Goal: Task Accomplishment & Management: Manage account settings

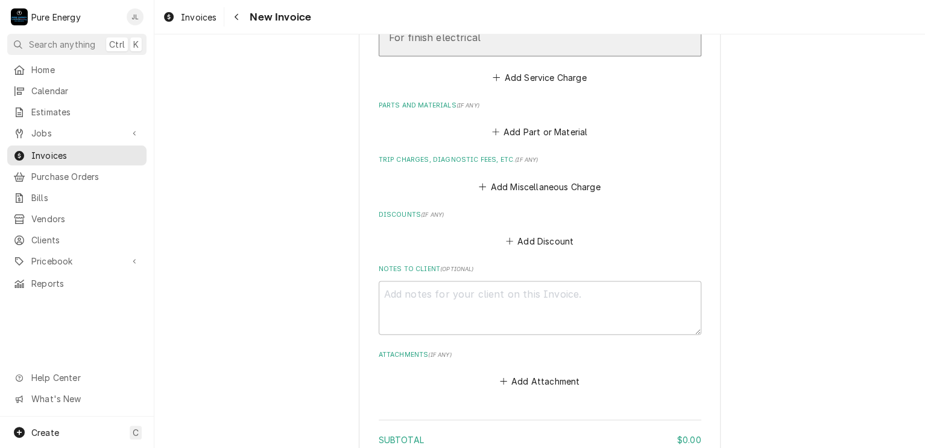
scroll to position [1025, 0]
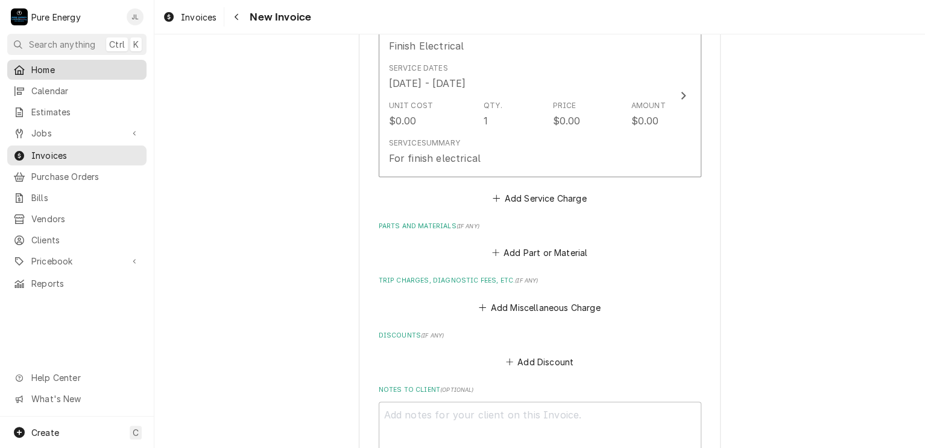
click at [86, 68] on span "Home" at bounding box center [85, 69] width 109 height 13
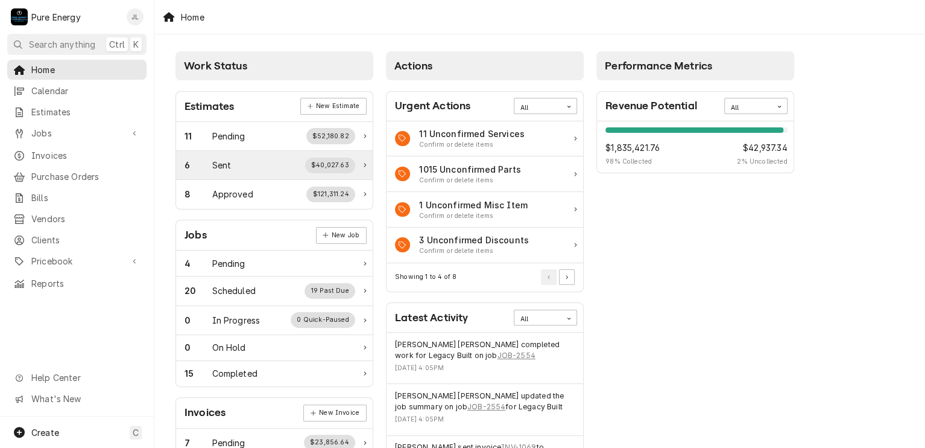
scroll to position [121, 0]
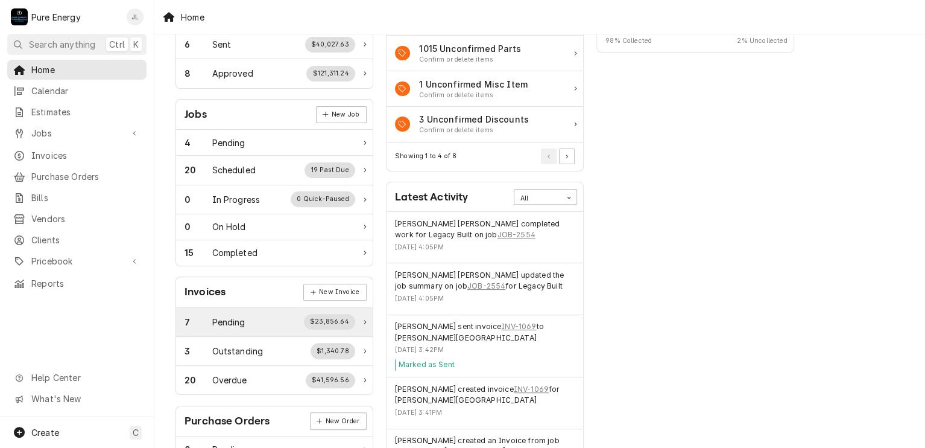
click at [238, 317] on div "Pending" at bounding box center [228, 321] width 33 height 13
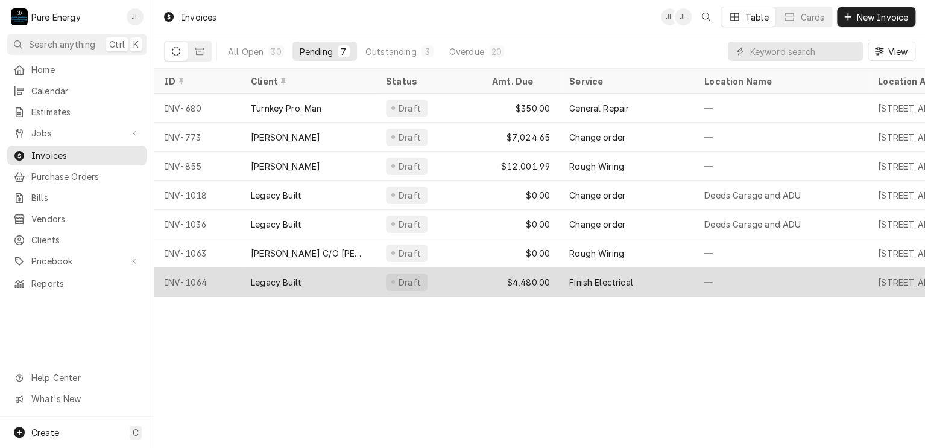
click at [463, 286] on div "Draft" at bounding box center [429, 281] width 106 height 29
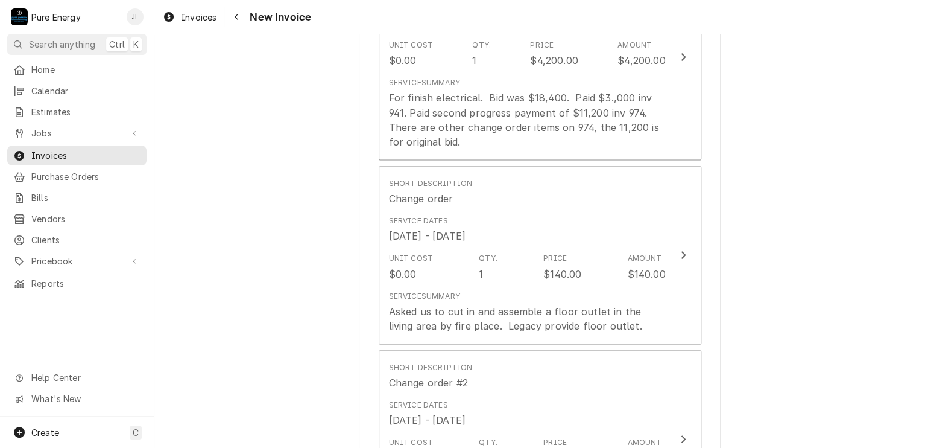
scroll to position [1146, 0]
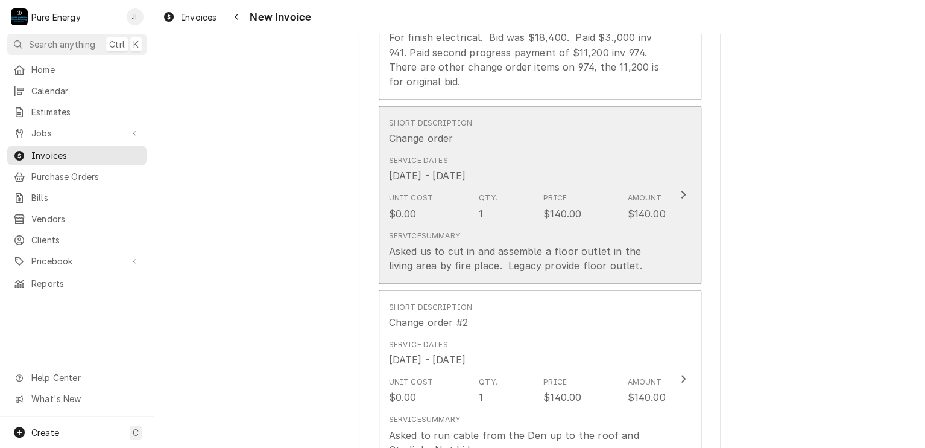
click at [603, 170] on div "Service Dates [DATE] - [DATE]" at bounding box center [527, 168] width 277 height 37
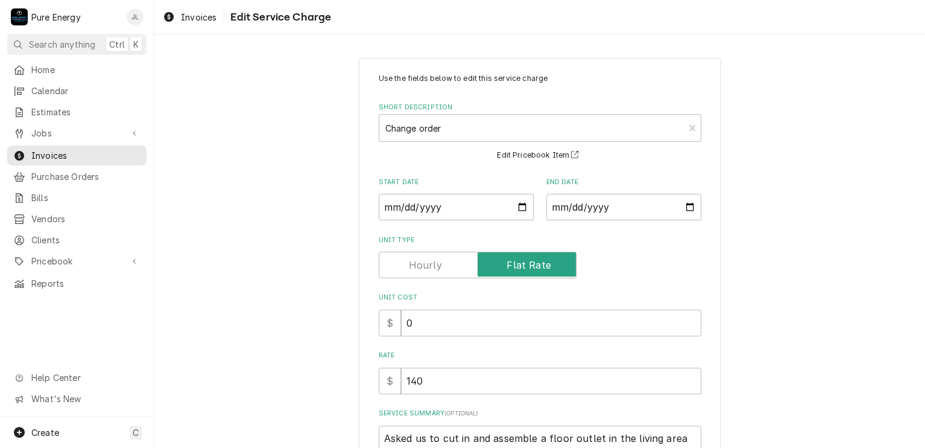
scroll to position [135, 0]
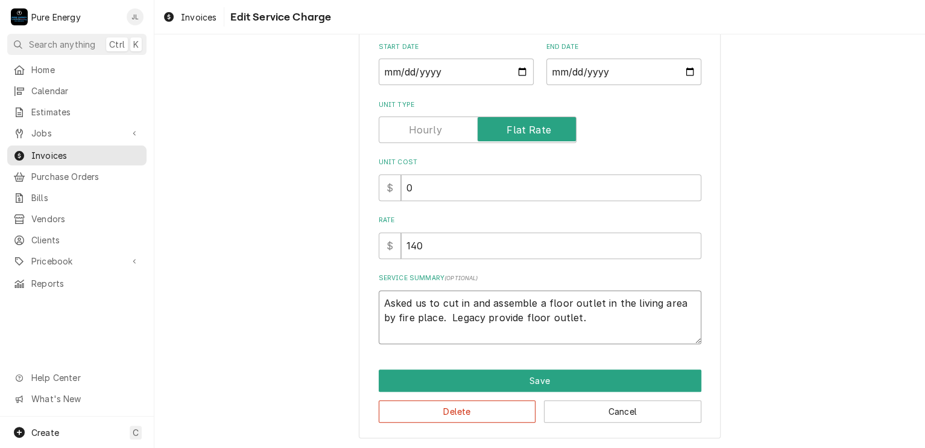
click at [517, 320] on textarea "Asked us to cut in and assemble a floor outlet in the living area by fire place…" at bounding box center [540, 317] width 323 height 54
type textarea "x"
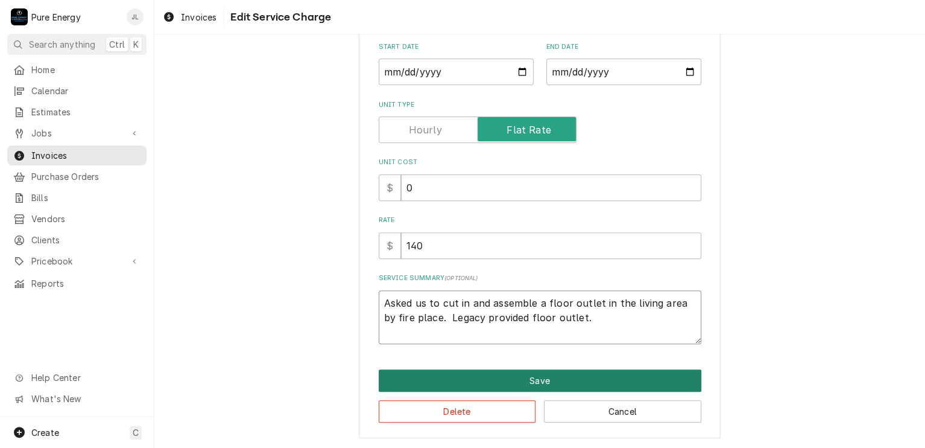
type textarea "Asked us to cut in and assemble a floor outlet in the living area by fire place…"
click at [612, 377] on button "Save" at bounding box center [540, 380] width 323 height 22
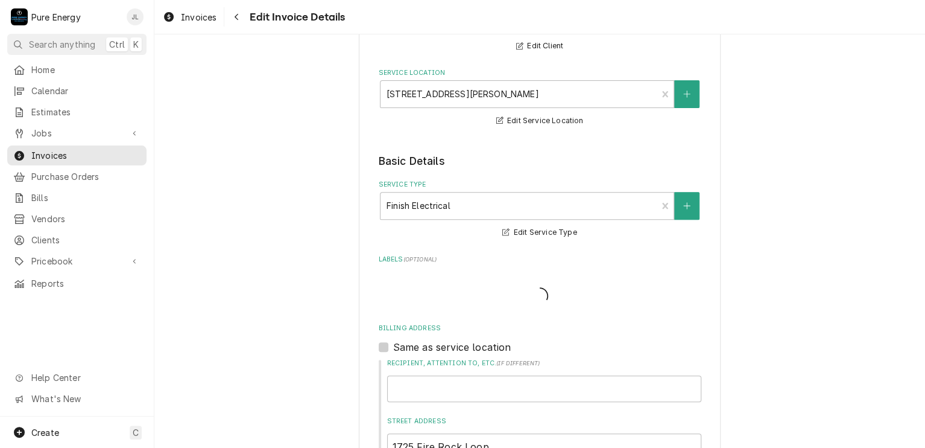
type textarea "x"
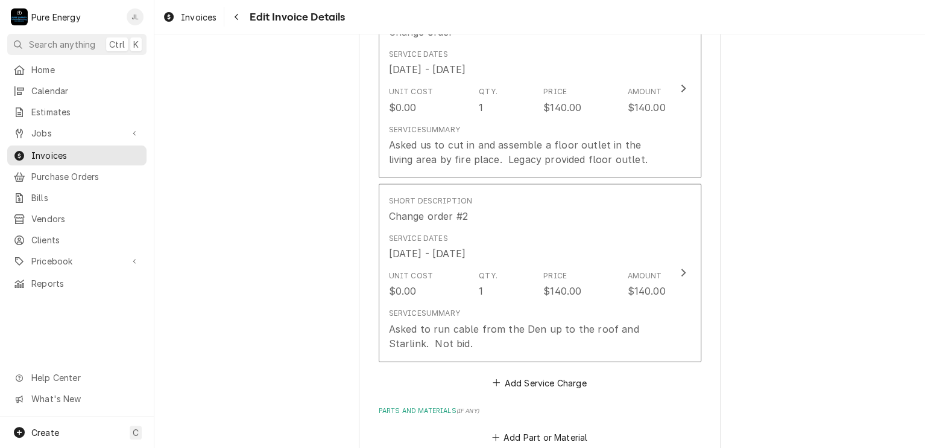
scroll to position [1372, 0]
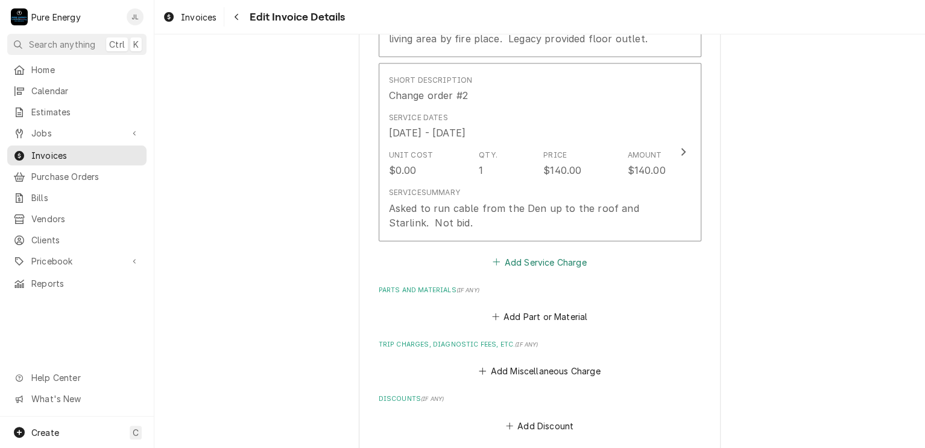
click at [565, 259] on button "Add Service Charge" at bounding box center [540, 261] width 98 height 17
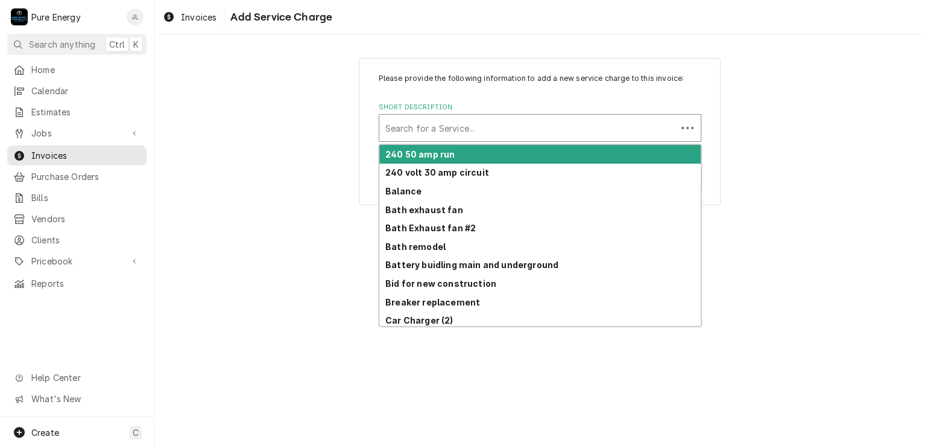
click at [525, 131] on div "Short Description" at bounding box center [527, 128] width 285 height 22
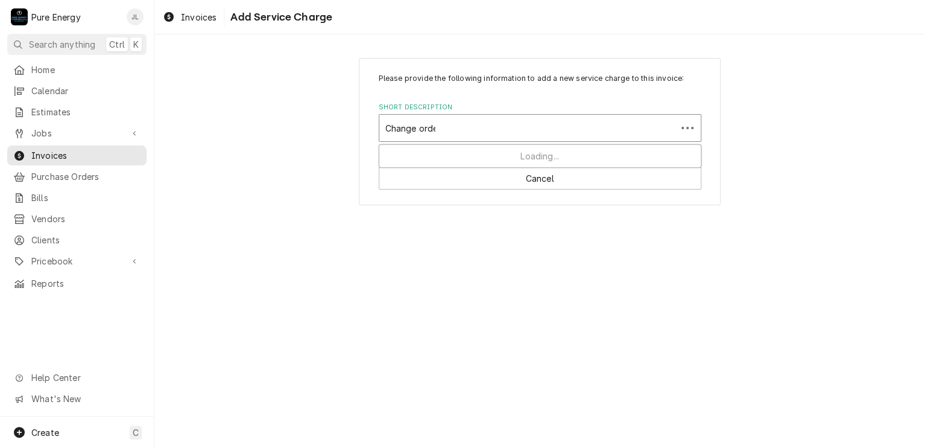
type input "Change order"
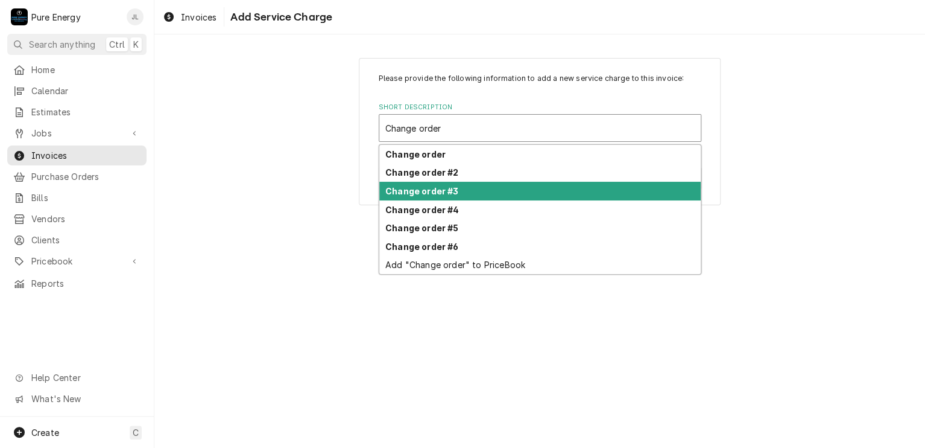
click at [487, 189] on div "Change order #3" at bounding box center [539, 191] width 321 height 19
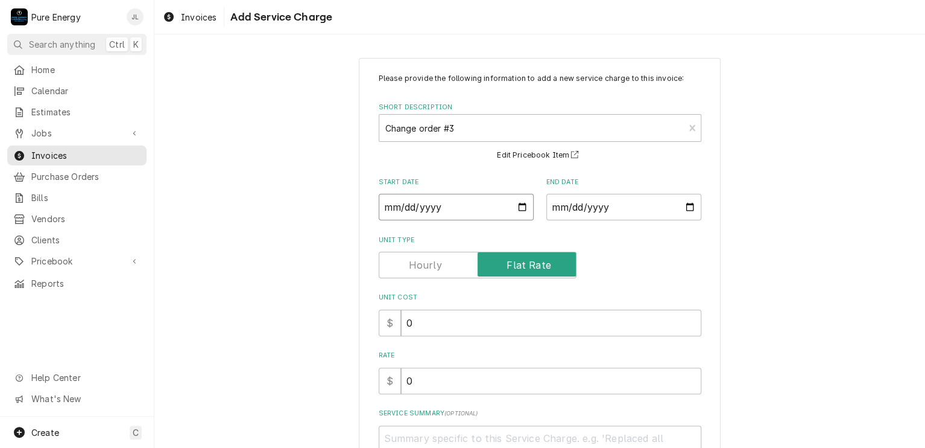
click at [519, 207] on input "Start Date" at bounding box center [456, 207] width 155 height 27
type textarea "x"
type input "2025-07-30"
type textarea "x"
type input "2025-06-30"
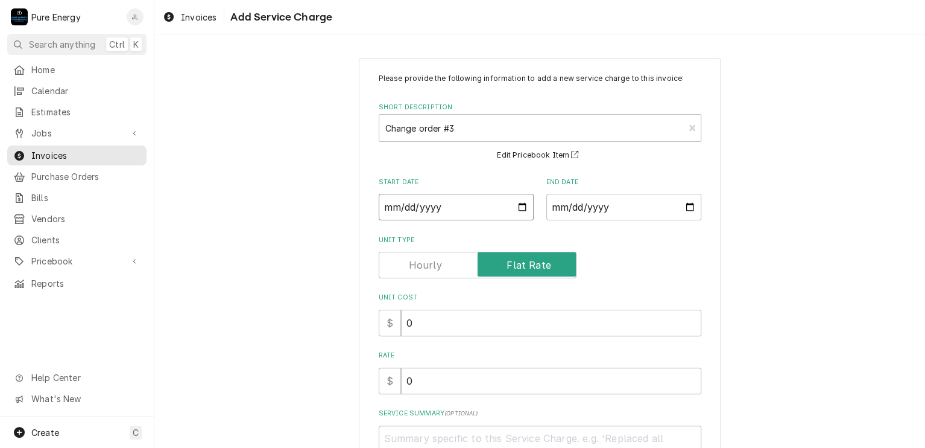
type textarea "x"
type input "2025-05-30"
type textarea "x"
type input "2025-04-30"
type textarea "x"
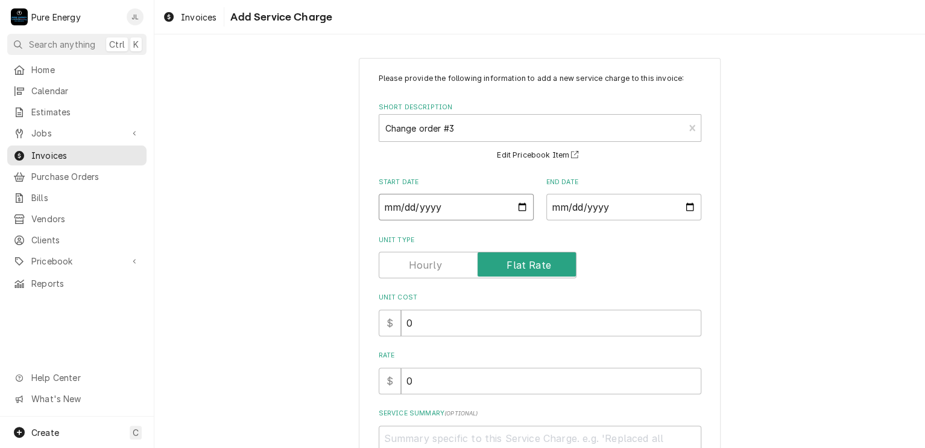
type input "2025-03-30"
type textarea "x"
type input "2025-02-28"
type textarea "x"
type input "2025-02-18"
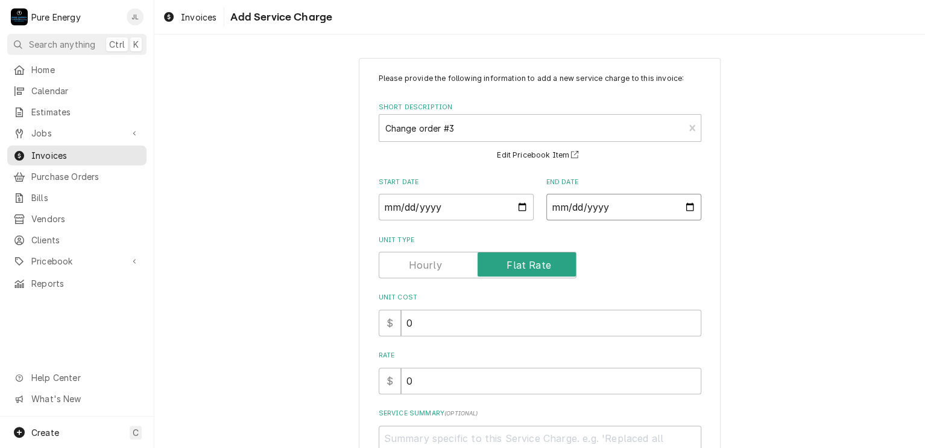
click at [685, 206] on input "End Date" at bounding box center [623, 207] width 155 height 27
type input "2025-08-29"
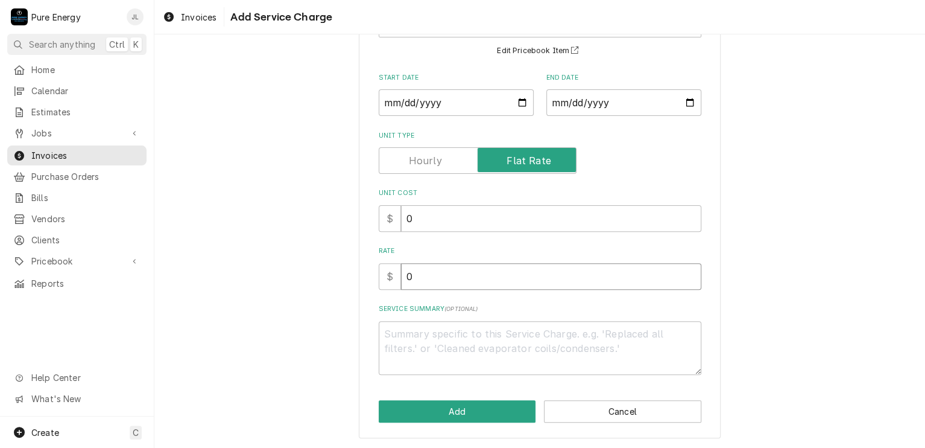
click at [438, 278] on input "0" at bounding box center [551, 276] width 300 height 27
type textarea "x"
type input "3"
type textarea "x"
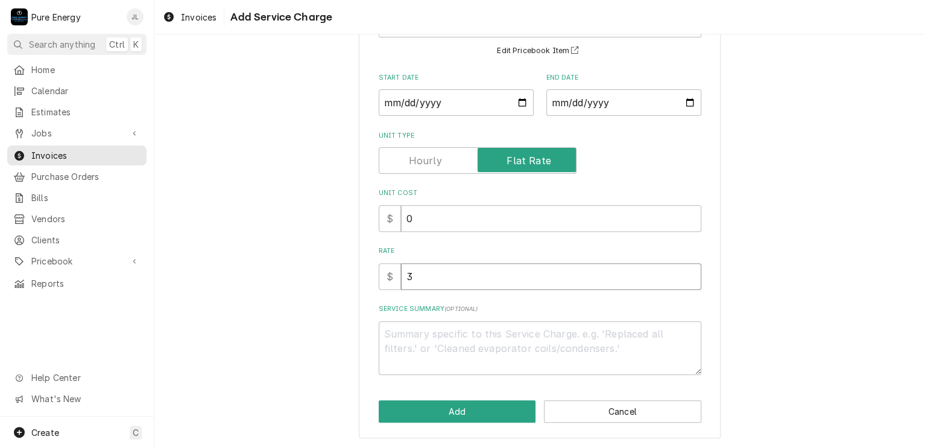
type input "30"
type textarea "x"
type input "300"
type textarea "x"
type input "300.0"
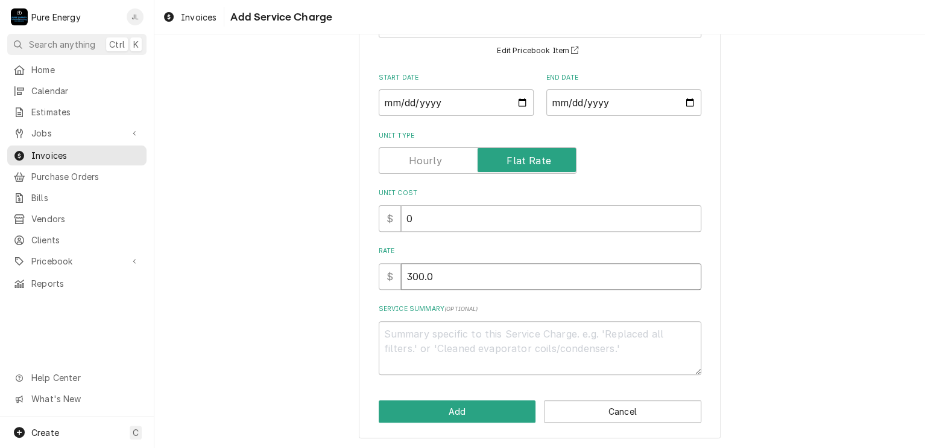
type textarea "x"
type input "300.00"
click at [402, 331] on textarea "Service Summary ( optional )" at bounding box center [540, 348] width 323 height 54
type textarea "x"
type textarea "A"
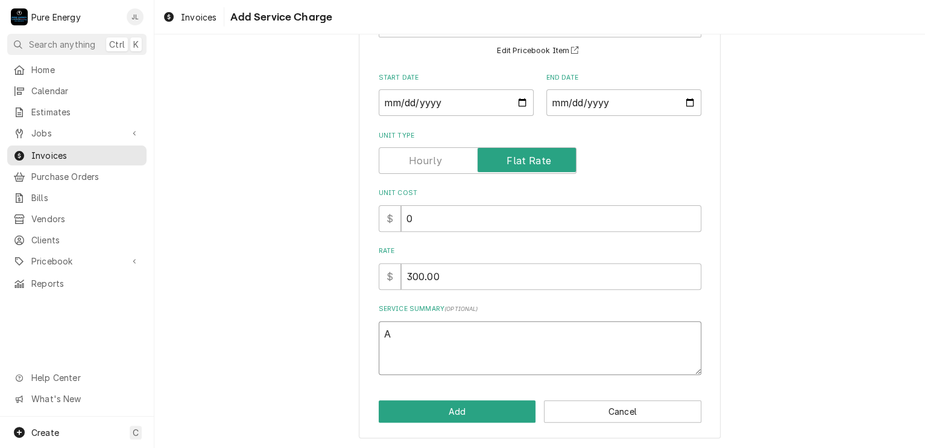
type textarea "x"
type textarea "Al"
type textarea "x"
type textarea "All"
type textarea "x"
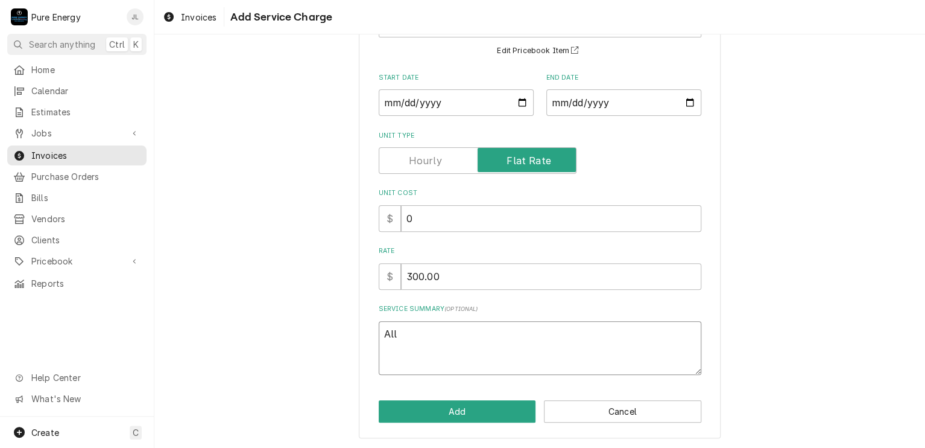
type textarea "Alli"
type textarea "x"
type textarea "Allie"
type textarea "x"
type textarea "Allie"
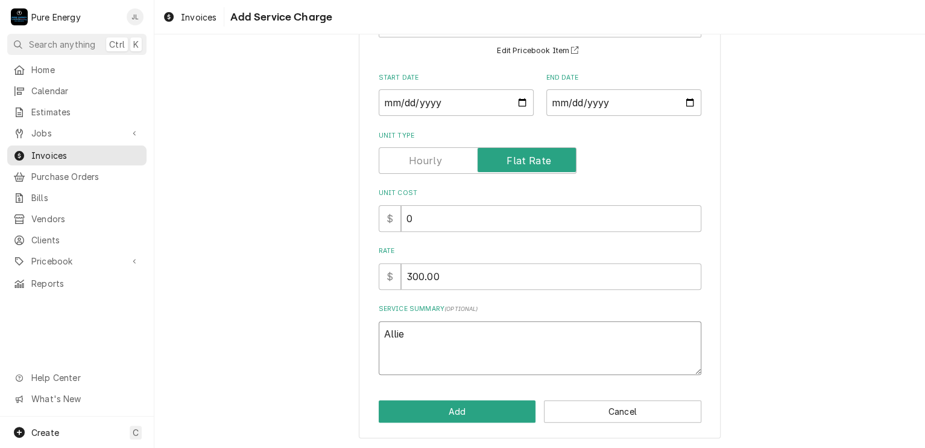
type textarea "x"
type textarea "Allie j"
type textarea "x"
type textarea "Allie ju"
type textarea "x"
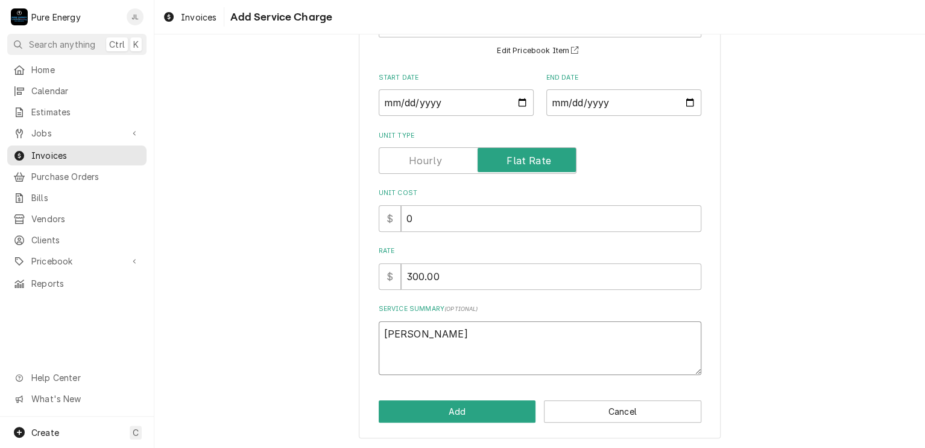
type textarea "Allie jus"
type textarea "x"
type textarea "Allie just"
type textarea "x"
type textarea "Allie just a"
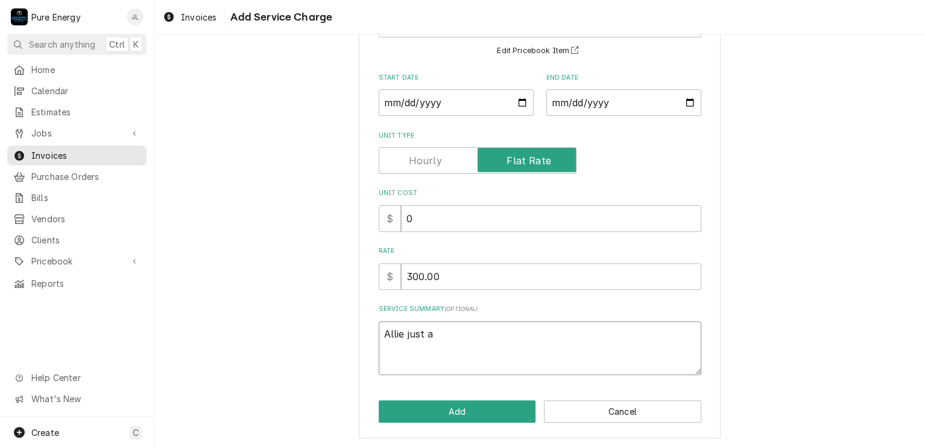
type textarea "x"
type textarea "Allie just ask"
type textarea "x"
type textarea "Allie just aske"
type textarea "x"
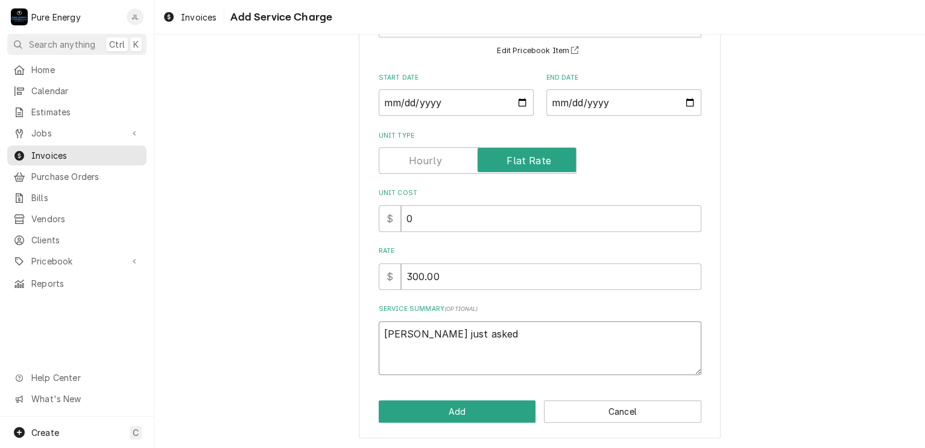
type textarea "Allie just asked"
type textarea "x"
type textarea "Allie just asked m"
type textarea "x"
type textarea "Allie just asked me"
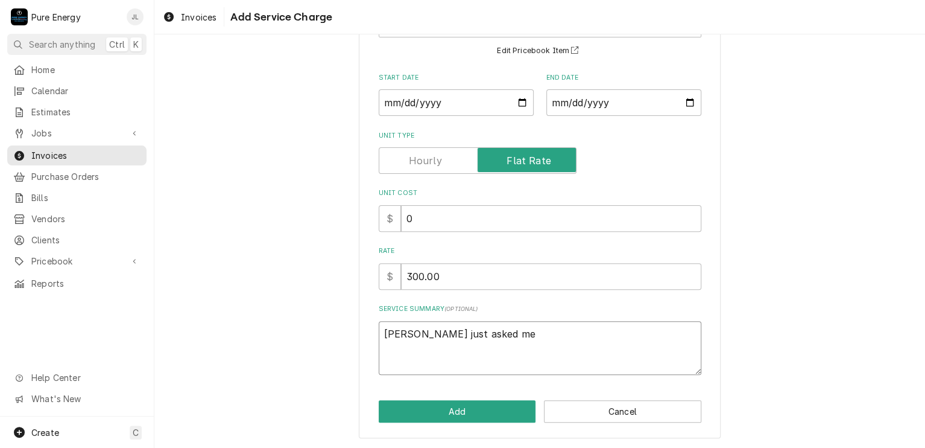
type textarea "x"
type textarea "Allie just asked me"
type textarea "x"
type textarea "Allie just asked me l"
type textarea "x"
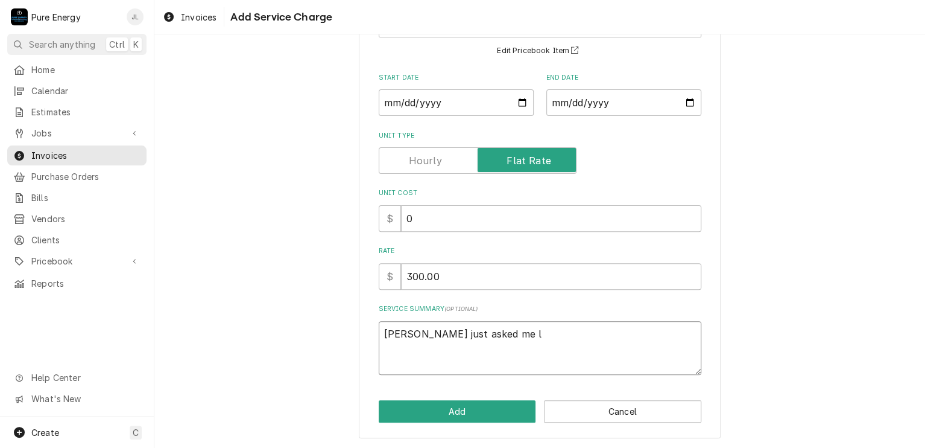
type textarea "Allie just asked me la"
type textarea "x"
type textarea "Allie just asked me las"
type textarea "x"
type textarea "Allie just asked me last"
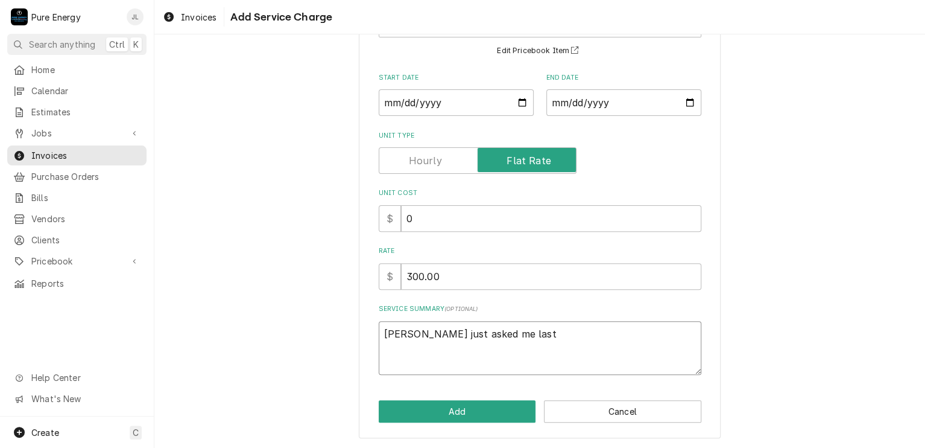
type textarea "x"
type textarea "Allie just asked me last w"
type textarea "x"
type textarea "Allie just asked me last we"
type textarea "x"
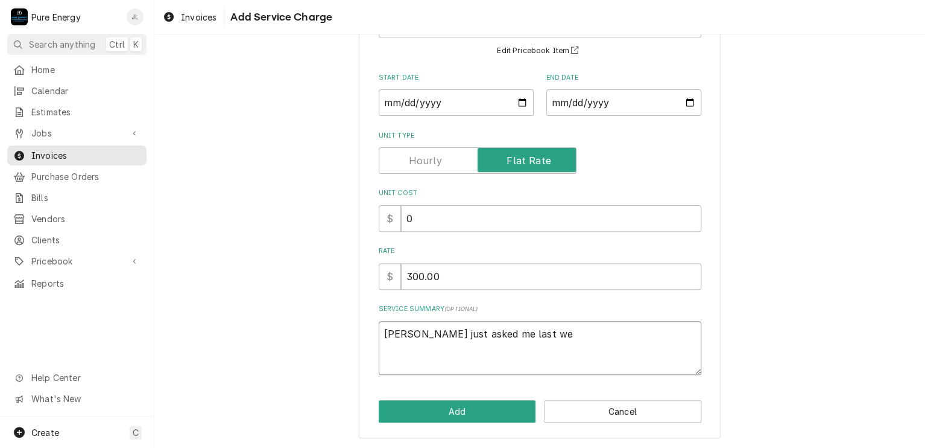
type textarea "Allie just asked me last wee"
type textarea "x"
type textarea "Allie just asked me last week"
type textarea "x"
type textarea "Allie just asked me last week i"
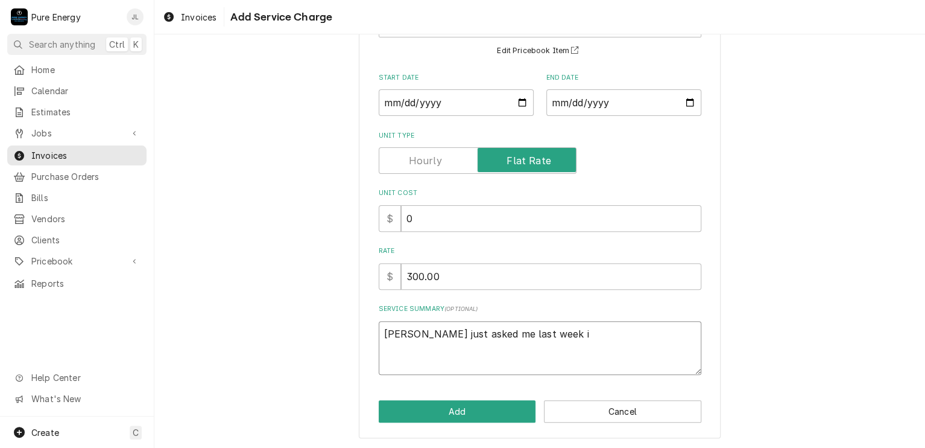
type textarea "x"
type textarea "Allie just asked me last week if"
type textarea "x"
type textarea "Allie just asked me last week if"
type textarea "x"
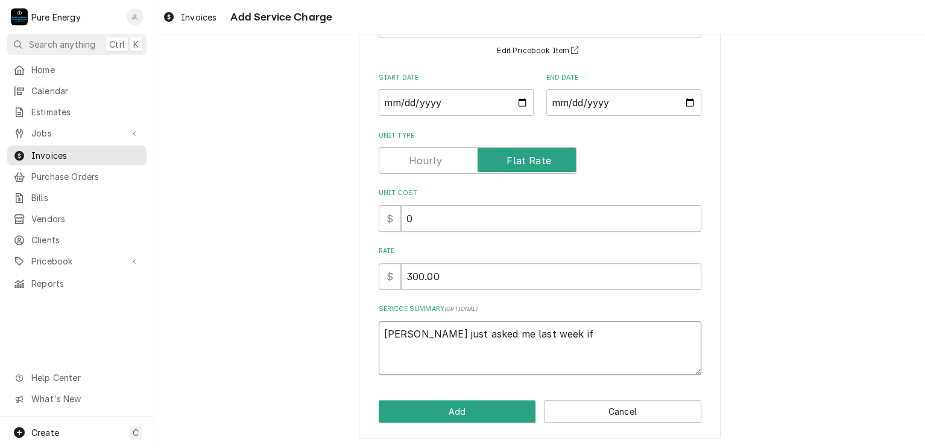
type textarea "Allie just asked me last week if w"
type textarea "x"
type textarea "Allie just asked me last week if we"
type textarea "x"
type textarea "Allie just asked me last week if we"
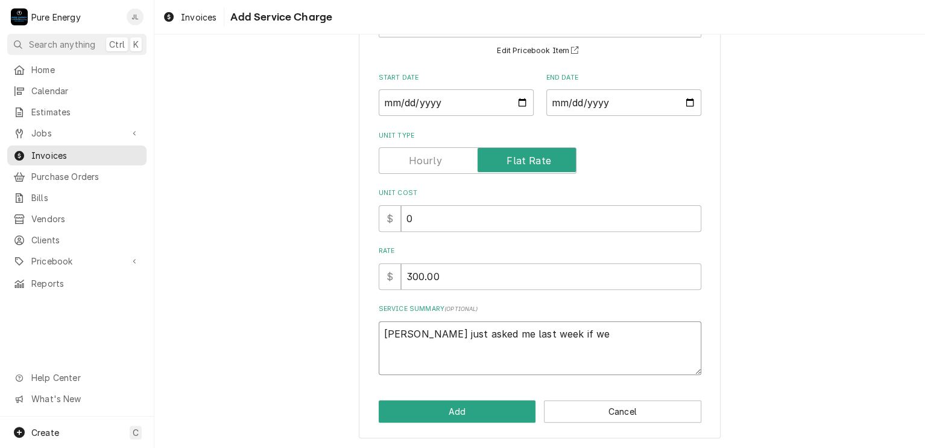
type textarea "x"
type textarea "Allie just asked me last week if we"
drag, startPoint x: 378, startPoint y: 333, endPoint x: 376, endPoint y: 366, distance: 33.3
click at [379, 338] on textarea "Allie just asked me last week if we" at bounding box center [540, 348] width 323 height 54
type textarea "x"
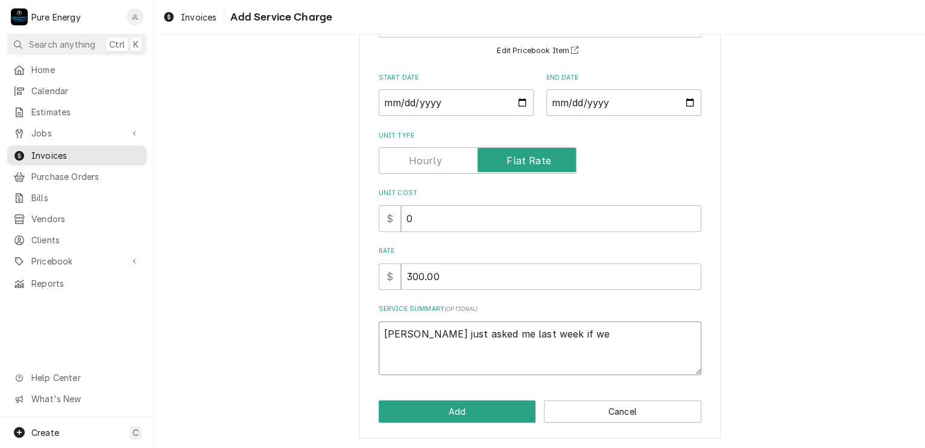
type textarea "FAllie just asked me last week if we"
type textarea "x"
type textarea "FoAllie just asked me last week if we"
type textarea "x"
type textarea "ForAllie just asked me last week if we"
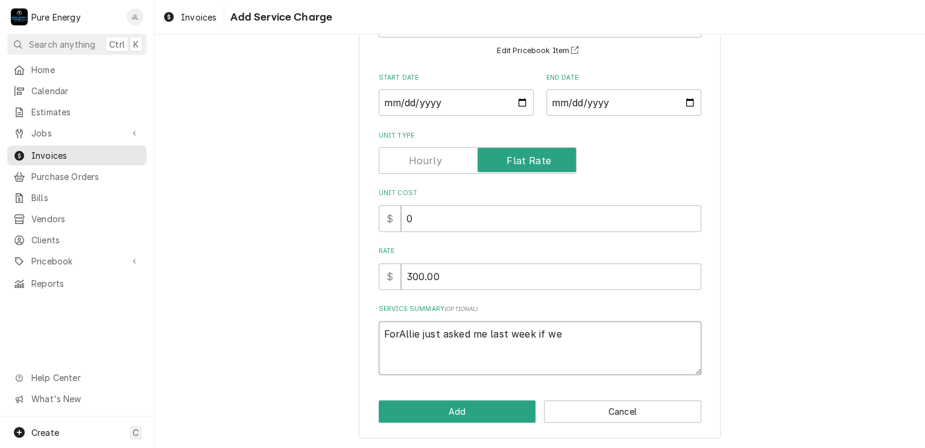
type textarea "x"
type textarea "For Allie just asked me last week if we"
type textarea "x"
type textarea "For fAllie just asked me last week if we"
type textarea "x"
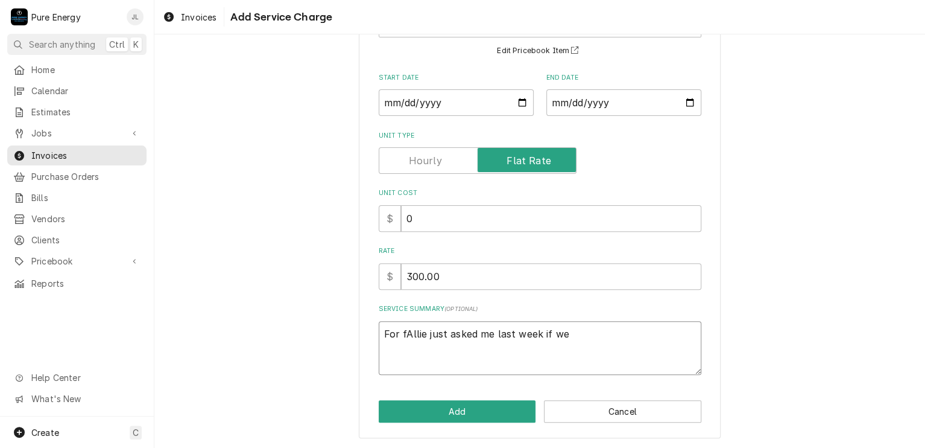
type textarea "For frAllie just asked me last week if we"
type textarea "x"
type textarea "For froAllie just asked me last week if we"
type textarea "x"
type textarea "For fronAllie just asked me last week if we"
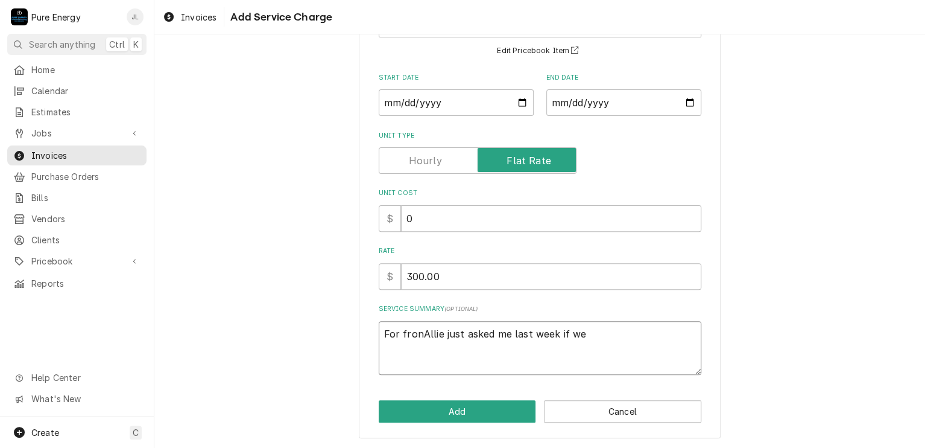
type textarea "x"
type textarea "For fron Allie just asked me last week if we"
type textarea "x"
type textarea "For fronAllie just asked me last week if we"
type textarea "x"
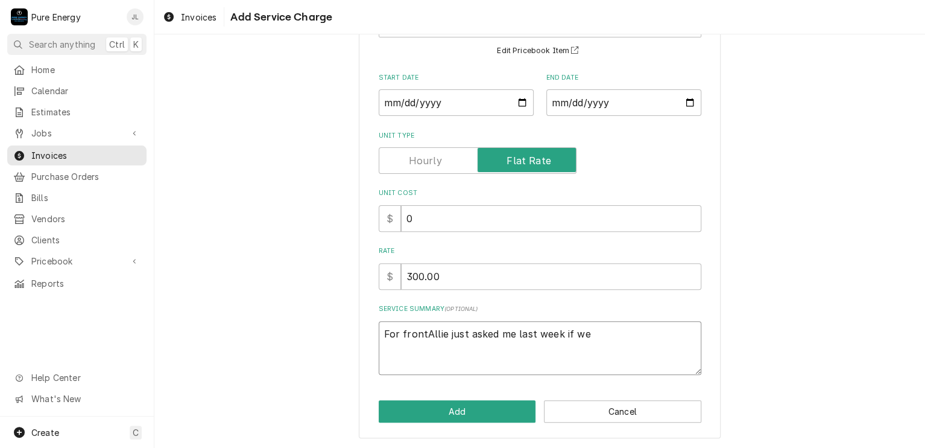
type textarea "For front Allie just asked me last week if we"
type textarea "x"
type textarea "For front doAllie just asked me last week if we"
type textarea "x"
type textarea "For front dooAllie just asked me last week if we"
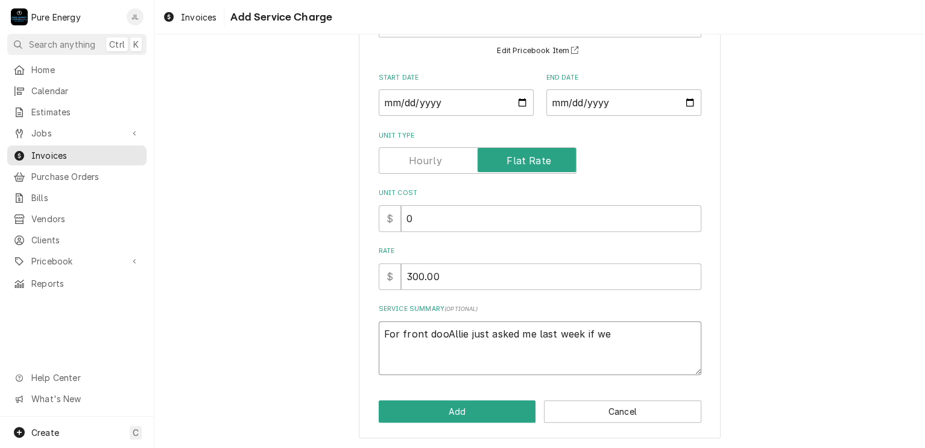
type textarea "x"
type textarea "For front doorAllie just asked me last week if we"
type textarea "x"
type textarea "For front door Allie just asked me last week if we"
type textarea "x"
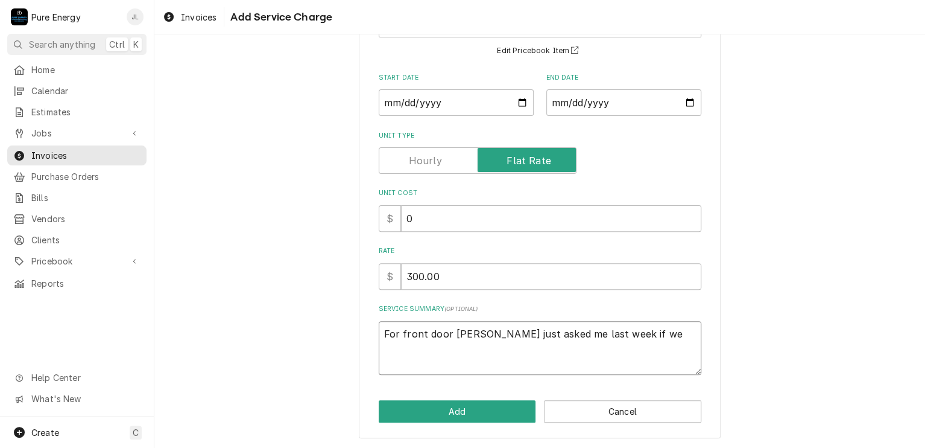
type textarea "For front door lAllie just asked me last week if we"
type textarea "x"
type textarea "For front door liAllie just asked me last week if we"
type textarea "x"
type textarea "For front door ligAllie just asked me last week if we"
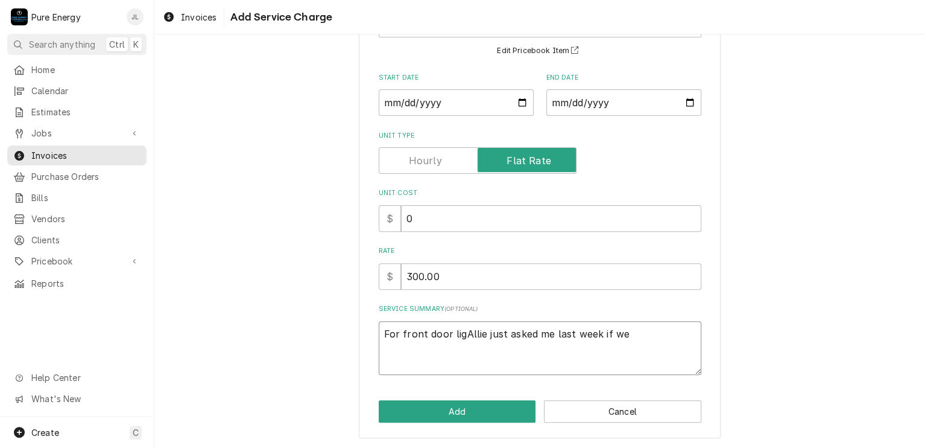
type textarea "x"
type textarea "For front door lighAllie just asked me last week if we"
type textarea "x"
type textarea "For front door lightAllie just asked me last week if we"
type textarea "x"
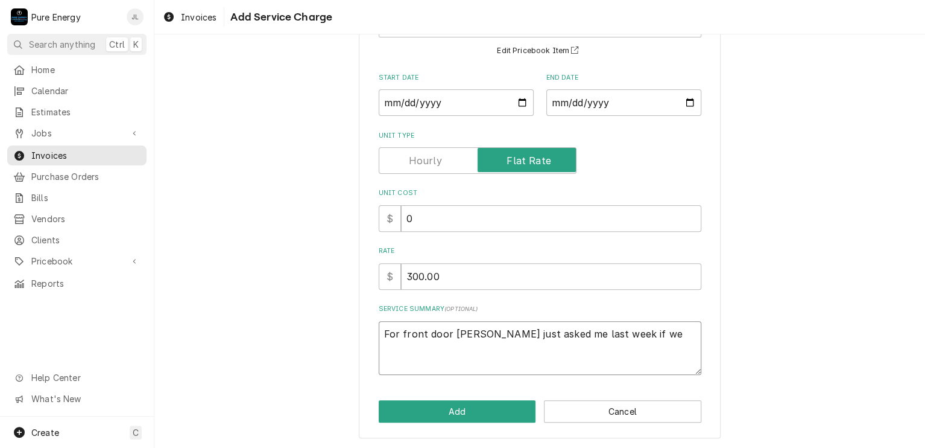
type textarea "For front door light.Allie just asked me last week if we"
type textarea "x"
type textarea "For front door light. Allie just asked me last week if we"
type textarea "x"
type textarea "For front door light. Allie just asked me last week if we"
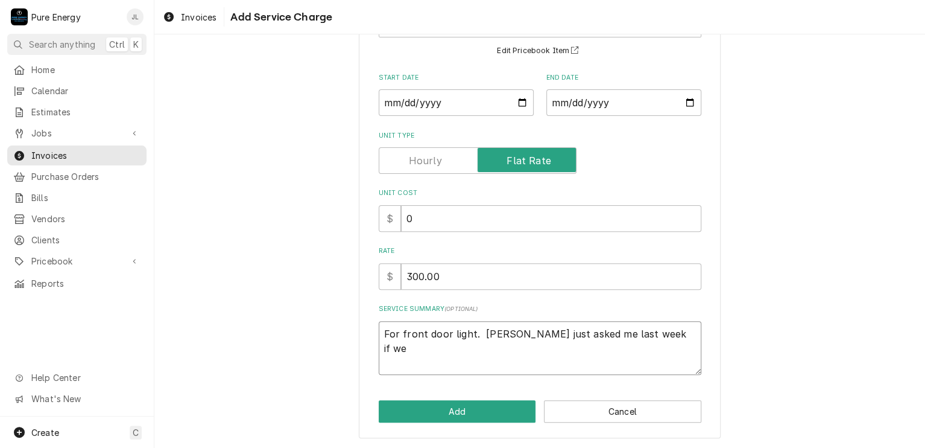
type textarea "x"
type textarea "For front door light. Allie just asked me last week if we"
type textarea "x"
type textarea "For front door light.Allie just asked me last week if we"
type textarea "x"
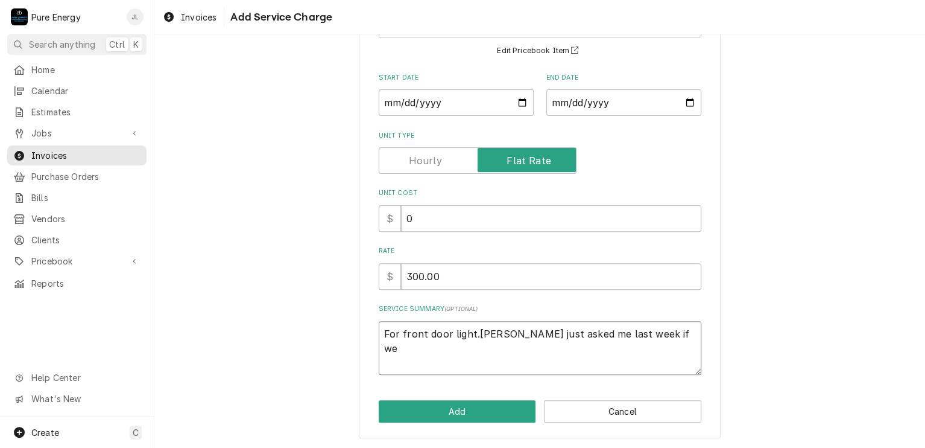
type textarea "For front door lightAllie just asked me last week if we"
type textarea "x"
type textarea "For front door lighAllie just asked me last week if we"
type textarea "x"
type textarea "For front door ligAllie just asked me last week if we"
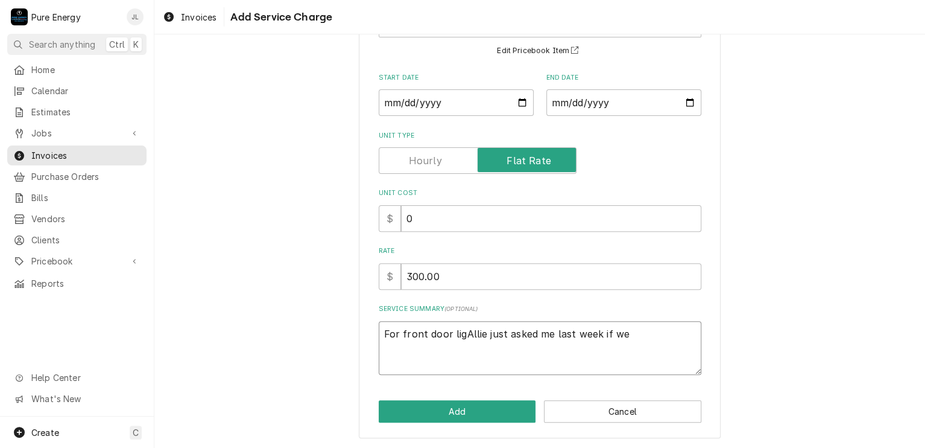
type textarea "x"
type textarea "For front door liAllie just asked me last week if we"
type textarea "x"
type textarea "For front door lAllie just asked me last week if we"
type textarea "x"
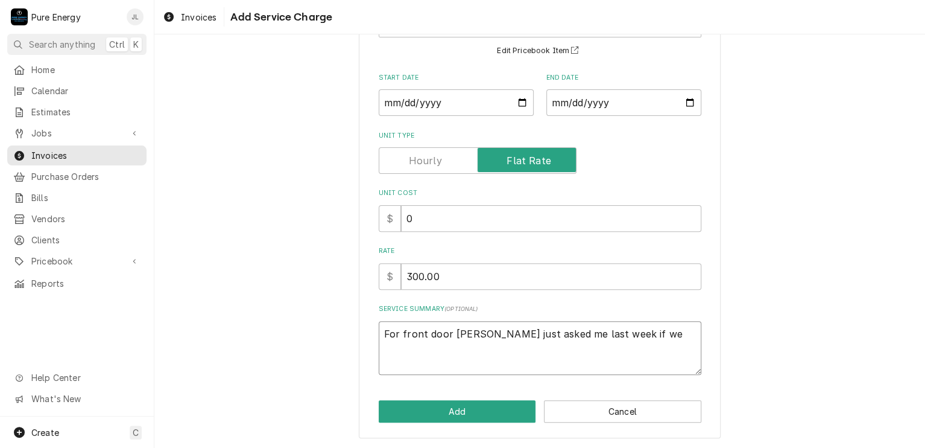
type textarea "For front door Allie just asked me last week if we"
type textarea "x"
type textarea "For front doorAllie just asked me last week if we"
type textarea "x"
type textarea "For front dooAllie just asked me last week if we"
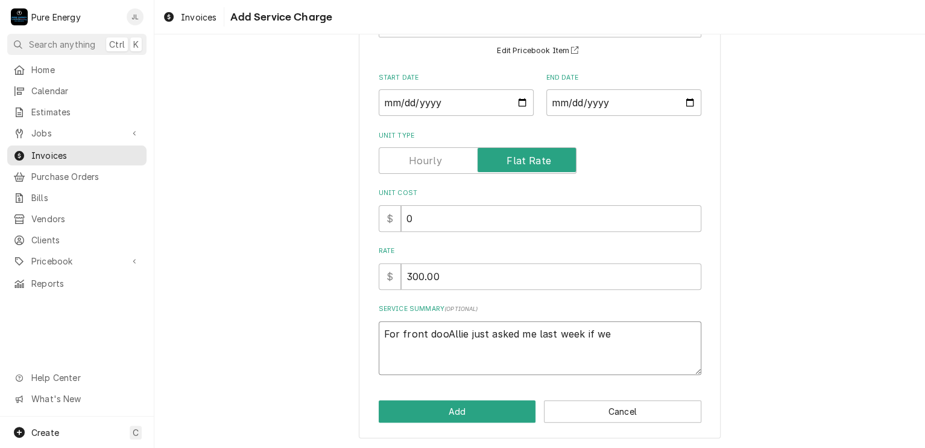
type textarea "x"
type textarea "For front doAllie just asked me last week if we"
type textarea "x"
type textarea "For front dAllie just asked me last week if we"
type textarea "x"
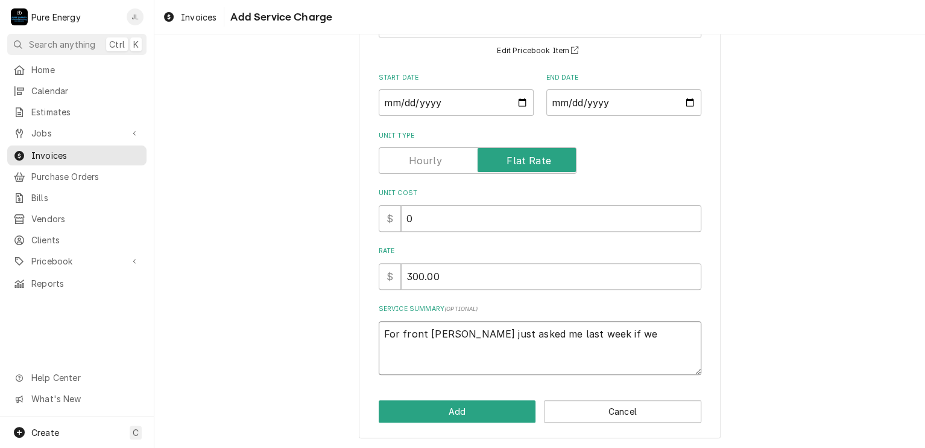
type textarea "For front Allie just asked me last week if we"
type textarea "x"
type textarea "For front eAllie just asked me last week if we"
type textarea "x"
type textarea "For front enAllie just asked me last week if we"
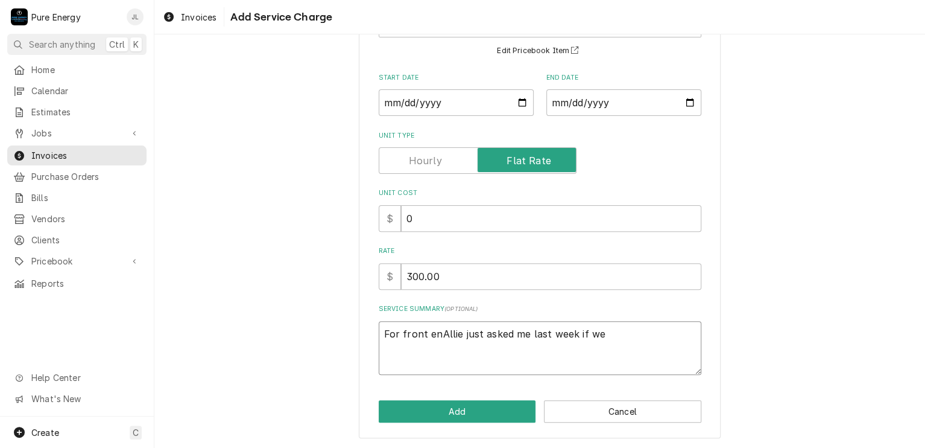
type textarea "x"
type textarea "For front entAllie just asked me last week if we"
type textarea "x"
type textarea "For front enteAllie just asked me last week if we"
type textarea "x"
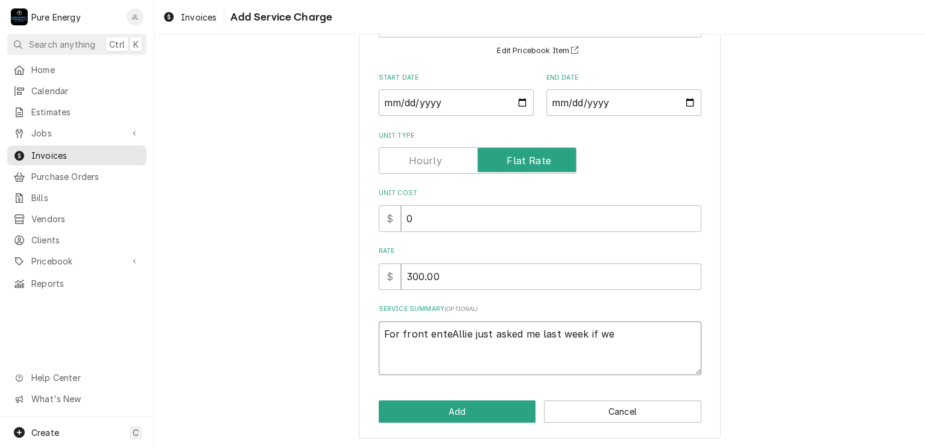
type textarea "For front enterAllie just asked me last week if we"
type textarea "x"
type textarea "For front enteryAllie just asked me last week if we"
type textarea "x"
type textarea "For front enterAllie just asked me last week if we"
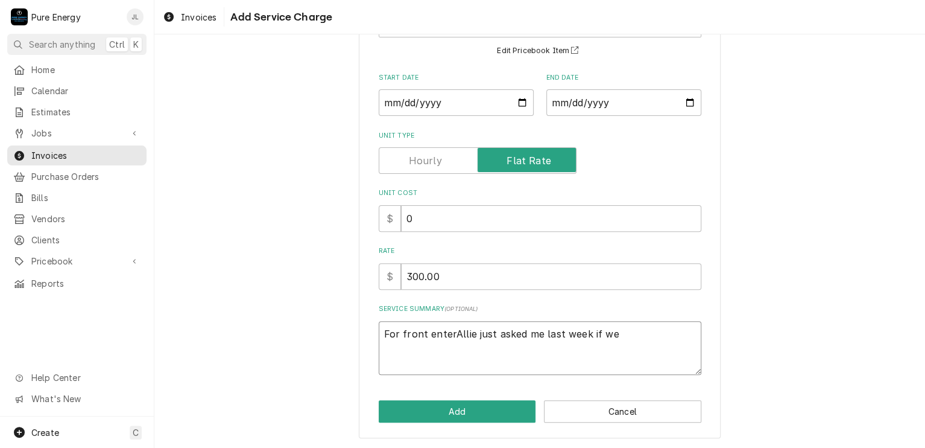
type textarea "x"
type textarea "For front enteAllie just asked me last week if we"
type textarea "x"
type textarea "For front entAllie just asked me last week if we"
type textarea "x"
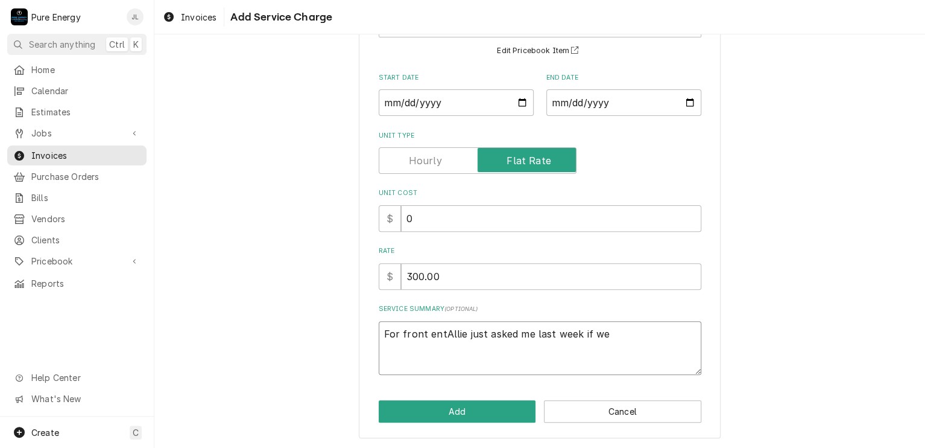
type textarea "For front entrAllie just asked me last week if we"
type textarea "x"
type textarea "For front entryAllie just asked me last week if we"
type textarea "x"
type textarea "For front entry Allie just asked me last week if we"
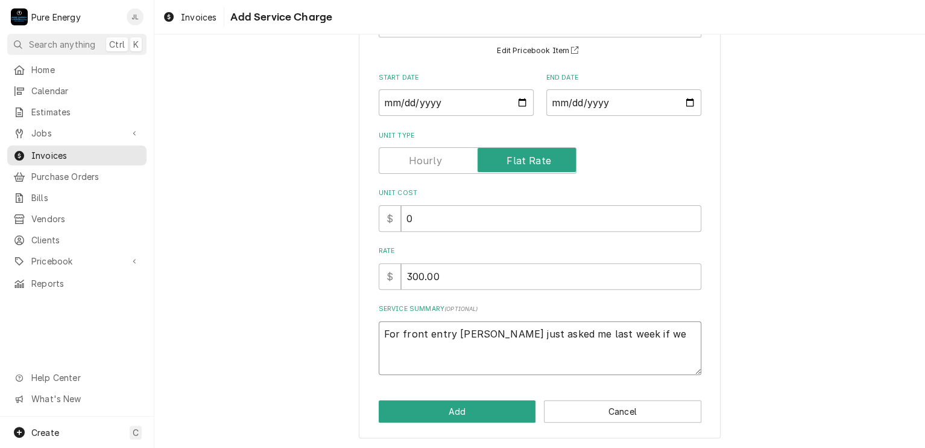
type textarea "x"
type textarea "For front entry lAllie just asked me last week if we"
type textarea "x"
type textarea "For front entry liAllie just asked me last week if we"
type textarea "x"
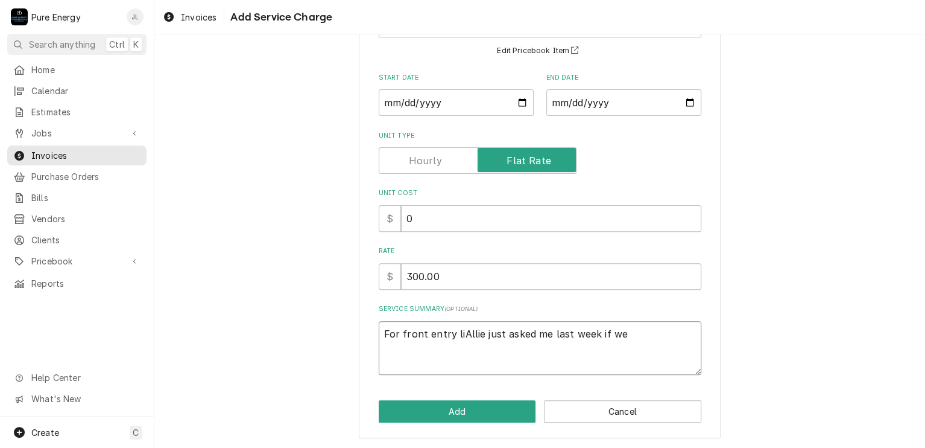
type textarea "For front entry ligAllie just asked me last week if we"
type textarea "x"
type textarea "For front entry lighAllie just asked me last week if we"
drag, startPoint x: 683, startPoint y: 335, endPoint x: 680, endPoint y: 383, distance: 48.3
click at [682, 337] on textarea "For front entry light interior. Allie just asked me last week if we" at bounding box center [540, 348] width 323 height 54
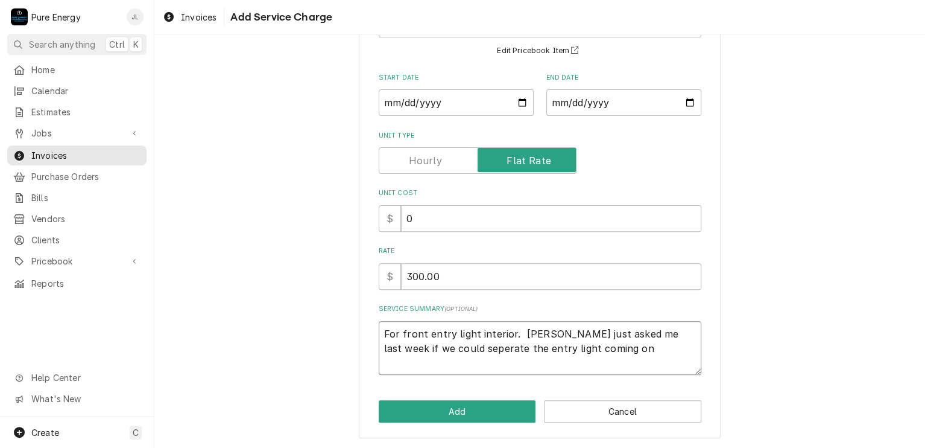
click at [577, 353] on textarea "For front entry light interior. Allie just asked me last week if we could seper…" at bounding box center [540, 348] width 323 height 54
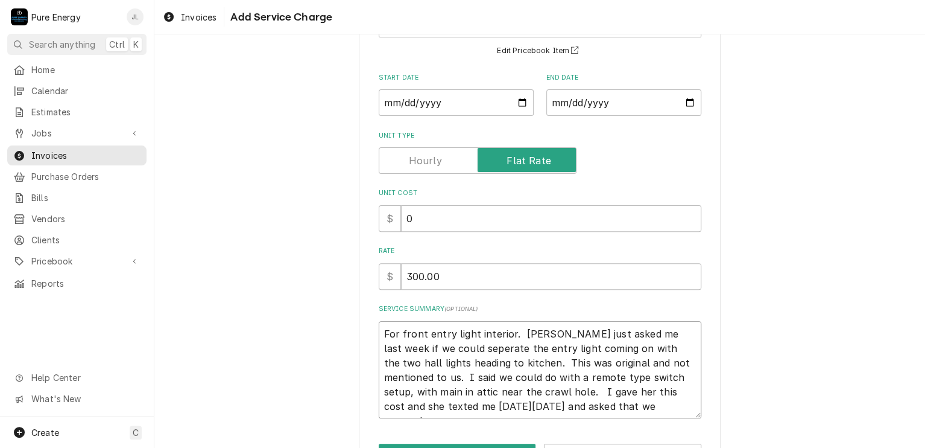
drag, startPoint x: 673, startPoint y: 367, endPoint x: 675, endPoint y: 375, distance: 7.5
click at [673, 370] on textarea "For front entry light interior. Allie just asked me last week if we could seper…" at bounding box center [540, 370] width 323 height 98
click at [674, 368] on textarea "For front entry light interior. Allie just asked me last week if we could seper…" at bounding box center [540, 370] width 323 height 98
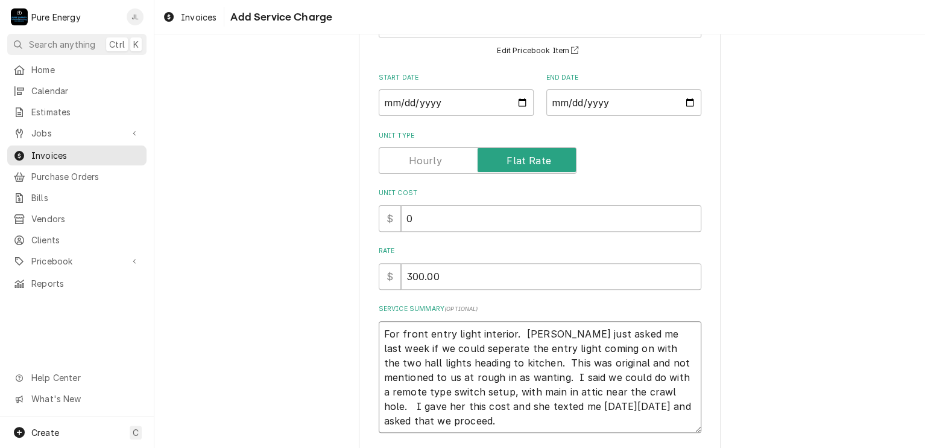
scroll to position [162, 0]
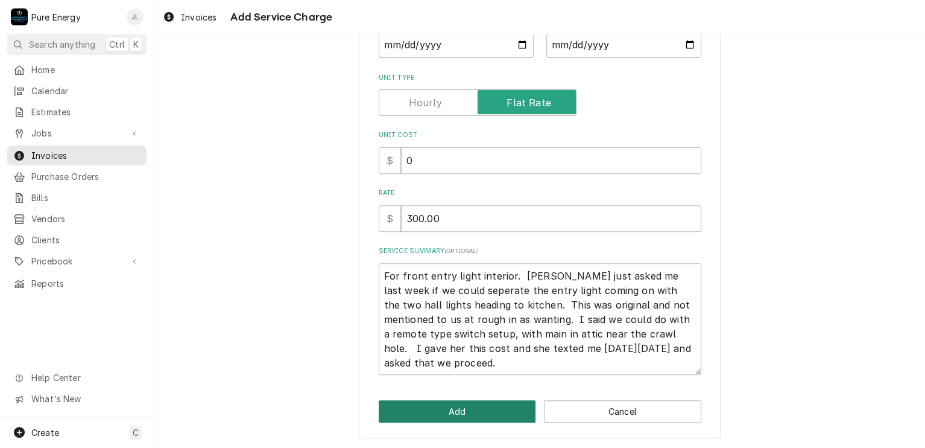
click at [458, 407] on button "Add" at bounding box center [457, 411] width 157 height 22
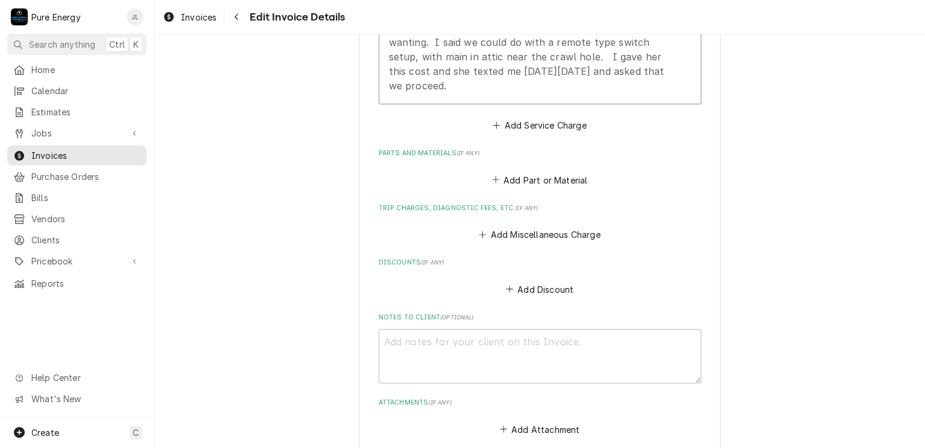
scroll to position [1659, 0]
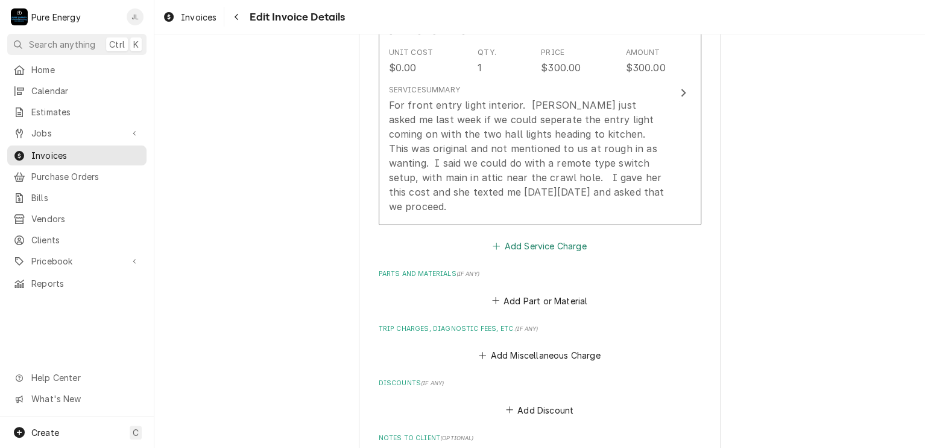
click at [545, 243] on button "Add Service Charge" at bounding box center [540, 246] width 98 height 17
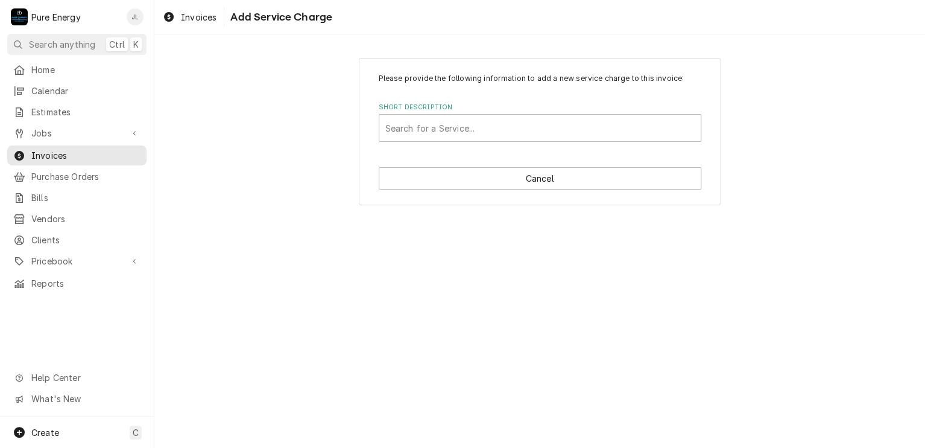
drag, startPoint x: 488, startPoint y: 179, endPoint x: 485, endPoint y: 150, distance: 28.5
click at [486, 168] on div "Please provide the following information to add a new service charge to this in…" at bounding box center [540, 131] width 362 height 147
click at [485, 126] on div "Short Description" at bounding box center [539, 128] width 309 height 22
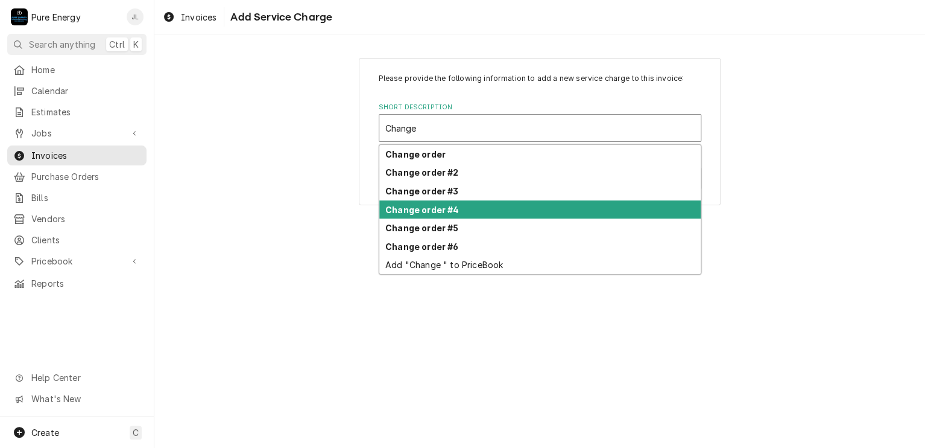
click at [460, 209] on div "Change order #4" at bounding box center [539, 209] width 321 height 19
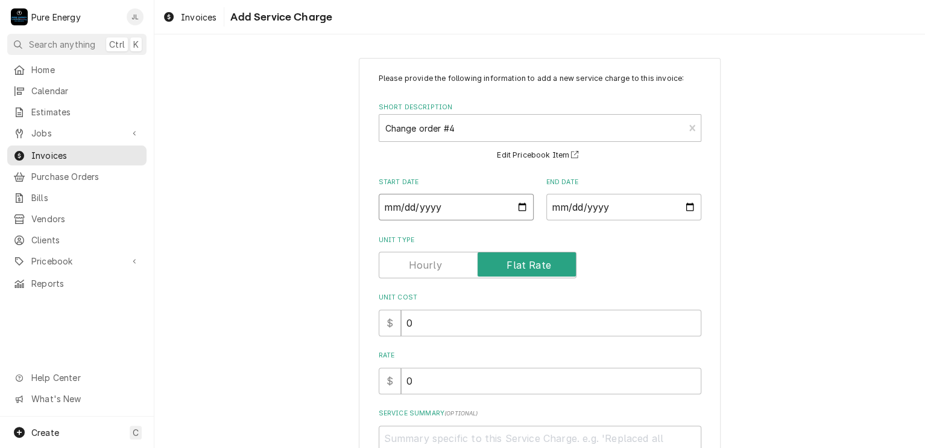
click at [518, 204] on input "Start Date" at bounding box center [456, 207] width 155 height 27
click at [688, 205] on input "End Date" at bounding box center [623, 207] width 155 height 27
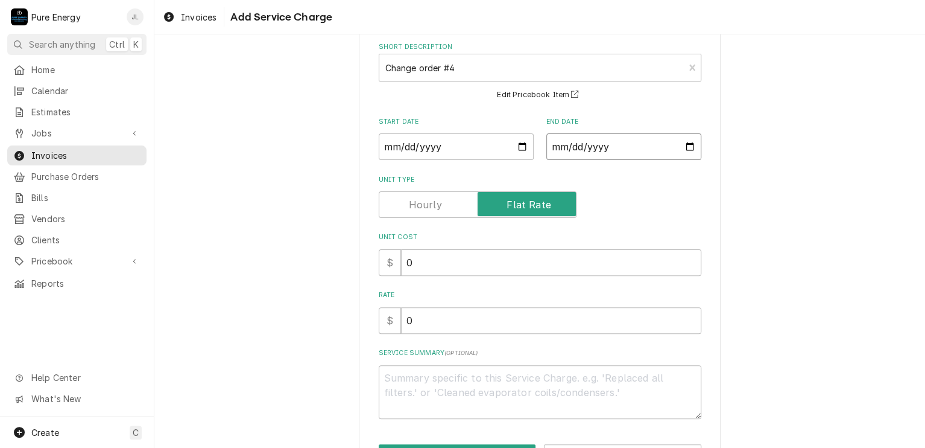
scroll to position [104, 0]
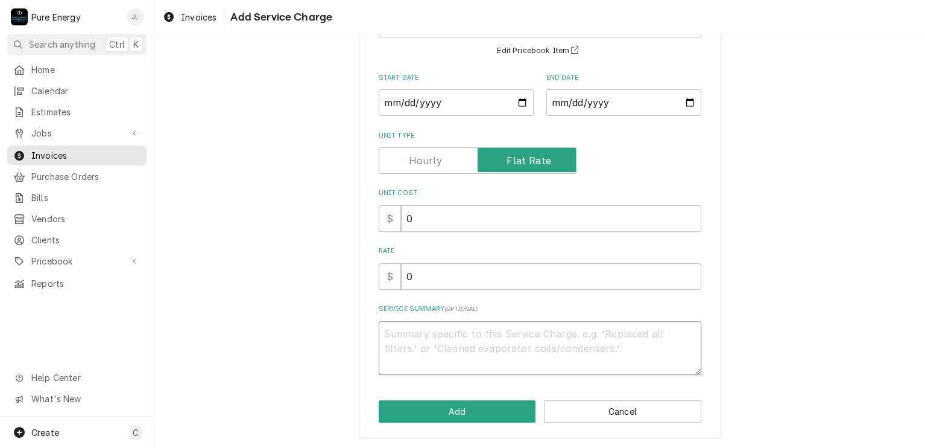
click at [473, 335] on textarea "Service Summary ( optional )" at bounding box center [540, 348] width 323 height 54
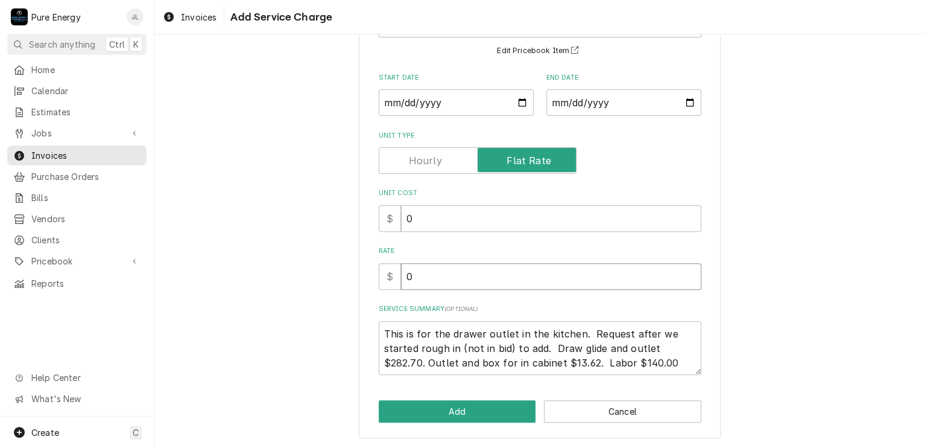
click at [489, 273] on input "0" at bounding box center [551, 276] width 300 height 27
click at [481, 411] on button "Add" at bounding box center [457, 411] width 157 height 22
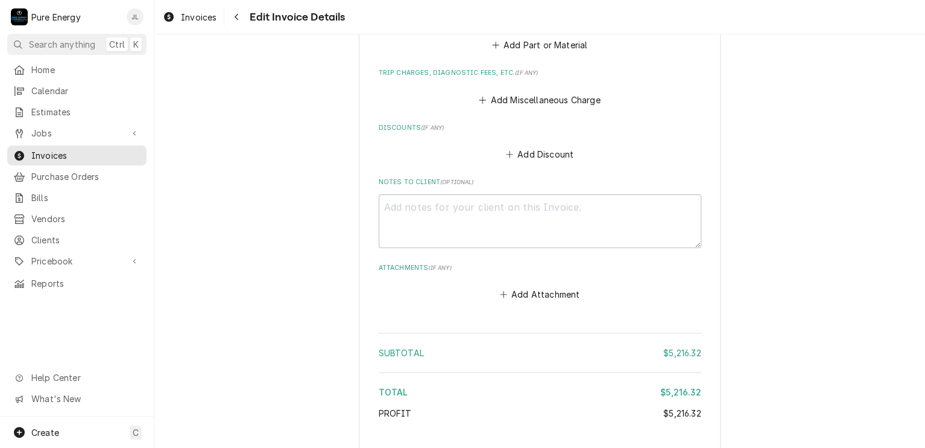
scroll to position [2247, 0]
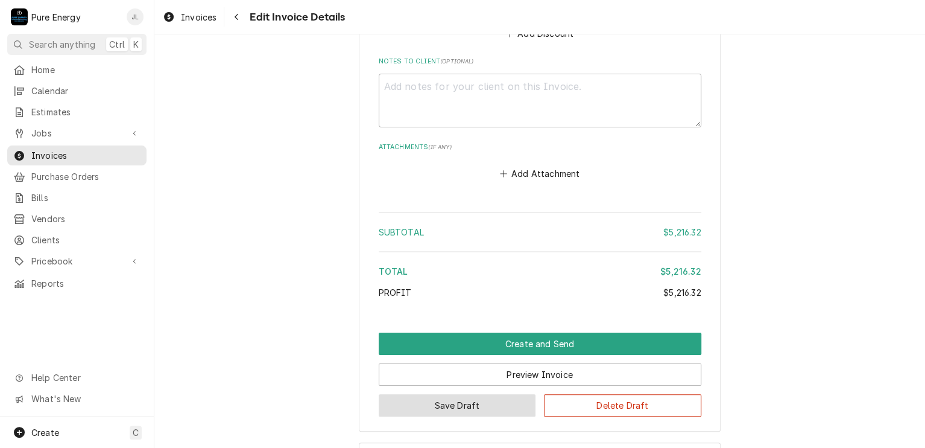
click at [513, 397] on button "Save Draft" at bounding box center [457, 405] width 157 height 22
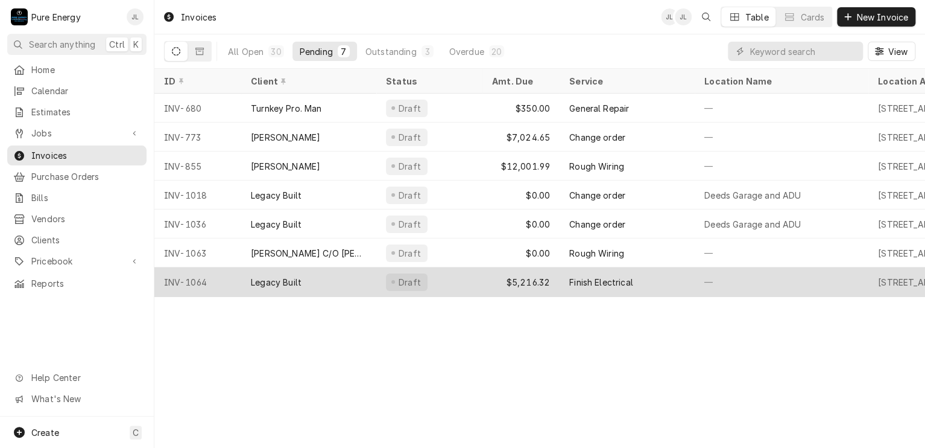
click at [472, 276] on div "Draft" at bounding box center [429, 281] width 106 height 29
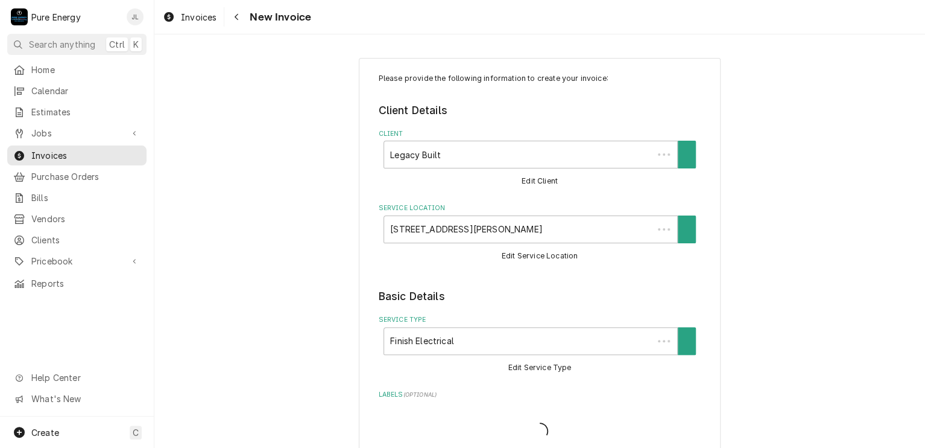
type textarea "x"
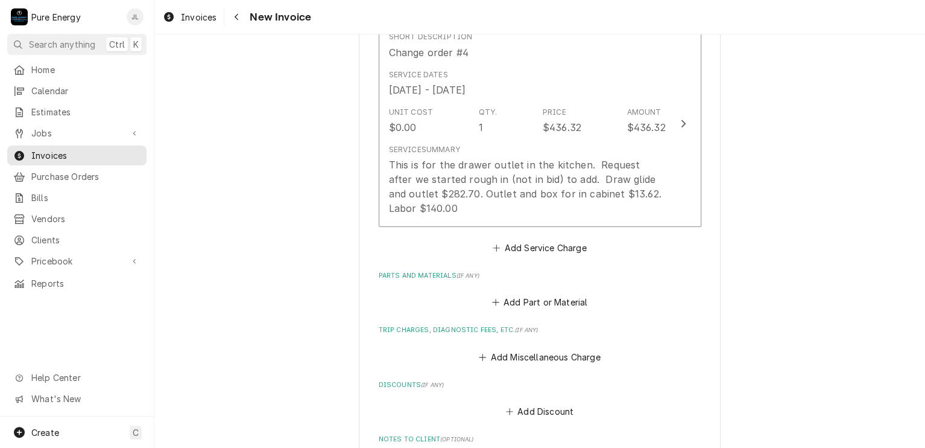
scroll to position [1930, 0]
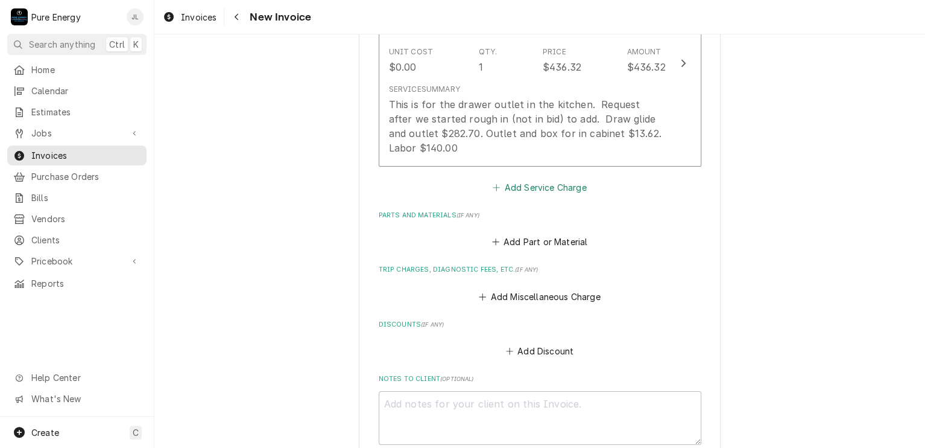
click at [542, 183] on button "Add Service Charge" at bounding box center [540, 187] width 98 height 17
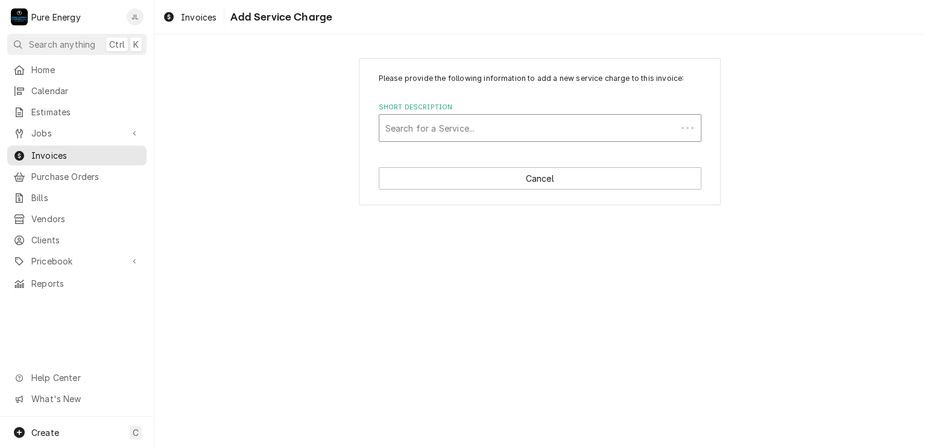
click at [442, 136] on div "Please provide the following information to add a new service charge to this in…" at bounding box center [540, 131] width 362 height 147
click at [444, 130] on div "Short Description" at bounding box center [539, 128] width 309 height 22
type input "Change order"
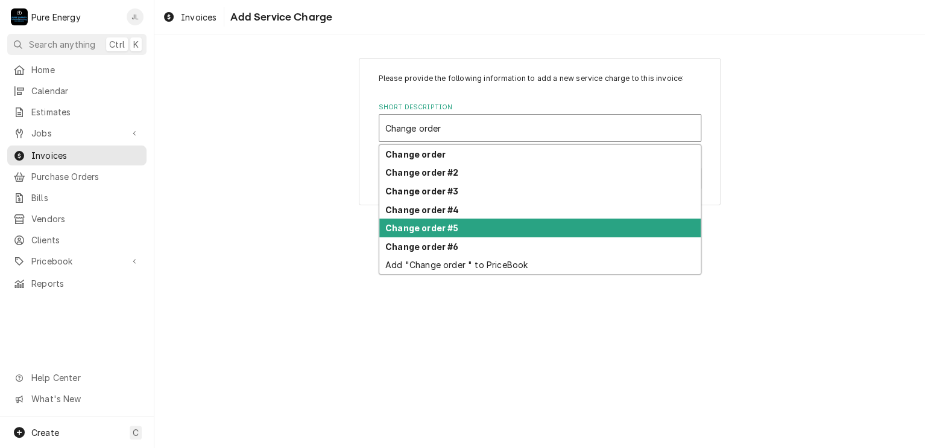
click at [449, 231] on strong "Change order #5" at bounding box center [421, 228] width 73 height 10
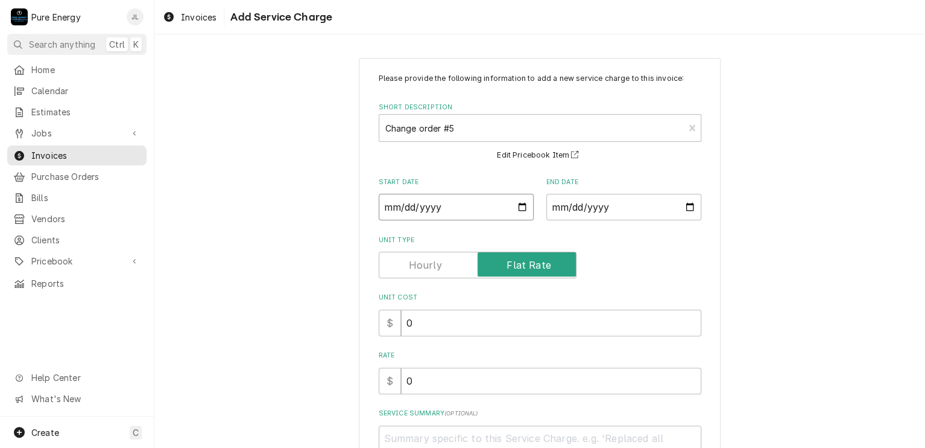
click at [520, 209] on input "Start Date" at bounding box center [456, 207] width 155 height 27
type textarea "x"
type input "[DATE]"
type textarea "x"
type input "[DATE]"
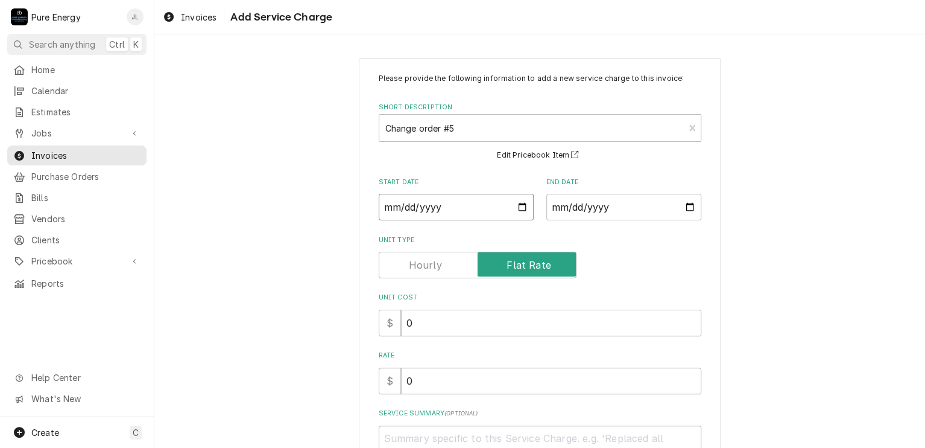
type textarea "x"
type input "[DATE]"
type textarea "x"
type input "[DATE]"
type textarea "x"
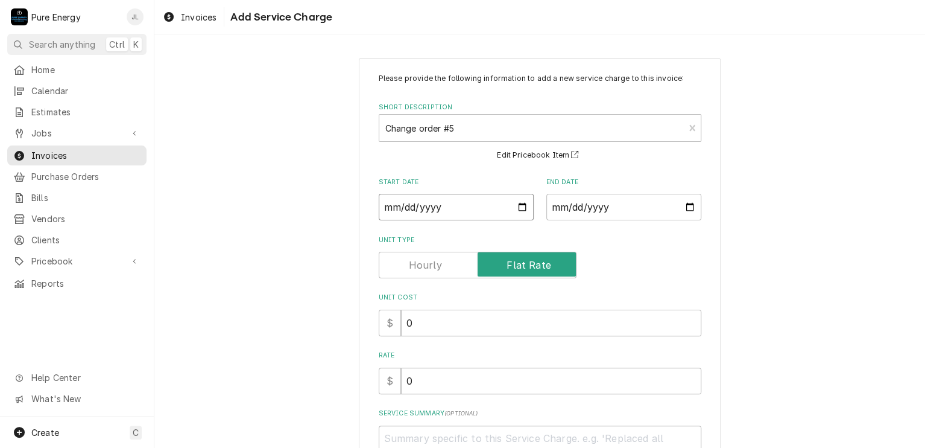
type input "[DATE]"
type textarea "x"
type input "[DATE]"
type textarea "x"
type input "[DATE]"
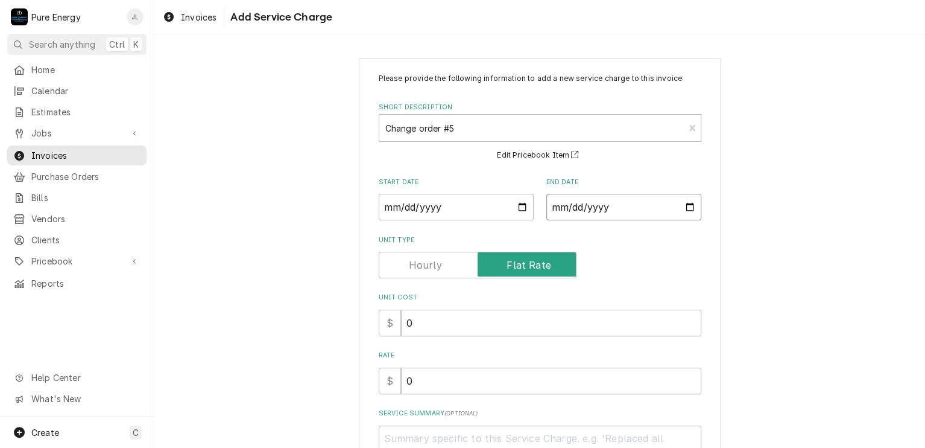
click at [685, 207] on input "End Date" at bounding box center [623, 207] width 155 height 27
type textarea "x"
type input "2025-08-29"
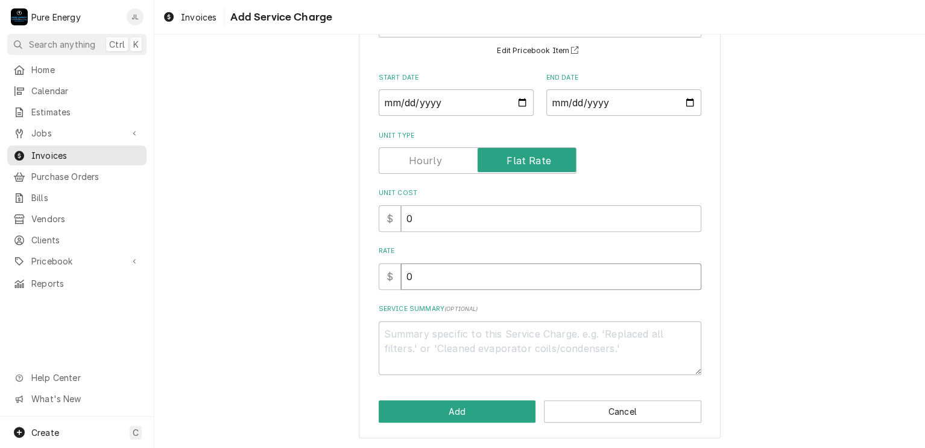
click at [414, 280] on input "0" at bounding box center [551, 276] width 300 height 27
type textarea "x"
type input "1"
type textarea "x"
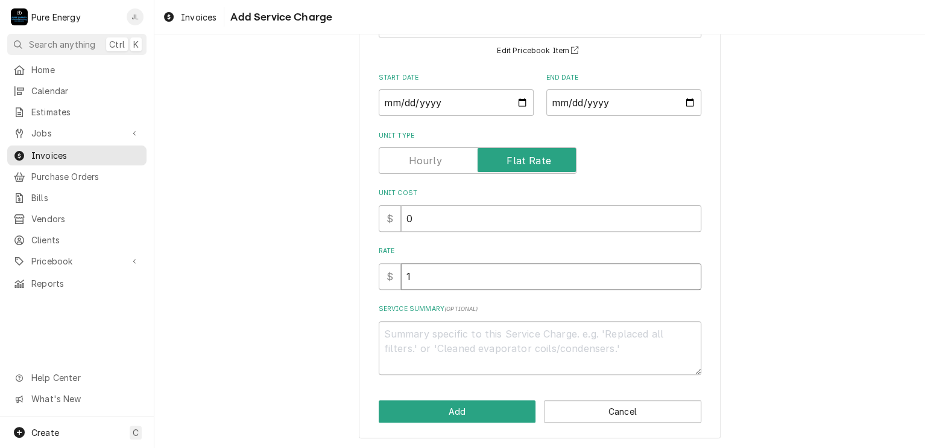
type input "14"
type textarea "x"
type input "140"
type textarea "x"
type input "140.0"
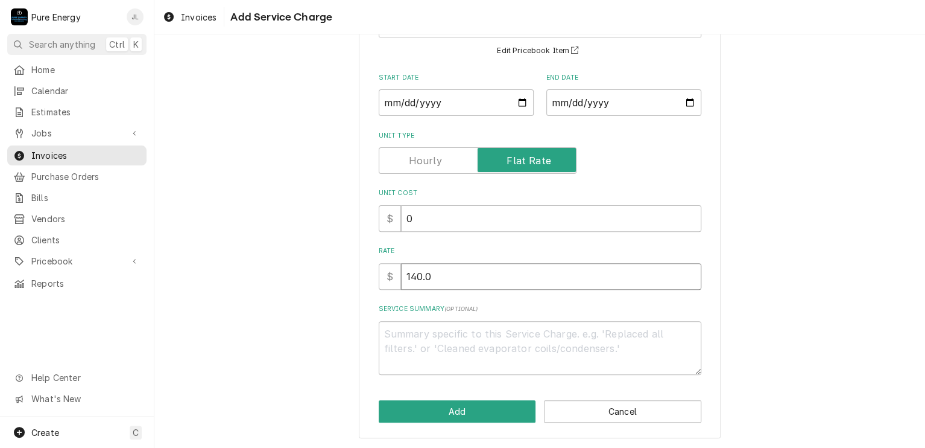
type textarea "x"
type input "140.00"
click at [434, 344] on textarea "Service Summary ( optional )" at bounding box center [540, 348] width 323 height 54
type textarea "x"
type textarea "J"
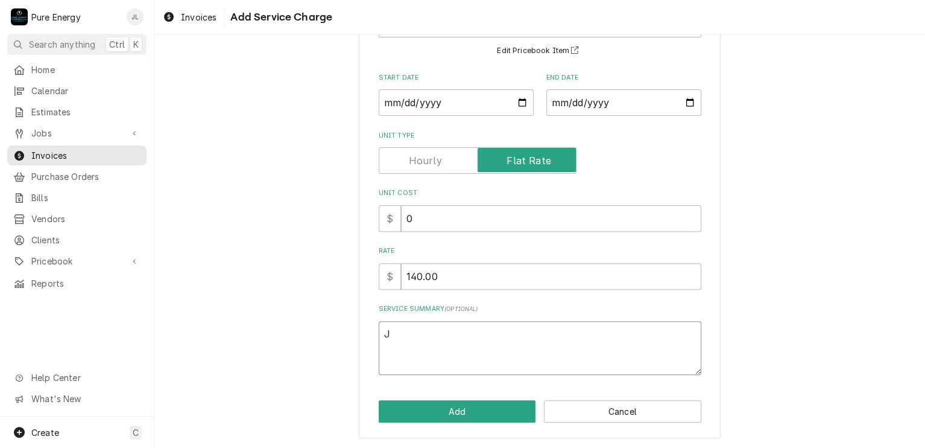
type textarea "x"
type textarea "Ju"
type textarea "x"
type textarea "Jus"
type textarea "x"
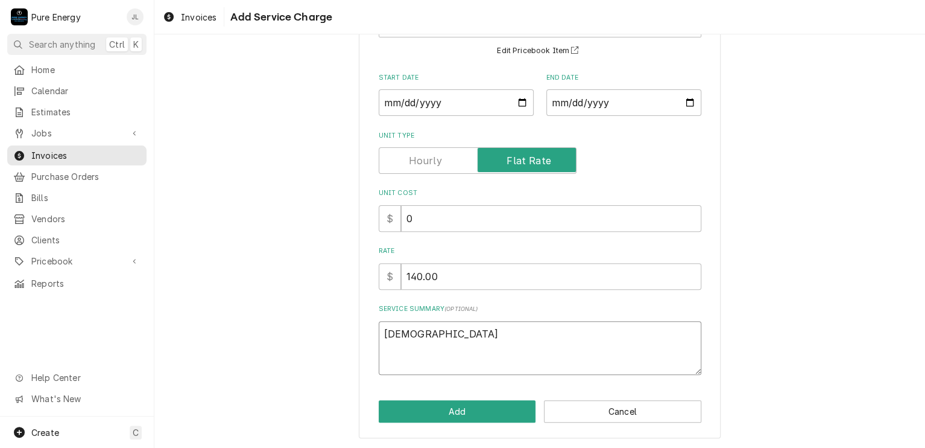
type textarea "Just"
type textarea "x"
type textarea "Justi"
type textarea "x"
type textarea "Justin"
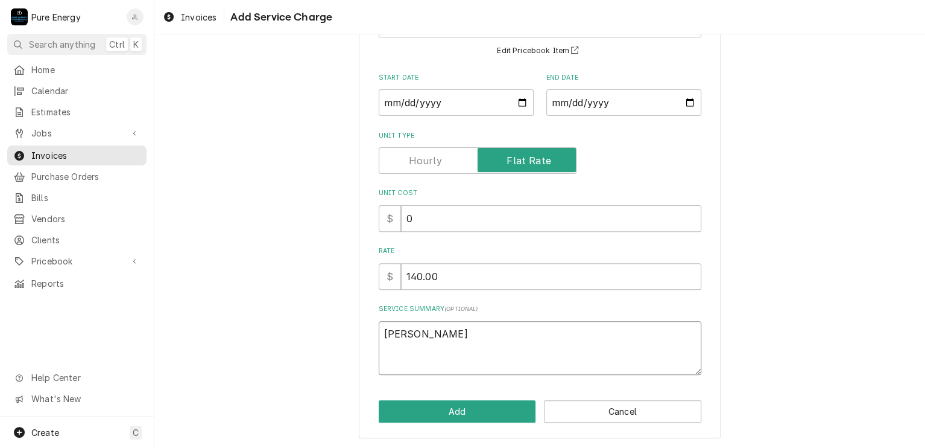
type textarea "x"
type textarea "Justing"
type textarea "x"
type textarea "Justing a"
type textarea "x"
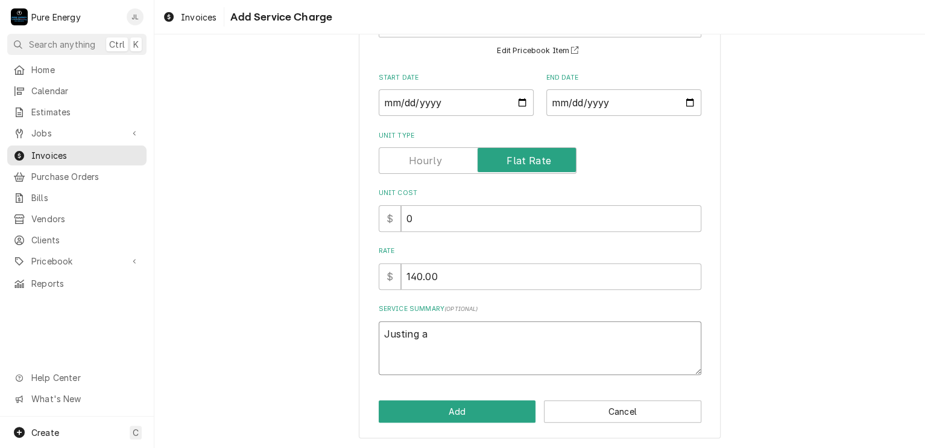
type textarea "Justing an"
type textarea "x"
type textarea "Justing and"
type textarea "x"
type textarea "Justing and"
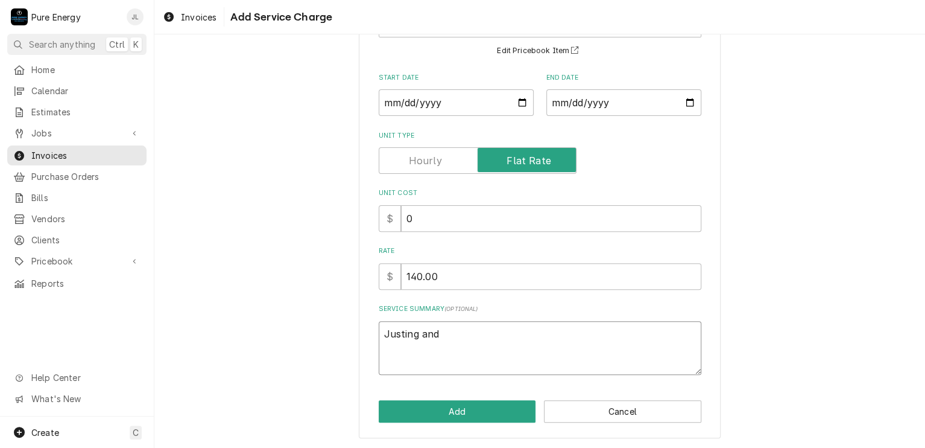
type textarea "x"
type textarea "Justing and I"
type textarea "x"
type textarea "Justing and I"
type textarea "x"
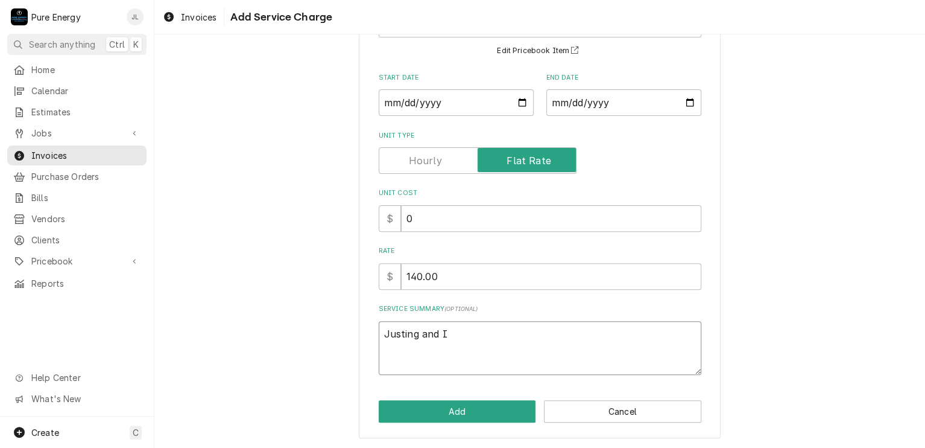
type textarea "Justing and I h"
type textarea "x"
type textarea "Justing and I ha"
type textarea "x"
type textarea "Justing and I had"
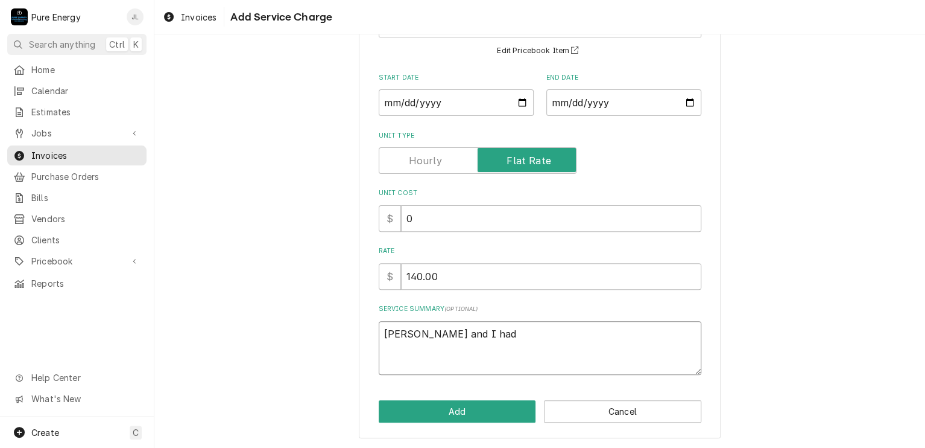
type textarea "x"
type textarea "Justing and I had"
type textarea "x"
type textarea "Justing and I had t"
type textarea "x"
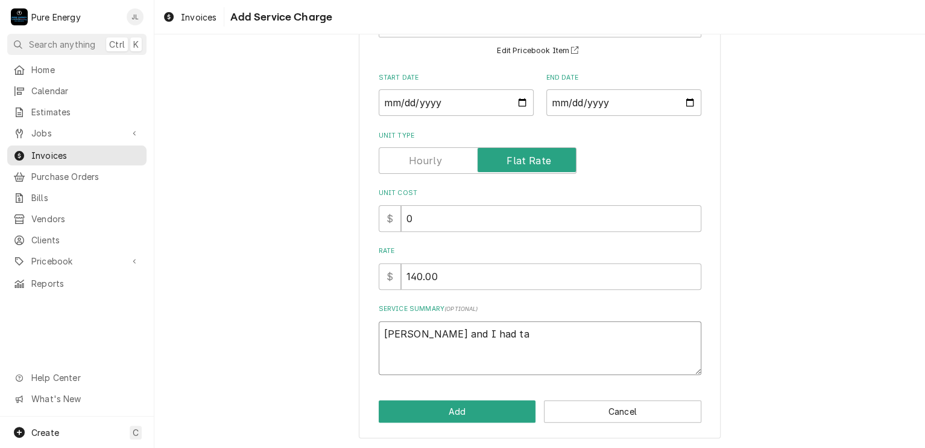
type textarea "Justing and I had tal"
type textarea "x"
type textarea "Justing and I had talk"
type textarea "x"
type textarea "Justing and I had talke"
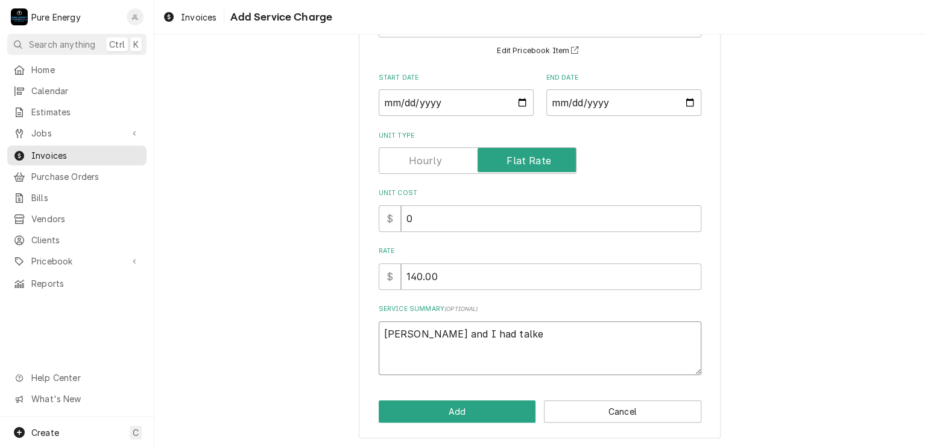
type textarea "x"
type textarea "Justing and I had talked"
type textarea "x"
type textarea "Justing and I had talked"
type textarea "x"
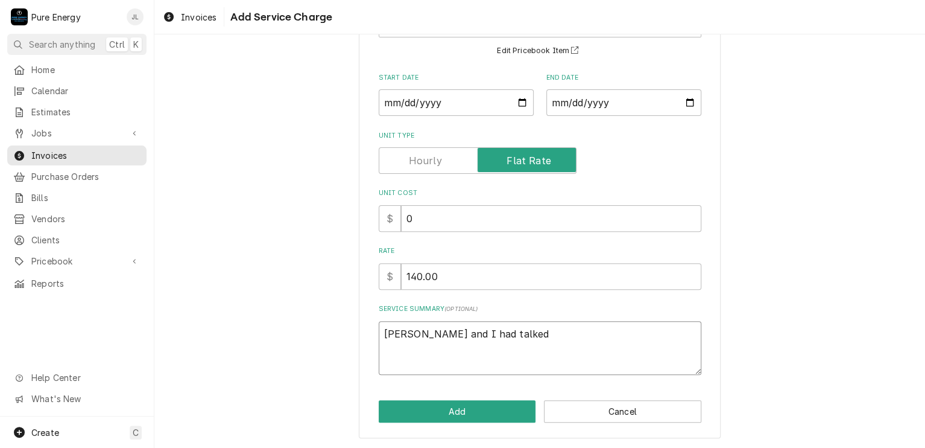
type textarea "Justing and I had talked g"
type textarea "x"
type textarea "Justing and I had talked gr"
type textarea "x"
type textarea "Justing and I had talked gre"
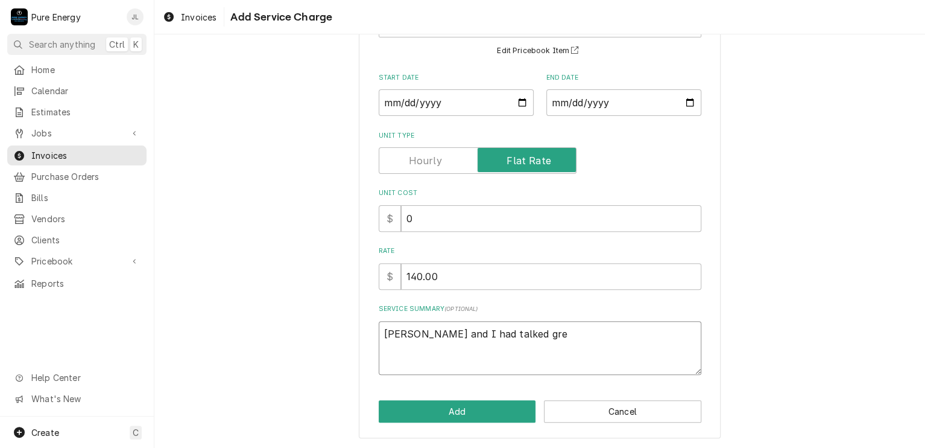
type textarea "x"
type textarea "Justing and I had talked grea"
type textarea "x"
type textarea "Justing and I had talked greay"
type textarea "x"
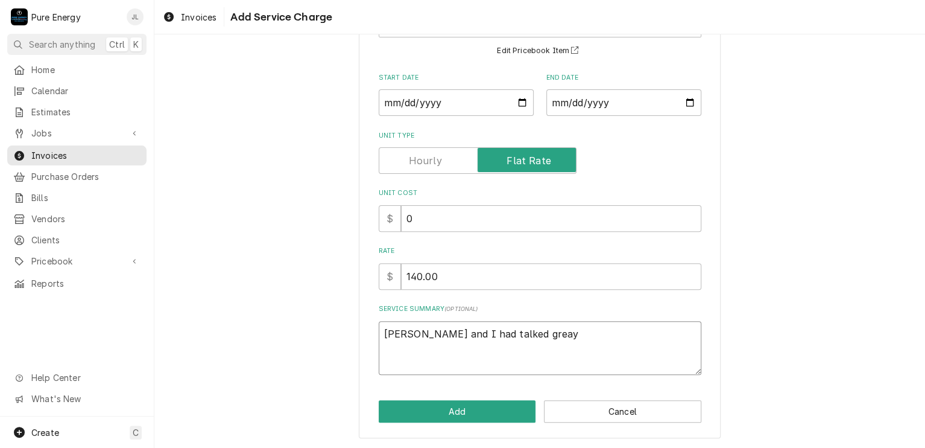
type textarea "Justing and I had talked greay"
type textarea "x"
type textarea "Justing and I had talked greay"
type textarea "x"
type textarea "Justing and I had talked grea"
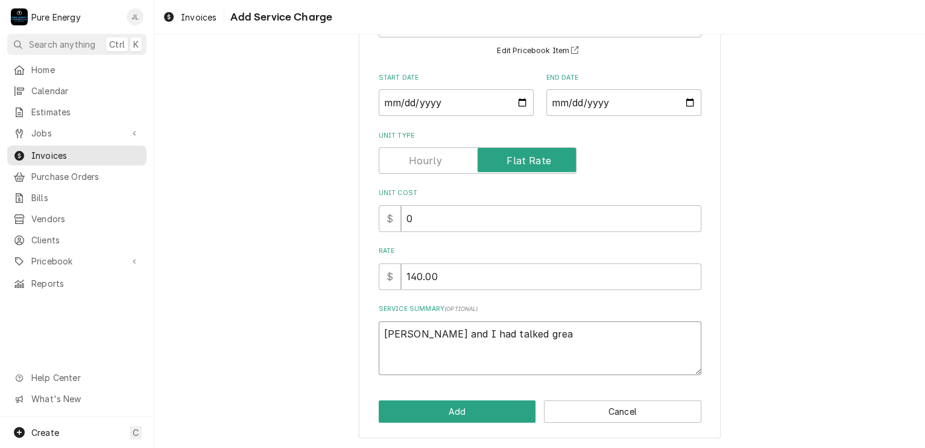
type textarea "x"
type textarea "Justing and I had talked gre"
type textarea "x"
type textarea "Justing and I had talked grey"
type textarea "x"
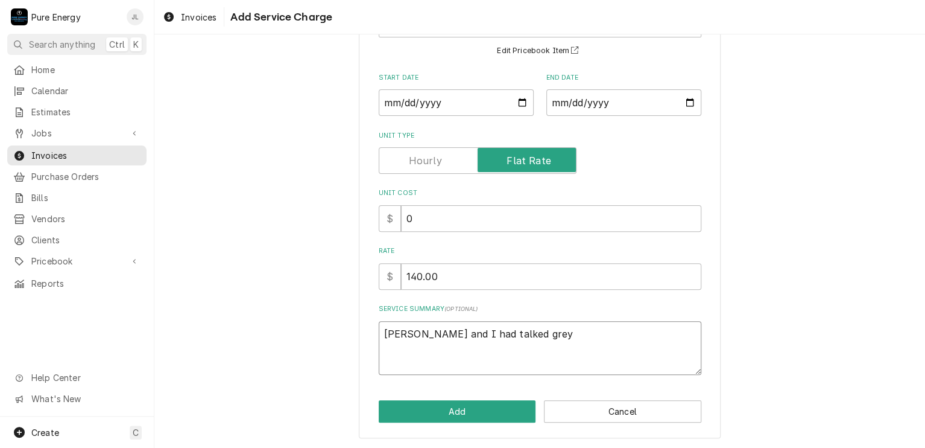
type textarea "Justing and I had talked grey"
type textarea "x"
type textarea "Justing and I had talked grey o"
type textarea "x"
type textarea "Justing and I had talked grey ou"
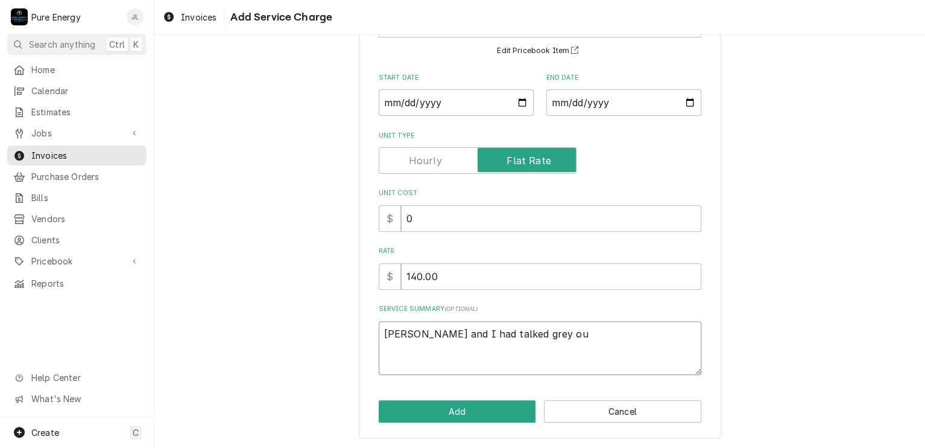
type textarea "x"
type textarea "Justing and I had talked grey out"
type textarea "x"
type textarea "Justing and I had talked grey outl"
type textarea "x"
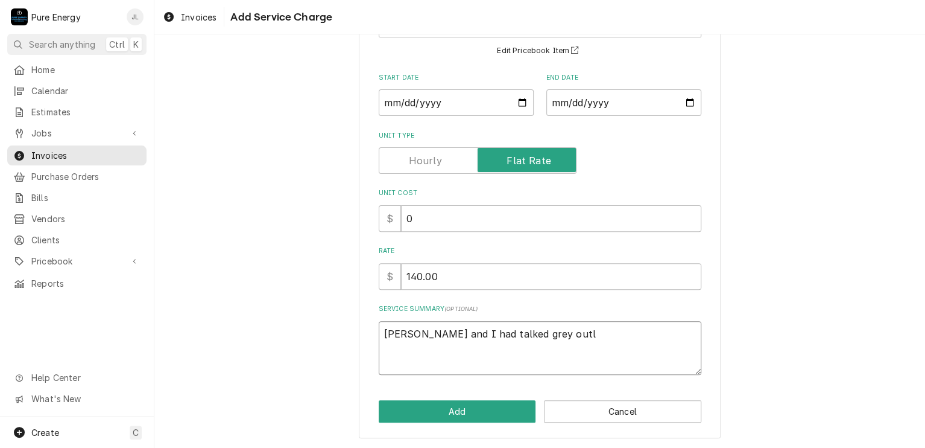
type textarea "Justing and I had talked grey outle"
type textarea "x"
type textarea "Justing and I had talked grey outlet"
type textarea "x"
type textarea "Justing and I had talked grey outletl"
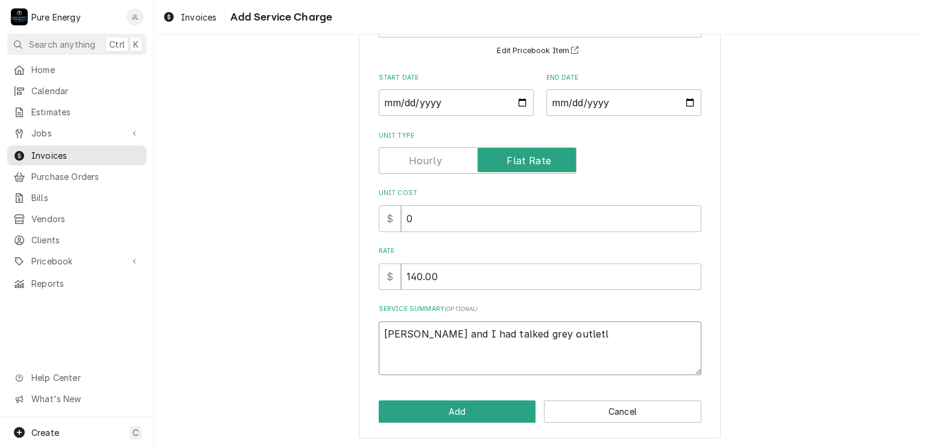
type textarea "x"
type textarea "Justing and I had talked grey outletle"
type textarea "x"
type textarea "Justing and I had talked grey outletles"
type textarea "x"
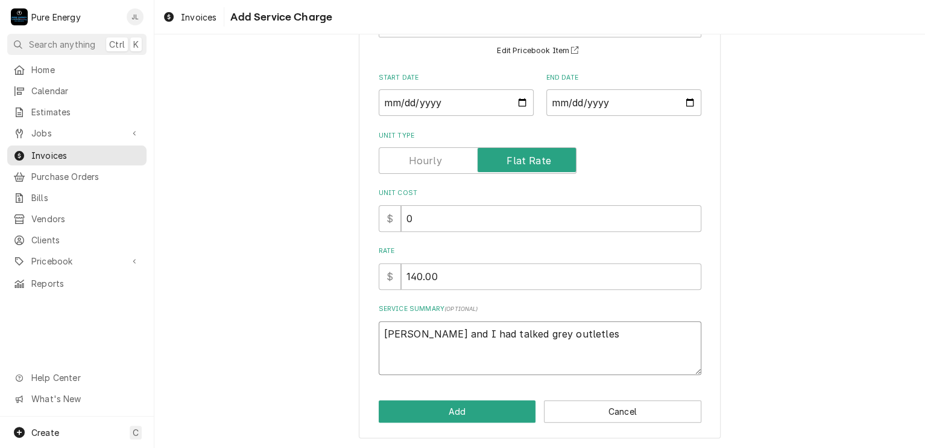
type textarea "Justing and I had talked grey outletle"
type textarea "x"
type textarea "Justing and I had talked grey outletl"
type textarea "x"
type textarea "Justing and I had talked grey outlet"
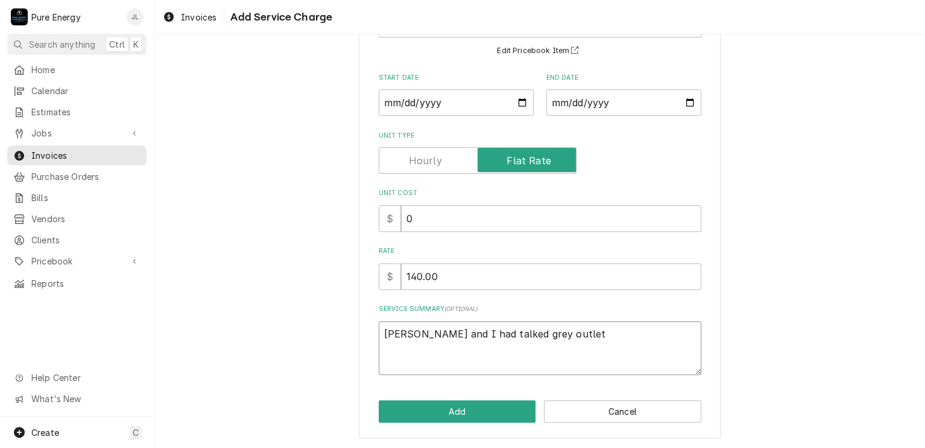
type textarea "x"
type textarea "Justing and I had talked grey outlets"
type textarea "x"
type textarea "Justing and I had talked grey outlets"
type textarea "x"
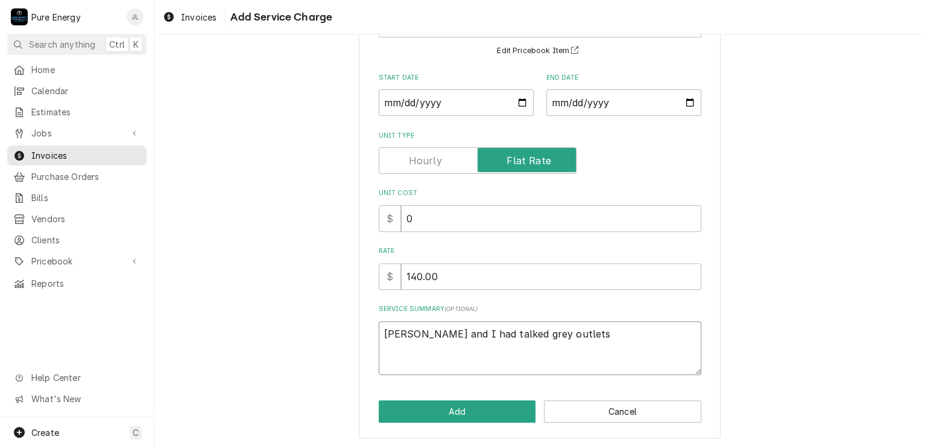
type textarea "Justing and I had talked grey outlets i"
type textarea "x"
type textarea "Justing and I had talked grey outlets in"
type textarea "x"
type textarea "Justing and I had talked grey outlets in t"
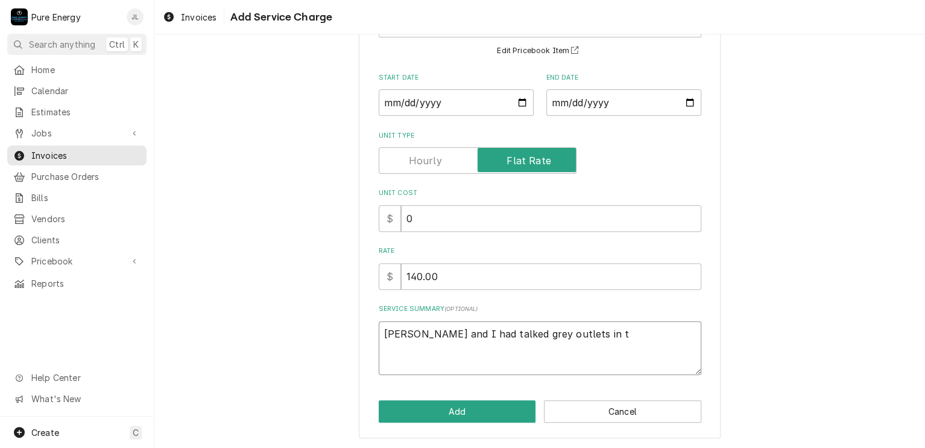
type textarea "x"
type textarea "Justing and I had talked grey outlets in th"
type textarea "x"
type textarea "Justing and I had talked grey outlets in the"
type textarea "x"
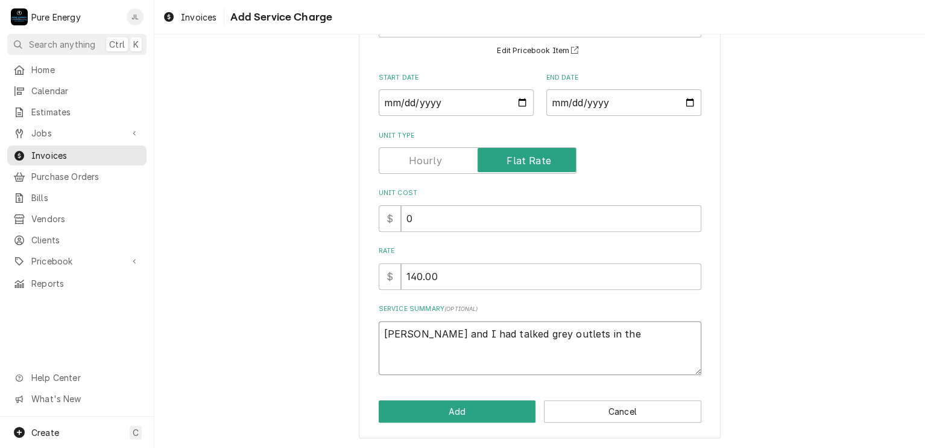
type textarea "Justing and I had talked grey outlets in the"
type textarea "x"
type textarea "Justing and I had talked grey outlets in the o"
type textarea "x"
type textarea "Justing and I had talked grey outlets in the of"
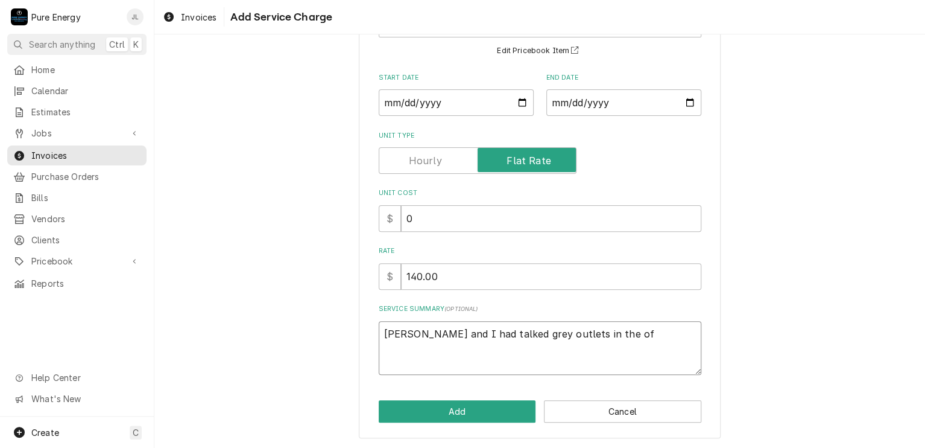
type textarea "x"
type textarea "Justing and I had talked grey outlets in the off"
type textarea "x"
type textarea "Justing and I had talked grey outlets in the offi"
type textarea "x"
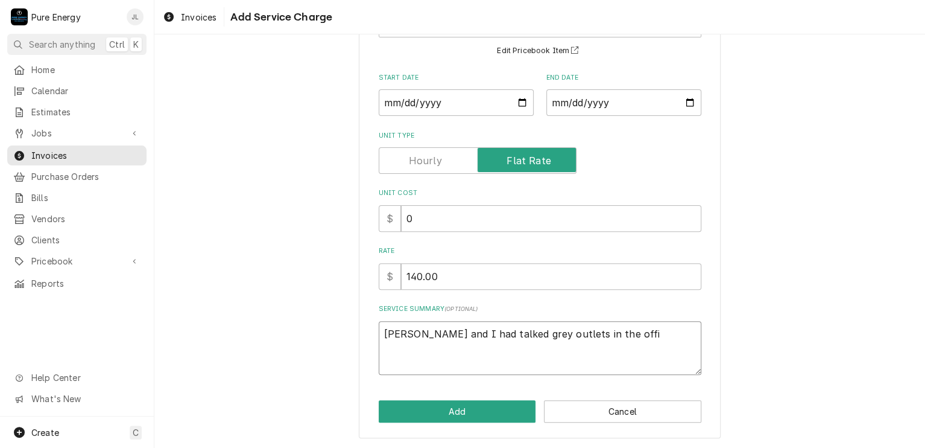
type textarea "Justing and I had talked grey outlets in the offic"
type textarea "x"
type textarea "Justing and I had talked grey outlets in the office"
type textarea "x"
type textarea "Justing and I had talked grey outlets in the office."
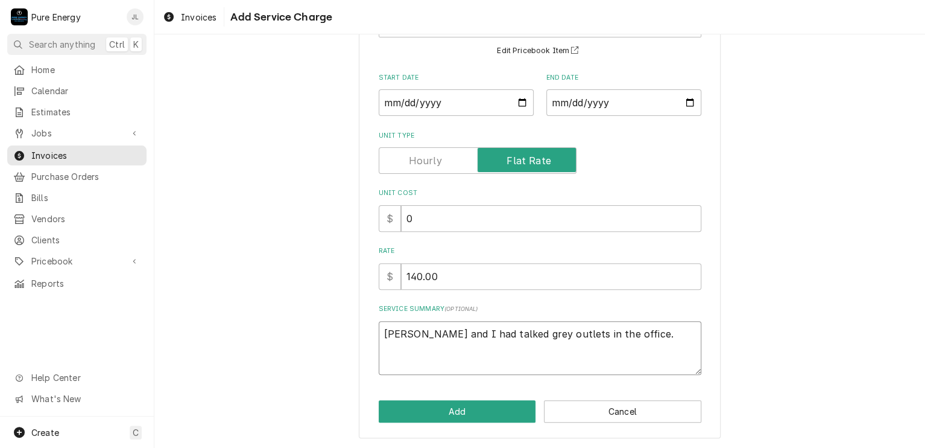
type textarea "x"
type textarea "Justing and I had talked grey outlets in the office."
type textarea "x"
type textarea "Justing and I had talked grey outlets in the office. A"
type textarea "x"
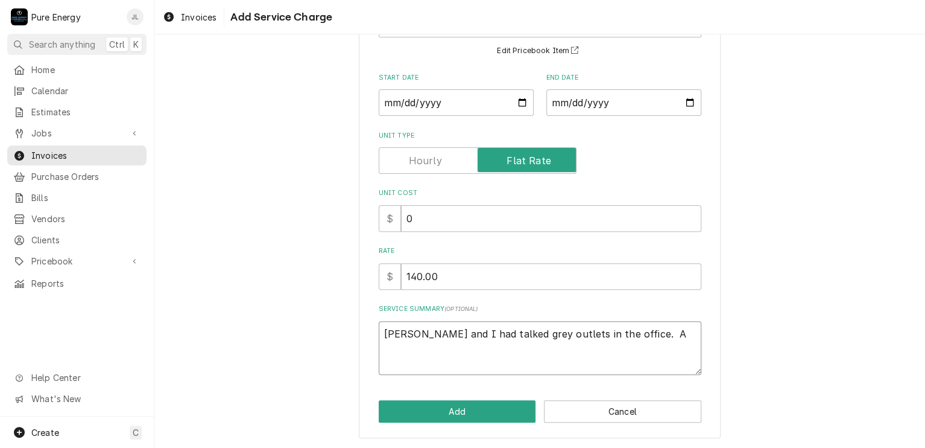
type textarea "Justing and I had talked grey outlets in the office. Af"
type textarea "x"
type textarea "Justing and I had talked grey outlets in the office. Aft"
type textarea "x"
type textarea "Justing and I had talked grey outlets in the office. Afte"
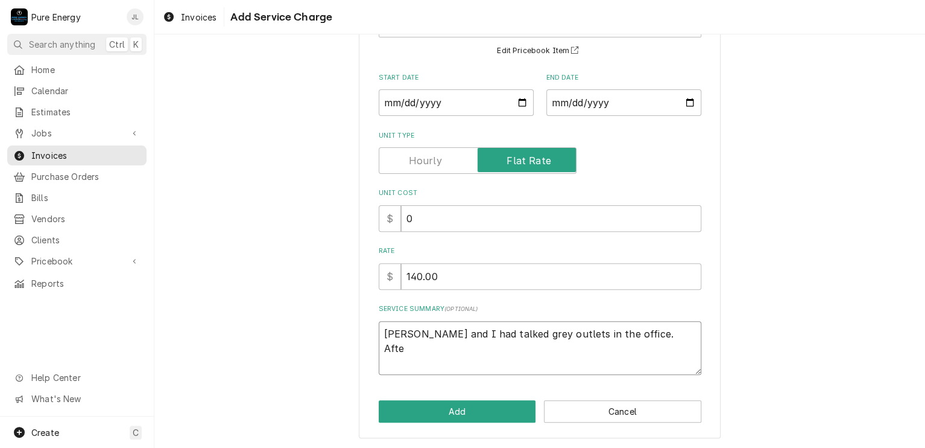
type textarea "x"
type textarea "Justing and I had talked grey outlets in the office. After"
type textarea "x"
type textarea "Justing and I had talked grey outlets in the office. After"
type textarea "x"
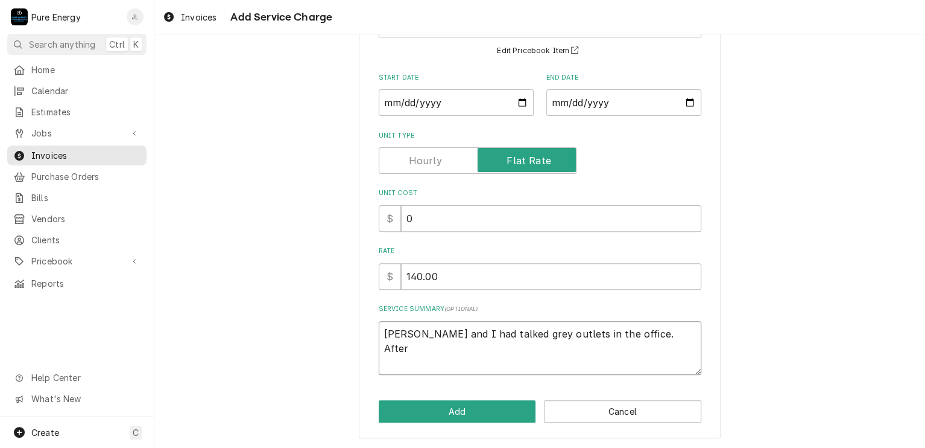
type textarea "Justing and I had talked grey outlets in the office. After w"
type textarea "x"
type textarea "Justing and I had talked grey outlets in the office. After we"
type textarea "x"
type textarea "Justing and I had talked grey outlets in the office. After we"
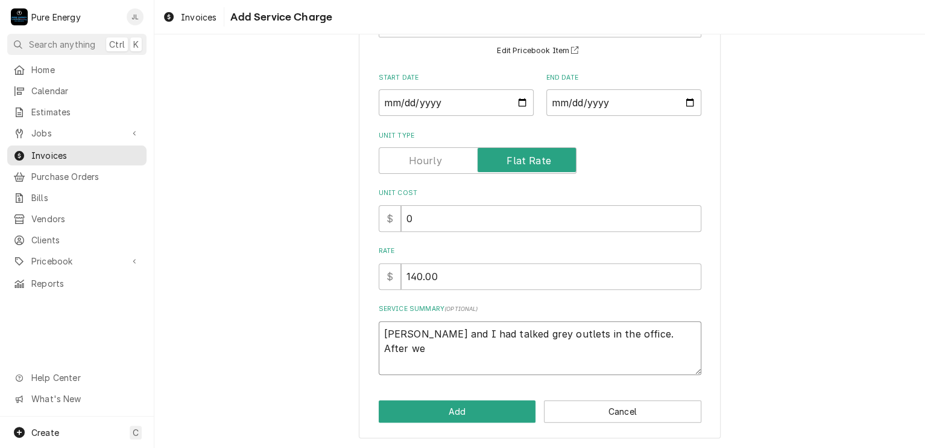
type textarea "x"
type textarea "Justing and I had talked grey outlets in the office. After we c"
type textarea "x"
type textarea "Justing and I had talked grey outlets in the office. After we co"
type textarea "x"
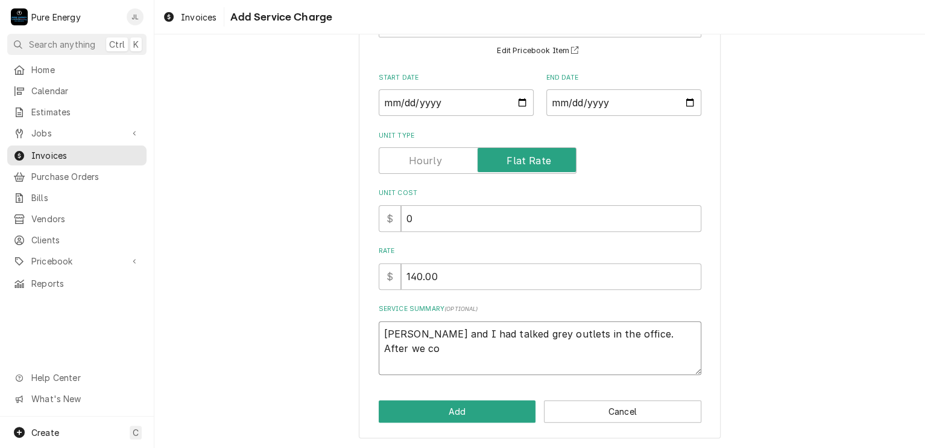
type textarea "Justing and I had talked grey outlets in the office. After we com"
type textarea "x"
type textarea "Justing and I had talked grey outlets in the office. After we comp"
type textarea "x"
type textarea "Justing and I had talked grey outlets in the office. After we compl"
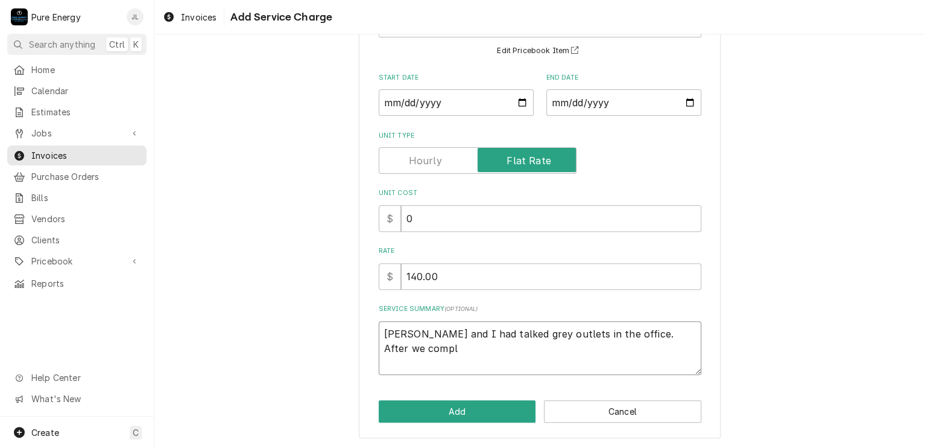
type textarea "x"
type textarea "Justing and I had talked grey outlets in the office. After we comple"
type textarea "x"
type textarea "Justing and I had talked grey outlets in the office. After we complet"
type textarea "x"
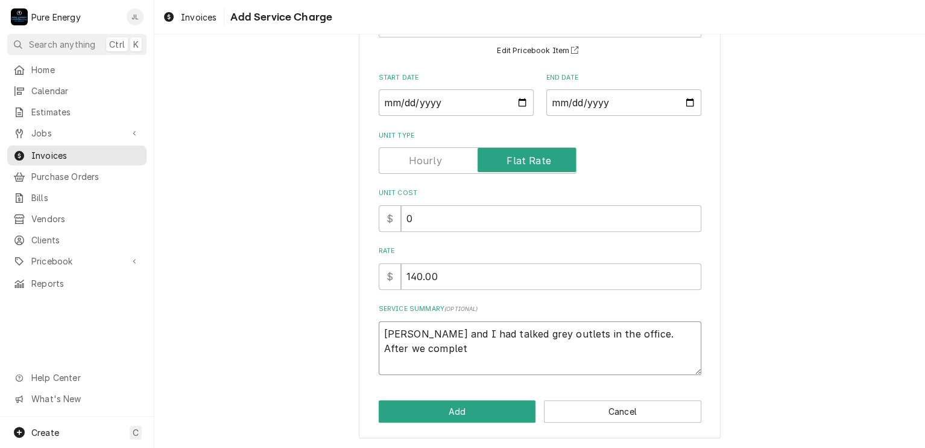
type textarea "Justing and I had talked grey outlets in the office. After we complete"
type textarea "x"
type textarea "Justing and I had talked grey outlets in the office. After we completed"
type textarea "x"
type textarea "Justing and I had talked grey outlets in the office. After we completed,"
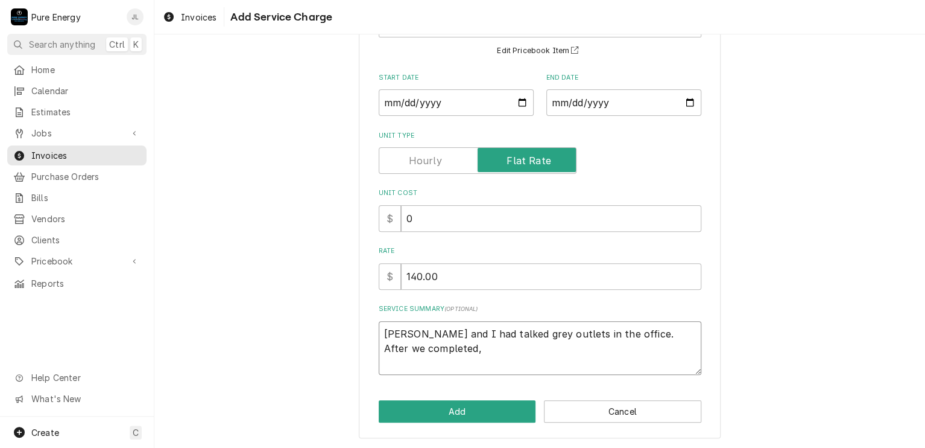
type textarea "x"
type textarea "Justing and I had talked grey outlets in the office. After we completed,"
type textarea "x"
type textarea "Justing and I had talked grey outlets in the office. After we completed"
type textarea "x"
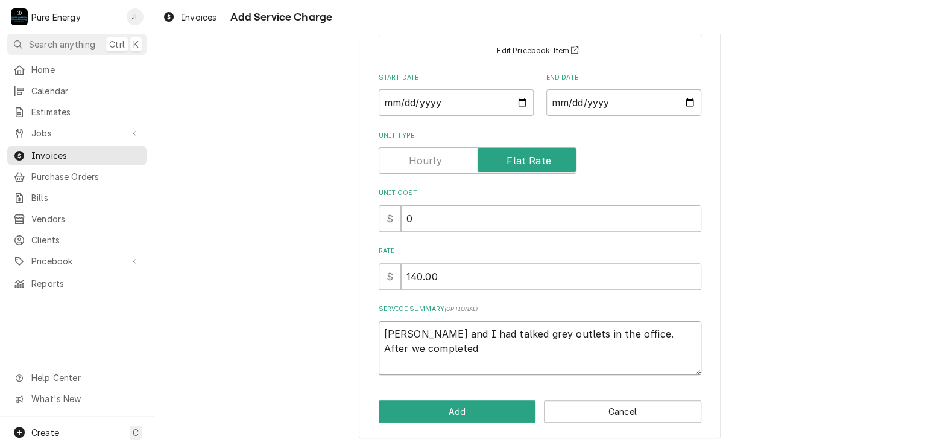
type textarea "Justing and I had talked grey outlets in the office. After we completed"
type textarea "x"
click at [414, 335] on textarea "Justing and I had talked grey outlets in the office. After we completed at late…" at bounding box center [540, 348] width 323 height 54
click at [622, 352] on textarea "Justin and I had talked grey outlets in the office. After we completed at later…" at bounding box center [540, 348] width 323 height 54
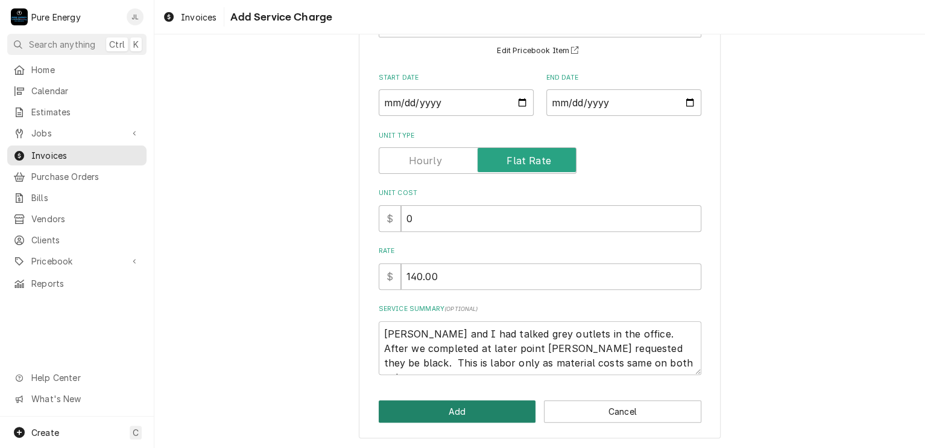
click at [504, 405] on button "Add" at bounding box center [457, 411] width 157 height 22
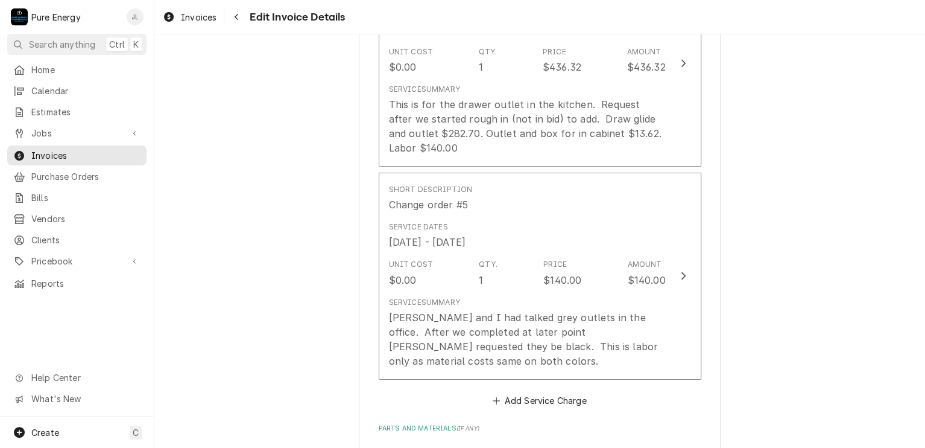
scroll to position [2051, 0]
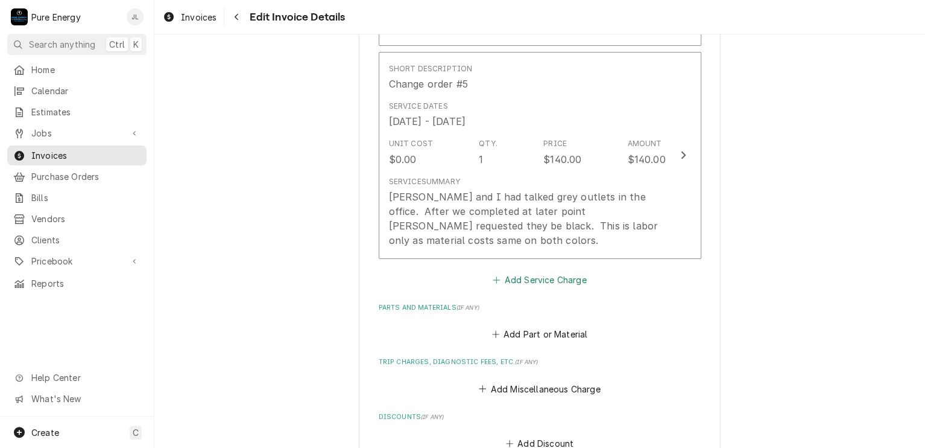
click at [565, 271] on button "Add Service Charge" at bounding box center [540, 279] width 98 height 17
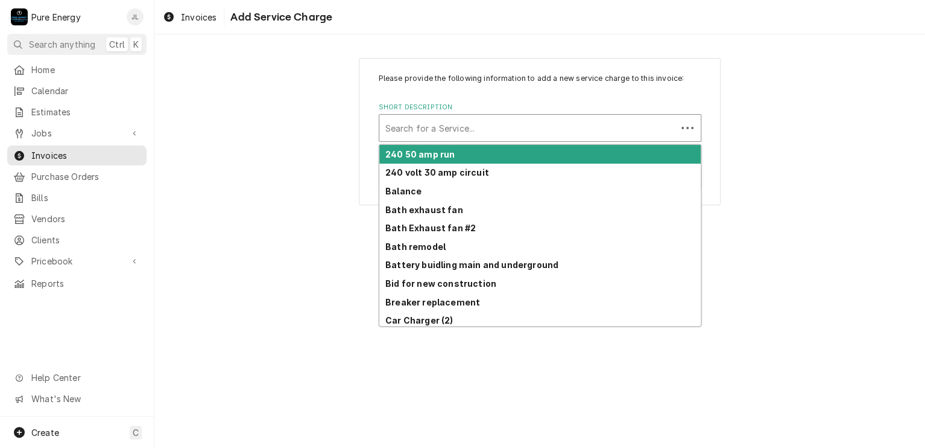
click at [452, 127] on div "Short Description" at bounding box center [527, 128] width 285 height 22
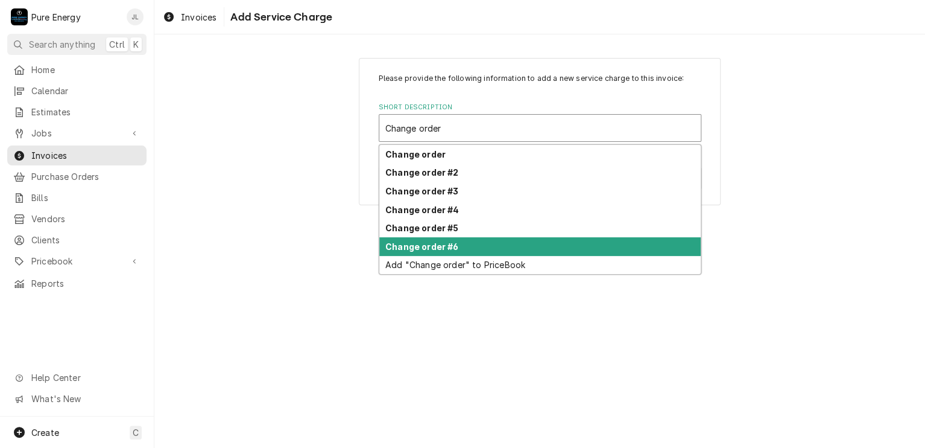
click at [451, 247] on strong "Change order #6" at bounding box center [421, 246] width 73 height 10
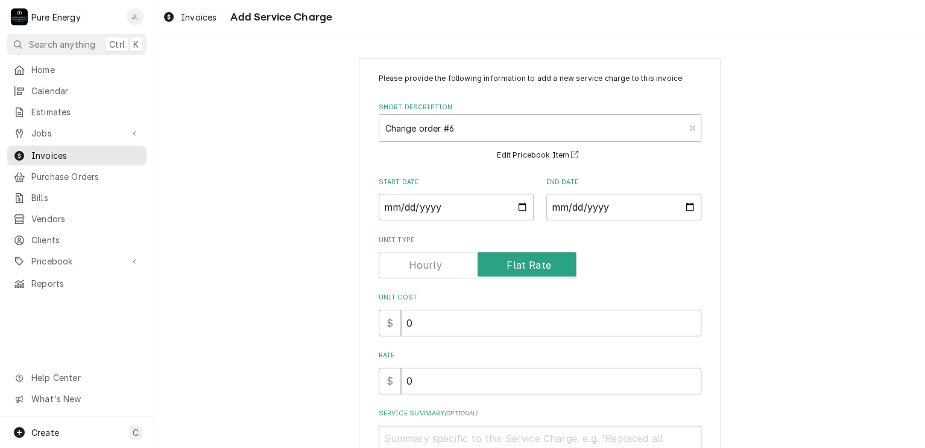
scroll to position [60, 0]
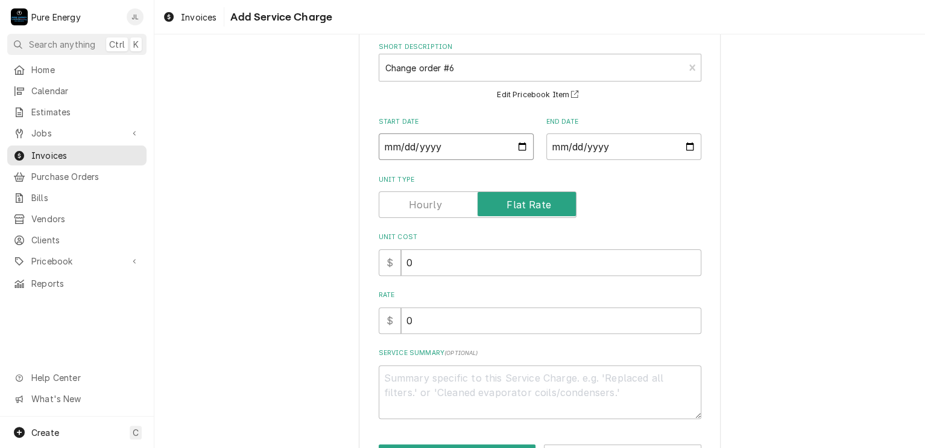
click at [519, 146] on input "Start Date" at bounding box center [456, 146] width 155 height 27
click at [683, 146] on input "End Date" at bounding box center [623, 146] width 155 height 27
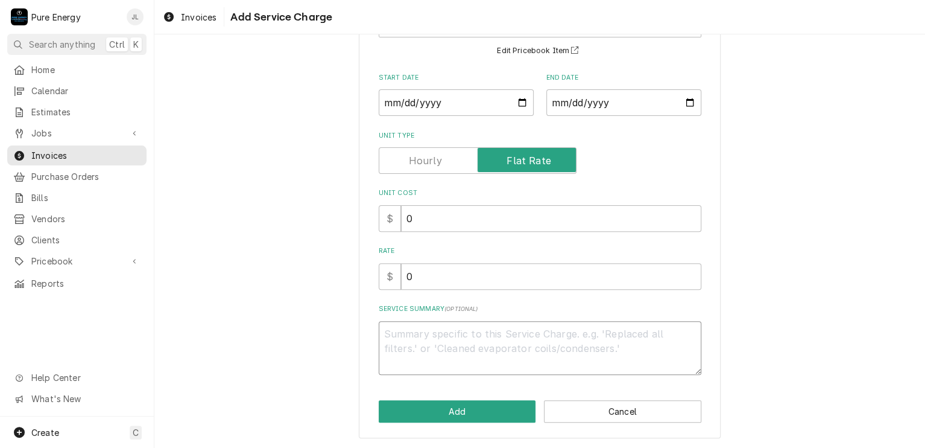
click at [408, 337] on textarea "Service Summary ( optional )" at bounding box center [540, 348] width 323 height 54
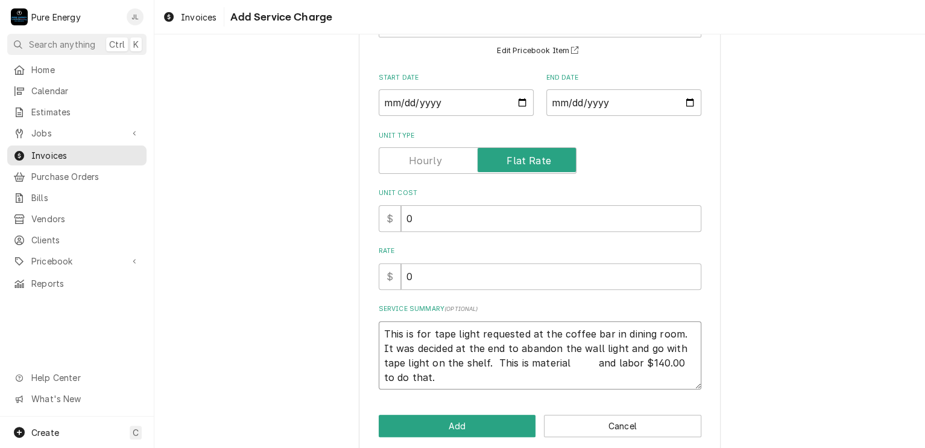
scroll to position [119, 0]
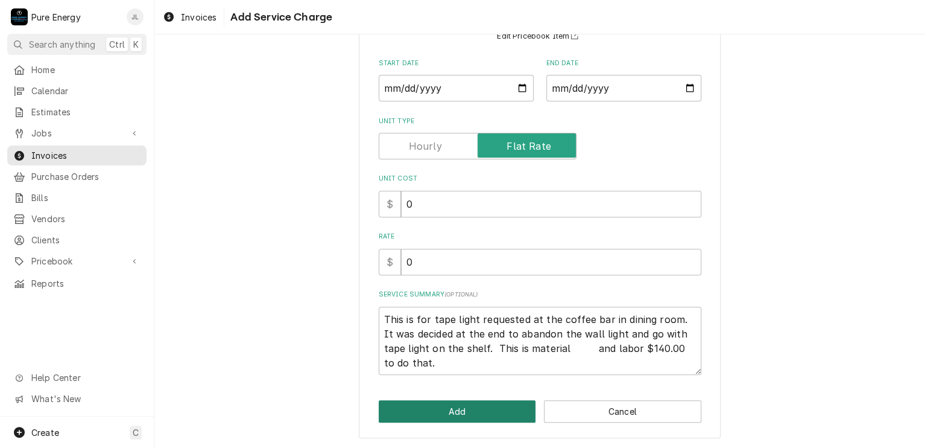
click at [482, 408] on button "Add" at bounding box center [457, 411] width 157 height 22
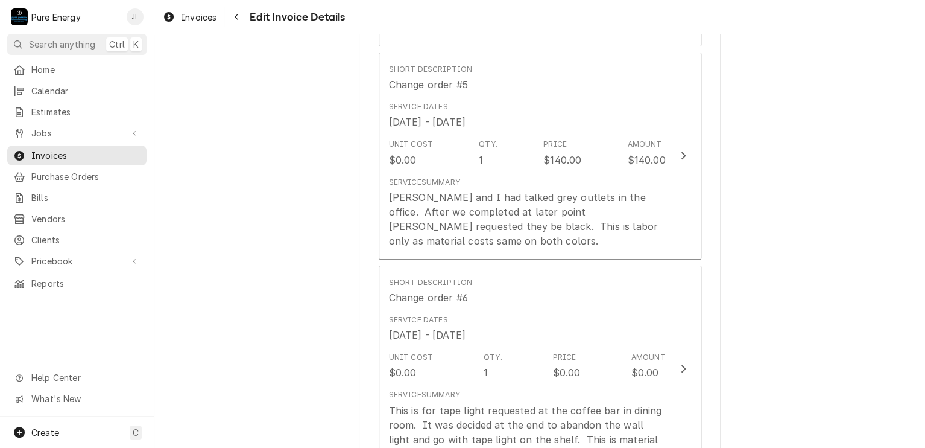
scroll to position [2231, 0]
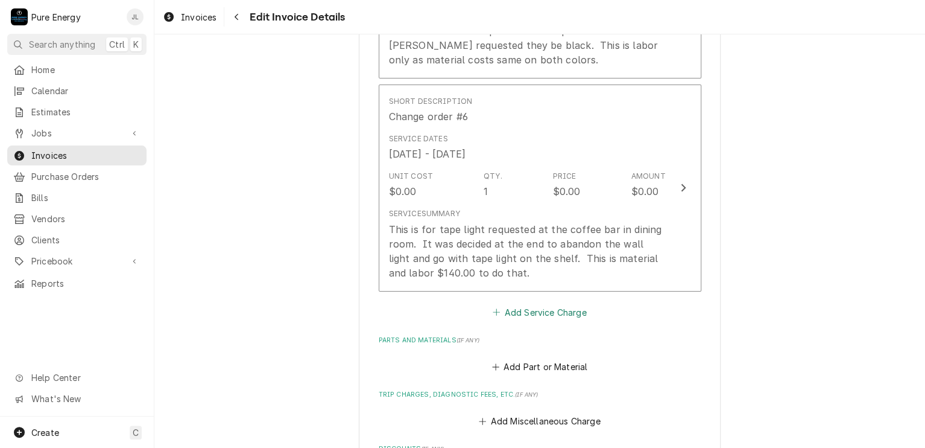
click at [552, 303] on button "Add Service Charge" at bounding box center [540, 311] width 98 height 17
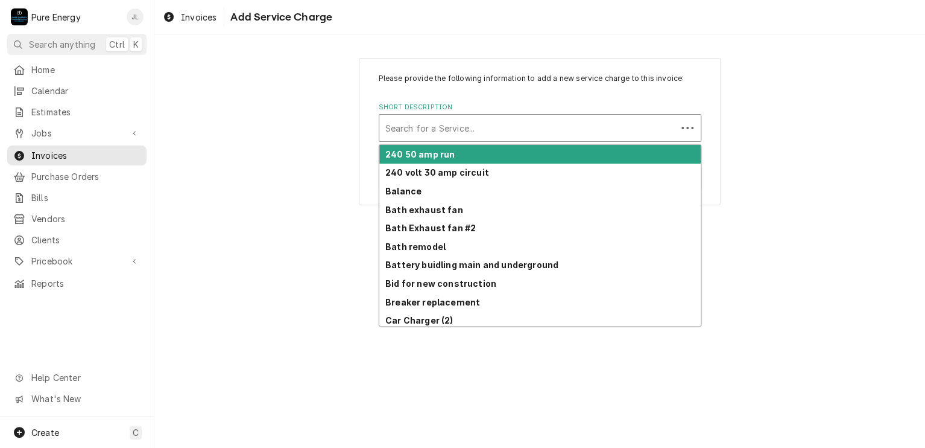
click at [434, 125] on div "Short Description" at bounding box center [527, 128] width 285 height 22
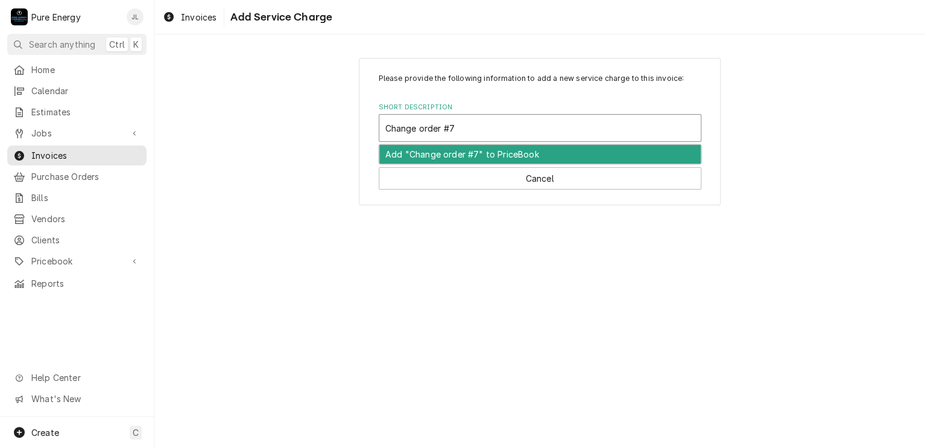
click at [434, 152] on div "Add "Change order #7" to PriceBook" at bounding box center [539, 154] width 321 height 19
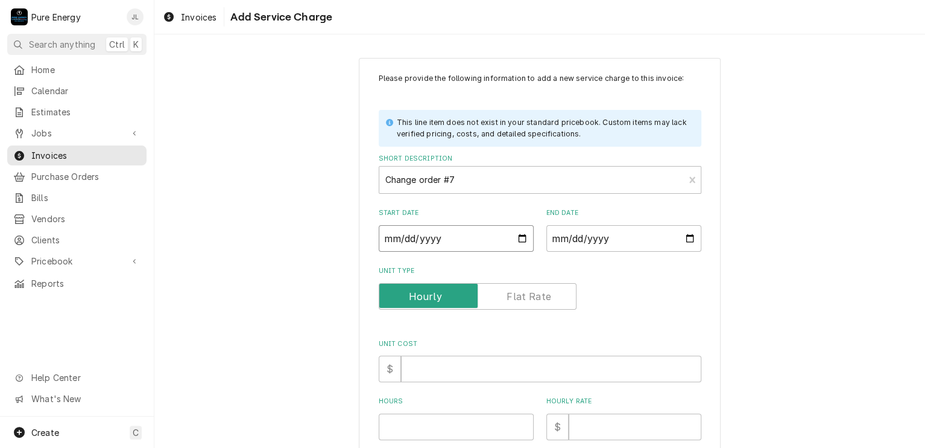
click at [519, 234] on input "Start Date" at bounding box center [456, 238] width 155 height 27
click at [686, 236] on input "End Date" at bounding box center [623, 238] width 155 height 27
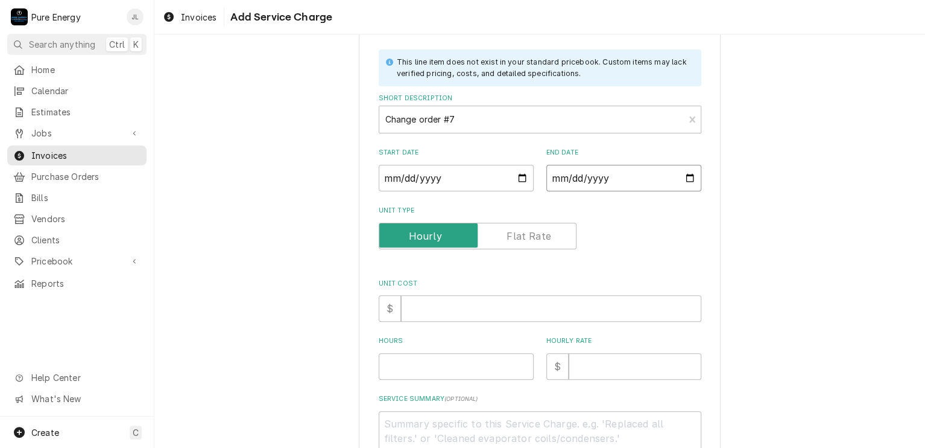
scroll to position [150, 0]
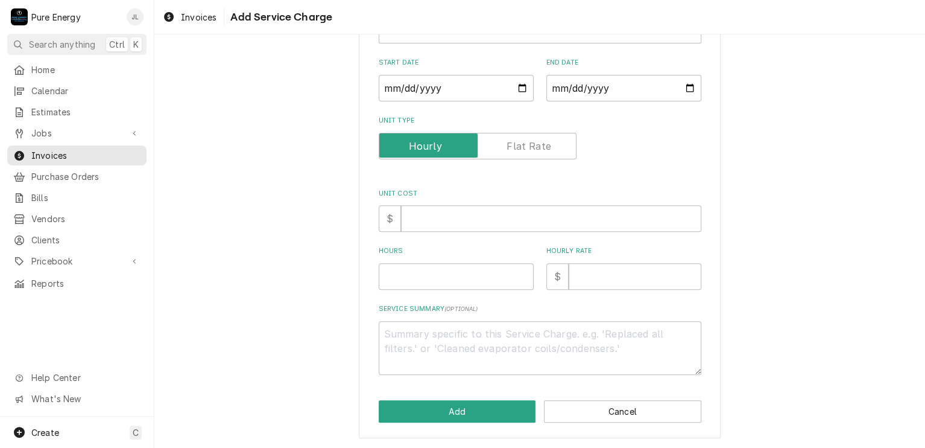
click at [523, 147] on label "Unit Type" at bounding box center [478, 146] width 198 height 27
click at [523, 147] on input "Unit Type" at bounding box center [477, 146] width 187 height 27
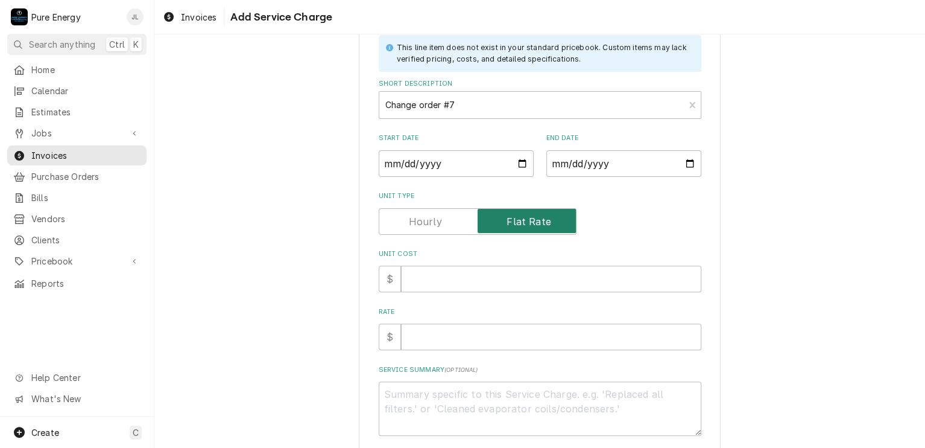
scroll to position [135, 0]
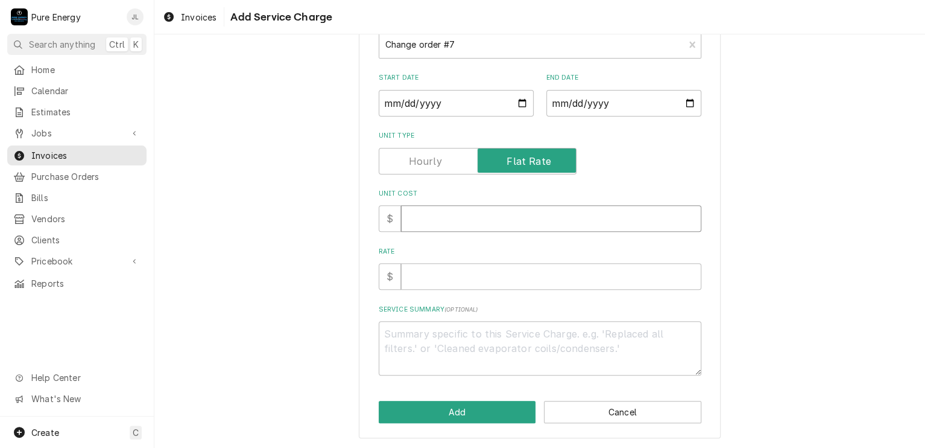
drag, startPoint x: 442, startPoint y: 216, endPoint x: 444, endPoint y: 207, distance: 8.6
click at [442, 214] on input "Unit Cost" at bounding box center [551, 218] width 300 height 27
click at [441, 274] on input "Rate" at bounding box center [551, 276] width 300 height 27
click at [408, 321] on textarea "Service Summary ( optional )" at bounding box center [540, 348] width 323 height 54
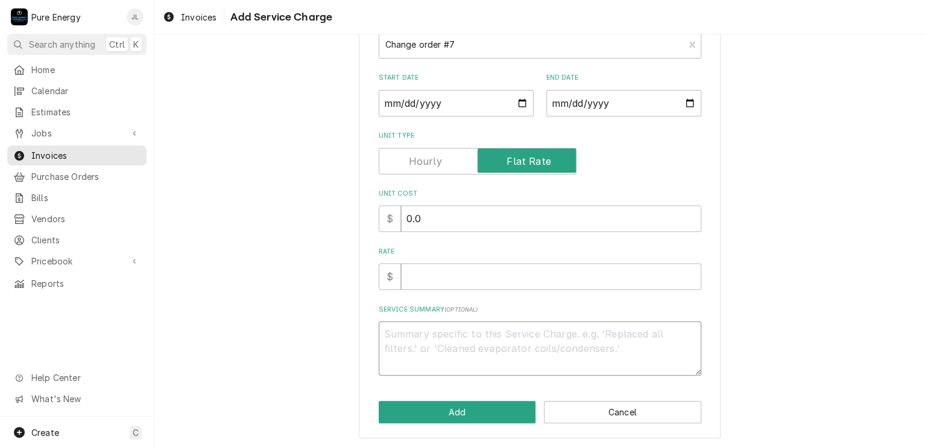
click at [408, 321] on textarea "Service Summary ( optional )" at bounding box center [540, 348] width 323 height 54
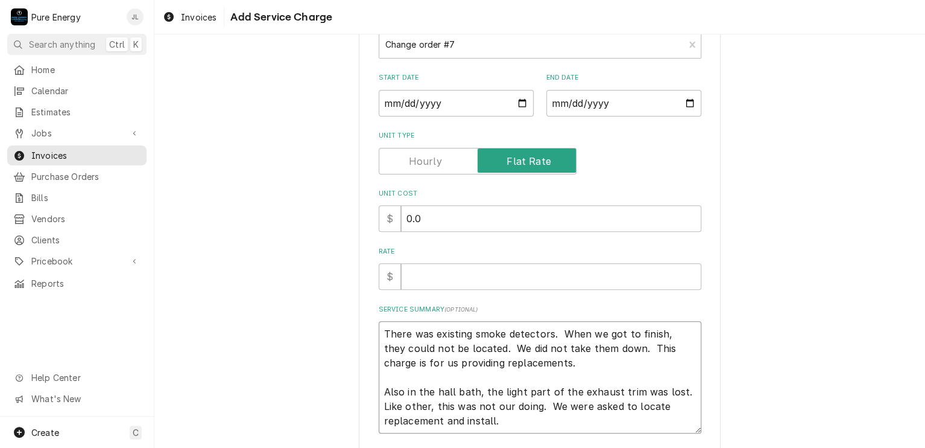
scroll to position [193, 0]
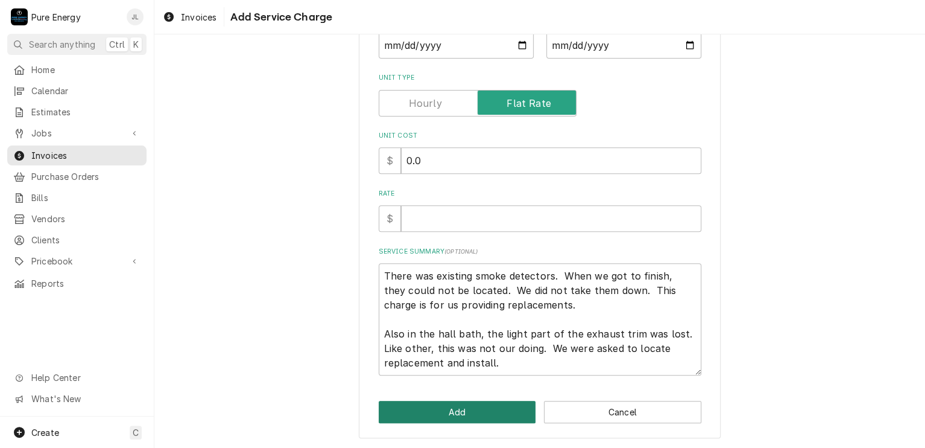
drag, startPoint x: 496, startPoint y: 410, endPoint x: 824, endPoint y: 242, distance: 369.0
click at [824, 242] on div "Please provide the following information to add a new service charge to this in…" at bounding box center [539, 151] width 771 height 595
click at [513, 217] on input "Rate" at bounding box center [551, 218] width 300 height 27
click at [456, 406] on button "Add" at bounding box center [457, 411] width 157 height 22
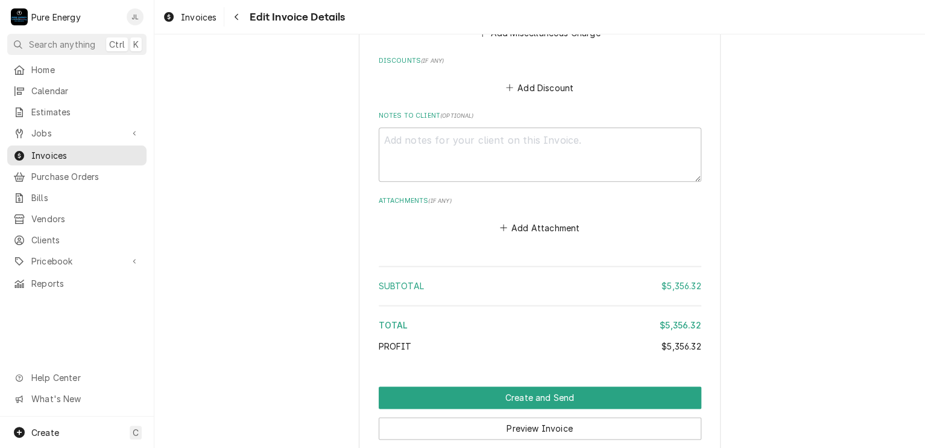
scroll to position [3014, 0]
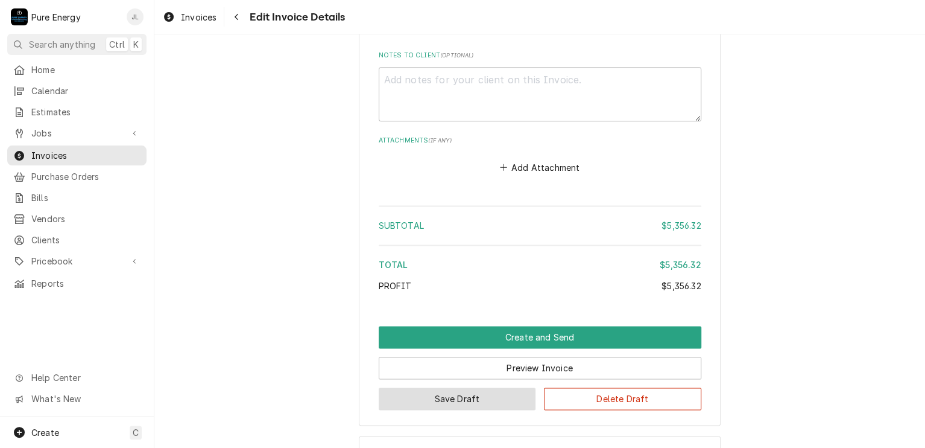
click at [505, 387] on button "Save Draft" at bounding box center [457, 398] width 157 height 22
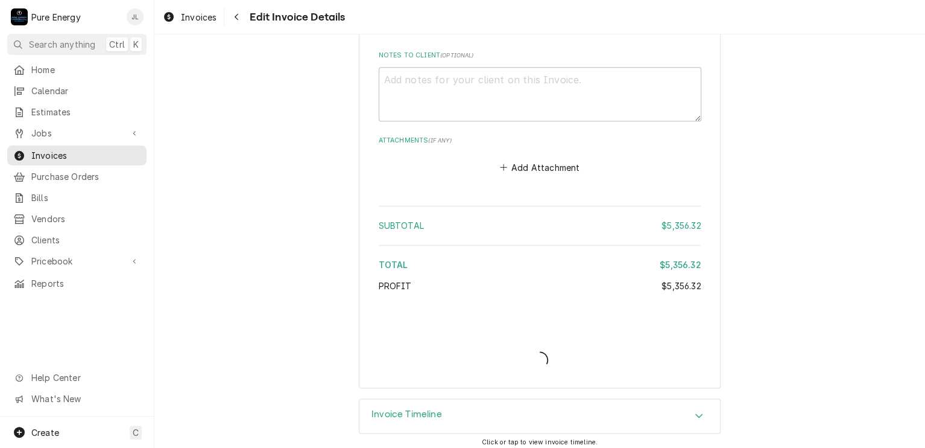
scroll to position [3003, 0]
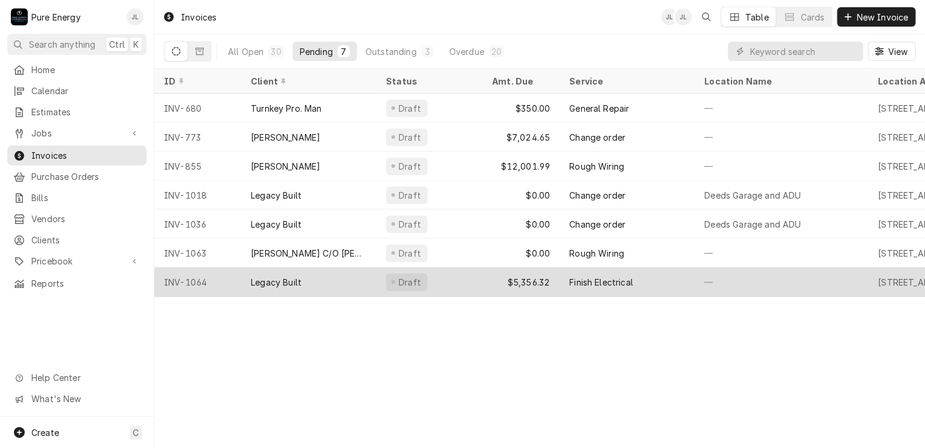
click at [458, 280] on div "Draft" at bounding box center [429, 281] width 106 height 29
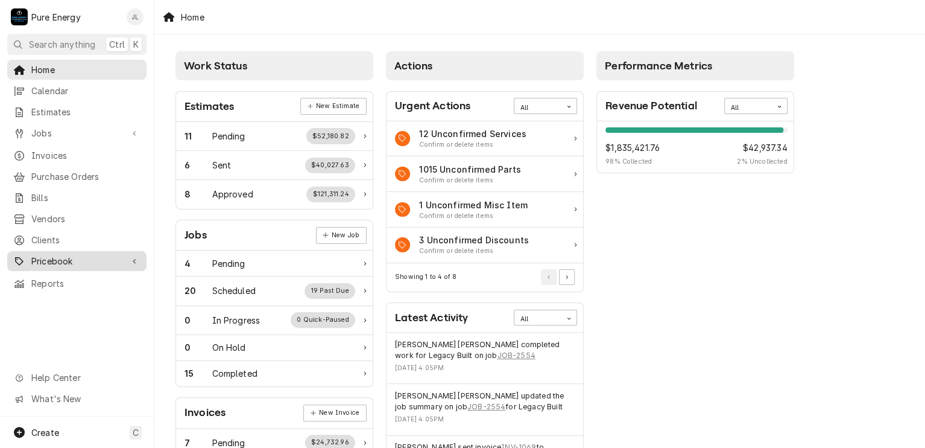
click at [76, 255] on span "Pricebook" at bounding box center [76, 261] width 91 height 13
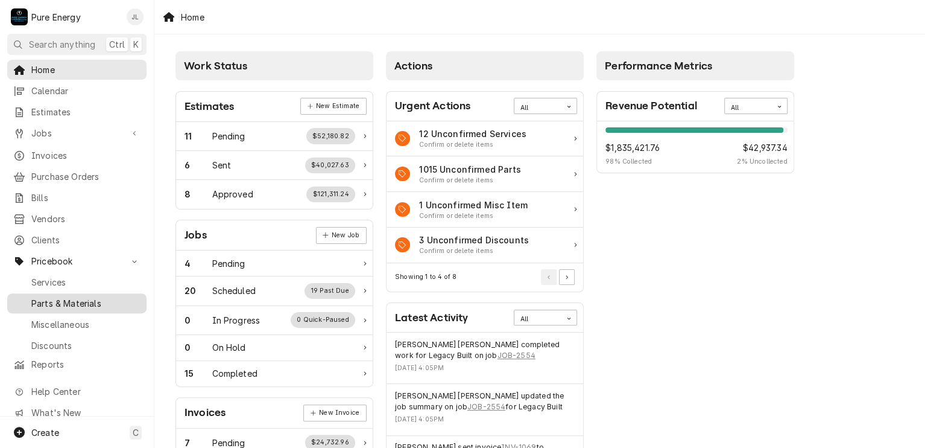
click at [74, 297] on span "Parts & Materials" at bounding box center [85, 303] width 109 height 13
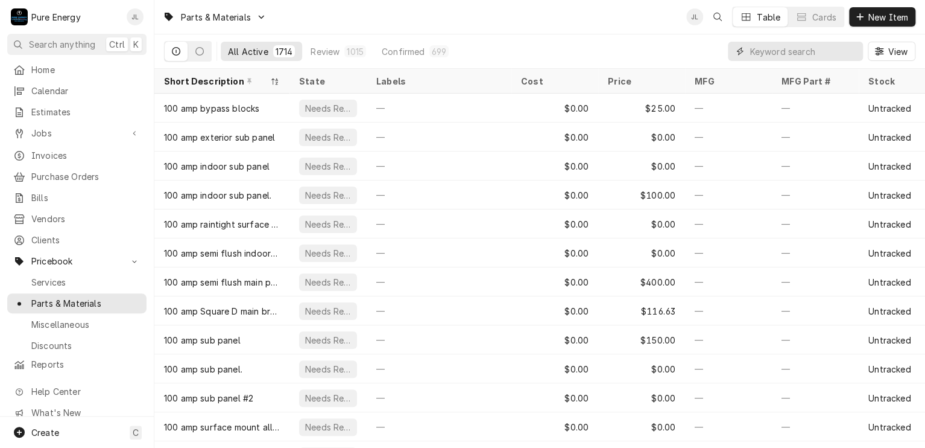
click at [750, 52] on input "Dynamic Content Wrapper" at bounding box center [803, 51] width 107 height 19
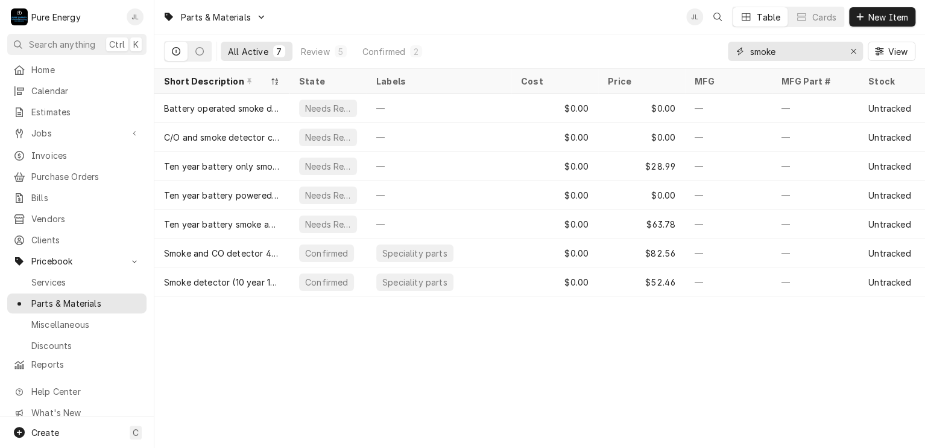
type input "smoke"
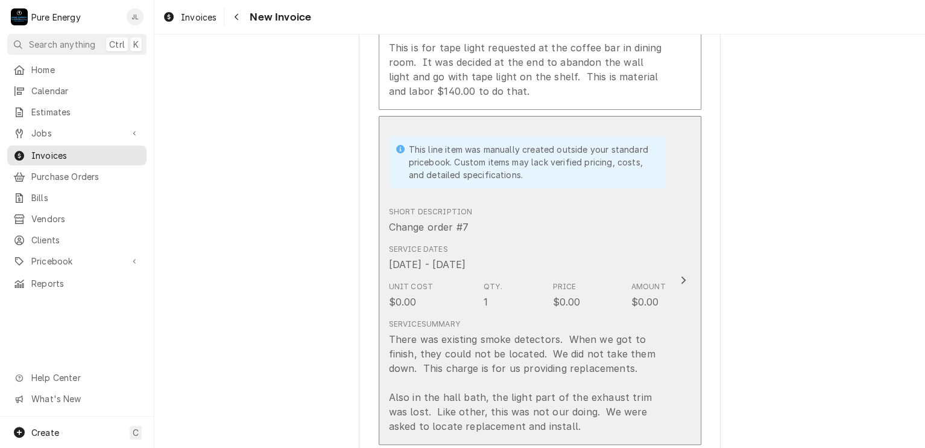
scroll to position [2533, 0]
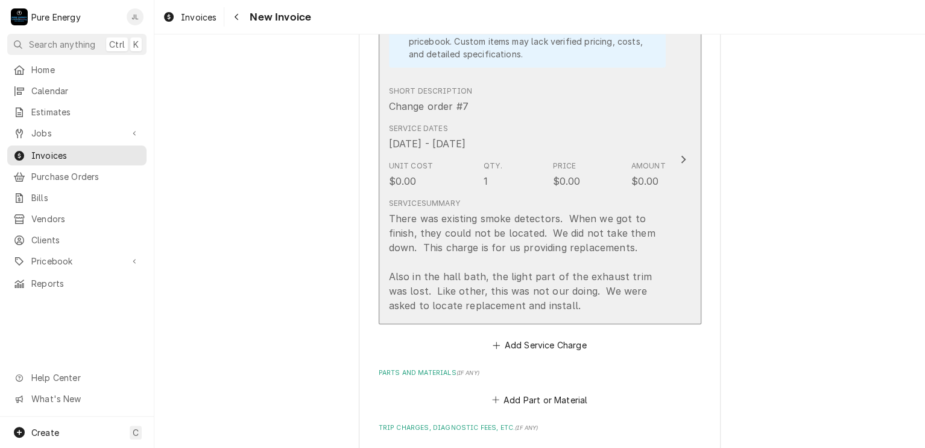
click at [589, 118] on div "Service Dates [DATE] - [DATE]" at bounding box center [527, 136] width 277 height 37
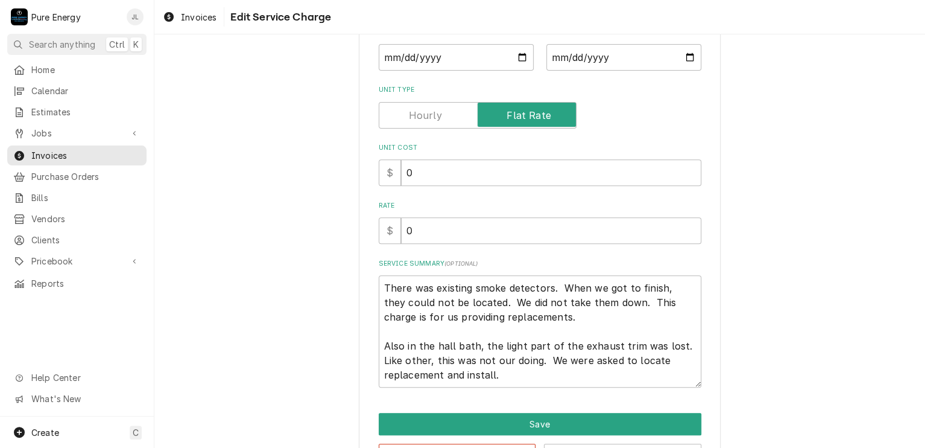
scroll to position [224, 0]
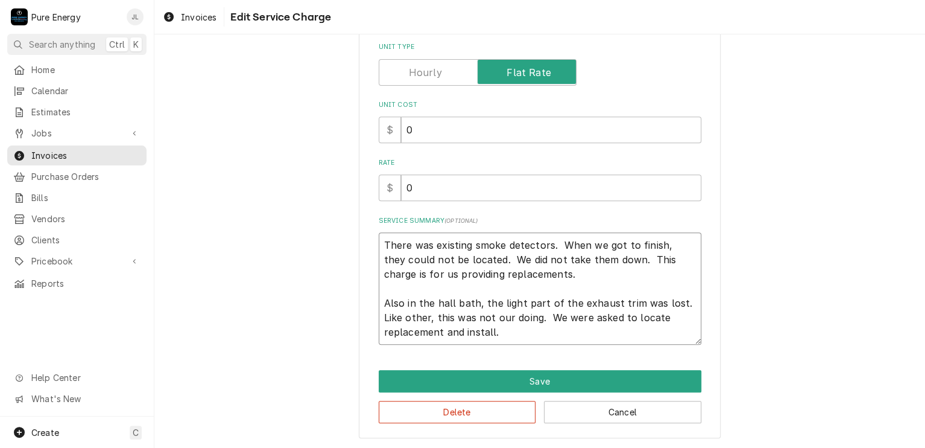
click at [510, 332] on textarea "There was existing smoke detectors. When we got to finish, they could not be lo…" at bounding box center [540, 288] width 323 height 112
type textarea "x"
type textarea "There was existing smoke detectors. When we got to finish, they could not be lo…"
type textarea "x"
type textarea "There was existing smoke detectors. When we got to finish, they could not be lo…"
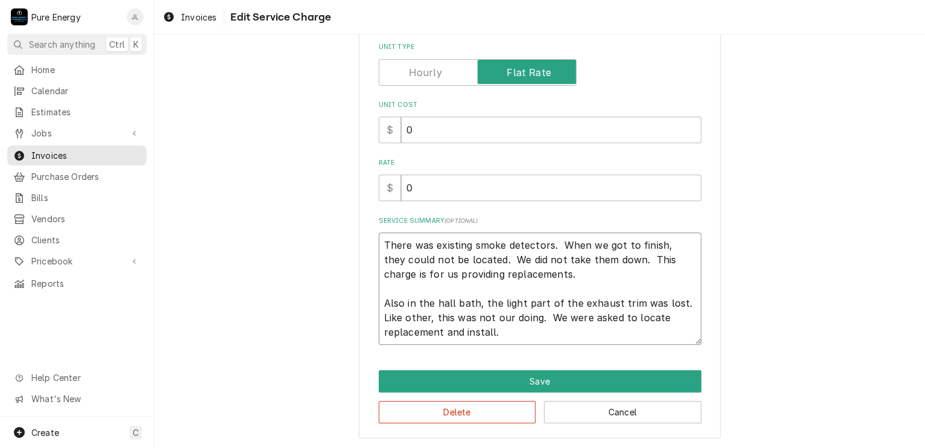
type textarea "x"
type textarea "There was existing smoke detectors. When we got to finish, they could not be lo…"
type textarea "x"
type textarea "There was existing smoke detectors. When we got to finish, they could not be lo…"
type textarea "x"
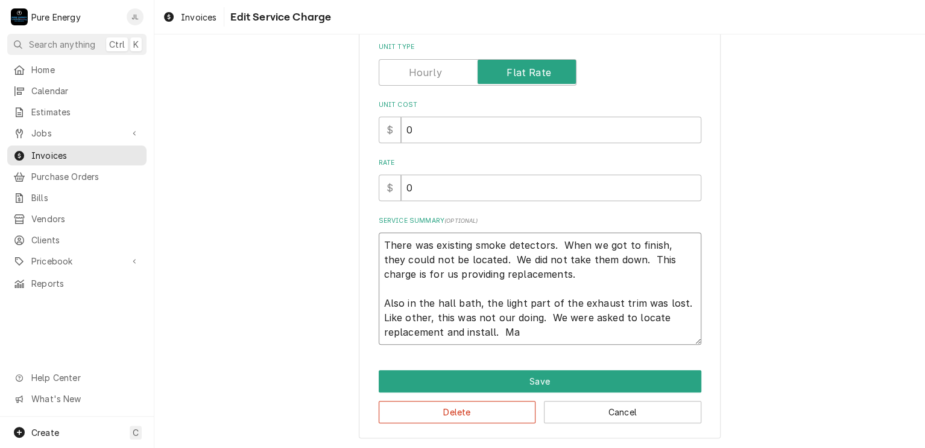
type textarea "There was existing smoke detectors. When we got to finish, they could not be lo…"
type textarea "x"
type textarea "There was existing smoke detectors. When we got to finish, they could not be lo…"
type textarea "x"
type textarea "There was existing smoke detectors. When we got to finish, they could not be lo…"
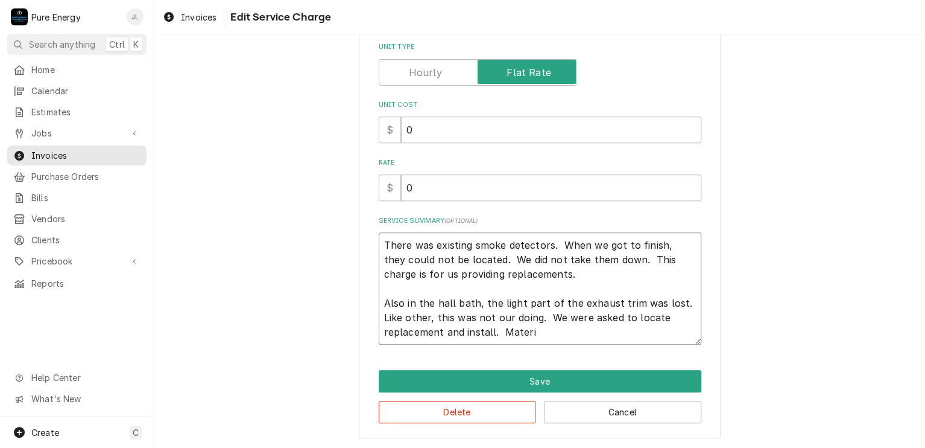
type textarea "x"
type textarea "There was existing smoke detectors. When we got to finish, they could not be lo…"
type textarea "x"
type textarea "There was existing smoke detectors. When we got to finish, they could not be lo…"
type textarea "x"
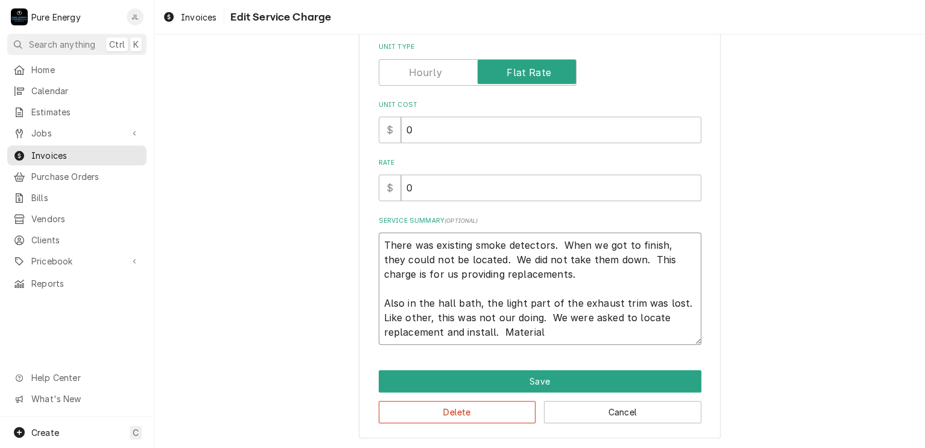
type textarea "There was existing smoke detectors. When we got to finish, they could not be lo…"
type textarea "x"
type textarea "There was existing smoke detectors. When we got to finish, they could not be lo…"
type textarea "x"
type textarea "There was existing smoke detectors. When we got to finish, they could not be lo…"
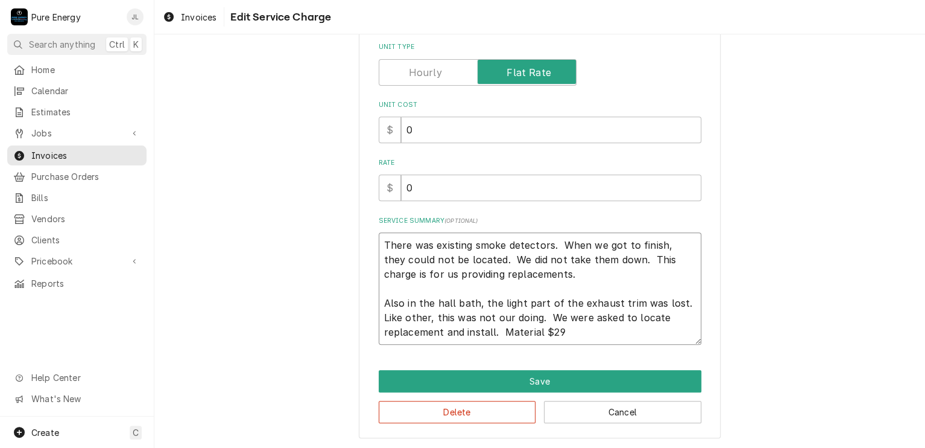
type textarea "x"
type textarea "There was existing smoke detectors. When we got to finish, they could not be lo…"
type textarea "x"
type textarea "There was existing smoke detectors. When we got to finish, they could not be lo…"
type textarea "x"
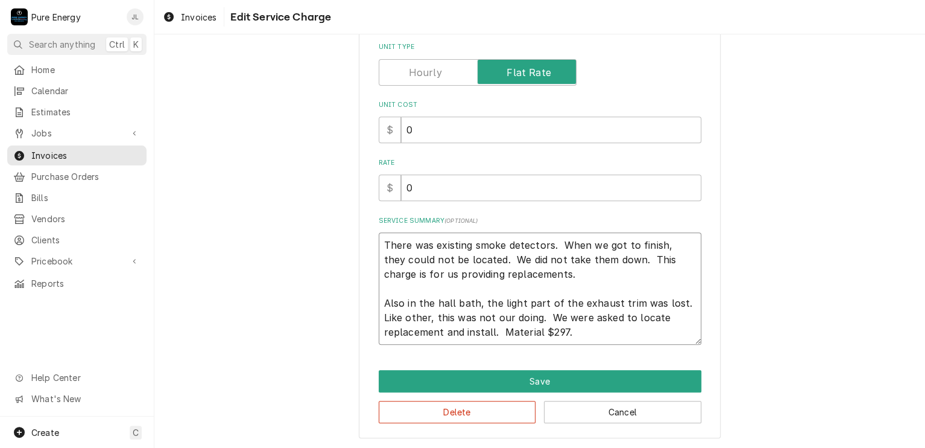
type textarea "There was existing smoke detectors. When we got to finish, they could not be lo…"
type textarea "x"
type textarea "There was existing smoke detectors. When we got to finish, they could not be lo…"
type textarea "x"
type textarea "There was existing smoke detectors. When we got to finish, they could not be lo…"
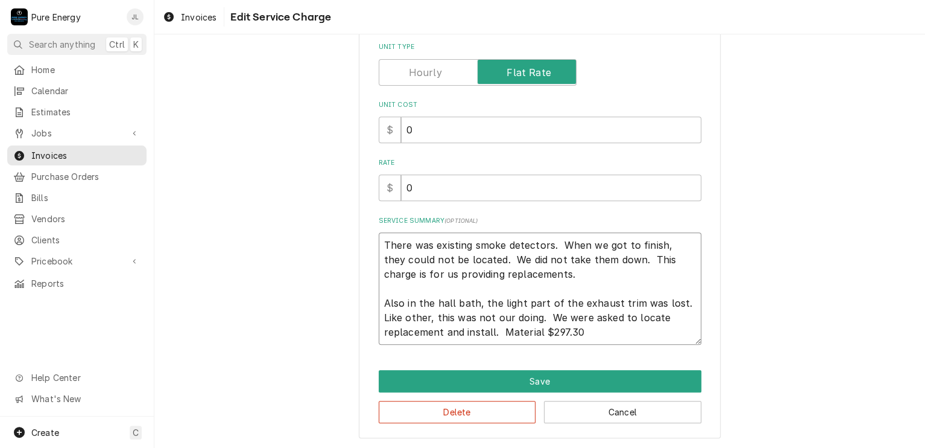
type textarea "x"
type textarea "There was existing smoke detectors. When we got to finish, they could not be lo…"
type textarea "x"
type textarea "There was existing smoke detectors. When we got to finish, they could not be lo…"
type textarea "x"
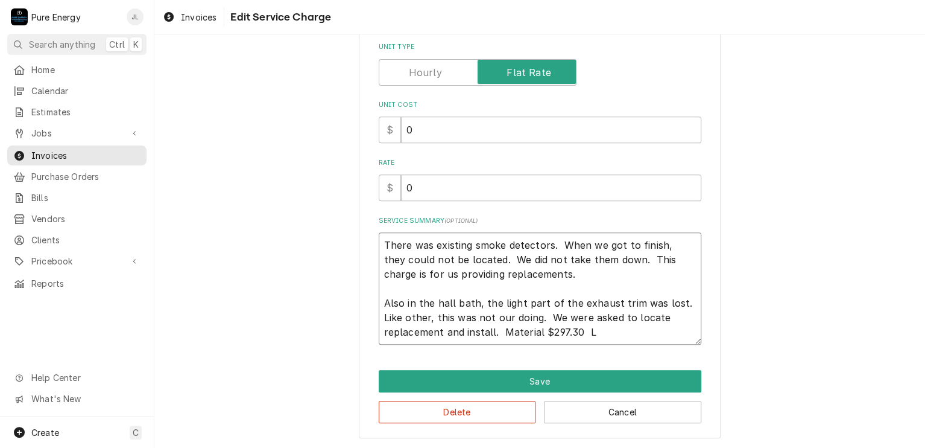
type textarea "There was existing smoke detectors. When we got to finish, they could not be lo…"
type textarea "x"
type textarea "There was existing smoke detectors. When we got to finish, they could not be lo…"
type textarea "x"
type textarea "There was existing smoke detectors. When we got to finish, they could not be lo…"
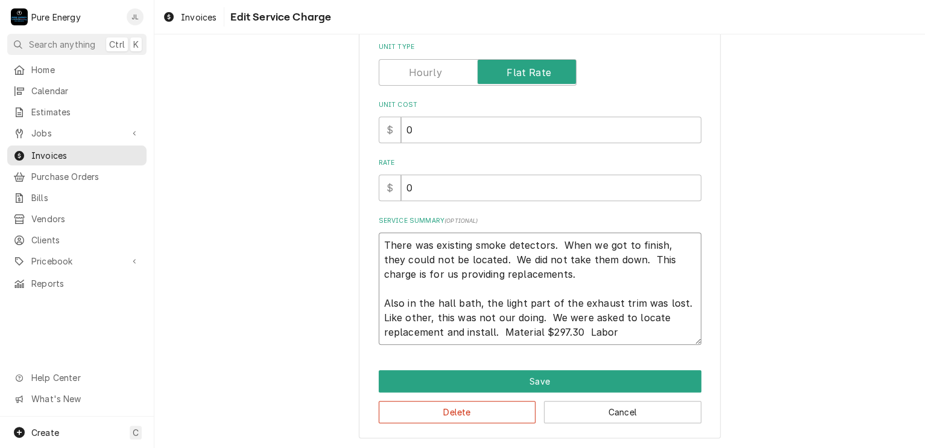
type textarea "x"
type textarea "There was existing smoke detectors. When we got to finish, they could not be lo…"
type textarea "x"
type textarea "There was existing smoke detectors. When we got to finish, they could not be lo…"
type textarea "x"
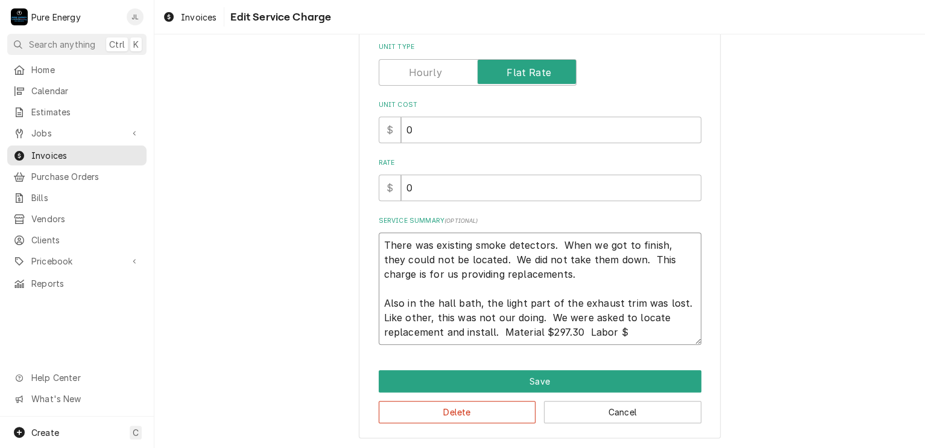
type textarea "There was existing smoke detectors. When we got to finish, they could not be lo…"
type textarea "x"
type textarea "There was existing smoke detectors. When we got to finish, they could not be lo…"
type textarea "x"
type textarea "There was existing smoke detectors. When we got to finish, they could not be lo…"
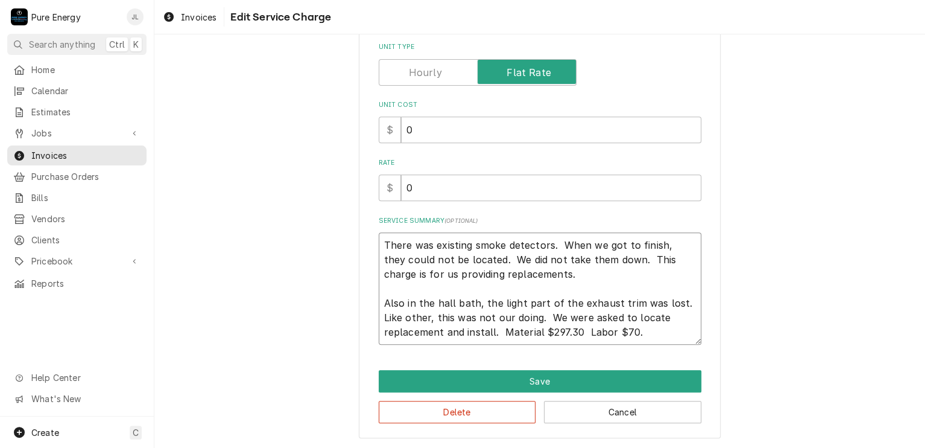
type textarea "x"
type textarea "There was existing smoke detectors. When we got to finish, they could not be lo…"
type textarea "x"
type textarea "There was existing smoke detectors. When we got to finish, they could not be lo…"
click at [479, 183] on input "0" at bounding box center [551, 187] width 300 height 27
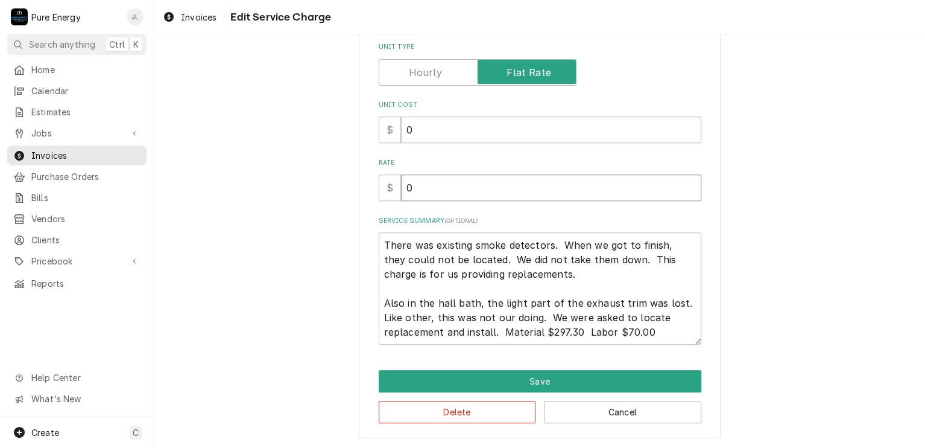
type textarea "x"
type input "3"
type textarea "x"
type input "36"
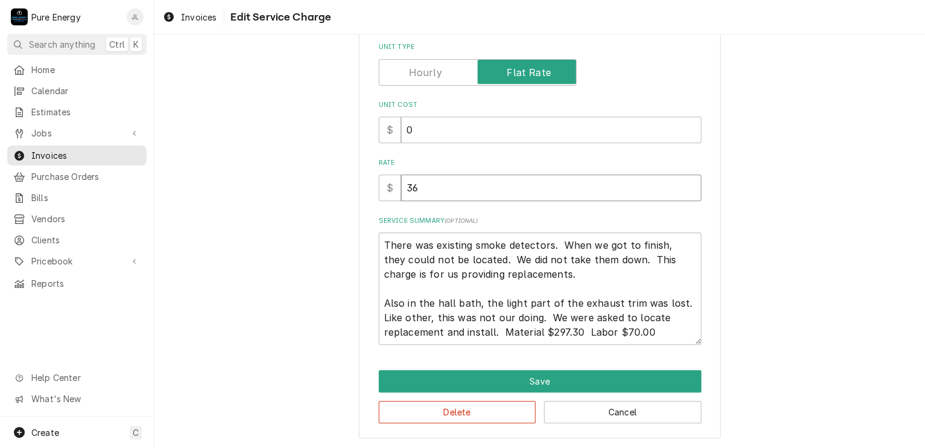
type textarea "x"
type input "367"
type textarea "x"
type input "367.3"
type textarea "x"
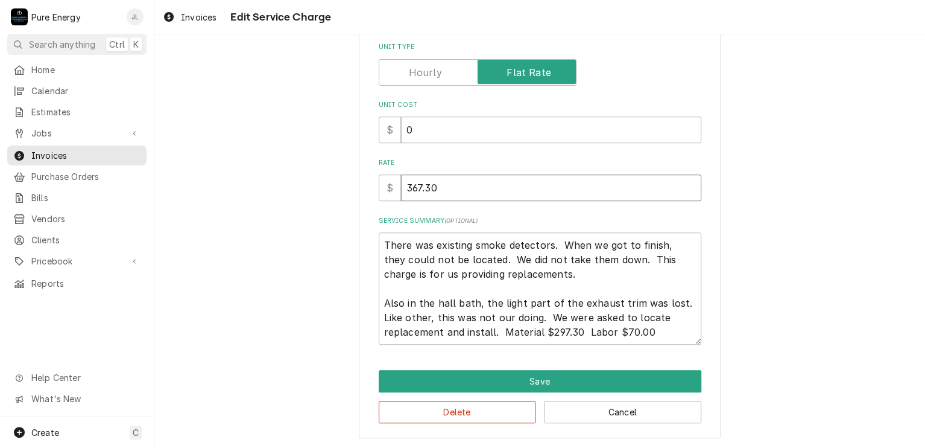
type input "367.30"
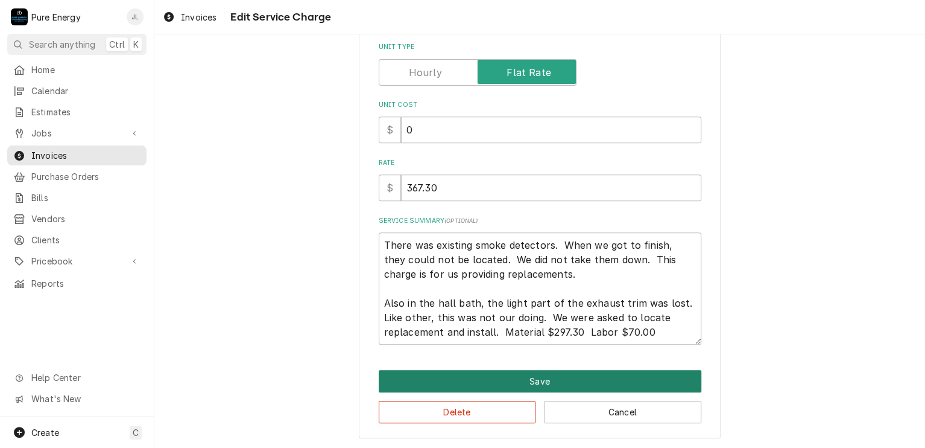
click at [527, 381] on button "Save" at bounding box center [540, 381] width 323 height 22
type textarea "x"
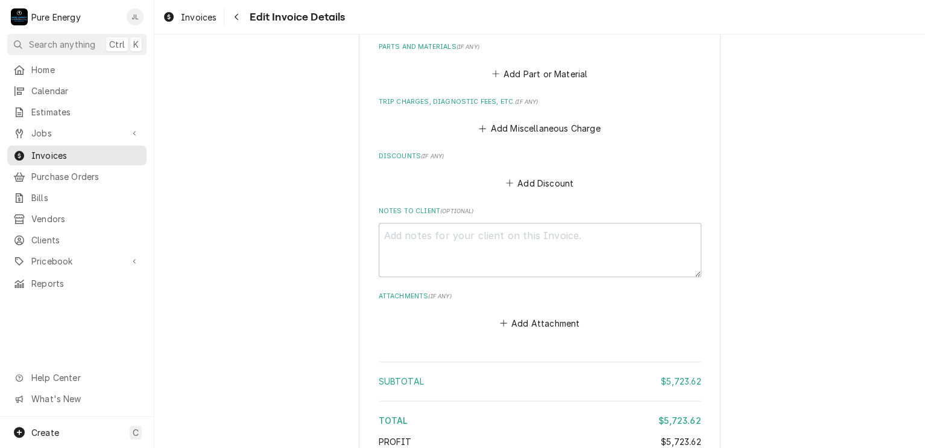
scroll to position [2692, 0]
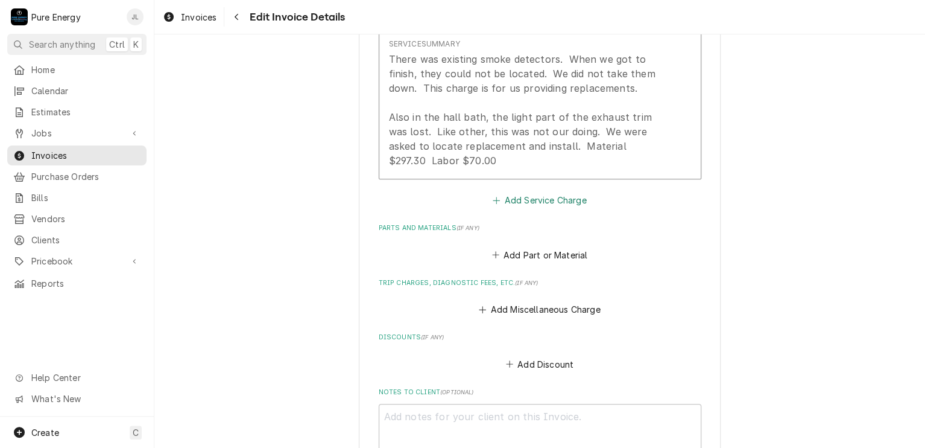
click at [530, 192] on button "Add Service Charge" at bounding box center [540, 200] width 98 height 17
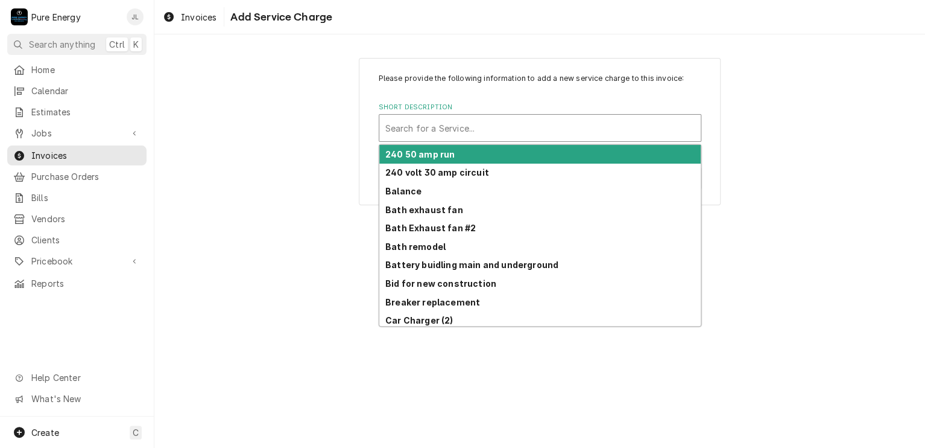
click at [467, 125] on div "Short Description" at bounding box center [539, 128] width 309 height 22
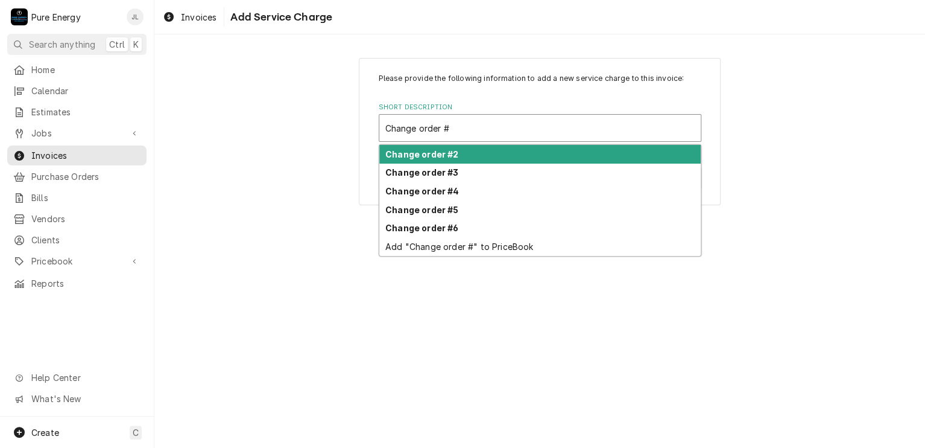
type input "Change order #8"
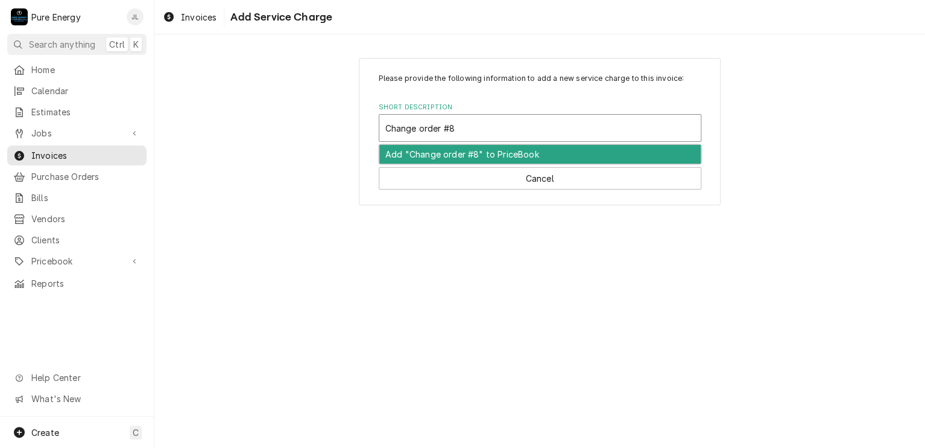
click at [451, 152] on div "Add "Change order #8" to PriceBook" at bounding box center [539, 154] width 321 height 19
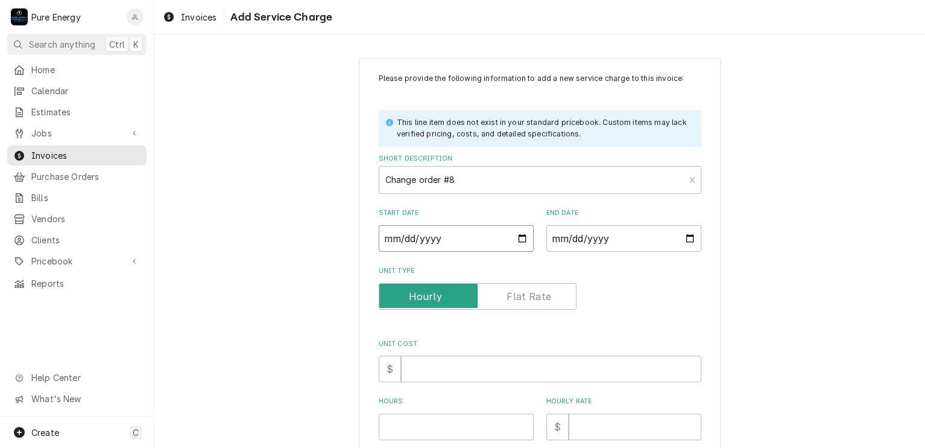
click at [519, 238] on input "Start Date" at bounding box center [456, 238] width 155 height 27
type textarea "x"
type input "[DATE]"
type textarea "x"
type input "[DATE]"
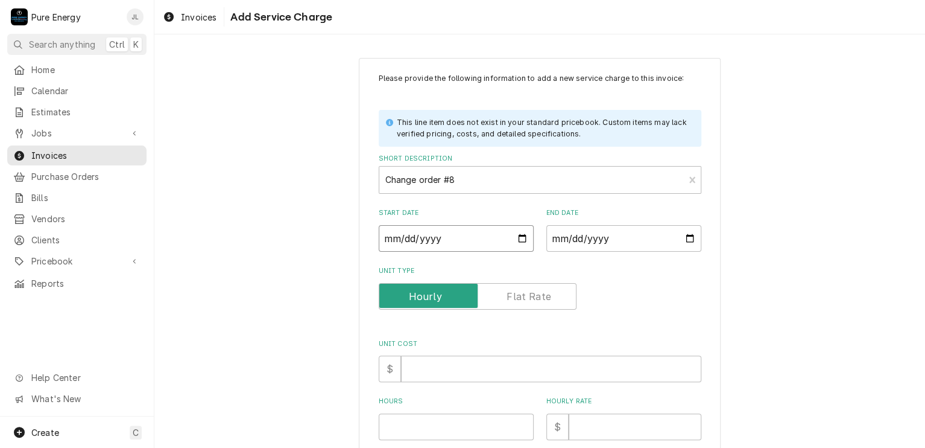
type textarea "x"
type input "[DATE]"
type textarea "x"
type input "[DATE]"
type textarea "x"
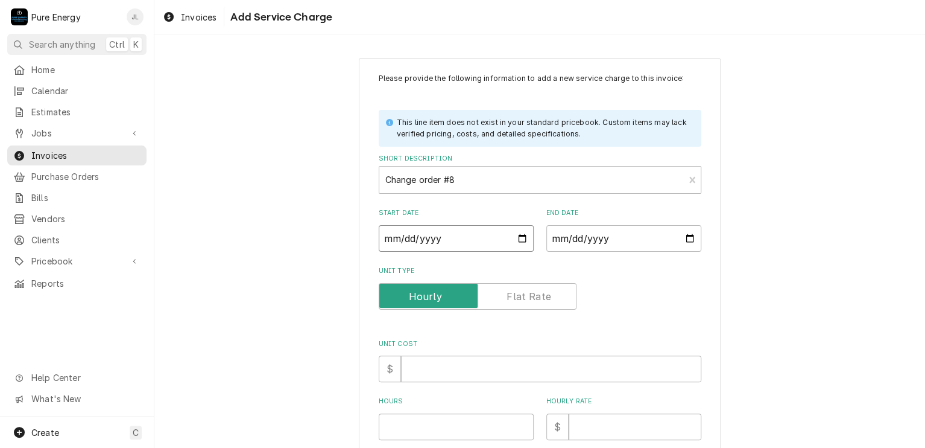
type input "[DATE]"
type textarea "x"
type input "[DATE]"
type textarea "x"
type input "[DATE]"
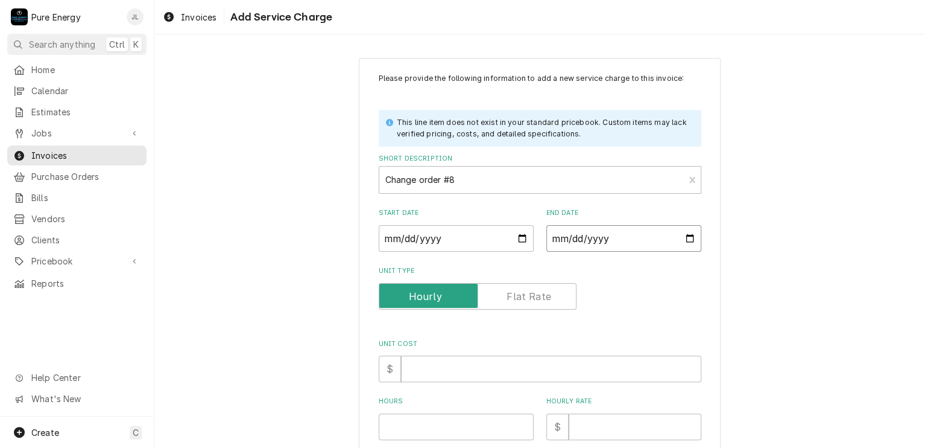
click at [688, 234] on input "End Date" at bounding box center [623, 238] width 155 height 27
type textarea "x"
type input "[DATE]"
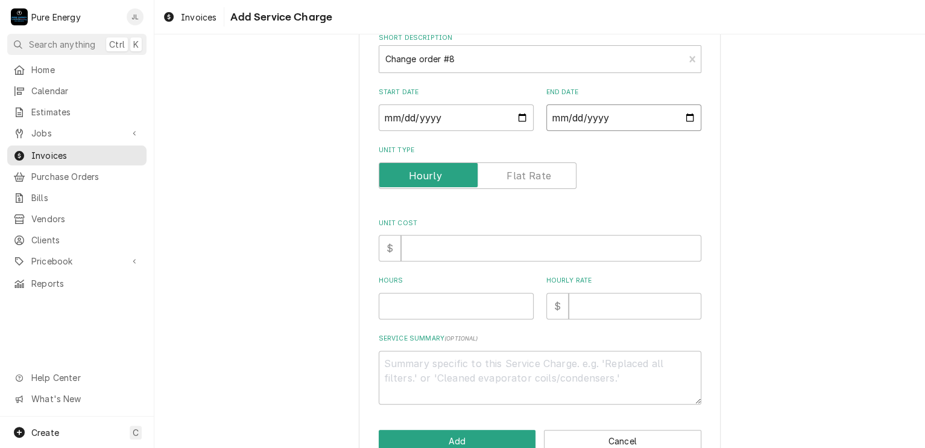
scroll to position [150, 0]
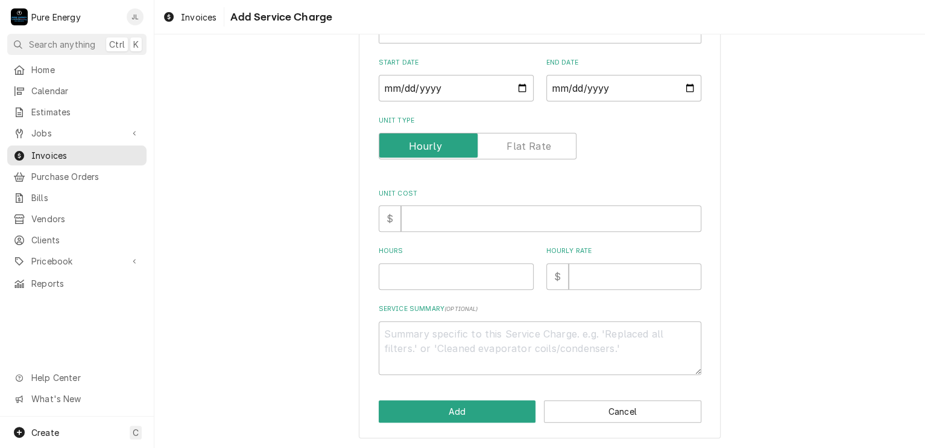
click at [523, 147] on label "Unit Type" at bounding box center [478, 146] width 198 height 27
click at [523, 147] on input "Unit Type" at bounding box center [477, 146] width 187 height 27
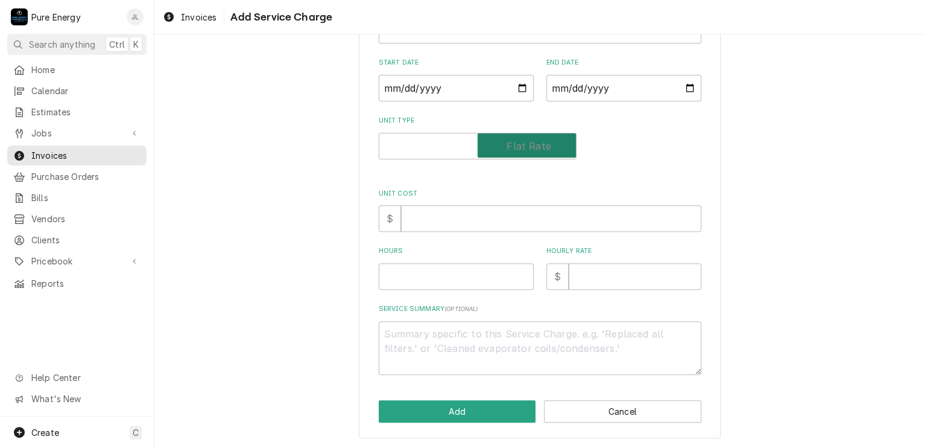
checkbox input "true"
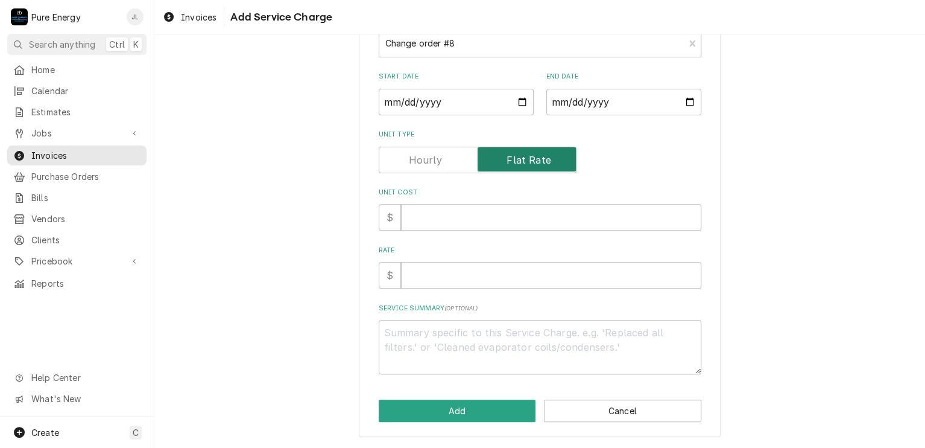
scroll to position [135, 0]
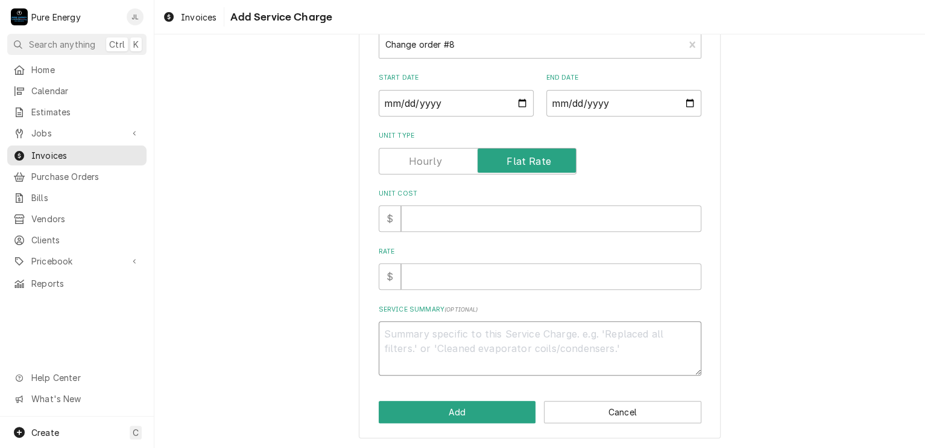
click at [432, 331] on textarea "Service Summary ( optional )" at bounding box center [540, 348] width 323 height 54
type textarea "x"
type textarea "C"
type textarea "x"
type textarea "Ch"
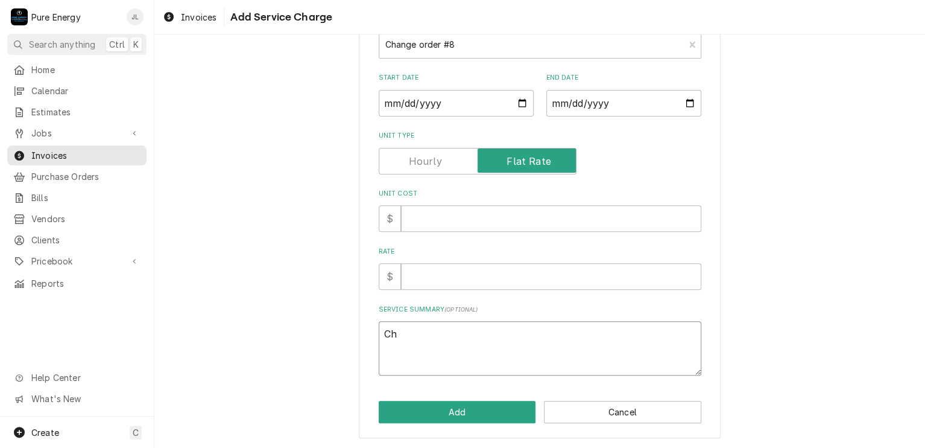
type textarea "x"
type textarea "Chri"
type textarea "x"
type textarea "[PERSON_NAME]"
type textarea "x"
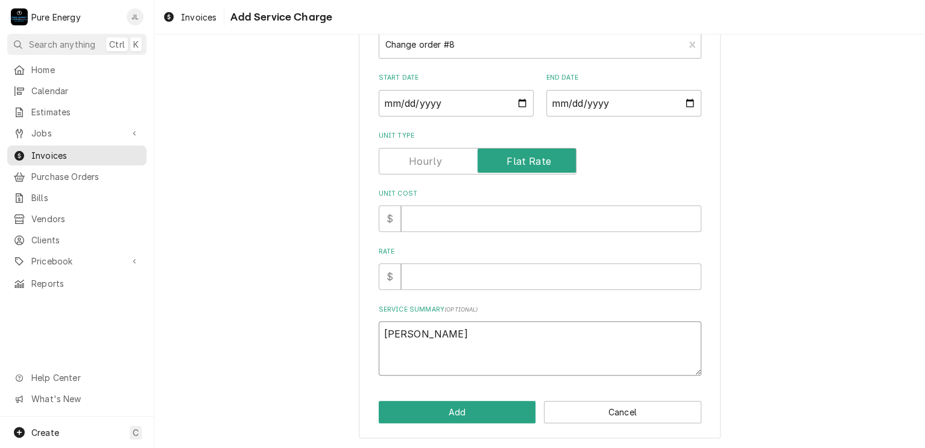
type textarea "Christ"
type textarea "x"
type textarea "Christm"
type textarea "x"
type textarea "Christma"
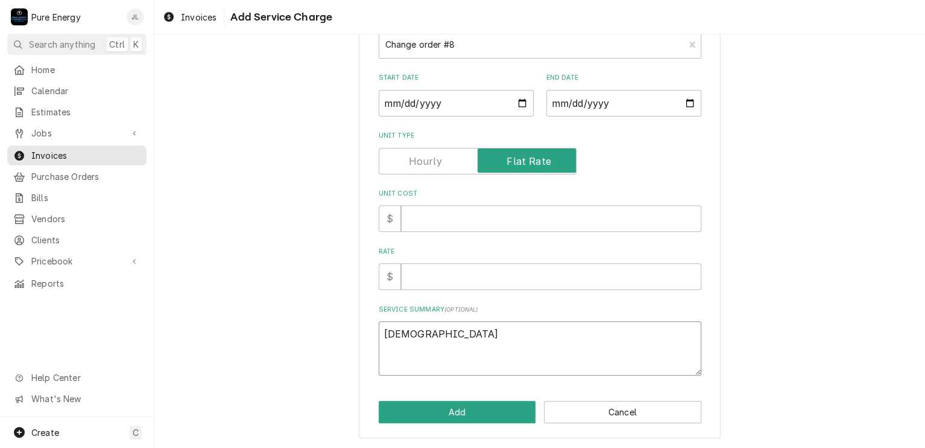
type textarea "x"
type textarea "Christmas"
type textarea "x"
type textarea "Christmas"
type textarea "x"
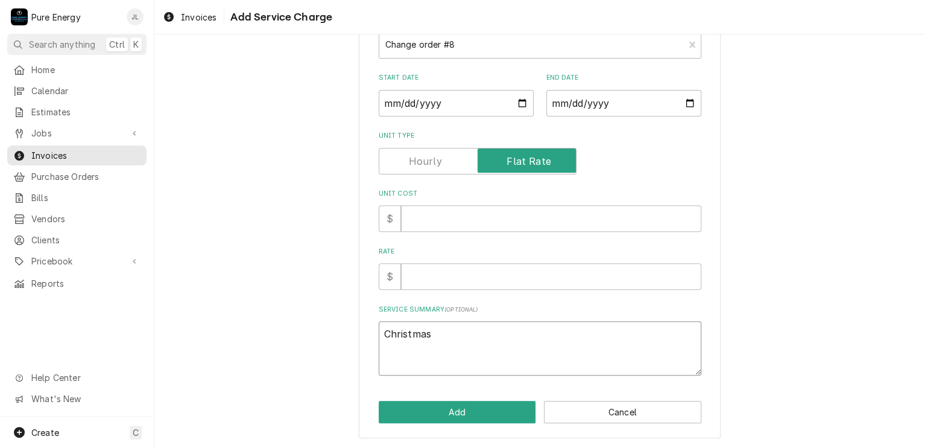
type textarea "Christmas l"
type textarea "x"
type textarea "Christmas li"
type textarea "x"
type textarea "Christmas ligh"
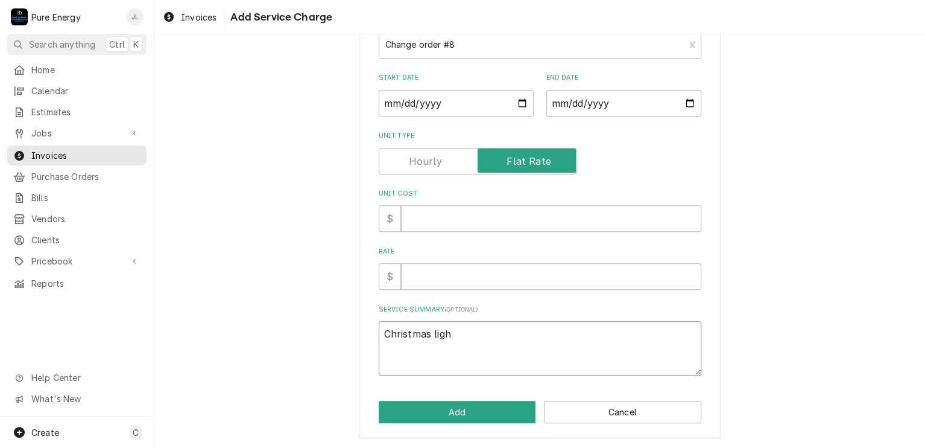
type textarea "x"
type textarea "Christmas light"
type textarea "x"
type textarea "Christmas light"
type textarea "x"
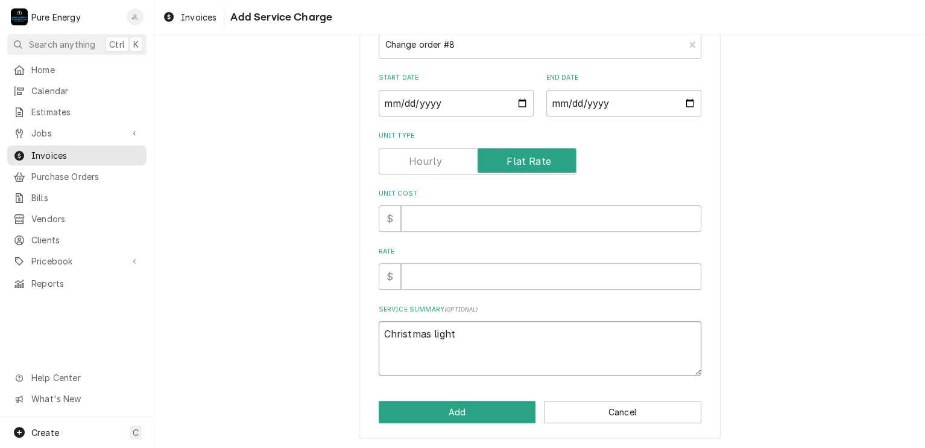
type textarea "Christmas light"
type textarea "x"
type textarea "Christmas light"
type textarea "x"
type textarea "Christmas light s"
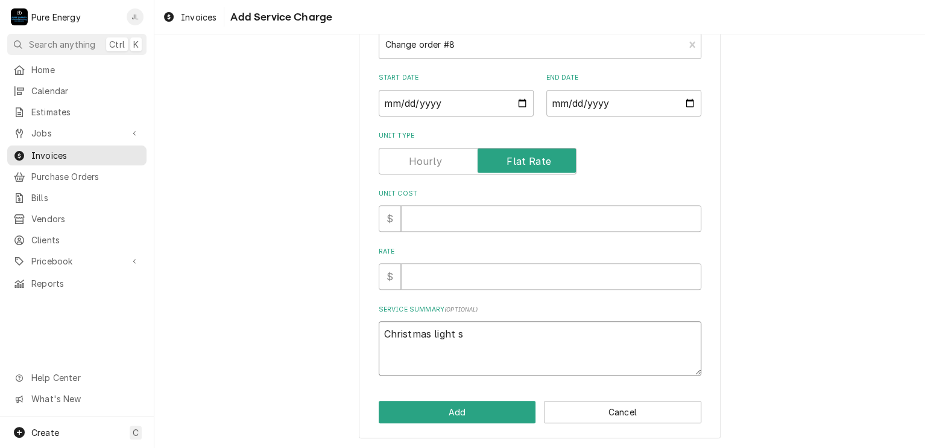
type textarea "x"
type textarea "Christmas light sw"
type textarea "x"
type textarea "Christmas light swi"
type textarea "x"
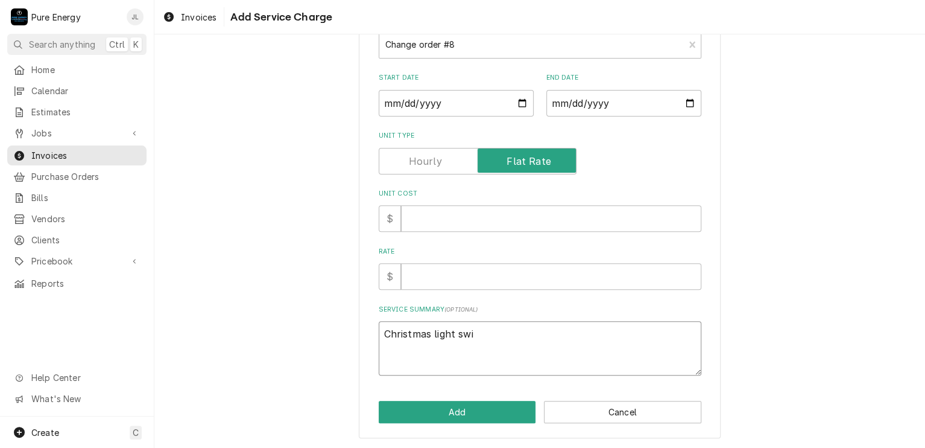
type textarea "Christmas light swit"
type textarea "x"
type textarea "Christmas light switch"
type textarea "x"
type textarea "Christmas light switch"
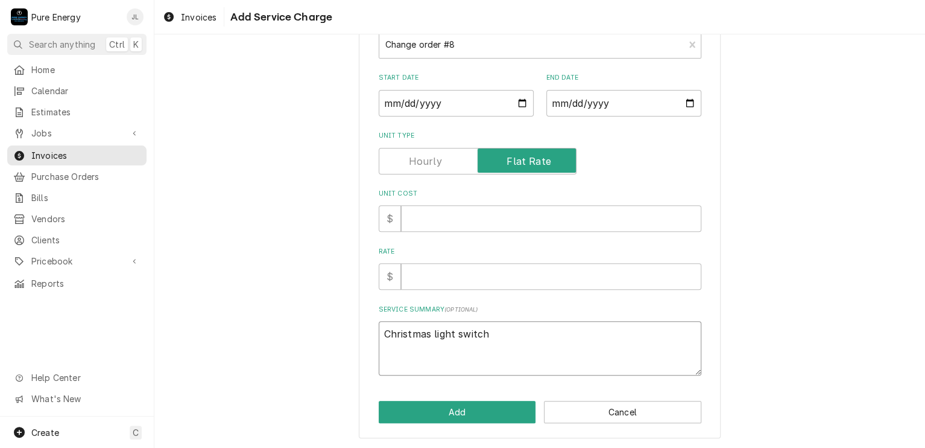
type textarea "x"
type textarea "Christmas light switch r"
type textarea "x"
type textarea "Christmas light switch re"
type textarea "x"
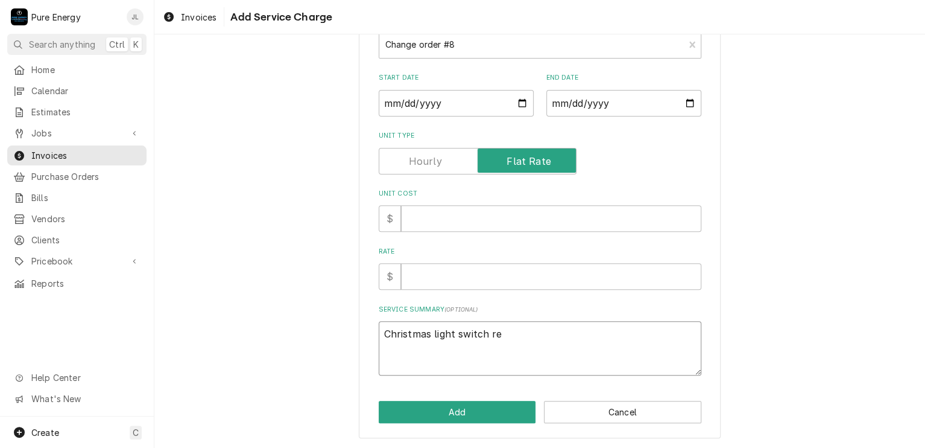
type textarea "Christmas light switch rem"
type textarea "x"
type textarea "Christmas light switch remo"
type textarea "x"
type textarea "Christmas light switch remot"
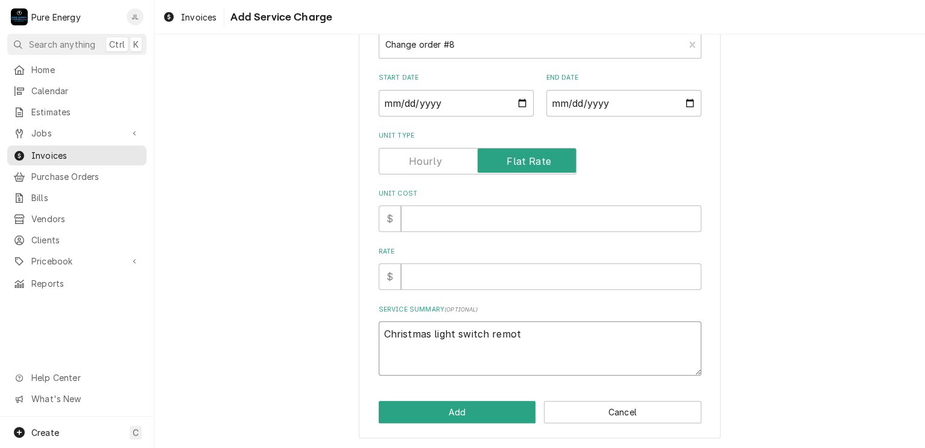
type textarea "x"
type textarea "Christmas light switch remote"
type textarea "x"
type textarea "Christmas light switch remot"
type textarea "x"
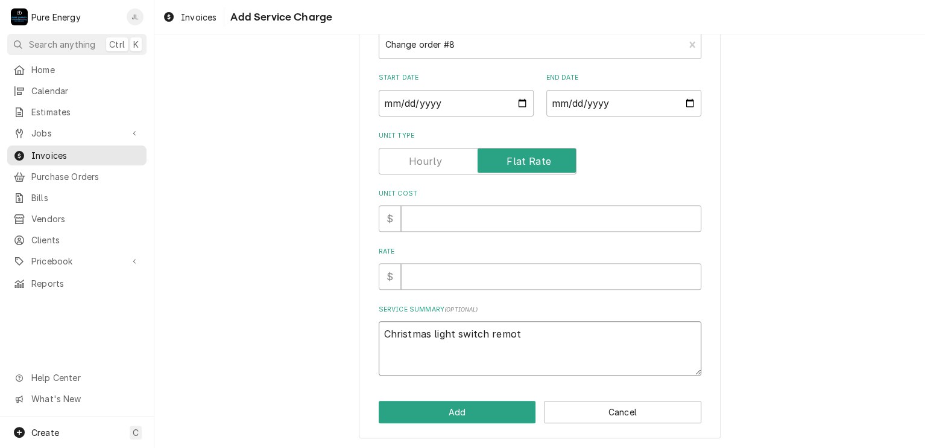
type textarea "Christmas light switch remo"
type textarea "x"
type textarea "Christmas light switch rem"
type textarea "x"
type textarea "Christmas light switch re"
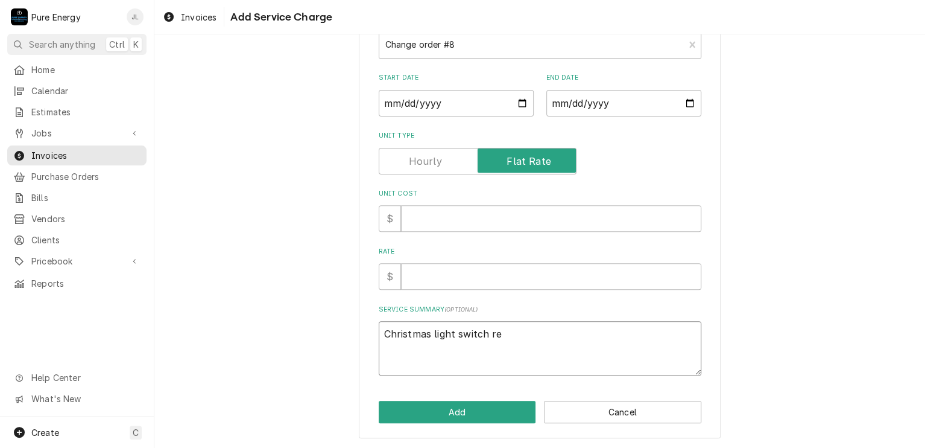
type textarea "x"
type textarea "Christmas light switch r"
type textarea "x"
type textarea "Christmas light switch"
type textarea "x"
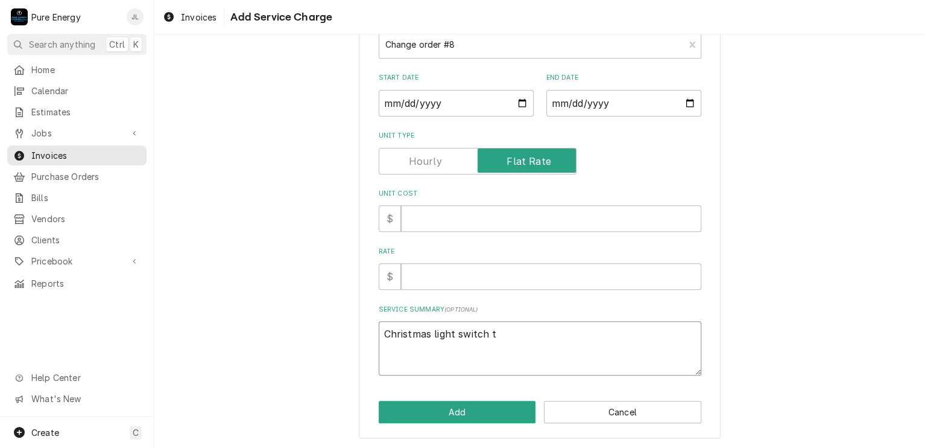
type textarea "Christmas light switch ti"
type textarea "x"
type textarea "Christmas light switch tim"
type textarea "x"
type textarea "Christmas light switch time"
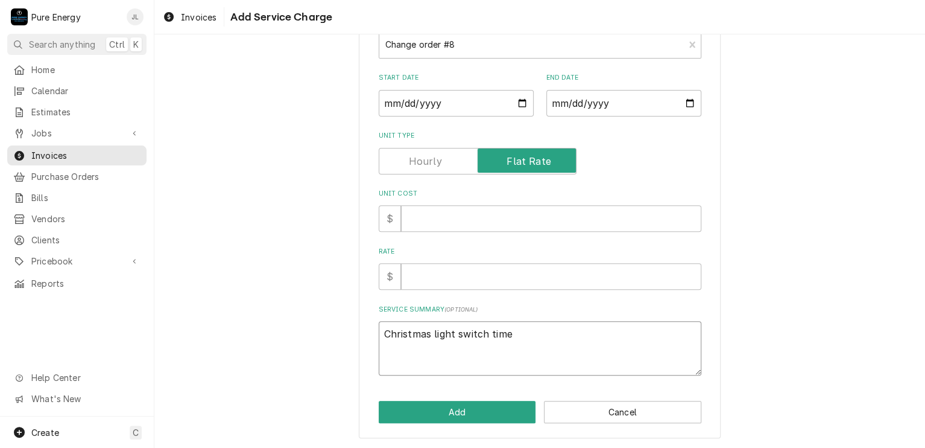
type textarea "x"
type textarea "Christmas light switch timer"
type textarea "x"
type textarea "Christmas light switch timer."
type textarea "x"
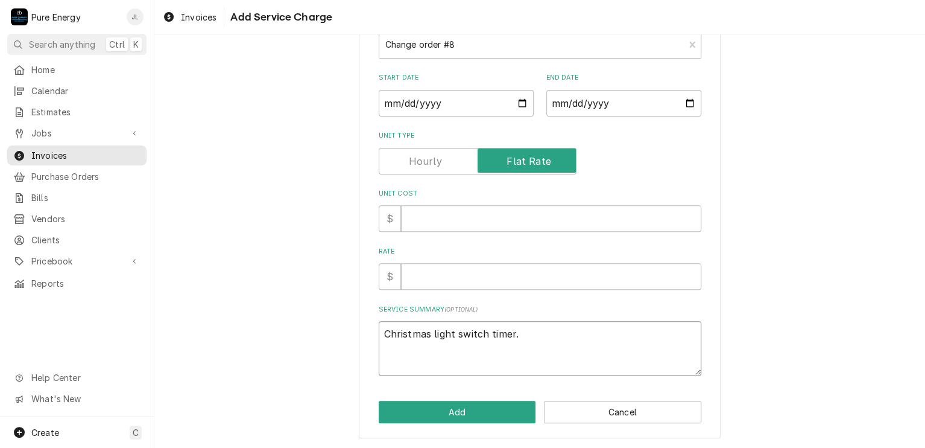
type textarea "Christmas light switch timer."
type textarea "x"
type textarea "Christmas light switch timer. A"
type textarea "x"
type textarea "Christmas light switch timer. Ask"
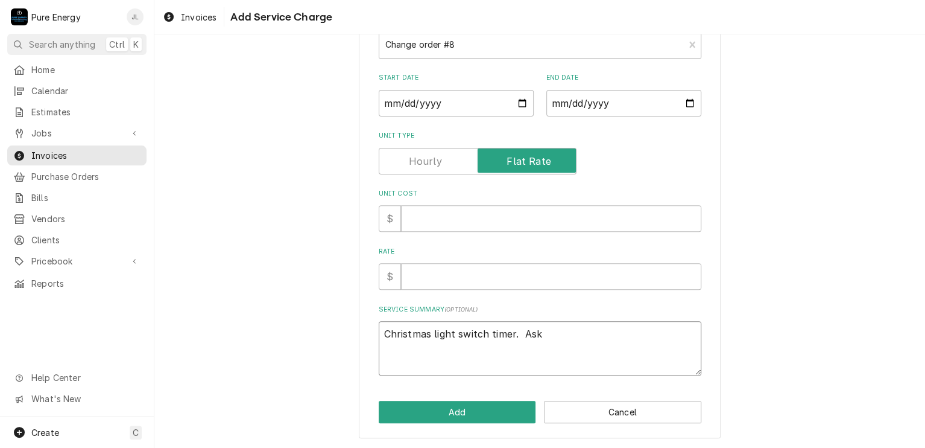
type textarea "x"
type textarea "Christmas light switch timer. Aske"
type textarea "x"
type textarea "Christmas light switch timer. Asked"
type textarea "x"
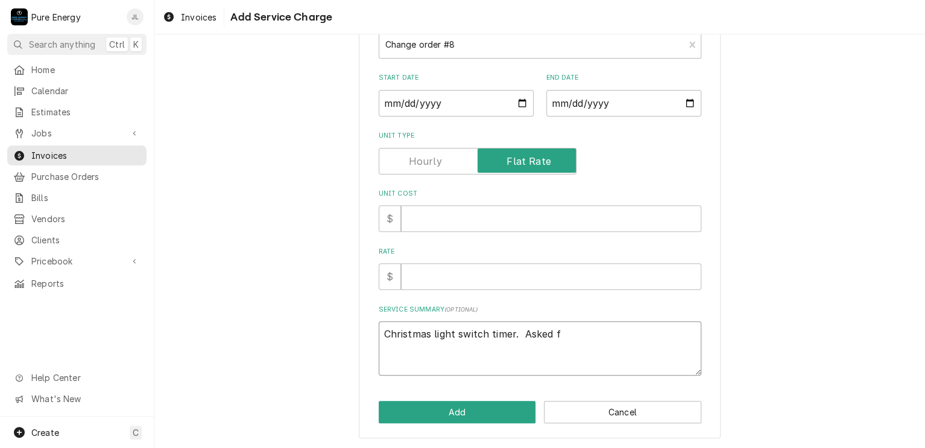
type textarea "Christmas light switch timer. Asked fo"
type textarea "x"
type textarea "Christmas light switch timer. Asked for"
type textarea "x"
type textarea "Christmas light switch timer. Asked for u"
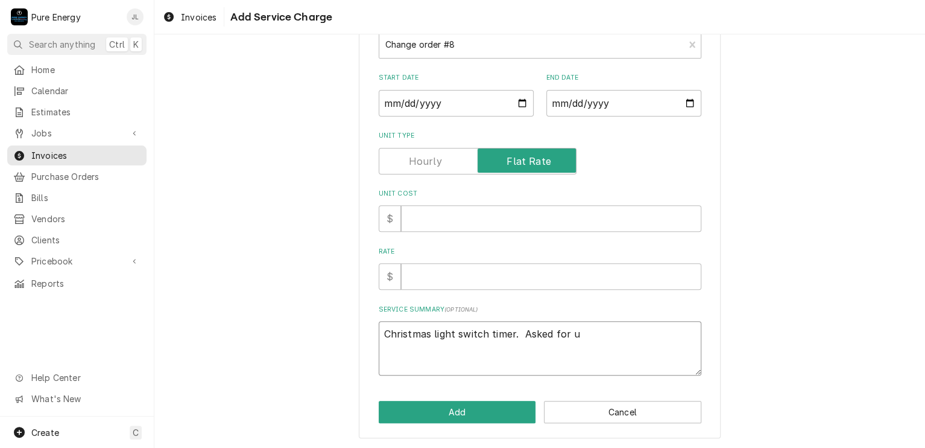
type textarea "x"
type textarea "Christmas light switch timer. Asked for us"
type textarea "x"
type textarea "Christmas light switch timer. Asked for us"
type textarea "x"
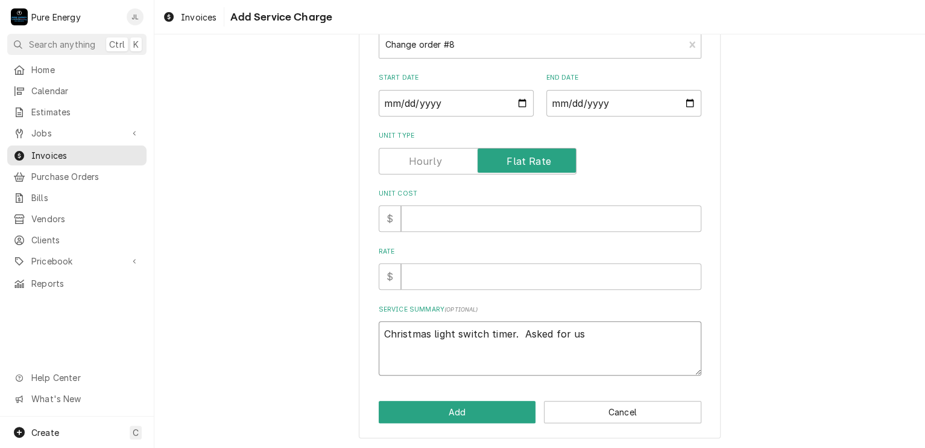
type textarea "Christmas light switch timer. Asked for us t"
type textarea "x"
type textarea "Christmas light switch timer. Asked for us to"
type textarea "x"
type textarea "Christmas light switch timer. Asked for us to"
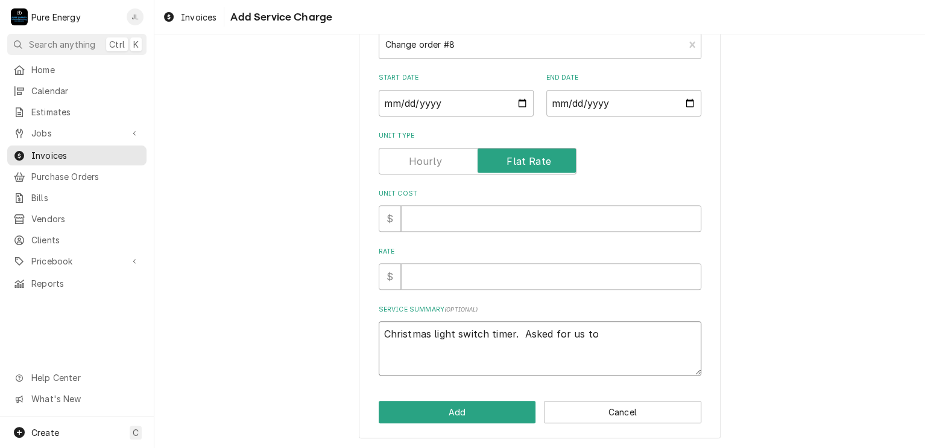
type textarea "x"
type textarea "Christmas light switch timer. Asked for us to p"
type textarea "x"
type textarea "Christmas light switch timer. Asked for us to pr"
type textarea "x"
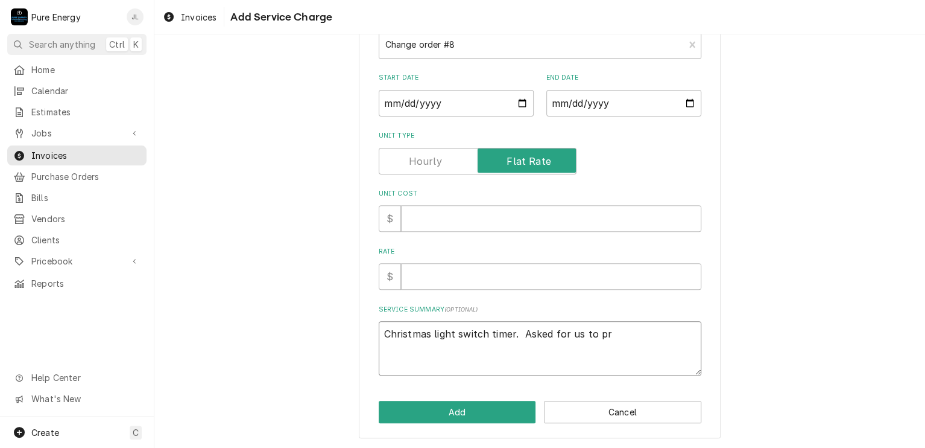
type textarea "Christmas light switch timer. Asked for us to pro"
type textarea "x"
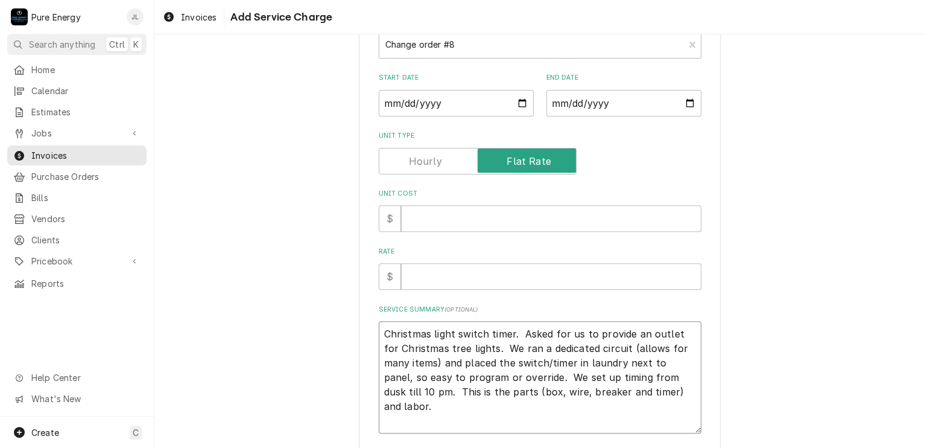
scroll to position [0, 0]
click at [428, 405] on textarea "Christmas light switch timer. Asked for us to provide an outlet for Christmas t…" at bounding box center [540, 370] width 323 height 98
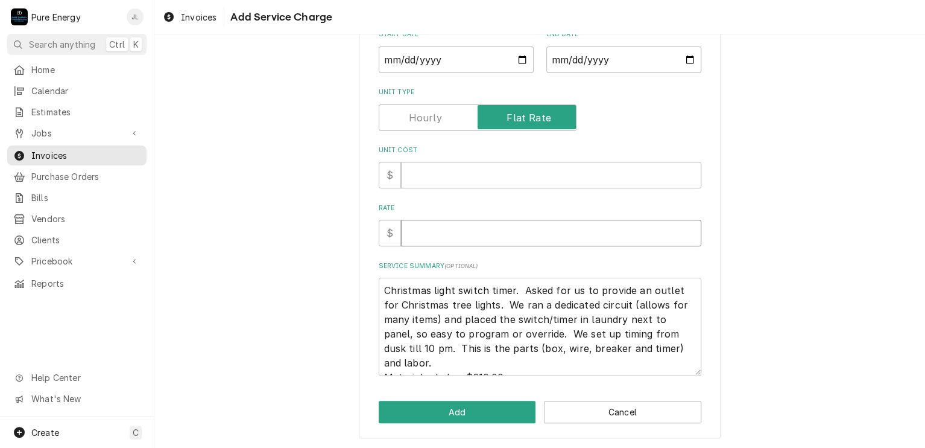
click at [434, 234] on input "Rate" at bounding box center [551, 233] width 300 height 27
click at [422, 364] on textarea "Christmas light switch timer. Asked for us to provide an outlet for Christmas t…" at bounding box center [540, 326] width 323 height 98
click at [434, 226] on input "Rate" at bounding box center [551, 233] width 300 height 27
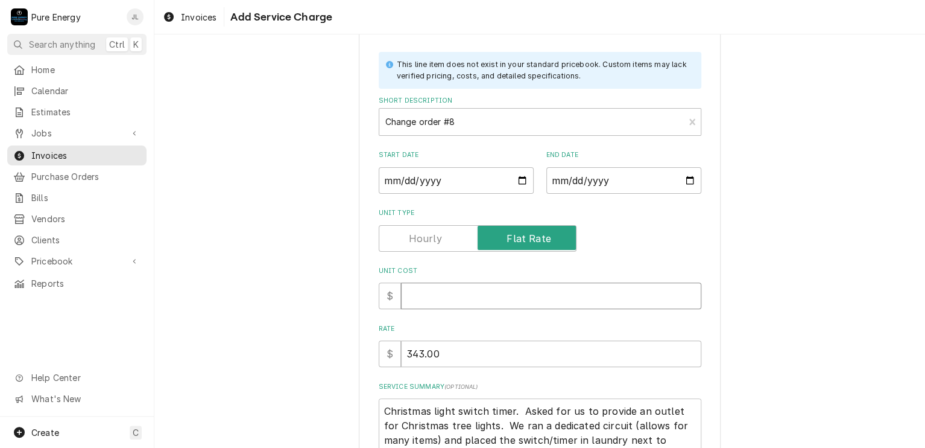
click at [469, 305] on input "Unit Cost" at bounding box center [551, 295] width 300 height 27
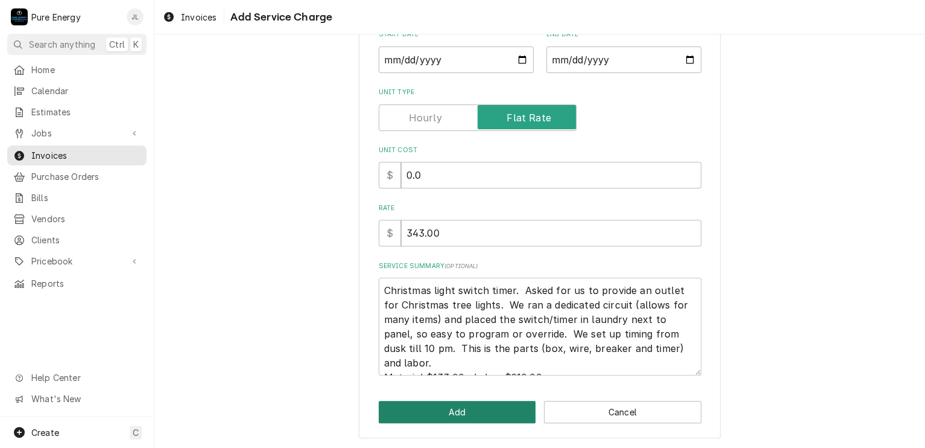
click at [473, 407] on button "Add" at bounding box center [457, 411] width 157 height 22
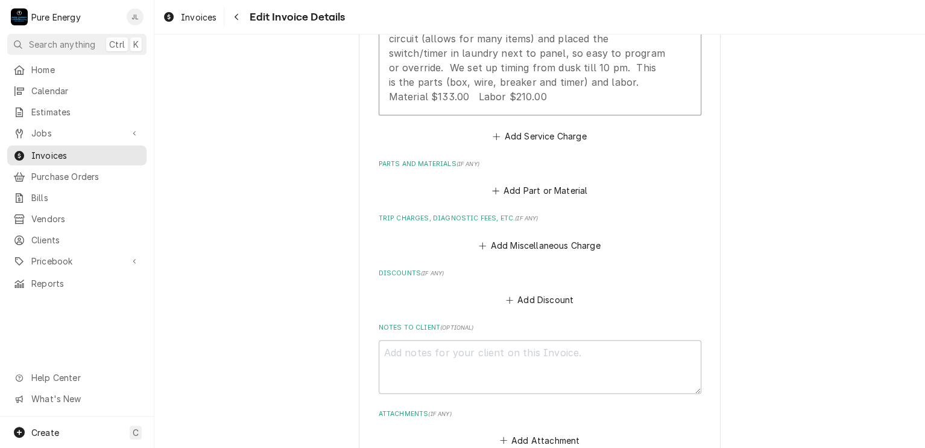
scroll to position [3031, 0]
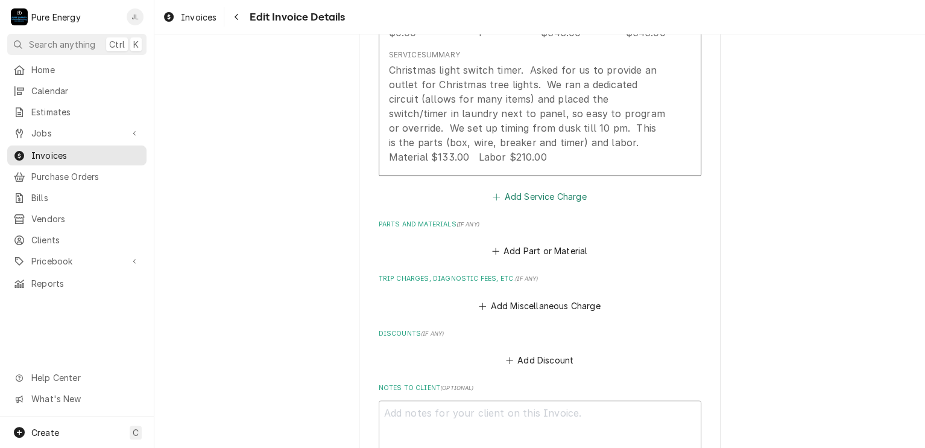
click at [539, 188] on button "Add Service Charge" at bounding box center [540, 196] width 98 height 17
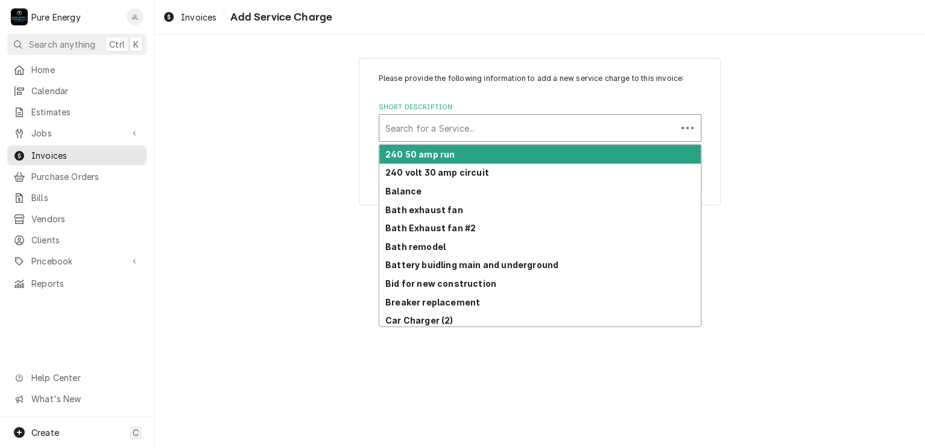
click at [411, 127] on div "Short Description" at bounding box center [527, 128] width 285 height 22
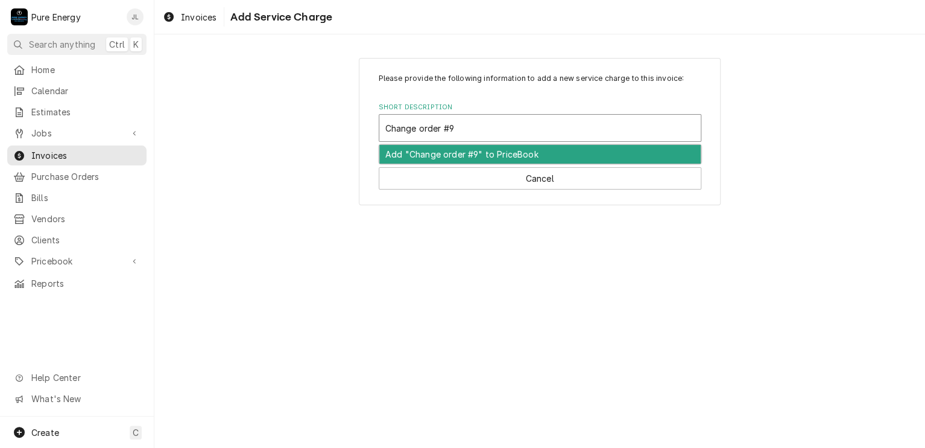
click at [438, 151] on div "Add "Change order #9" to PriceBook" at bounding box center [539, 154] width 321 height 19
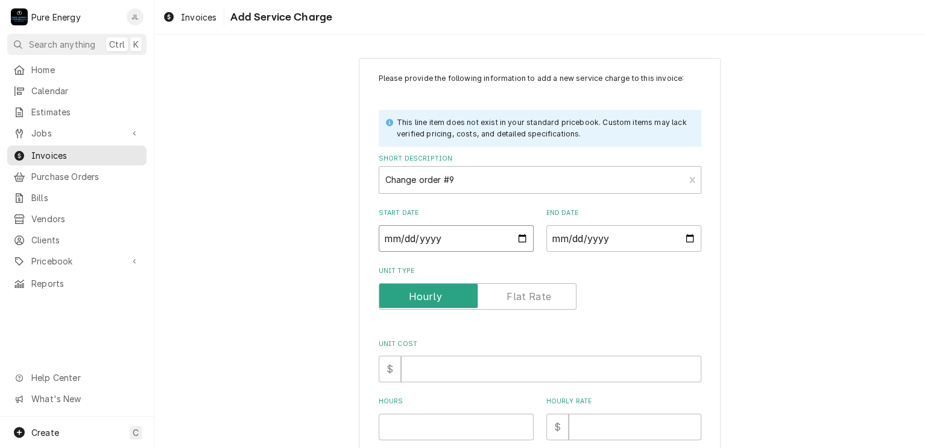
click at [519, 231] on input "Start Date" at bounding box center [456, 238] width 155 height 27
click at [688, 240] on input "End Date" at bounding box center [623, 238] width 155 height 27
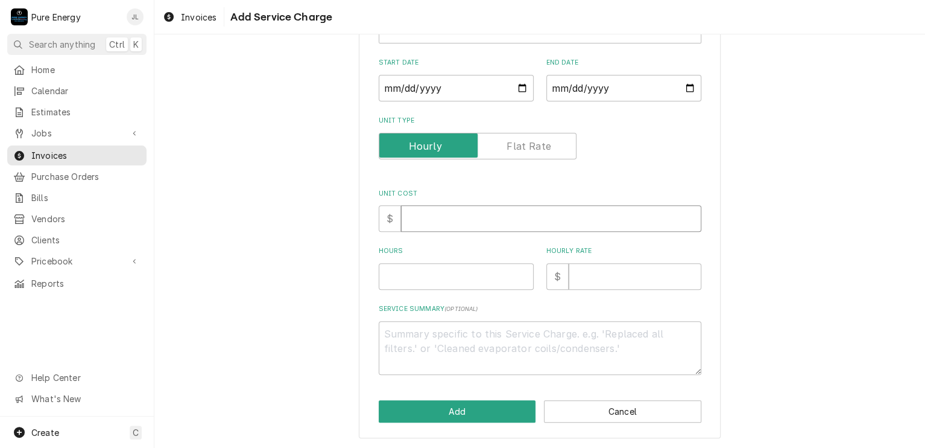
drag, startPoint x: 432, startPoint y: 212, endPoint x: 435, endPoint y: 204, distance: 8.6
click at [434, 207] on input "Unit Cost" at bounding box center [551, 218] width 300 height 27
click at [536, 151] on label "Unit Type" at bounding box center [478, 146] width 198 height 27
click at [536, 151] on input "Unit Type" at bounding box center [477, 146] width 187 height 27
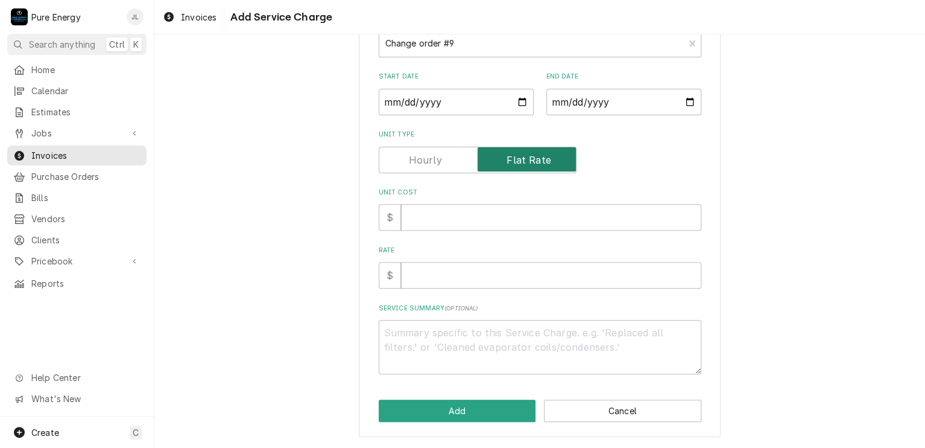
scroll to position [135, 0]
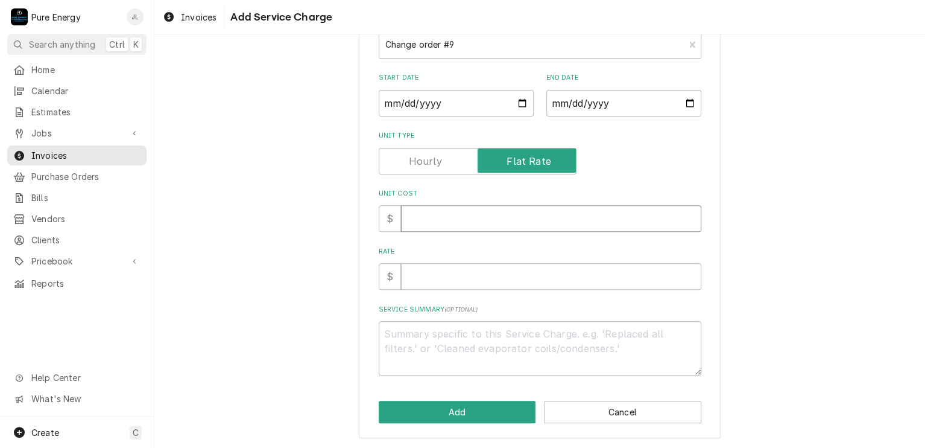
click at [461, 220] on input "Unit Cost" at bounding box center [551, 218] width 300 height 27
click at [405, 339] on textarea "Service Summary ( optional )" at bounding box center [540, 348] width 323 height 54
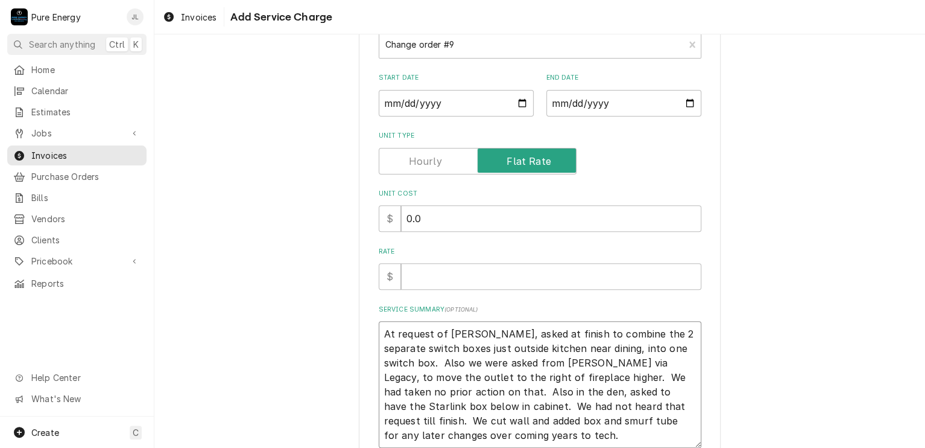
scroll to position [207, 0]
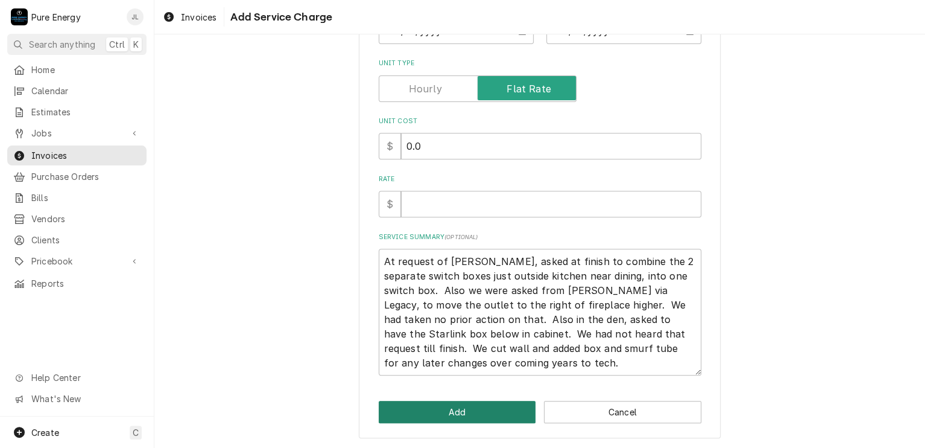
click at [504, 405] on button "Add" at bounding box center [457, 411] width 157 height 22
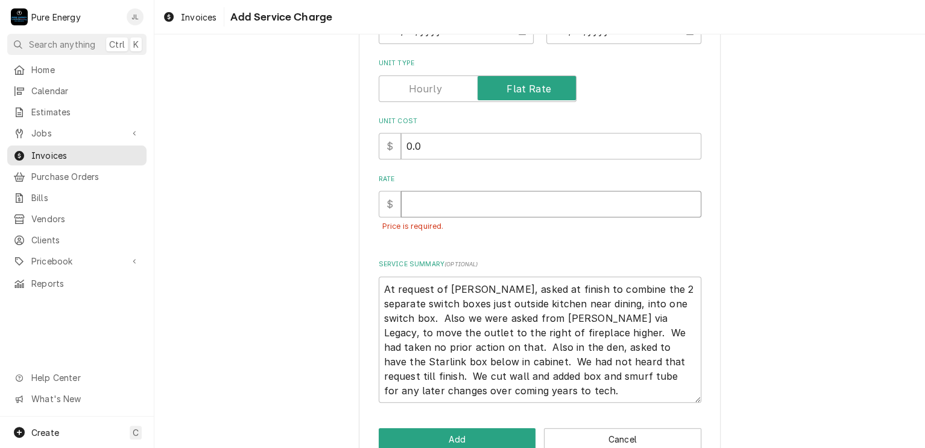
click at [540, 209] on input "Rate" at bounding box center [551, 204] width 300 height 27
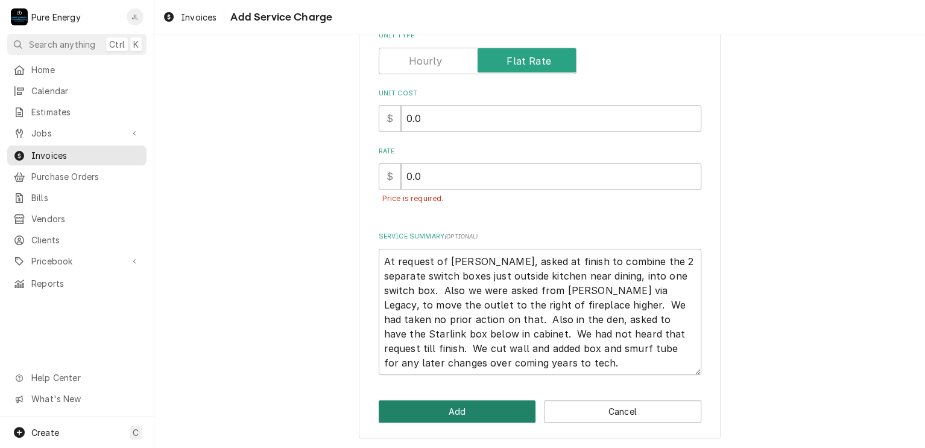
click at [495, 404] on button "Add" at bounding box center [457, 411] width 157 height 22
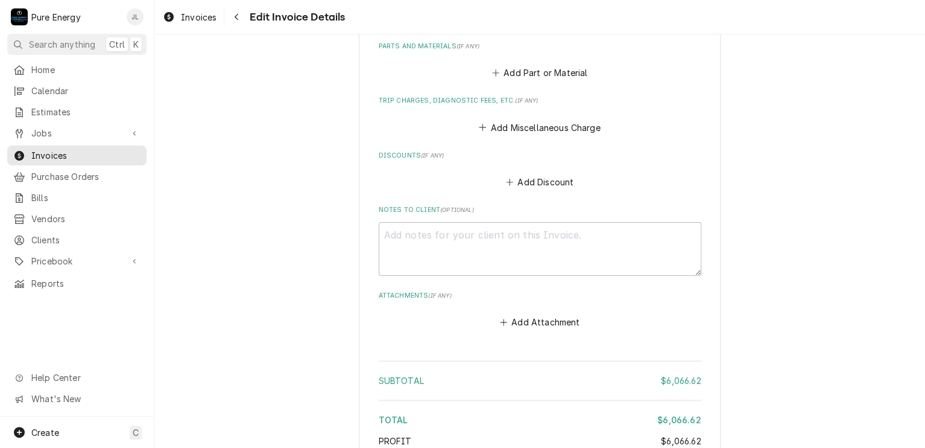
scroll to position [3392, 0]
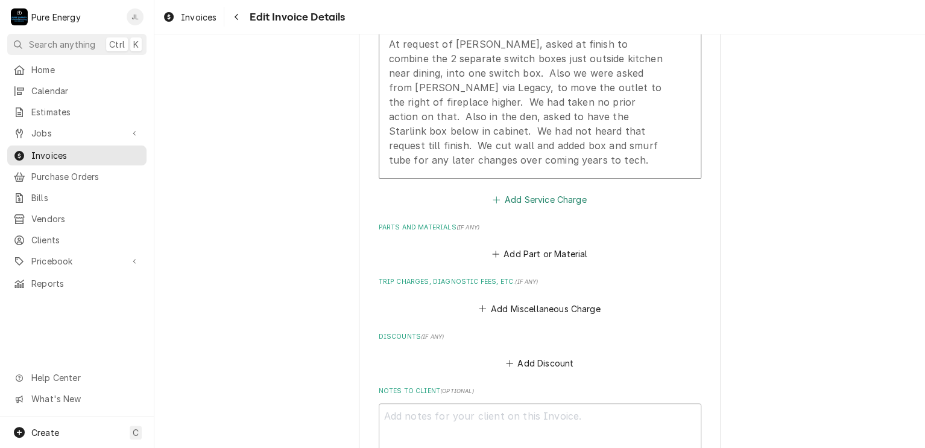
click at [549, 191] on button "Add Service Charge" at bounding box center [540, 199] width 98 height 17
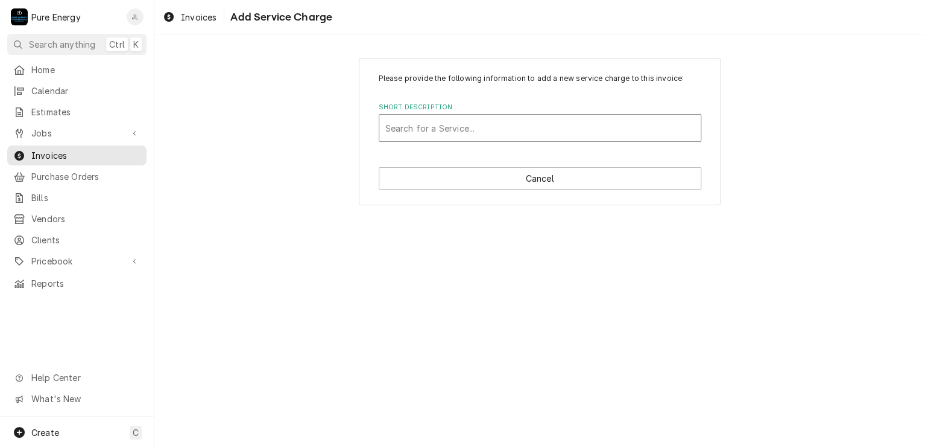
click at [476, 127] on div "Short Description" at bounding box center [539, 128] width 309 height 22
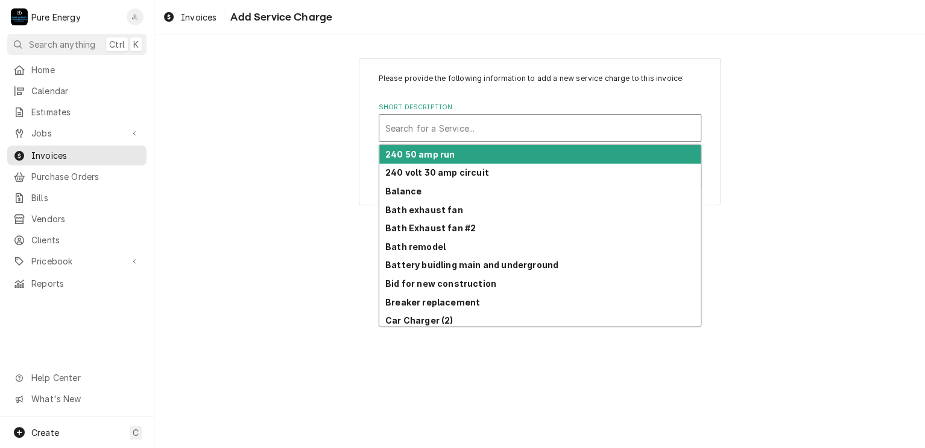
click at [476, 127] on div "Short Description" at bounding box center [539, 128] width 309 height 22
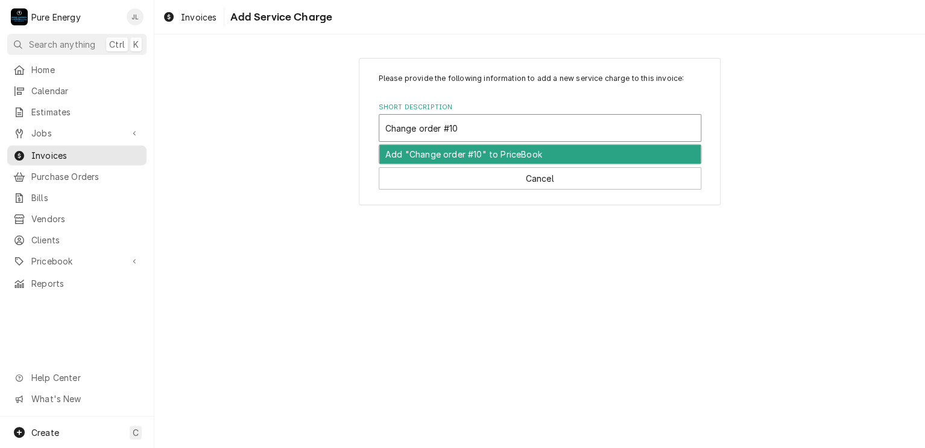
click at [441, 149] on div "Add "Change order #10" to PriceBook" at bounding box center [539, 154] width 321 height 19
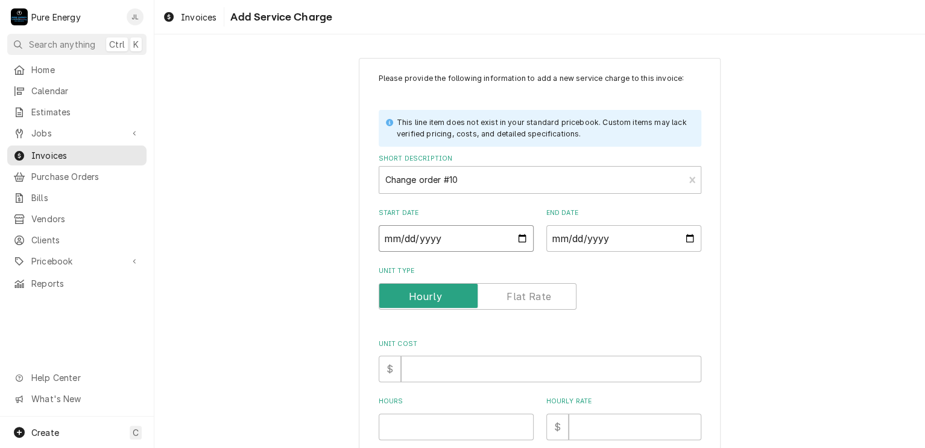
click at [519, 238] on input "Start Date" at bounding box center [456, 238] width 155 height 27
click at [682, 236] on input "End Date" at bounding box center [623, 238] width 155 height 27
drag, startPoint x: 549, startPoint y: 296, endPoint x: 557, endPoint y: 277, distance: 20.3
click at [549, 294] on input "Unit Type" at bounding box center [477, 296] width 187 height 27
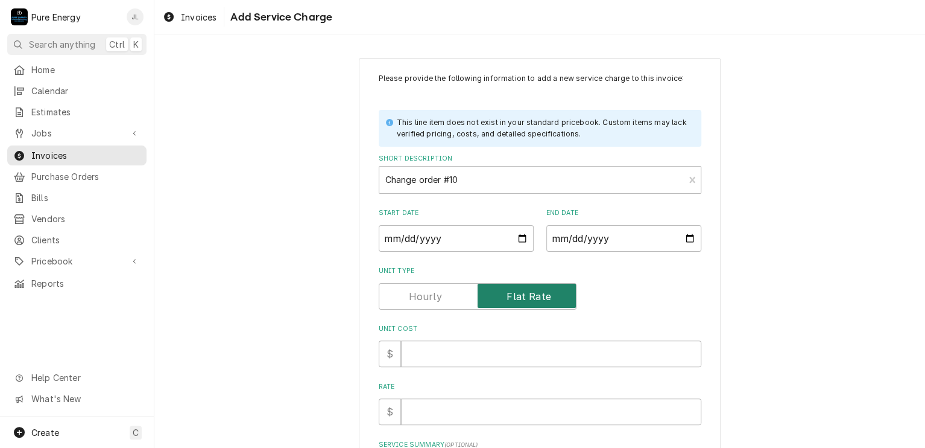
scroll to position [135, 0]
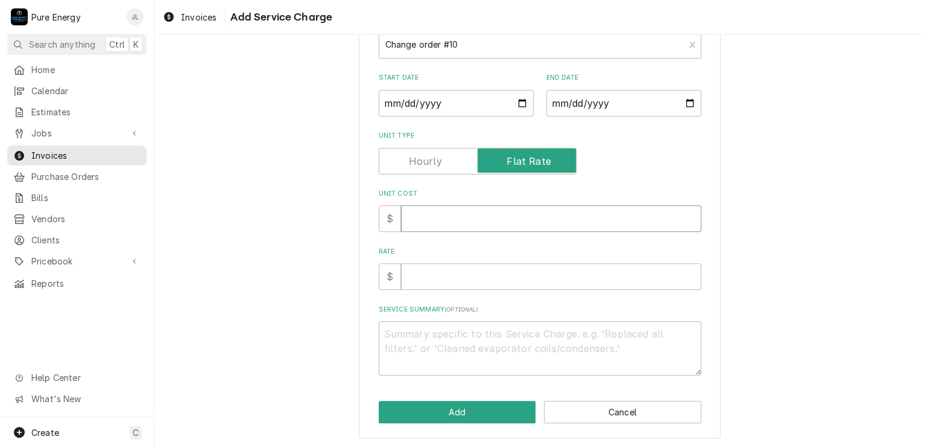
click at [498, 224] on input "Unit Cost" at bounding box center [551, 218] width 300 height 27
drag, startPoint x: 463, startPoint y: 278, endPoint x: 463, endPoint y: 265, distance: 13.3
click at [462, 273] on input "Rate" at bounding box center [551, 276] width 300 height 27
click at [407, 341] on textarea "Service Summary ( optional )" at bounding box center [540, 348] width 323 height 54
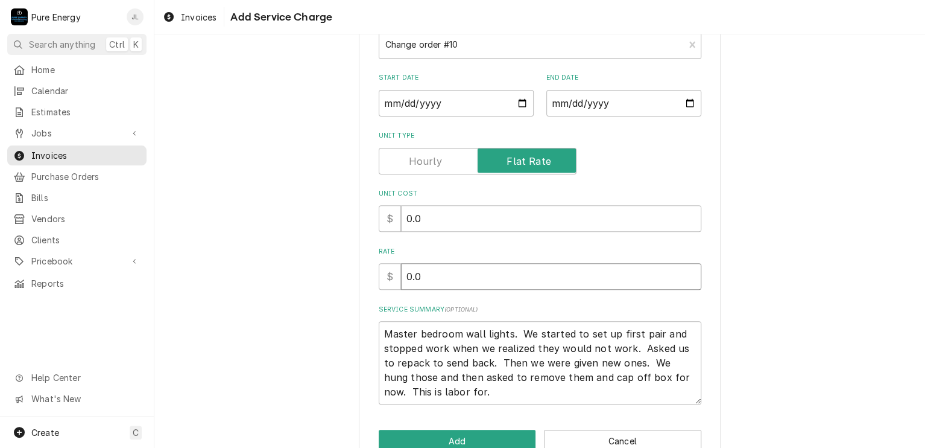
click at [435, 277] on input "0.0" at bounding box center [551, 276] width 300 height 27
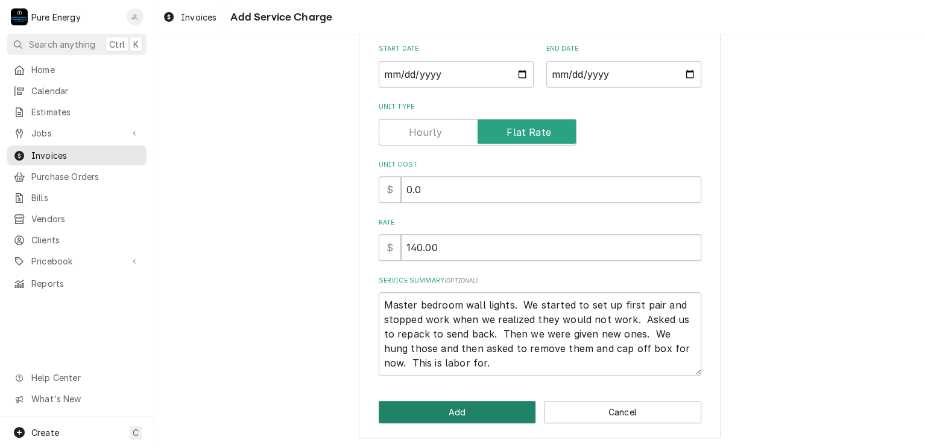
click at [478, 410] on button "Add" at bounding box center [457, 411] width 157 height 22
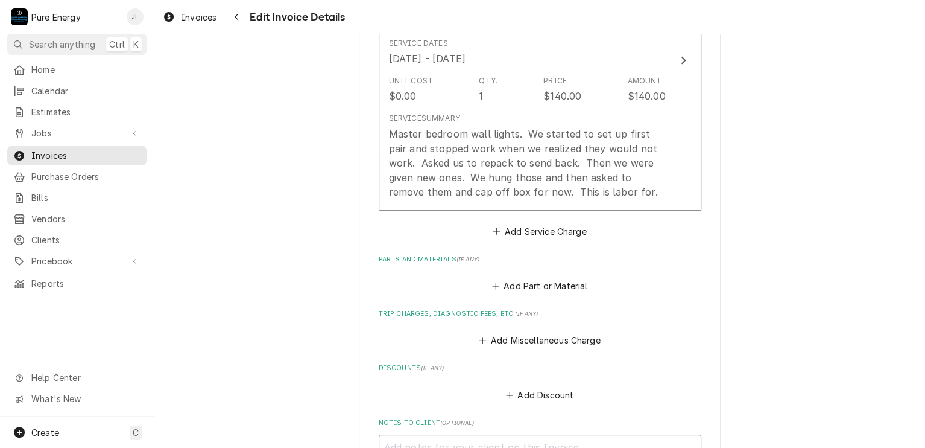
scroll to position [3652, 0]
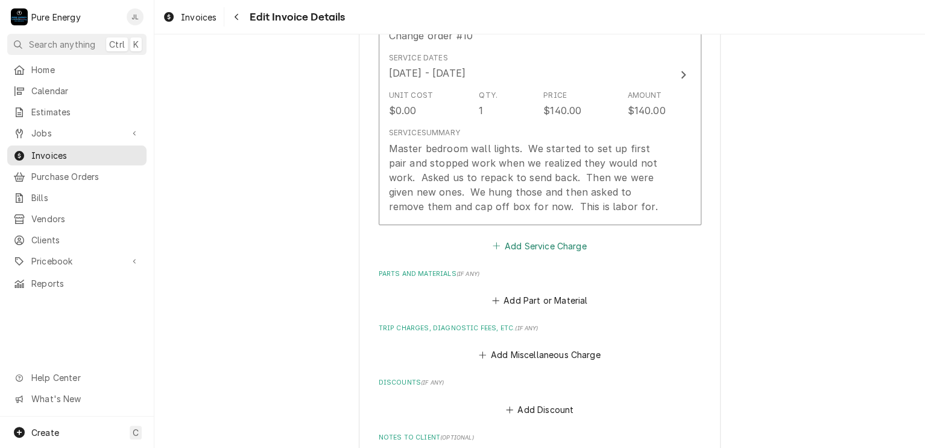
click at [567, 237] on button "Add Service Charge" at bounding box center [540, 245] width 98 height 17
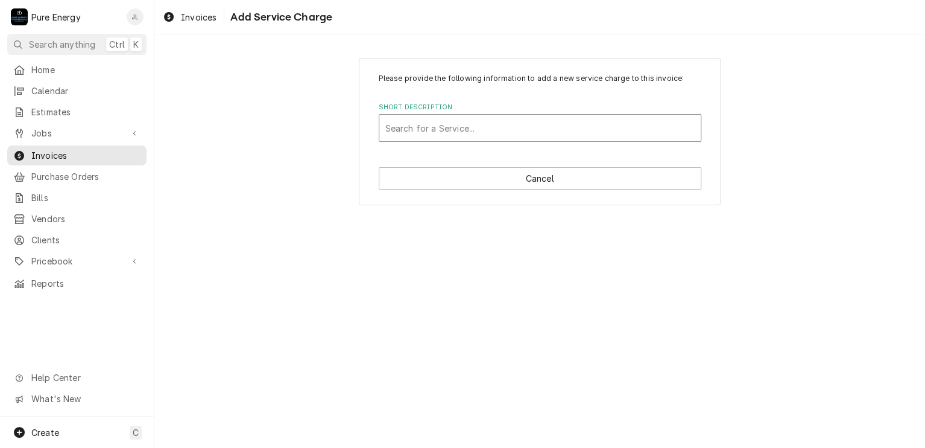
click at [455, 119] on div "Short Description" at bounding box center [539, 128] width 309 height 22
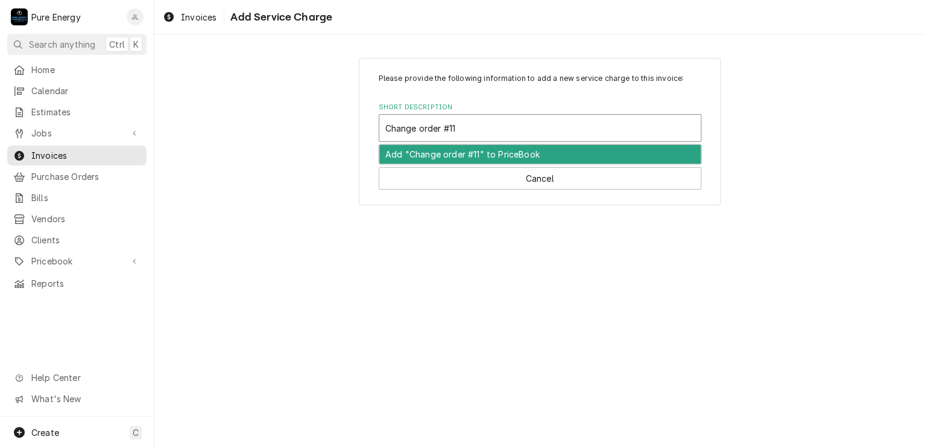
click at [454, 151] on div "Add "Change order #11" to PriceBook" at bounding box center [539, 154] width 321 height 19
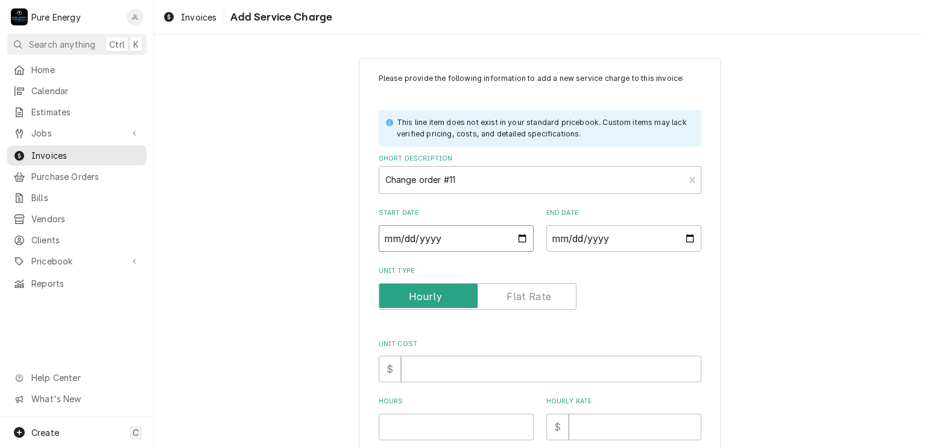
drag, startPoint x: 514, startPoint y: 235, endPoint x: 506, endPoint y: 236, distance: 8.5
click at [514, 235] on input "Start Date" at bounding box center [456, 238] width 155 height 27
click at [682, 239] on input "End Date" at bounding box center [623, 238] width 155 height 27
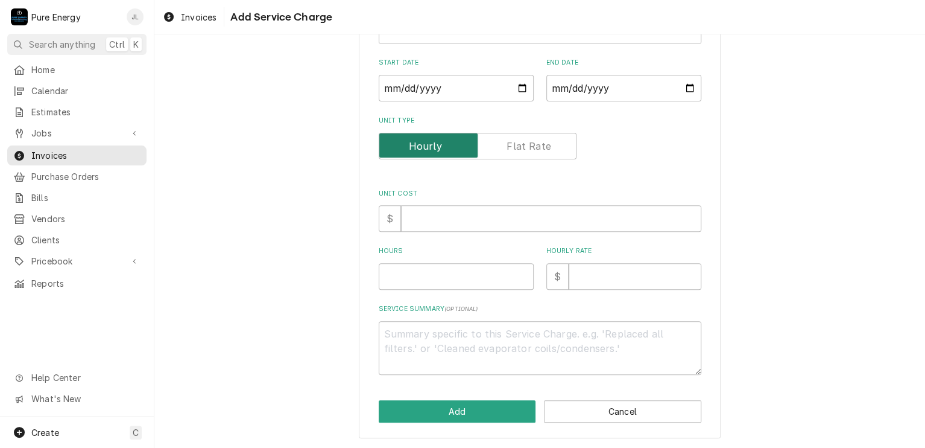
click at [542, 133] on input "Unit Type" at bounding box center [477, 146] width 187 height 27
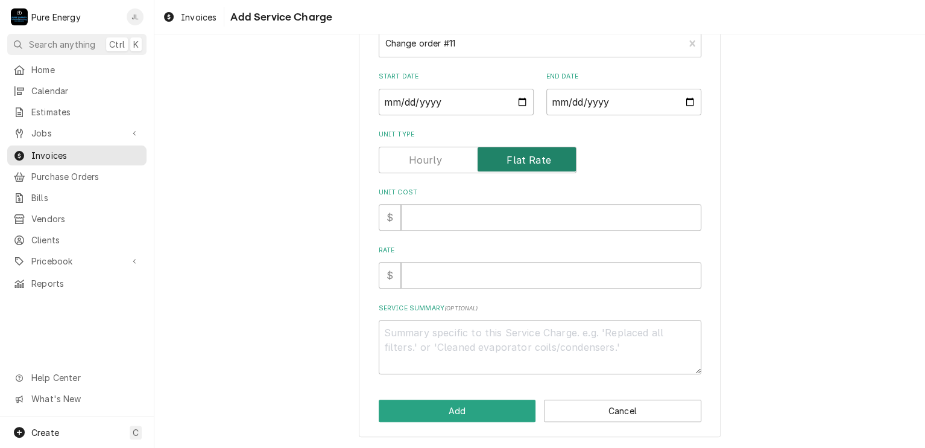
scroll to position [135, 0]
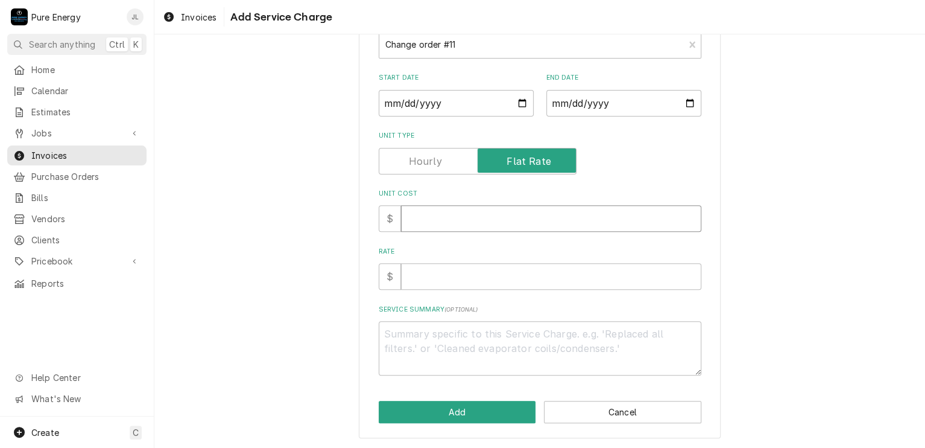
click at [436, 214] on input "Unit Cost" at bounding box center [551, 218] width 300 height 27
click at [426, 281] on input "Rate" at bounding box center [551, 276] width 300 height 27
click at [400, 337] on textarea "Service Summary ( optional )" at bounding box center [540, 348] width 323 height 54
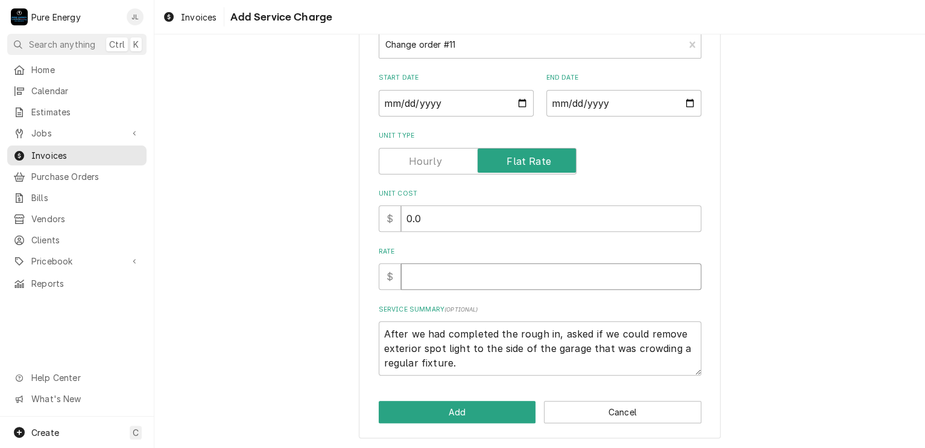
click at [433, 275] on input "Rate" at bounding box center [551, 276] width 300 height 27
click at [457, 400] on button "Add" at bounding box center [457, 411] width 157 height 22
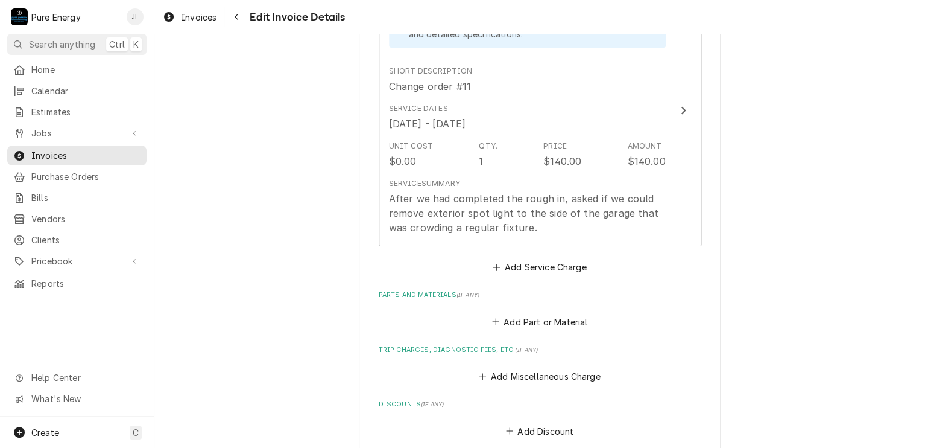
scroll to position [3968, 0]
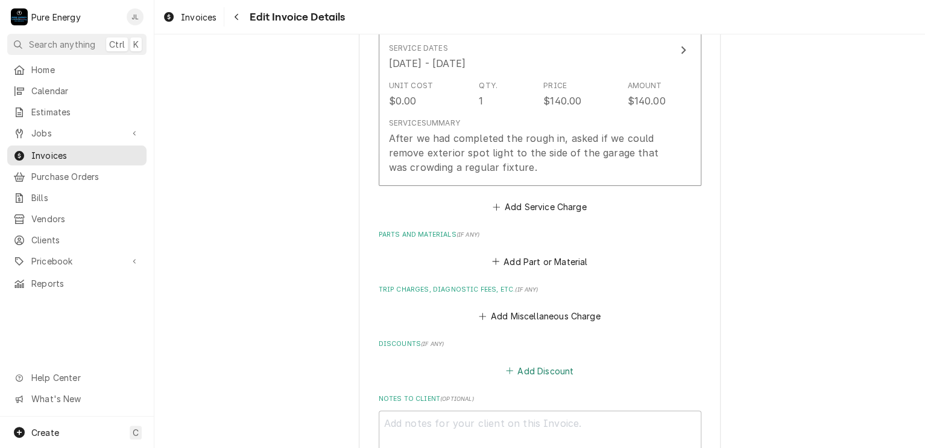
click at [549, 362] on button "Add Discount" at bounding box center [540, 370] width 72 height 17
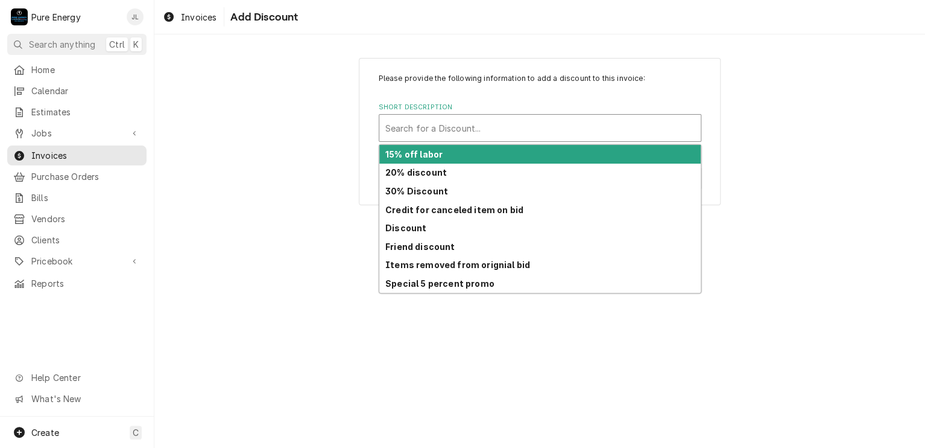
click at [476, 127] on div "Short Description" at bounding box center [539, 128] width 309 height 22
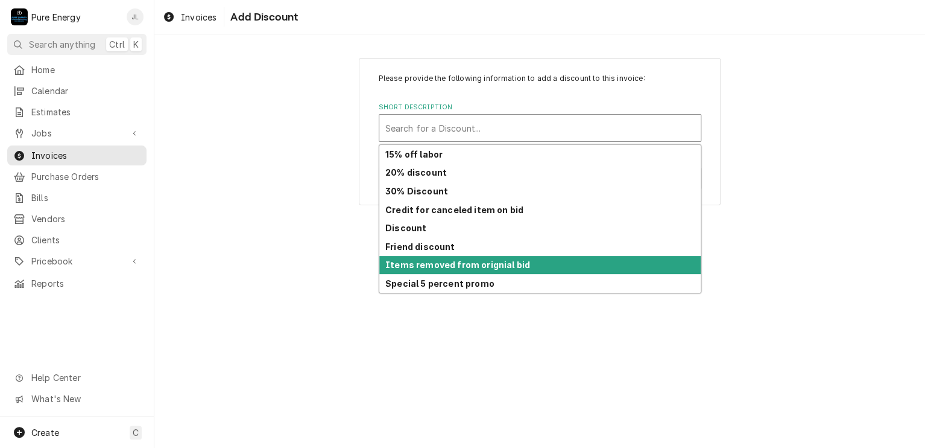
click at [432, 269] on div "Items removed from orignial bid" at bounding box center [539, 265] width 321 height 19
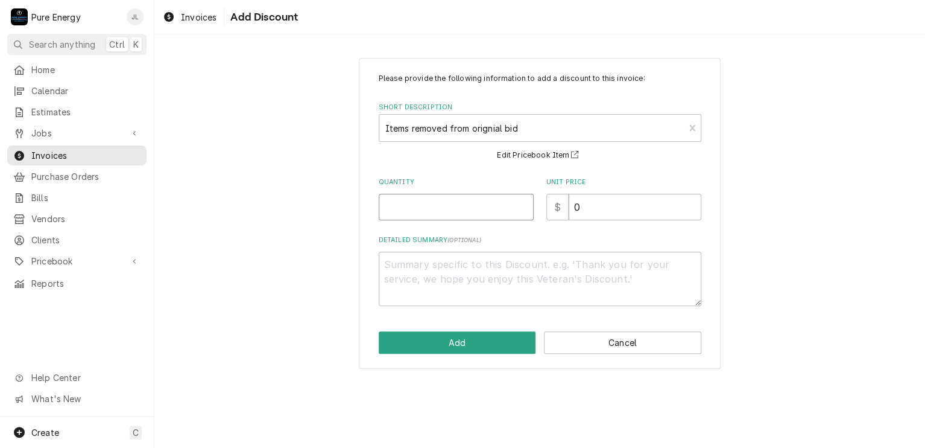
click at [448, 210] on input "Quantity" at bounding box center [456, 207] width 155 height 27
click at [594, 211] on input "0" at bounding box center [635, 207] width 133 height 27
click at [439, 264] on textarea "Detailed Summary ( optional )" at bounding box center [540, 278] width 323 height 54
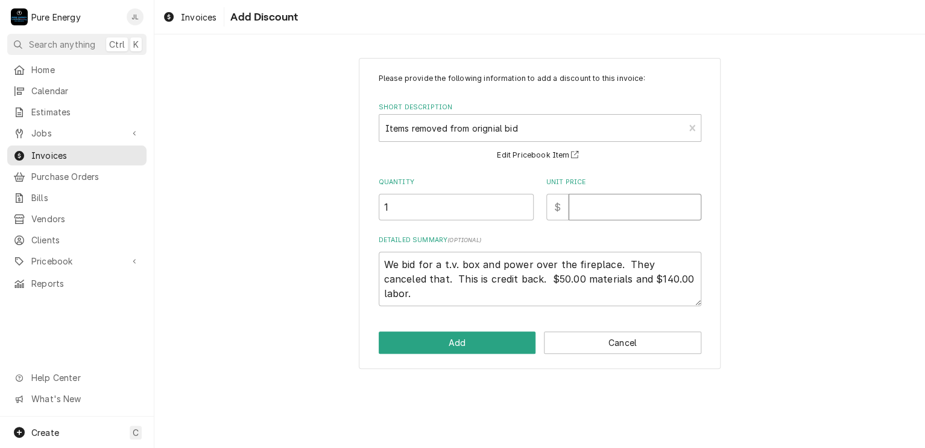
click at [606, 213] on input "Unit Price" at bounding box center [635, 207] width 133 height 27
click at [511, 335] on button "Add" at bounding box center [457, 342] width 157 height 22
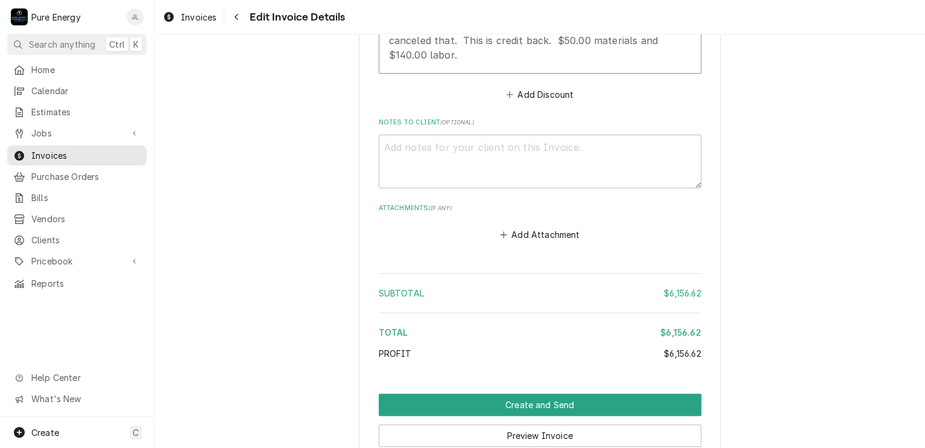
scroll to position [4497, 0]
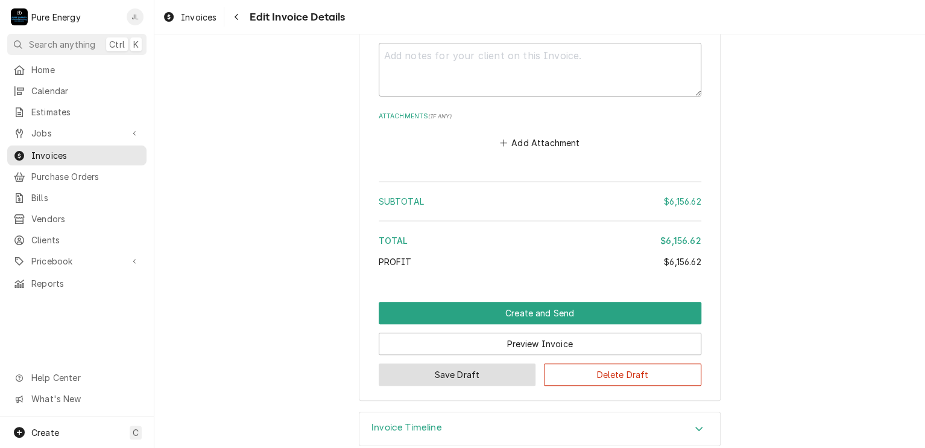
click at [482, 363] on button "Save Draft" at bounding box center [457, 374] width 157 height 22
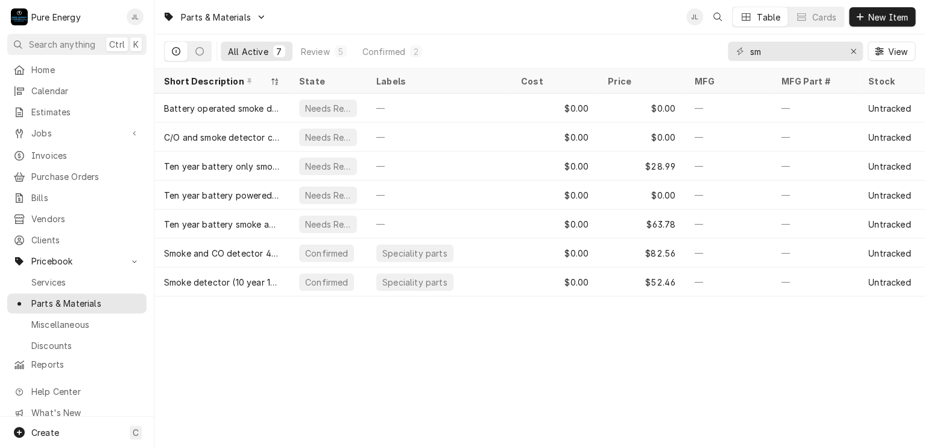
type input "s"
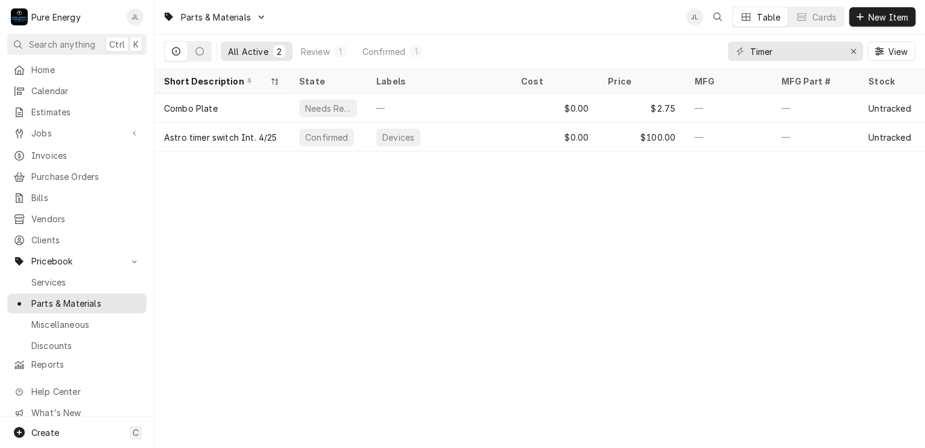
type input "Timer"
click at [65, 106] on span "Estimates" at bounding box center [85, 112] width 109 height 13
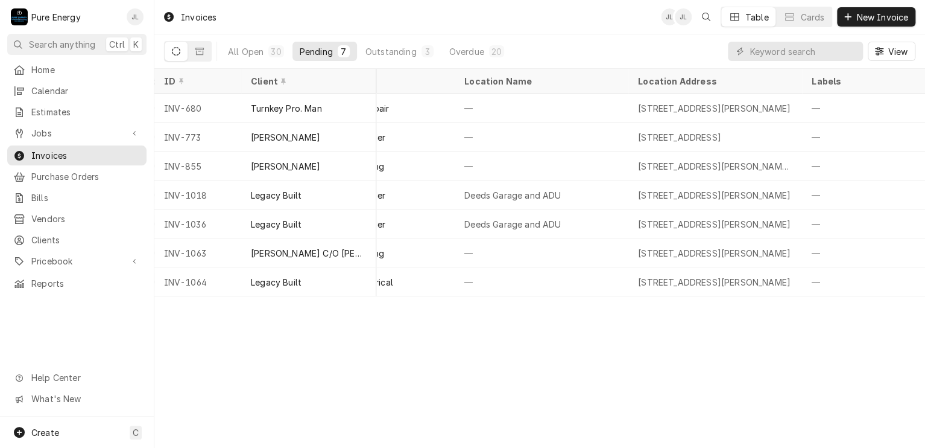
scroll to position [0, 435]
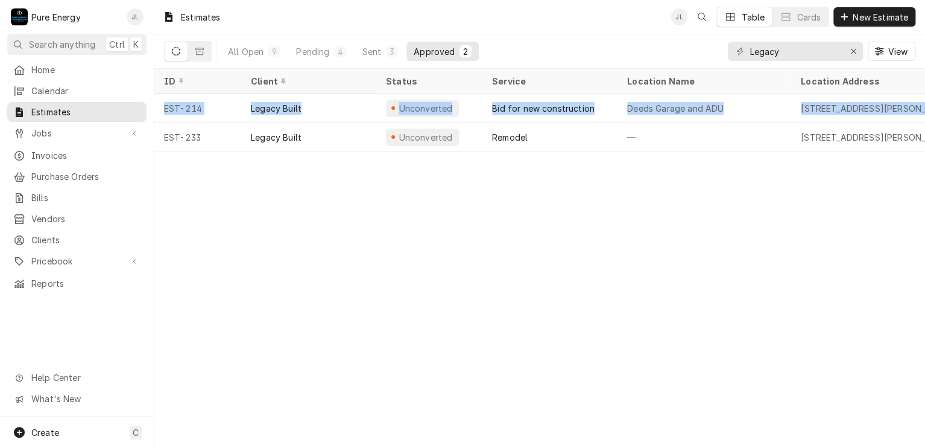
drag, startPoint x: 552, startPoint y: 147, endPoint x: 589, endPoint y: 149, distance: 36.2
click at [589, 149] on table "ID Client Status Service Location Name Location Address Labels Total Down Payme…" at bounding box center [539, 110] width 771 height 83
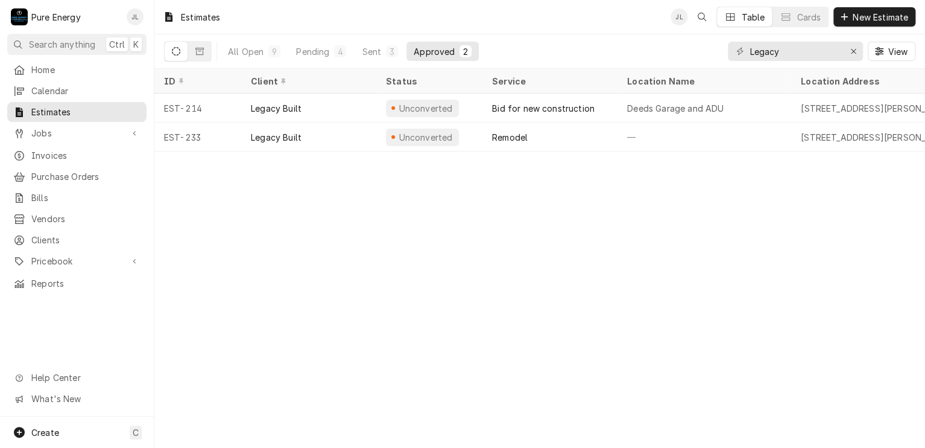
click at [570, 233] on div "Estimates JL Table Cards New Estimate All Open 9 Pending 4 Sent 3 Approved 2 Le…" at bounding box center [539, 224] width 771 height 448
click at [321, 50] on div "Pending" at bounding box center [312, 51] width 33 height 13
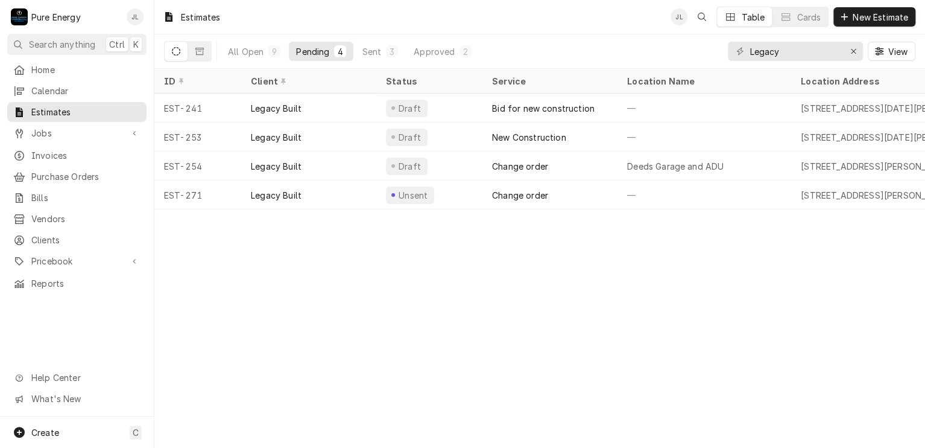
click at [335, 219] on div "Estimates JL Table Cards New Estimate All Open 9 Pending 4 Sent 3 Approved 2 Le…" at bounding box center [539, 224] width 771 height 448
click at [248, 44] on button "All Open 9" at bounding box center [254, 51] width 67 height 19
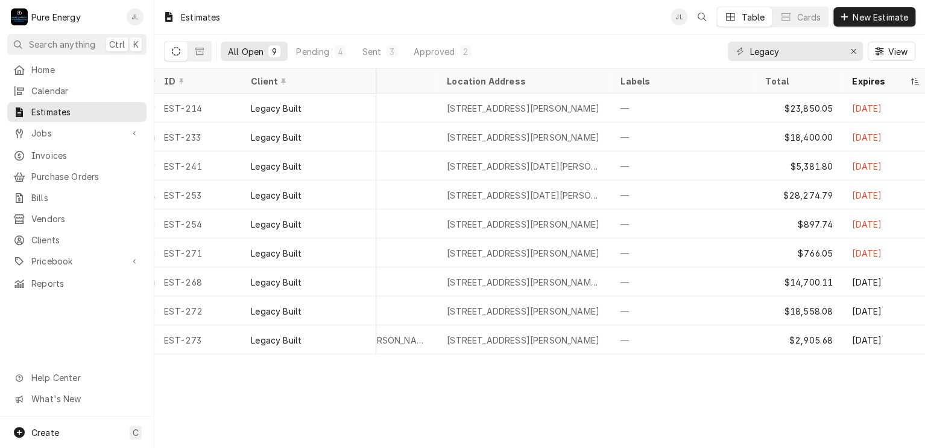
scroll to position [0, 436]
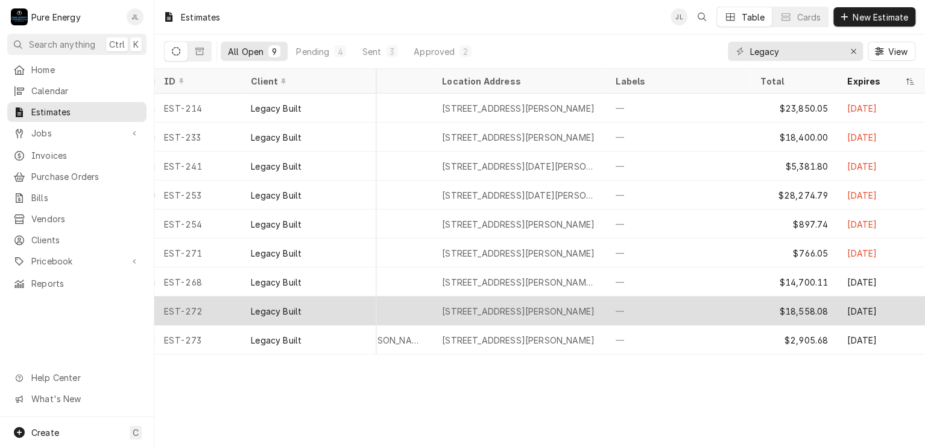
click at [713, 314] on div "—" at bounding box center [678, 310] width 145 height 29
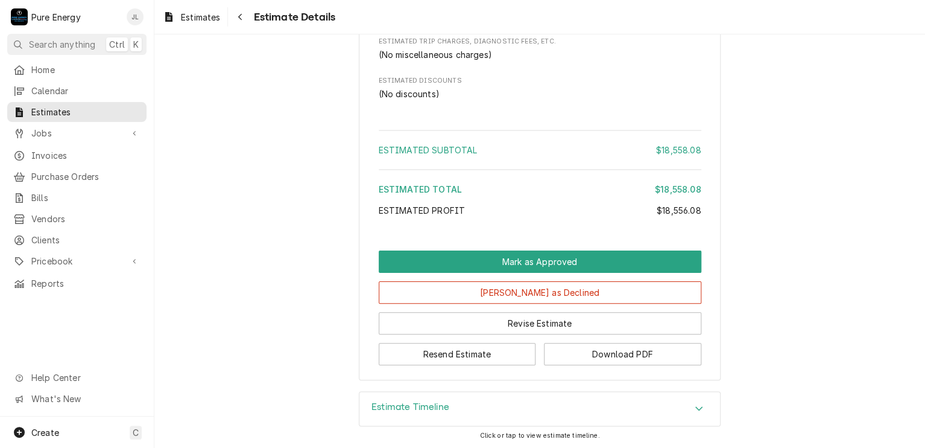
scroll to position [5463, 0]
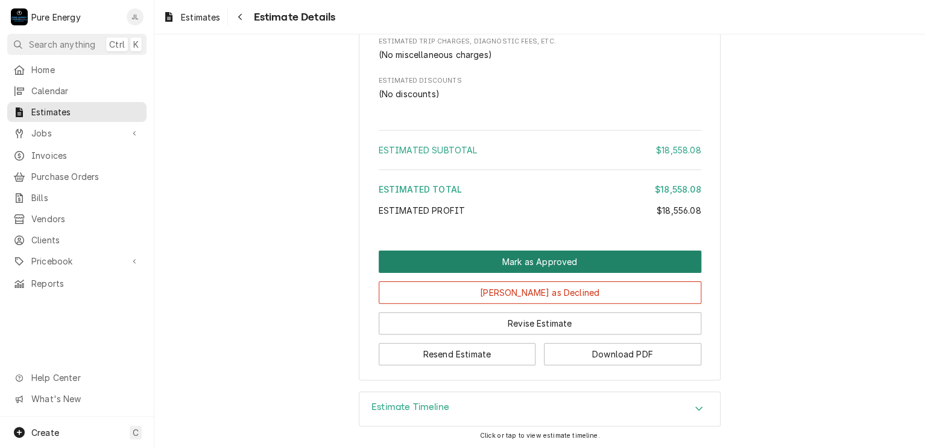
click at [507, 264] on button "Mark as Approved" at bounding box center [540, 261] width 323 height 22
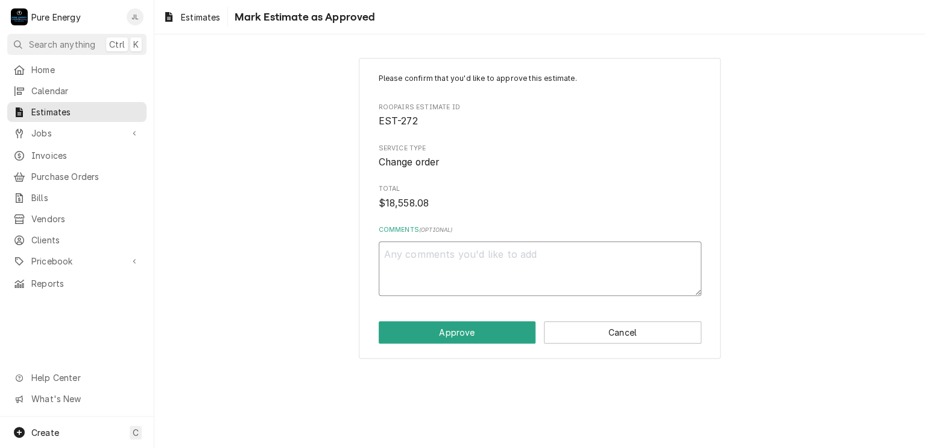
click at [463, 265] on textarea "Comments ( optional )" at bounding box center [540, 268] width 323 height 54
type textarea "x"
type textarea "Y"
type textarea "x"
type textarea "Ye"
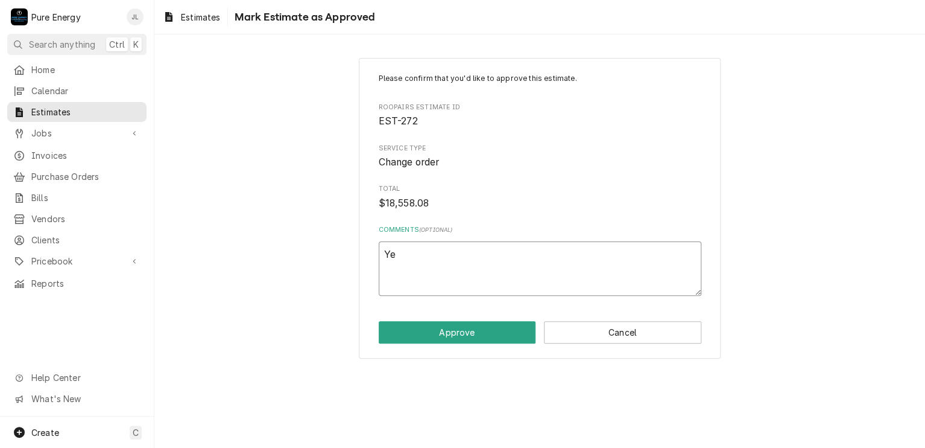
type textarea "x"
type textarea "Yes"
click at [467, 337] on button "Approve" at bounding box center [457, 332] width 157 height 22
type textarea "x"
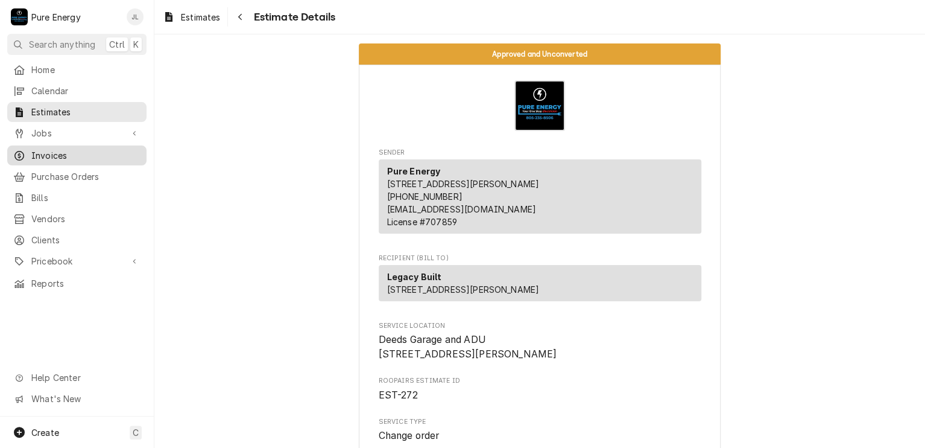
click at [64, 149] on span "Invoices" at bounding box center [85, 155] width 109 height 13
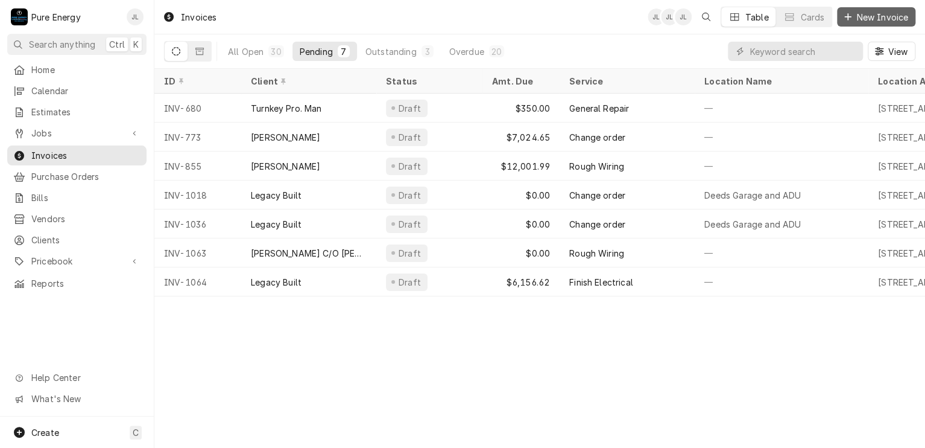
click at [858, 16] on span "New Invoice" at bounding box center [882, 17] width 57 height 13
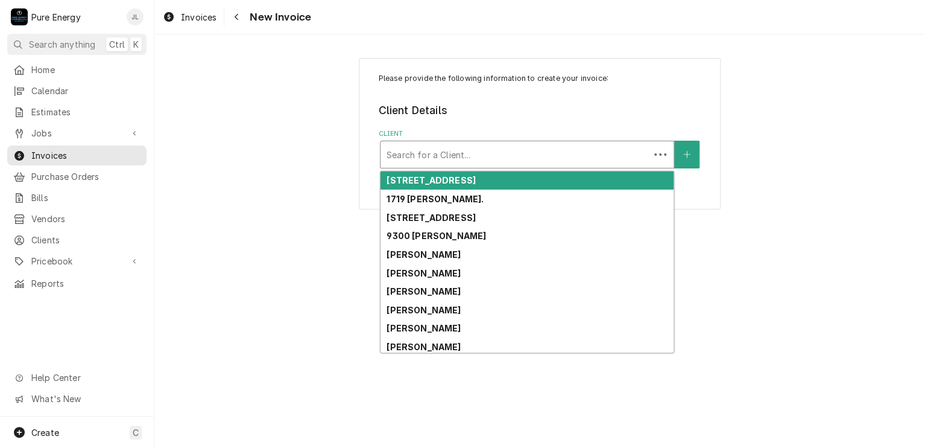
click at [489, 160] on div "Client" at bounding box center [515, 155] width 257 height 22
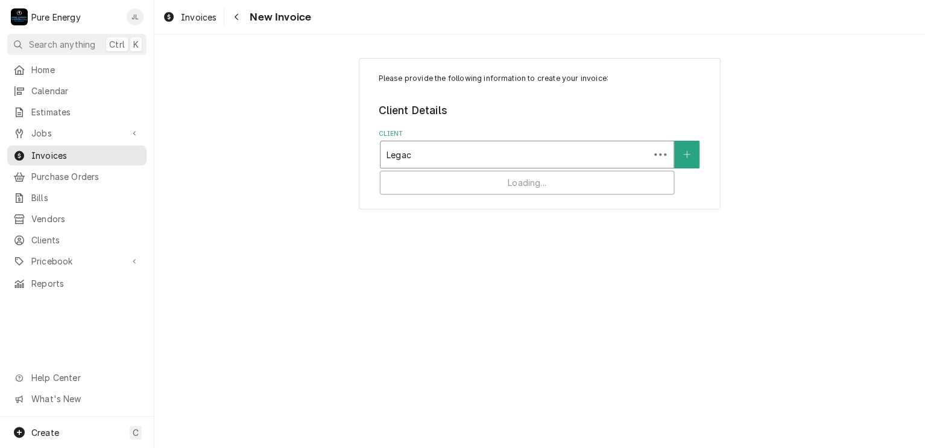
type input "Legacy"
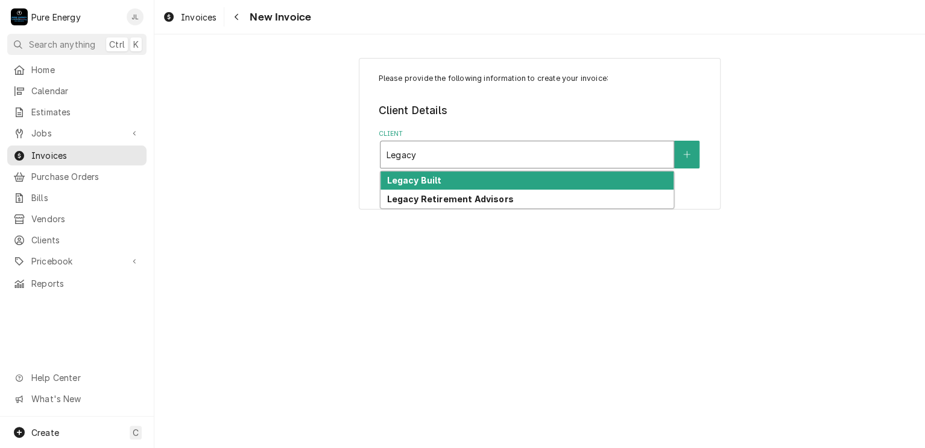
click at [473, 178] on div "Legacy Built" at bounding box center [527, 180] width 293 height 19
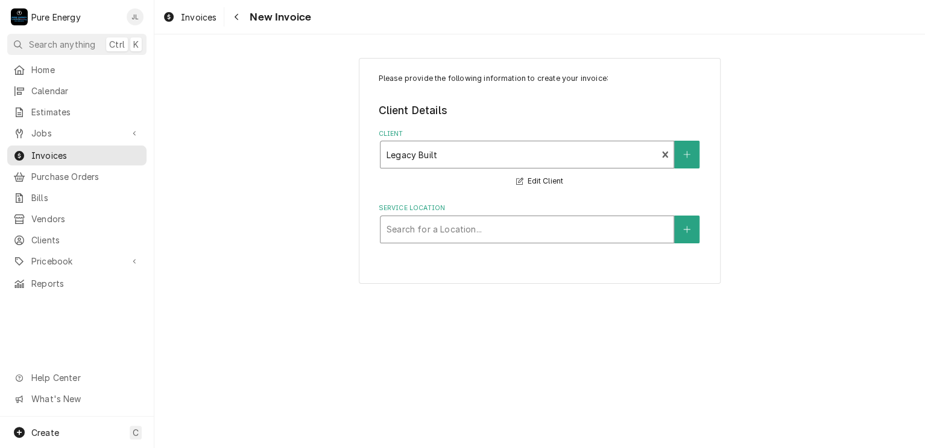
click at [470, 229] on div "Service Location" at bounding box center [527, 229] width 281 height 22
type input "Deeds"
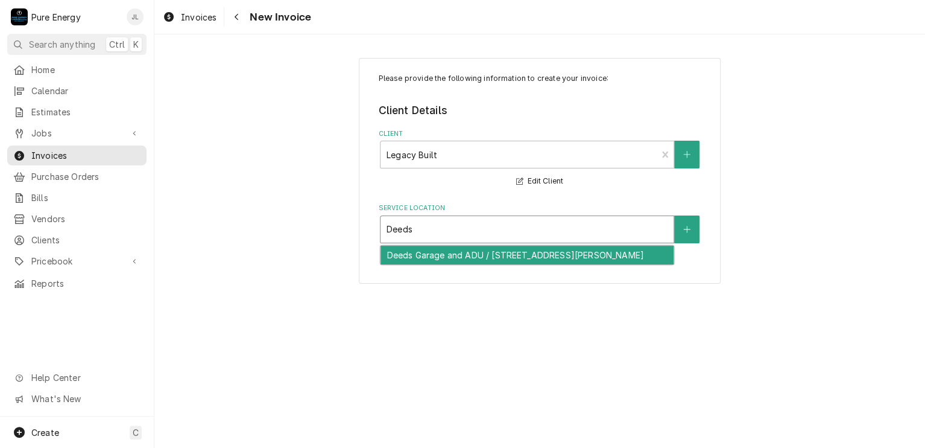
click at [469, 253] on div "Deeds Garage and ADU / [STREET_ADDRESS][PERSON_NAME]" at bounding box center [527, 254] width 293 height 19
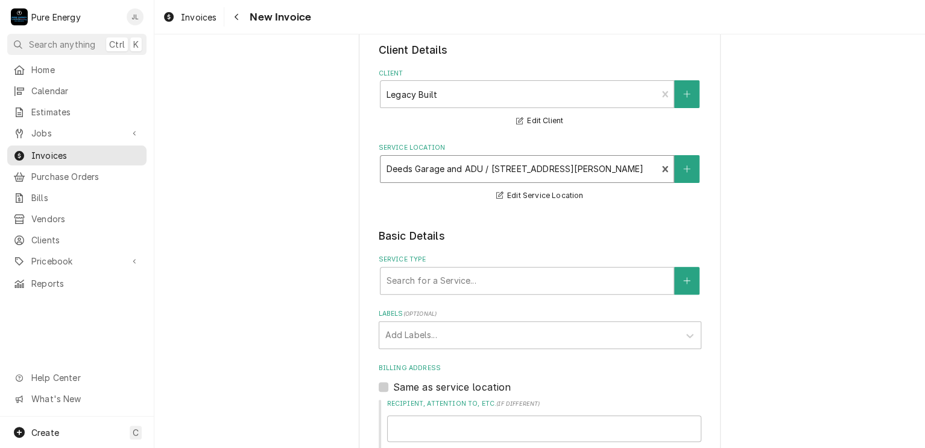
scroll to position [121, 0]
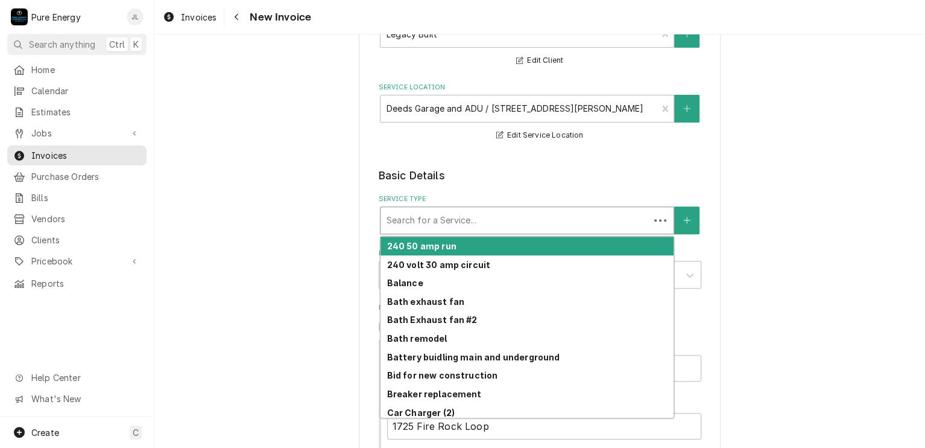
click at [454, 221] on div "Service Type" at bounding box center [515, 220] width 257 height 22
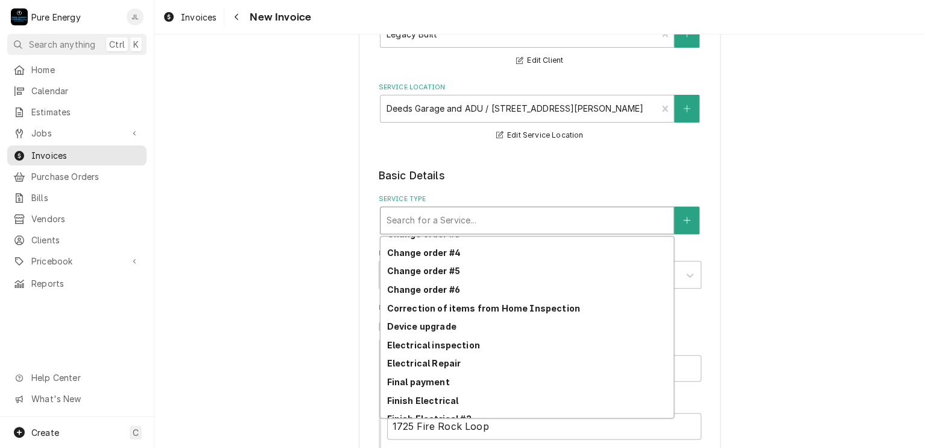
scroll to position [131, 0]
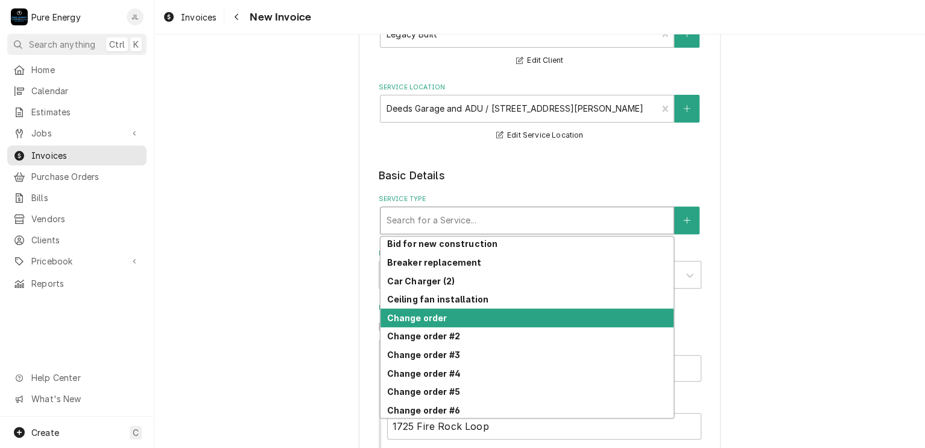
click at [455, 321] on div "Change order" at bounding box center [527, 317] width 293 height 19
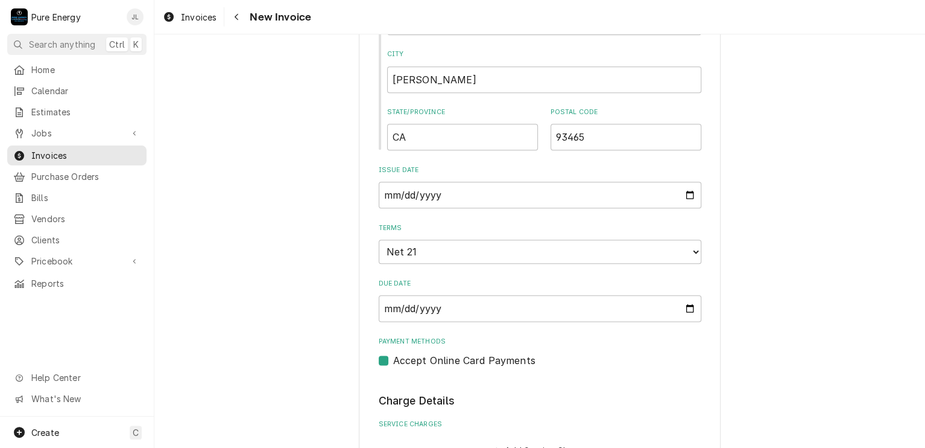
scroll to position [844, 0]
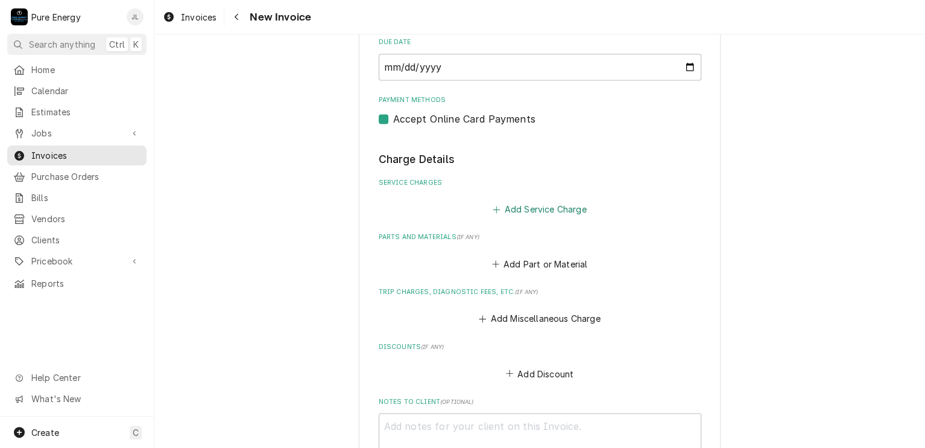
click at [523, 204] on button "Add Service Charge" at bounding box center [540, 209] width 98 height 17
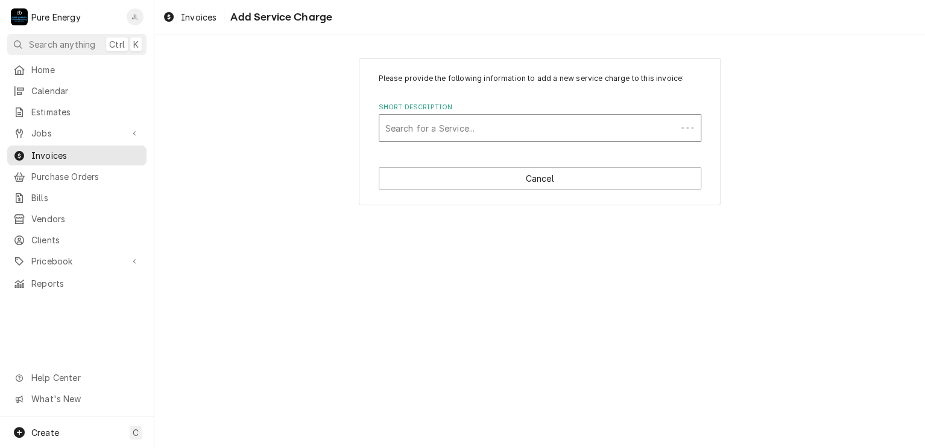
click at [449, 130] on div "Short Description" at bounding box center [527, 128] width 285 height 22
click at [446, 131] on div "Short Description" at bounding box center [527, 128] width 285 height 22
click at [477, 123] on div "Short Description" at bounding box center [539, 128] width 309 height 22
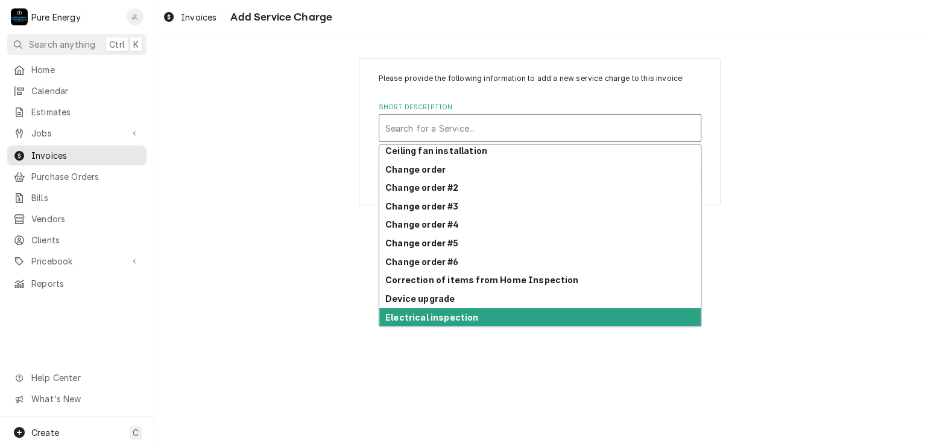
scroll to position [128, 0]
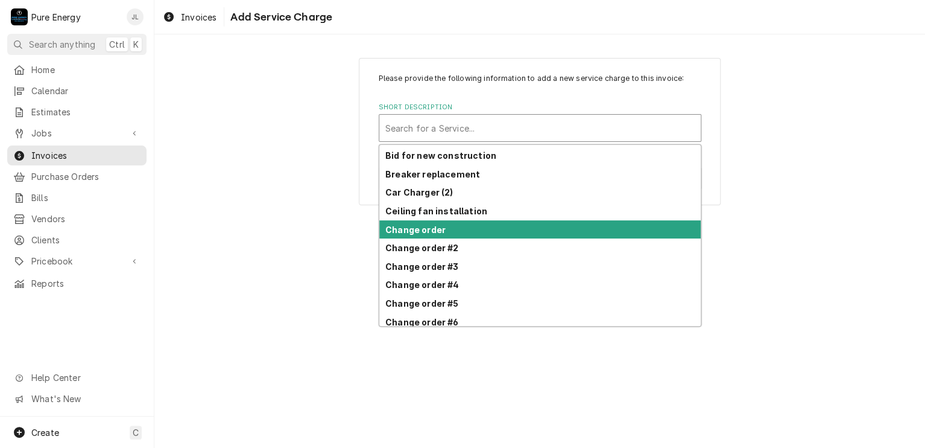
click at [444, 227] on div "Change order" at bounding box center [539, 229] width 321 height 19
type textarea "x"
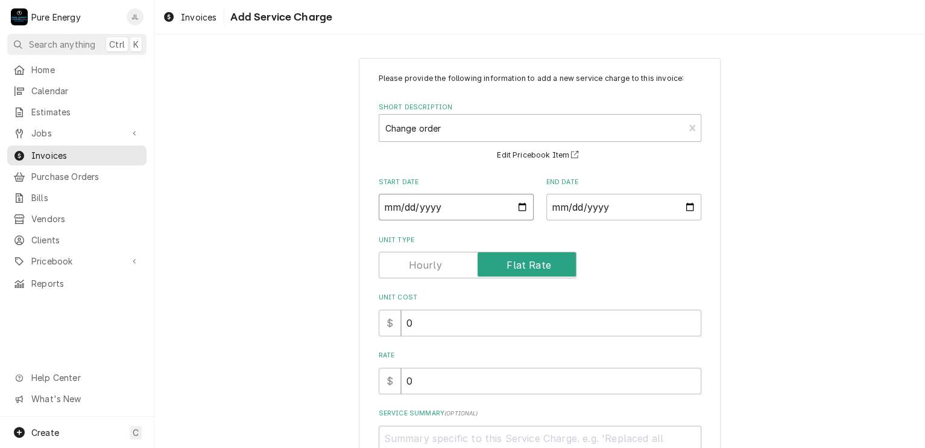
click at [515, 203] on input "Start Date" at bounding box center [456, 207] width 155 height 27
type input "[DATE]"
type textarea "x"
click at [684, 206] on input "End Date" at bounding box center [623, 207] width 155 height 27
type input "2025-08-28"
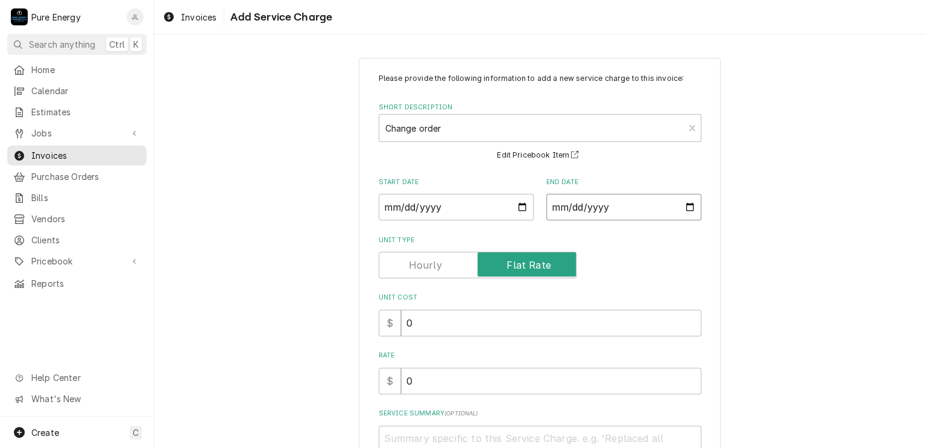
scroll to position [104, 0]
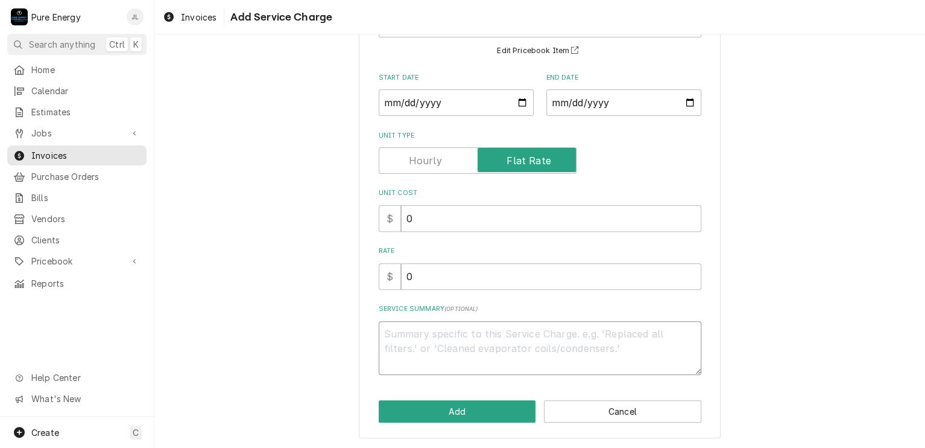
click at [443, 336] on textarea "Service Summary ( optional )" at bounding box center [540, 348] width 323 height 54
click at [444, 267] on input "0" at bounding box center [551, 276] width 300 height 27
type textarea "x"
type input "2"
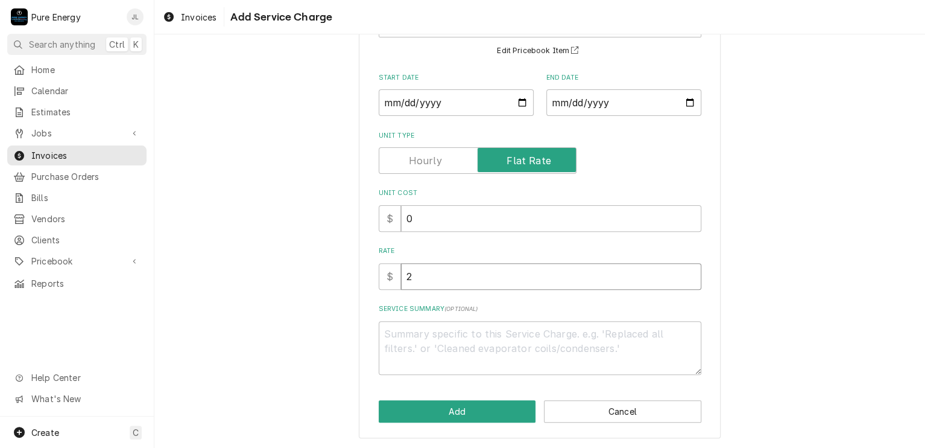
type textarea "x"
type input "21"
type textarea "x"
type input "216"
type textarea "x"
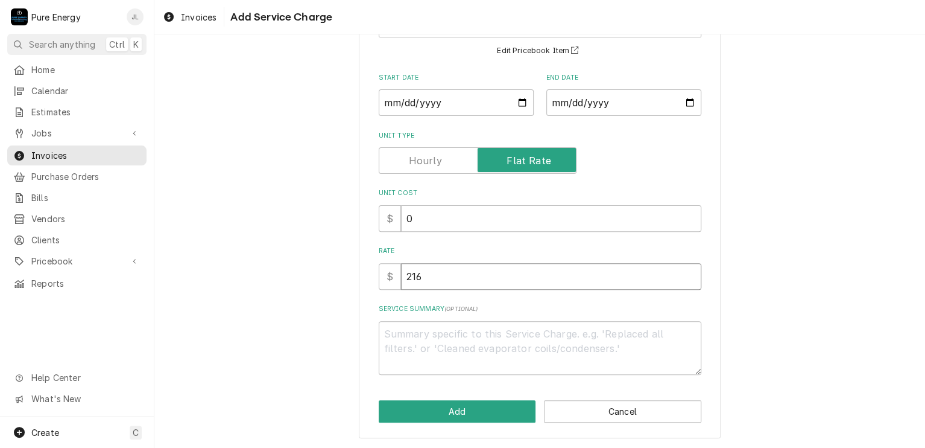
type input "2160"
type textarea "x"
type input "2160.0"
type textarea "x"
type input "2160.00"
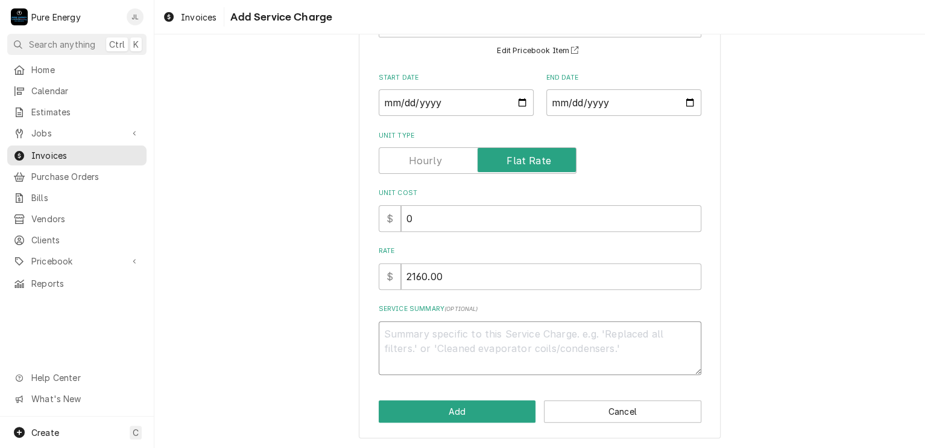
click at [384, 330] on textarea "Service Summary ( optional )" at bounding box center [540, 348] width 323 height 54
type textarea "x"
type textarea "T"
type textarea "x"
type textarea "Th"
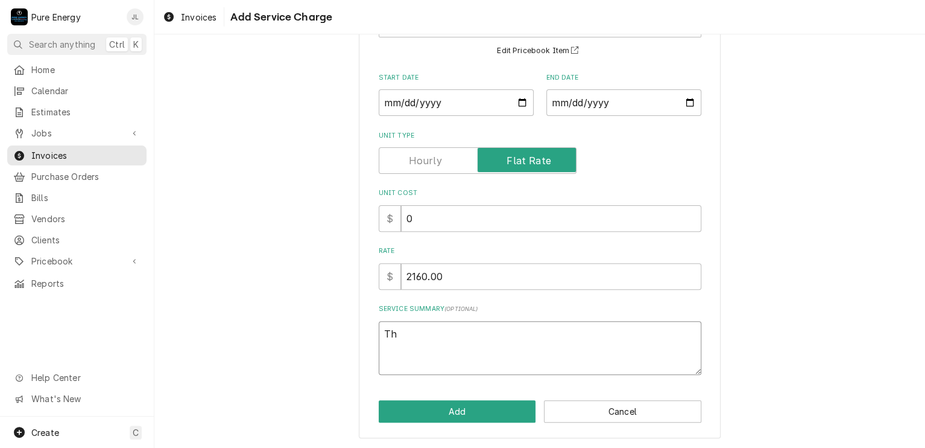
type textarea "x"
type textarea "Thi"
type textarea "x"
type textarea "This"
type textarea "x"
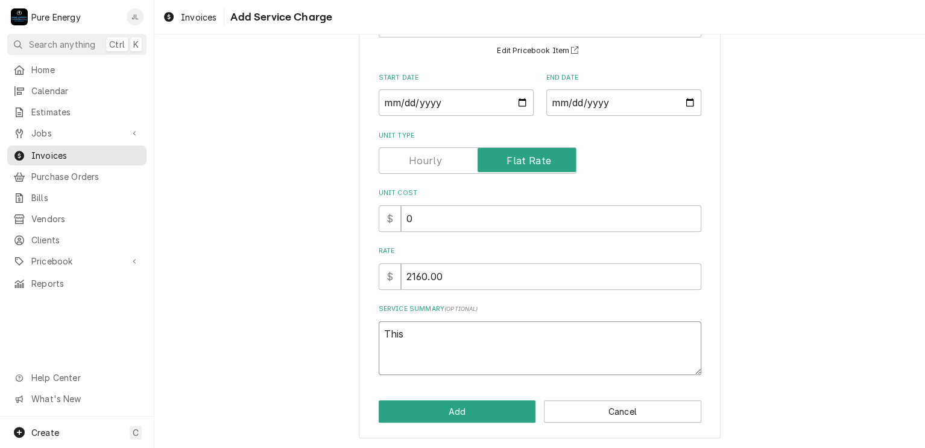
type textarea "This"
type textarea "x"
type textarea "This i"
type textarea "x"
type textarea "This"
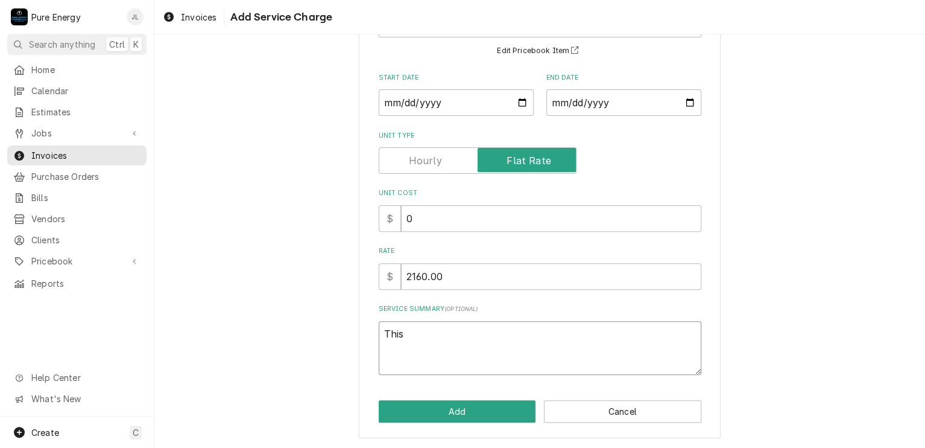
type textarea "x"
type textarea "This"
type textarea "x"
type textarea "Thi"
type textarea "x"
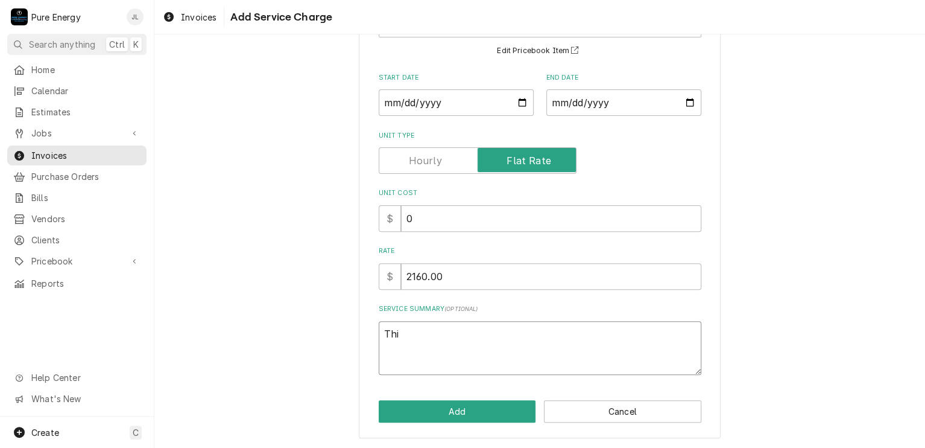
type textarea "Th"
type textarea "x"
type textarea "T"
type textarea "x"
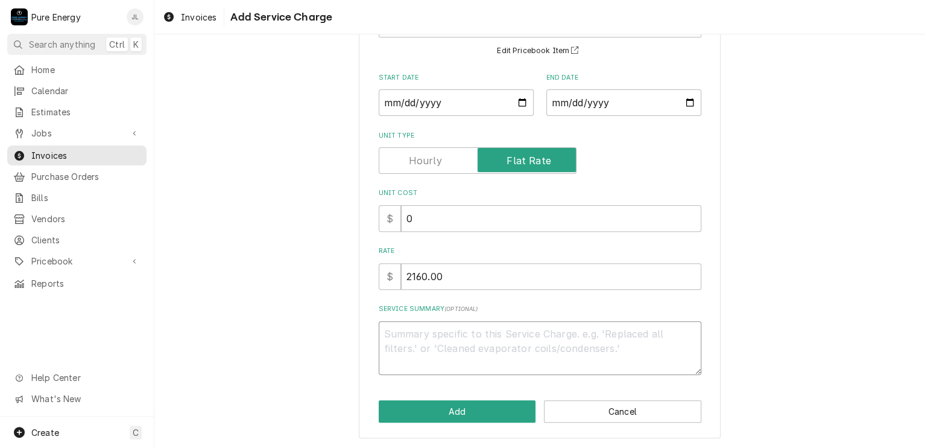
type textarea "W"
type textarea "x"
type textarea "We"
type textarea "x"
type textarea "We"
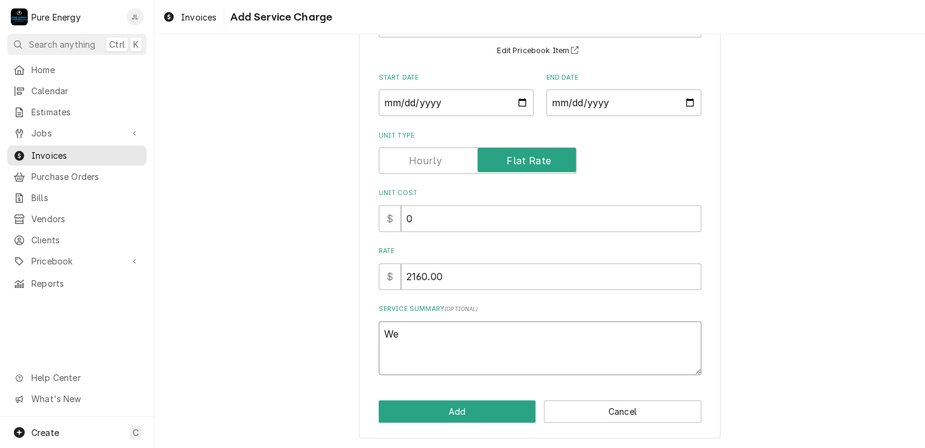
type textarea "x"
type textarea "We b"
type textarea "x"
type textarea "We bi"
type textarea "x"
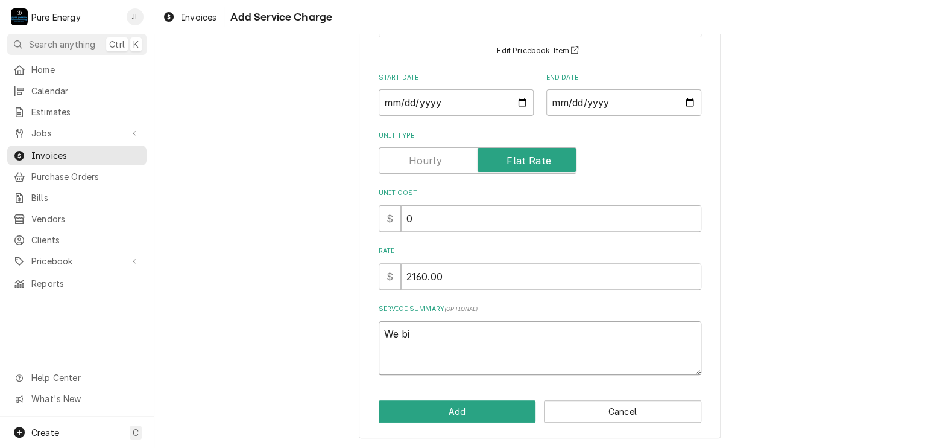
type textarea "We bil"
type textarea "x"
type textarea "We bill"
type textarea "x"
type textarea "We bille"
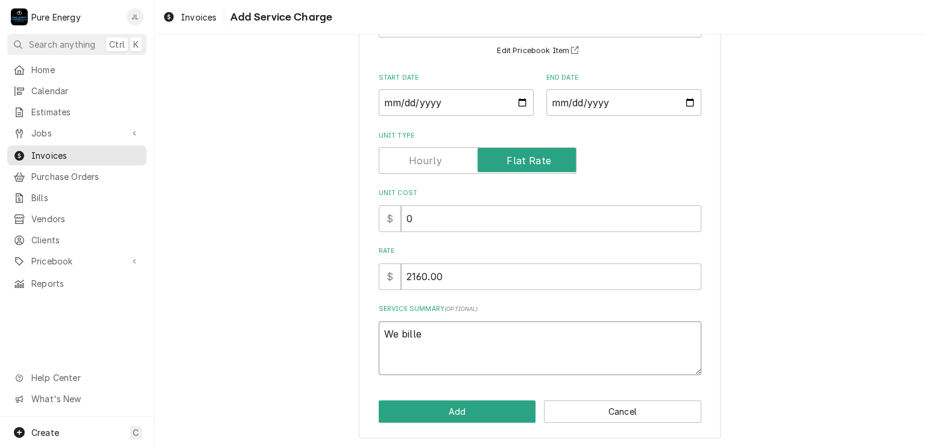
type textarea "x"
type textarea "We billed"
type textarea "x"
type textarea "We billed p"
type textarea "x"
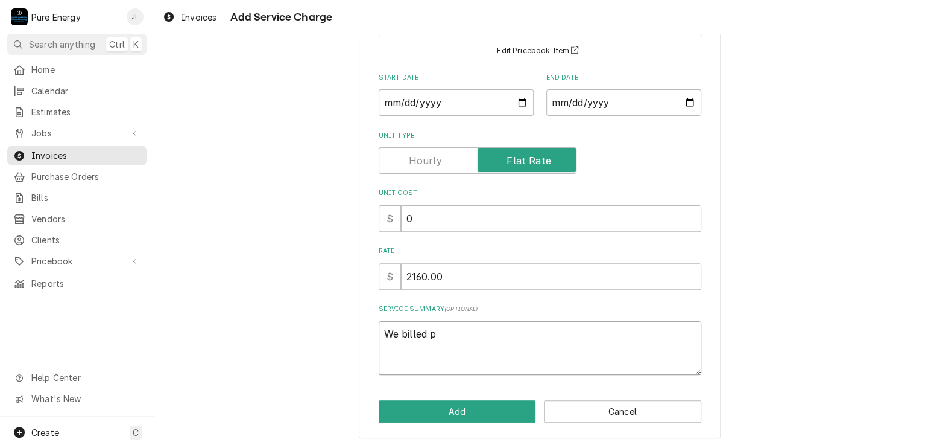
type textarea "We billed pr"
type textarea "x"
type textarea "We billed pri"
type textarea "x"
type textarea "We billed prio"
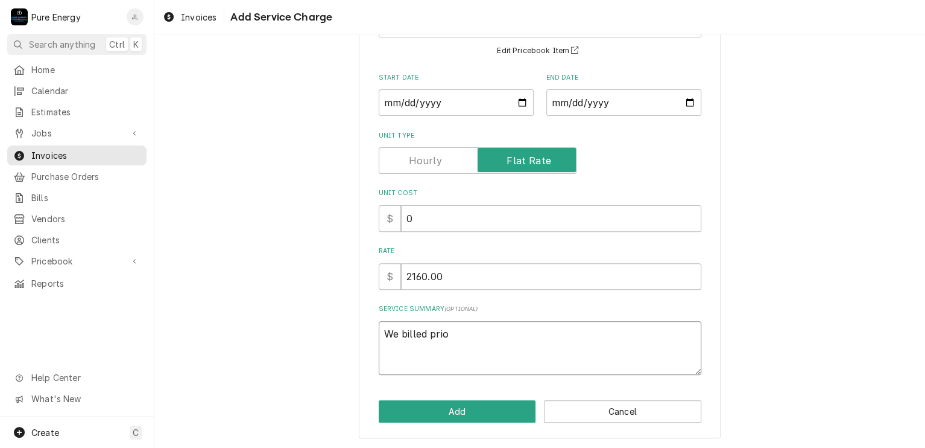
type textarea "x"
type textarea "We billed prior"
type textarea "x"
type textarea "We billed prior"
type textarea "x"
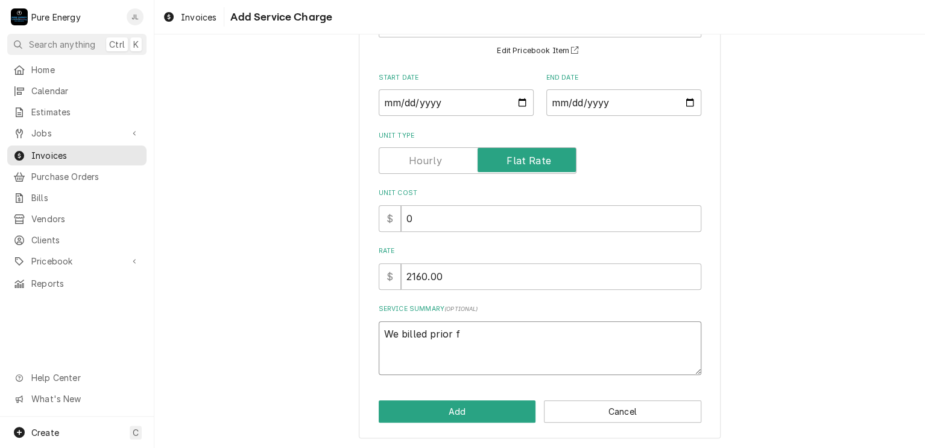
type textarea "We billed prior fo"
type textarea "x"
type textarea "We billed prior for"
type textarea "x"
type textarea "We billed prior for"
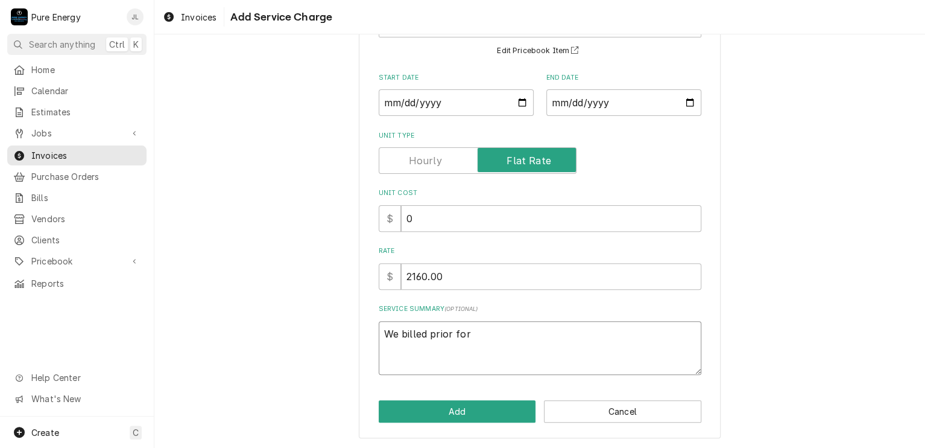
type textarea "x"
type textarea "We billed prior for"
type textarea "x"
type textarea "We billed prior for t"
type textarea "x"
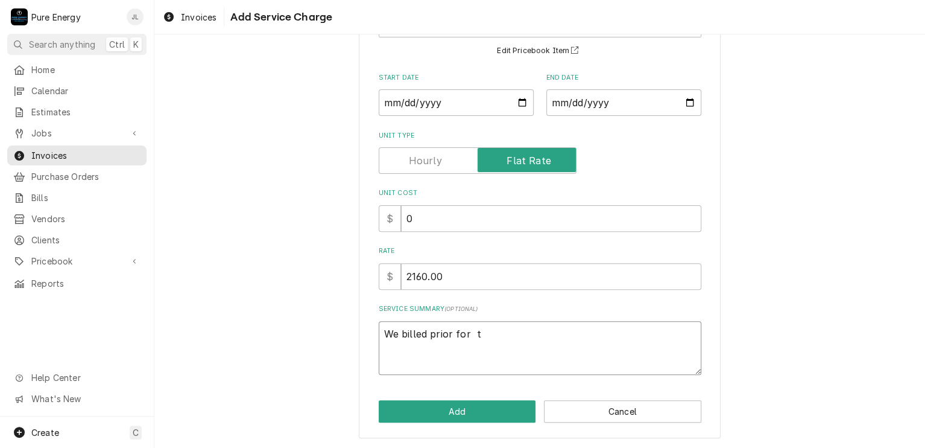
type textarea "We billed prior for th"
type textarea "x"
type textarea "We billed prior for the"
type textarea "x"
type textarea "We billed prior for the"
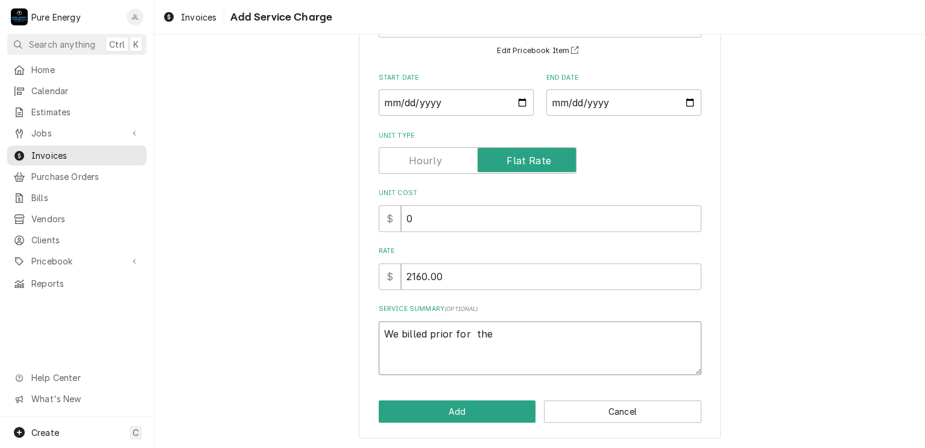
type textarea "x"
type textarea "We billed prior for the"
type textarea "x"
type textarea "We billed prior for th"
type textarea "x"
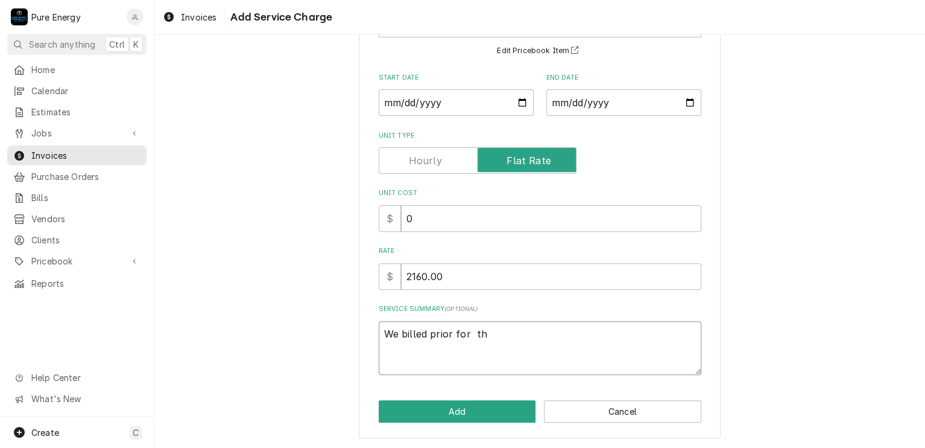
type textarea "We billed prior for t"
type textarea "x"
type textarea "We billed prior for"
type textarea "x"
type textarea "We billed prior for"
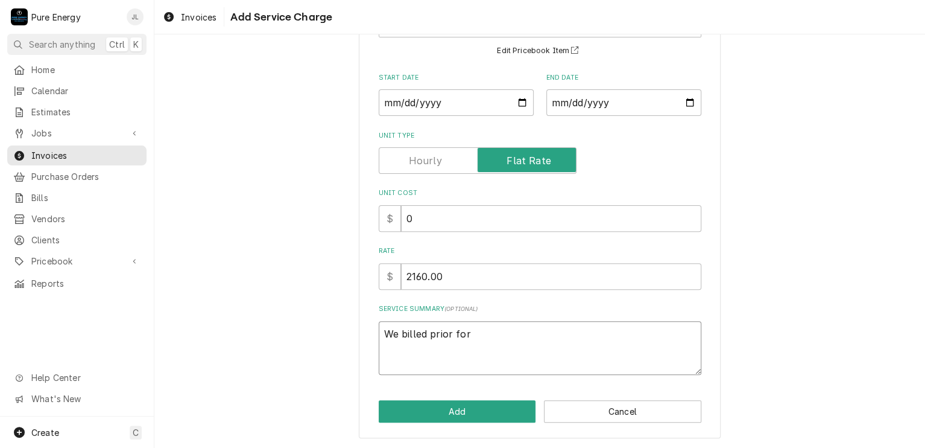
type textarea "x"
type textarea "We billed prior for t"
type textarea "x"
type textarea "We billed prior for th"
type textarea "x"
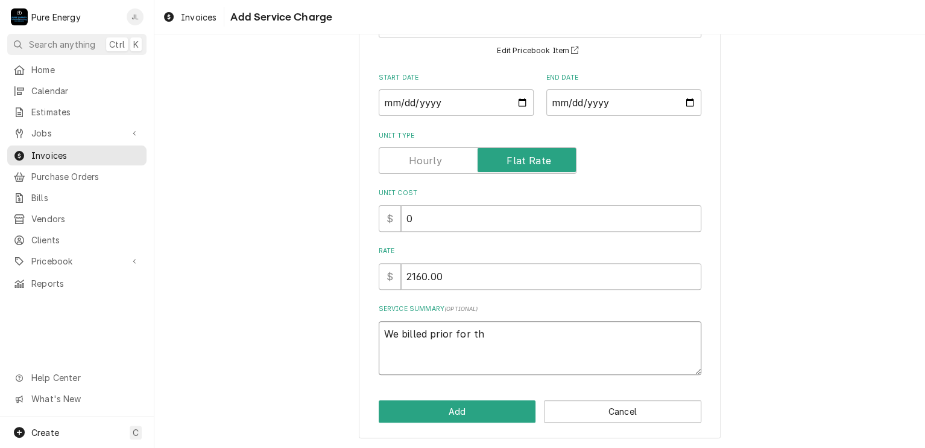
type textarea "We billed prior for the"
type textarea "x"
type textarea "We billed prior for the"
type textarea "x"
type textarea "We billed prior for the m"
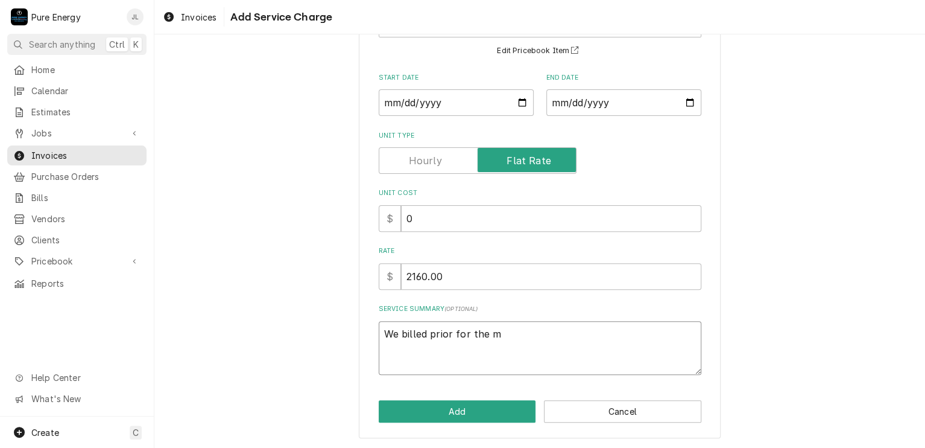
type textarea "x"
type textarea "We billed prior for the ma"
type textarea "x"
type textarea "We billed prior for the mat"
type textarea "x"
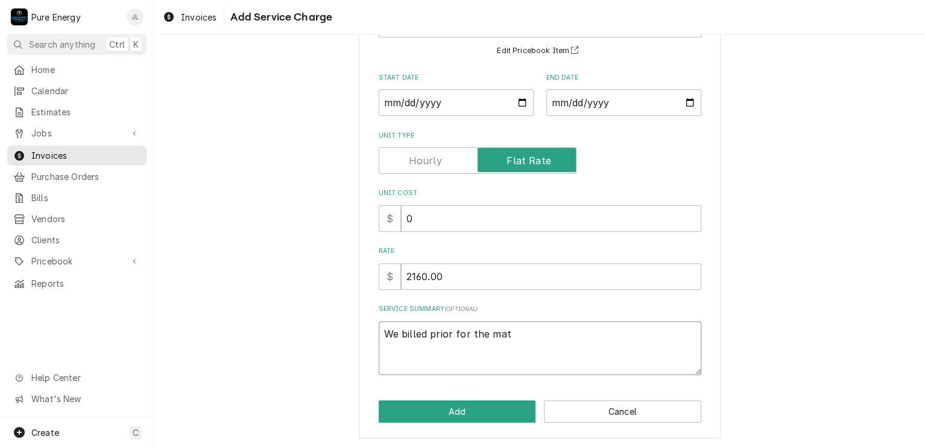
type textarea "We billed prior for the mate"
type textarea "x"
type textarea "We billed prior for the materi"
type textarea "x"
type textarea "We billed prior for the materio"
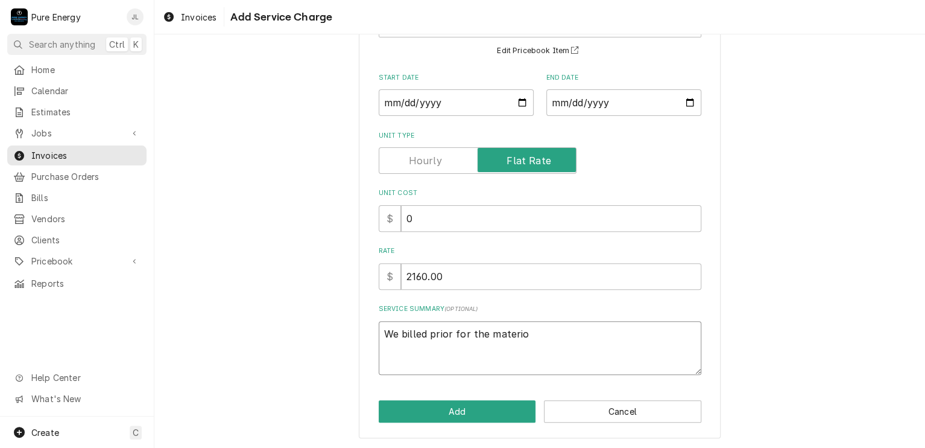
type textarea "x"
type textarea "We billed prior for the materi"
type textarea "x"
type textarea "We billed prior for the materia"
type textarea "x"
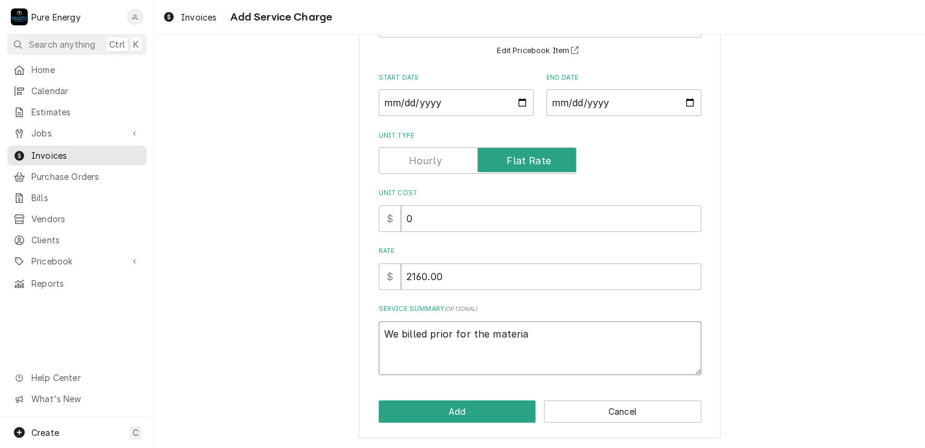
type textarea "We billed prior for the material"
type textarea "x"
type textarea "We billed prior for the material"
type textarea "x"
type textarea "We billed prior for the material f"
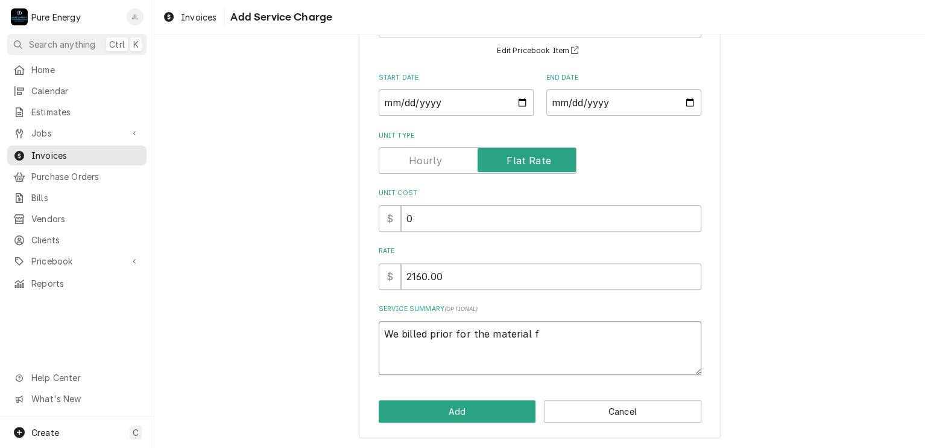
type textarea "x"
type textarea "We billed prior for the material fo"
type textarea "x"
type textarea "We billed prior for the material for"
type textarea "x"
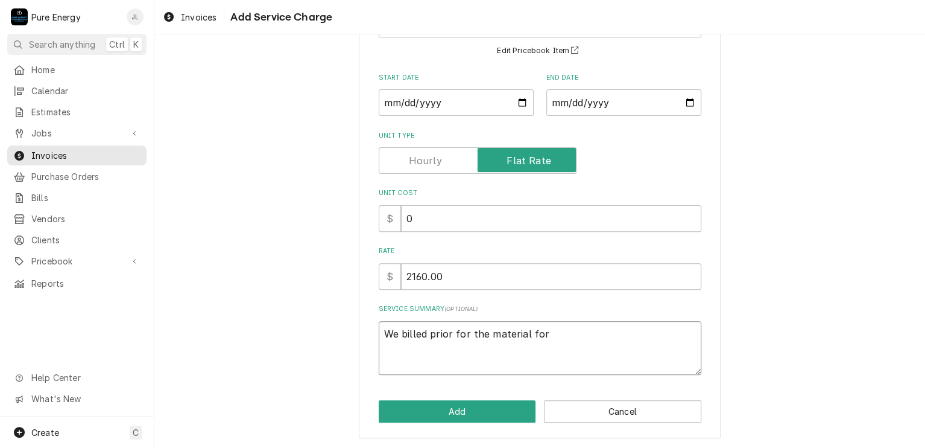
type textarea "We billed prior for the material for"
type textarea "x"
type textarea "We billed prior for the material for u"
type textarea "x"
type textarea "We billed prior for the material for und"
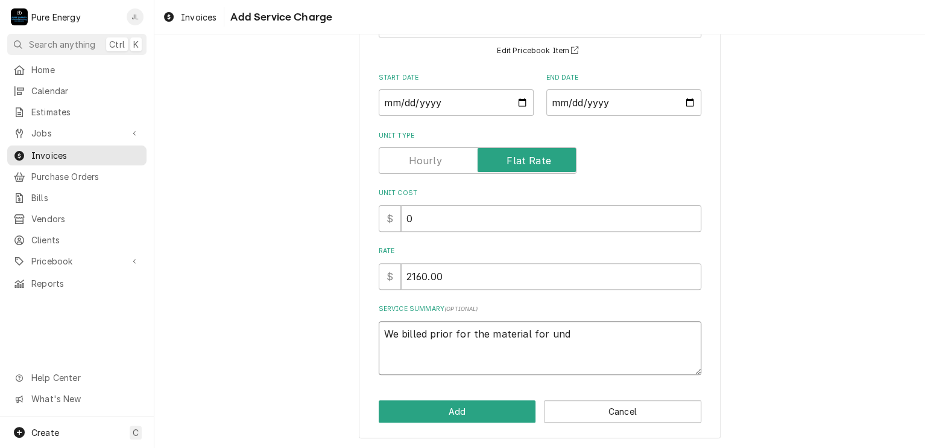
type textarea "x"
type textarea "We billed prior for the material for unde"
type textarea "x"
type textarea "We billed prior for the material for under"
type textarea "x"
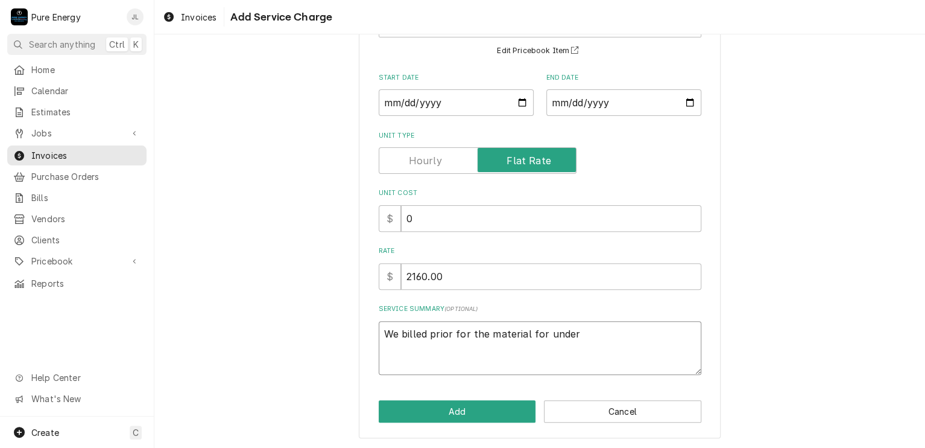
type textarea "We billed prior for the material for underg"
type textarea "x"
type textarea "We billed prior for the material for undergr"
type textarea "x"
type textarea "We billed prior for the material for undergro"
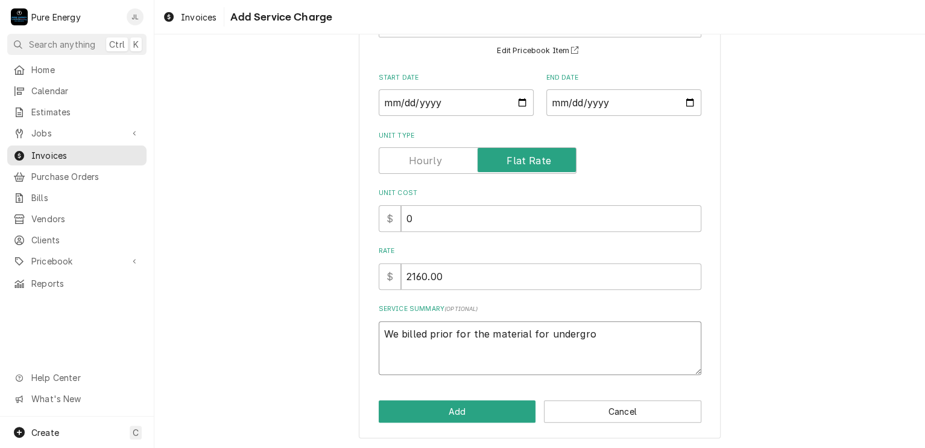
type textarea "x"
type textarea "We billed prior for the material for undergrou"
type textarea "x"
type textarea "We billed prior for the material for undergroun"
type textarea "x"
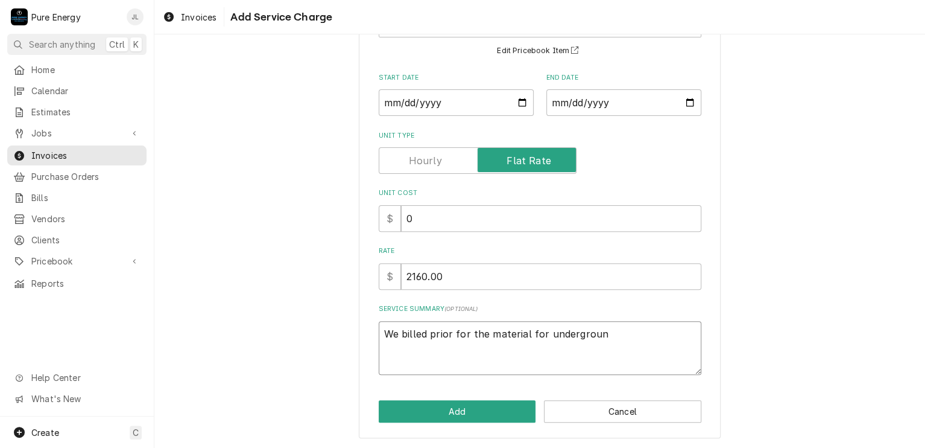
type textarea "We billed prior for the material for underground"
type textarea "x"
type textarea "We billed prior for the material for underground"
type textarea "x"
type textarea "We billed prior for the material for underground p"
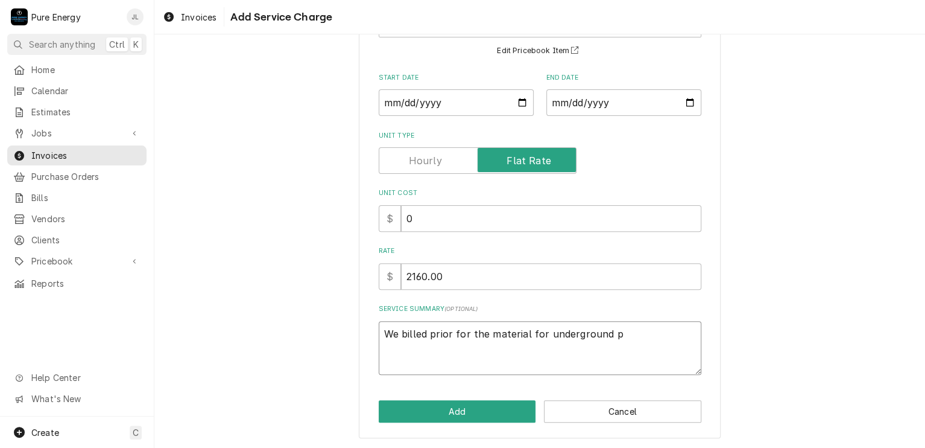
type textarea "x"
type textarea "We billed prior for the material for underground pu"
type textarea "x"
type textarea "We billed prior for the material for underground pul"
type textarea "x"
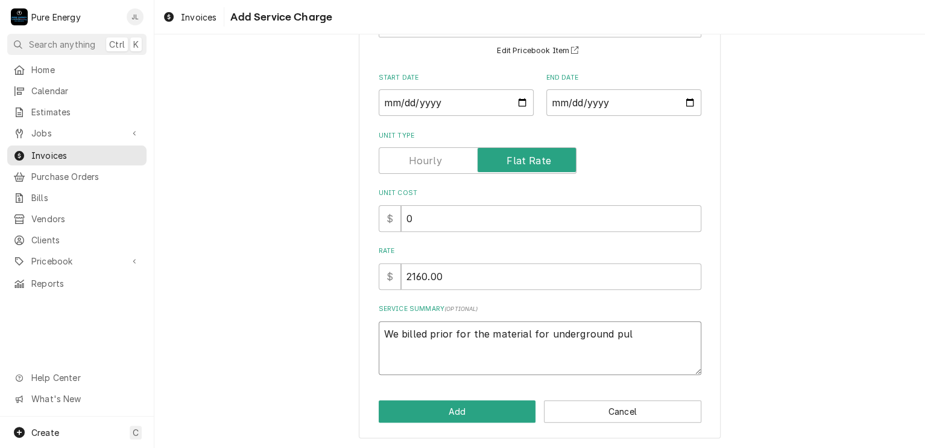
type textarea "We billed prior for the material for underground pull"
type textarea "x"
type textarea "We billed prior for the material for underground pull."
type textarea "x"
type textarea "We billed prior for the material for underground pull."
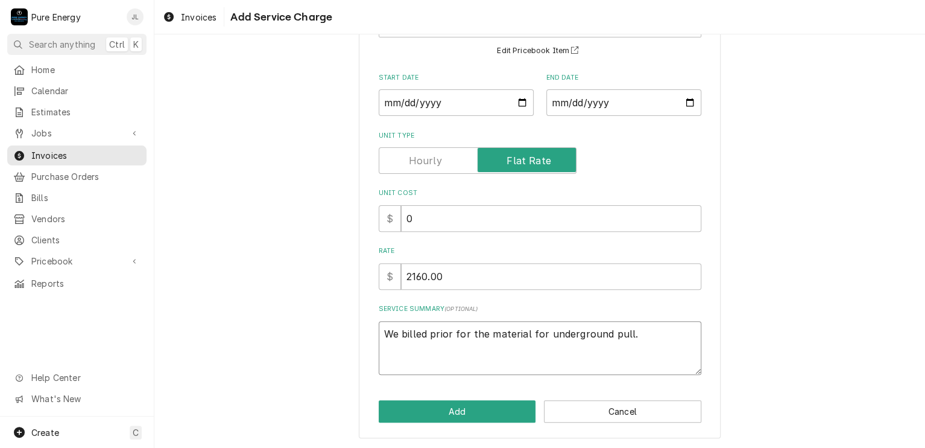
type textarea "x"
type textarea "We billed prior for the material for underground pull."
type textarea "x"
type textarea "We billed prior for the material for underground pull. T"
type textarea "x"
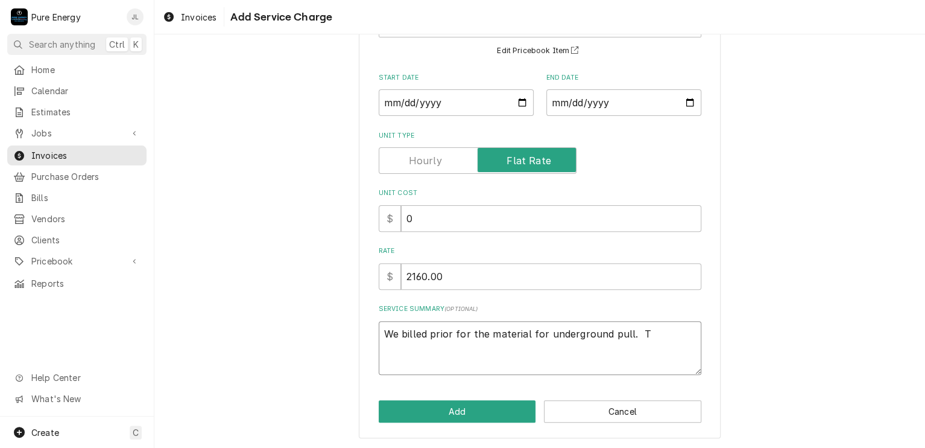
type textarea "We billed prior for the material for underground pull. Th"
type textarea "x"
type textarea "We billed prior for the material for underground pull. Thi"
type textarea "x"
type textarea "We billed prior for the material for underground pull. This"
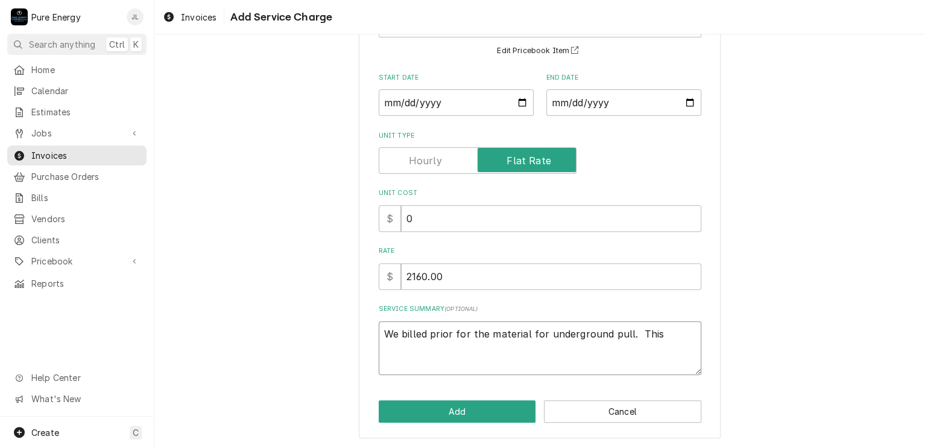
type textarea "x"
type textarea "We billed prior for the material for underground pull. This i"
type textarea "x"
type textarea "We billed prior for the material for underground pull. This is"
type textarea "x"
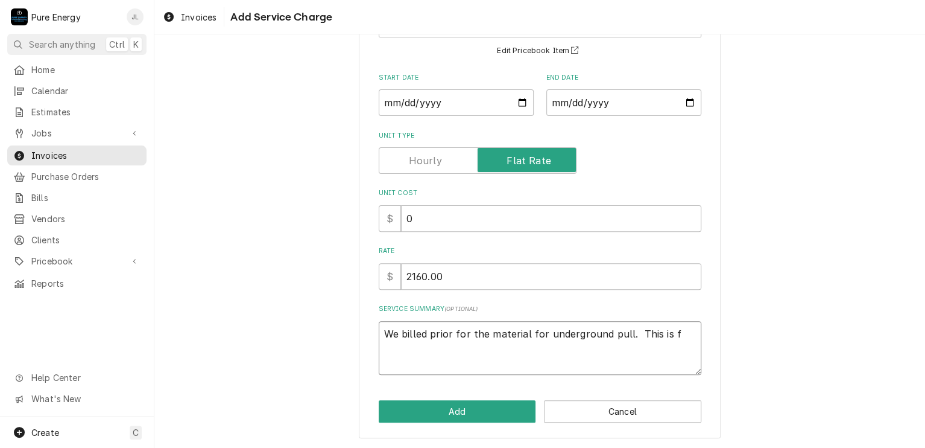
type textarea "We billed prior for the material for underground pull. This is fo"
type textarea "x"
type textarea "We billed prior for the material for underground pull. This is for"
type textarea "x"
type textarea "We billed prior for the material for underground pull. This is for t"
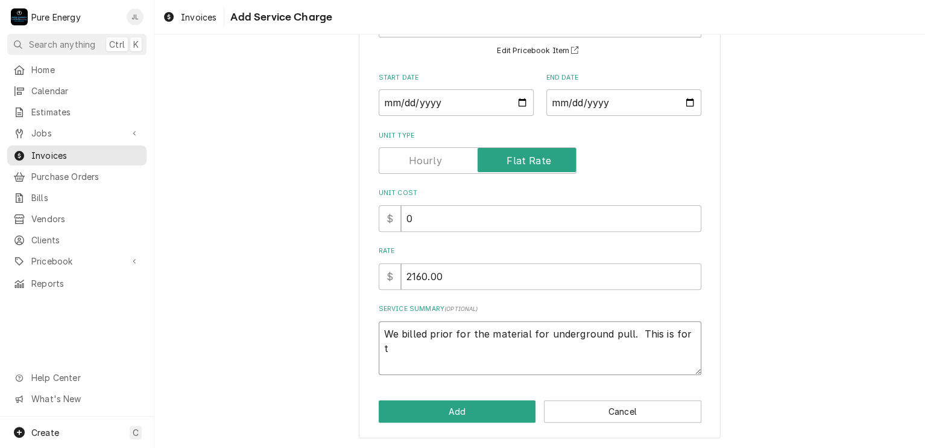
type textarea "x"
type textarea "We billed prior for the material for underground pull. This is for th"
type textarea "x"
type textarea "We billed prior for the material for underground pull. This is for the"
type textarea "x"
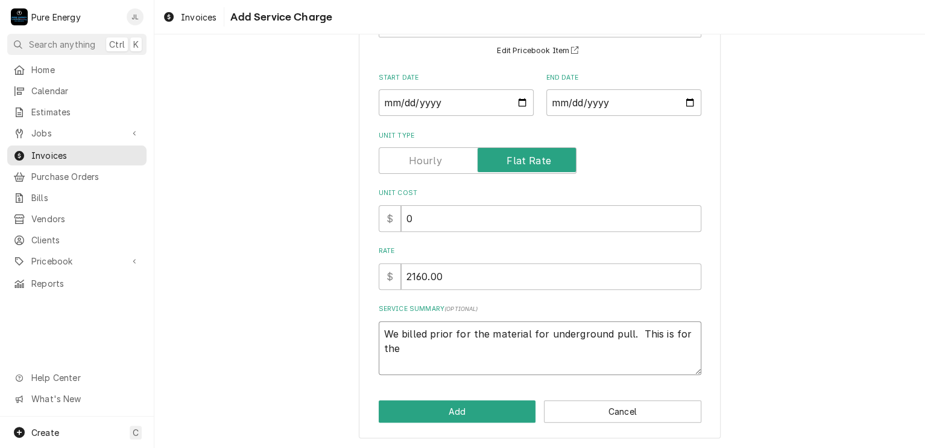
type textarea "We billed prior for the material for underground pull. This is for the"
type textarea "x"
type textarea "We billed prior for the material for underground pull. This is for the l"
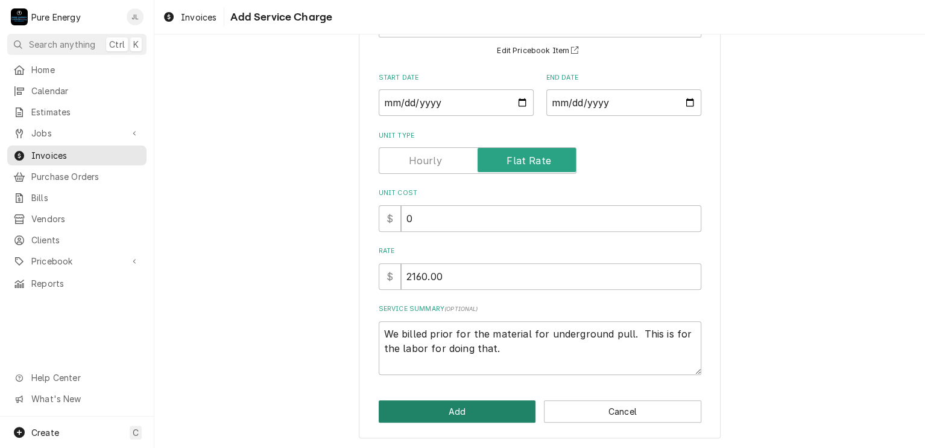
click at [438, 407] on button "Add" at bounding box center [457, 411] width 157 height 22
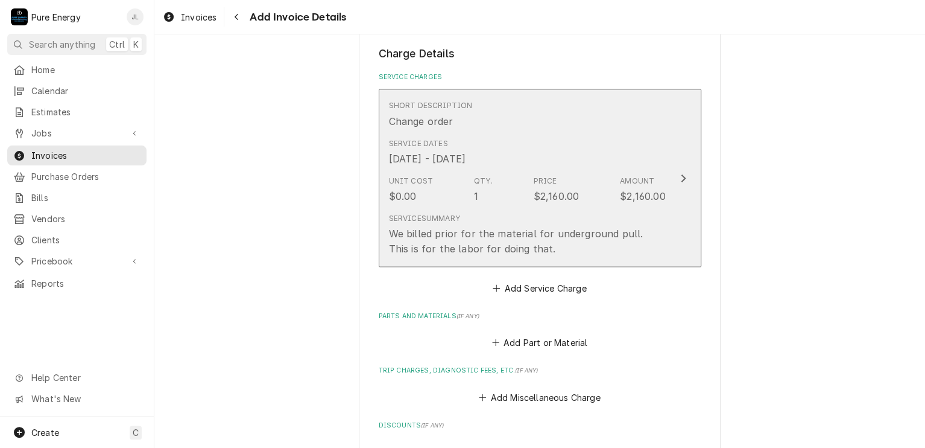
scroll to position [1010, 0]
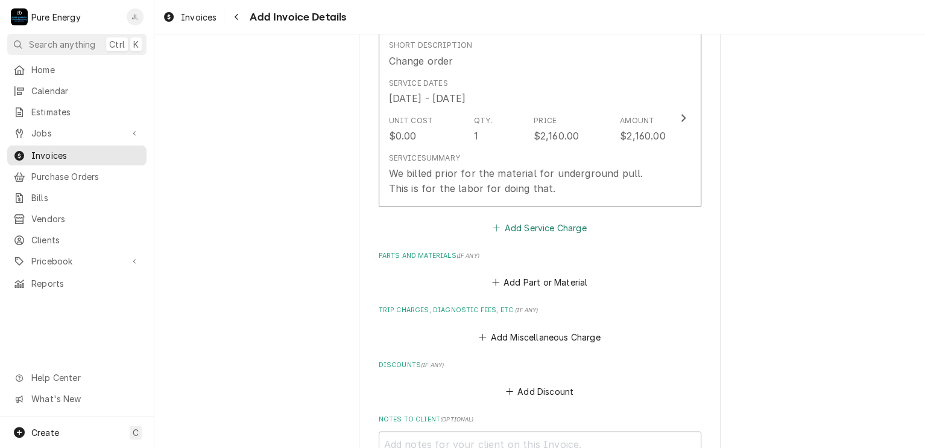
click at [558, 228] on button "Add Service Charge" at bounding box center [540, 227] width 98 height 17
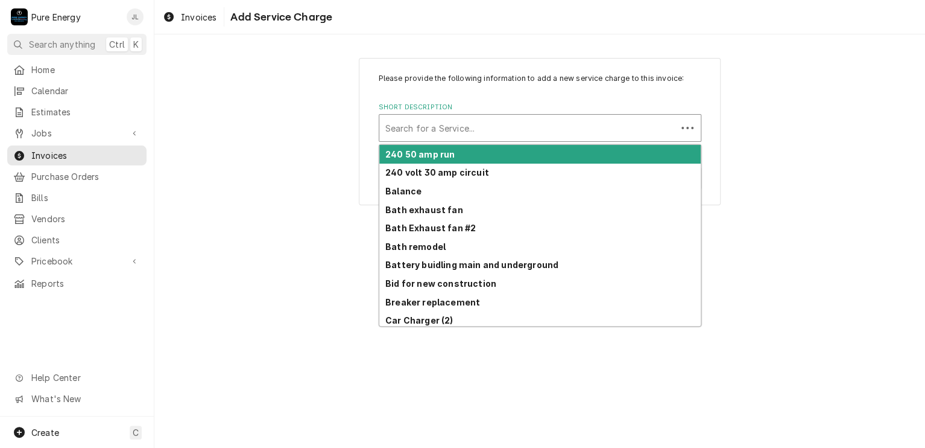
click at [466, 130] on div "Short Description" at bounding box center [527, 128] width 285 height 22
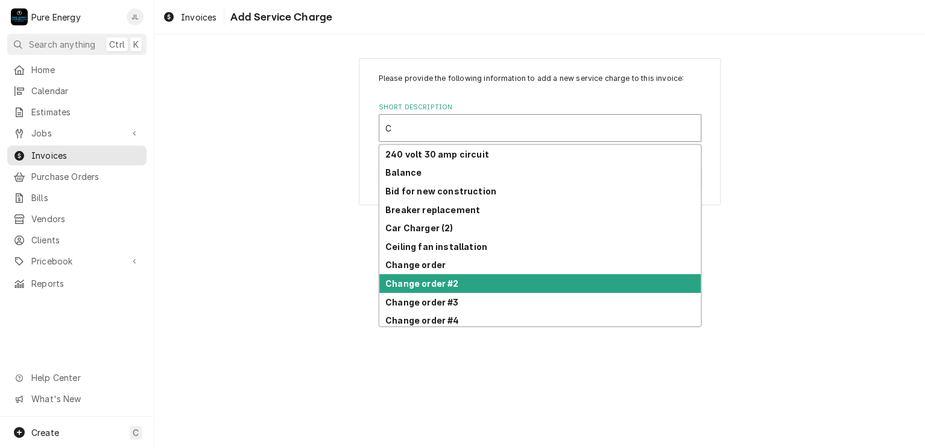
click at [464, 282] on div "Change order #2" at bounding box center [539, 283] width 321 height 19
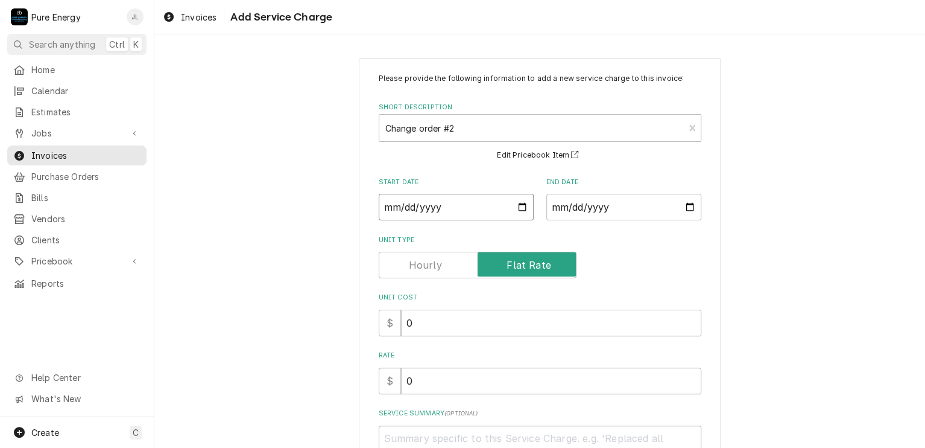
click at [514, 201] on input "Start Date" at bounding box center [456, 207] width 155 height 27
click at [686, 206] on input "End Date" at bounding box center [623, 207] width 155 height 27
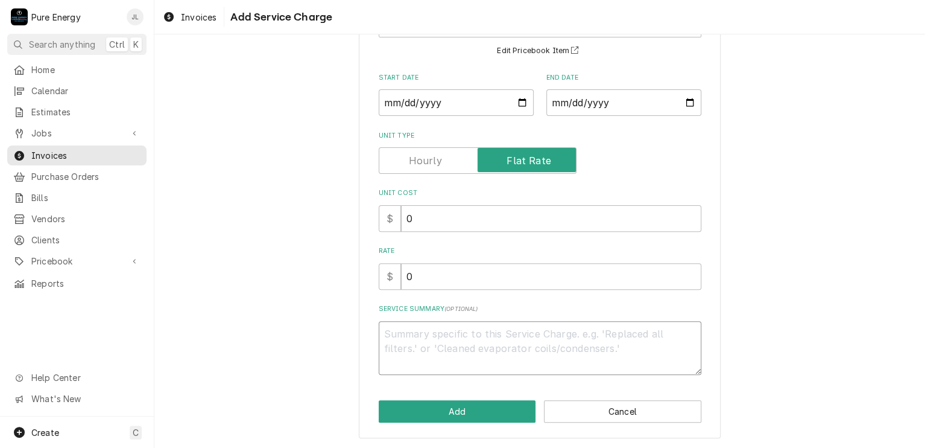
click at [437, 335] on textarea "Service Summary ( optional )" at bounding box center [540, 348] width 323 height 54
click at [437, 335] on textarea "The" at bounding box center [540, 348] width 323 height 54
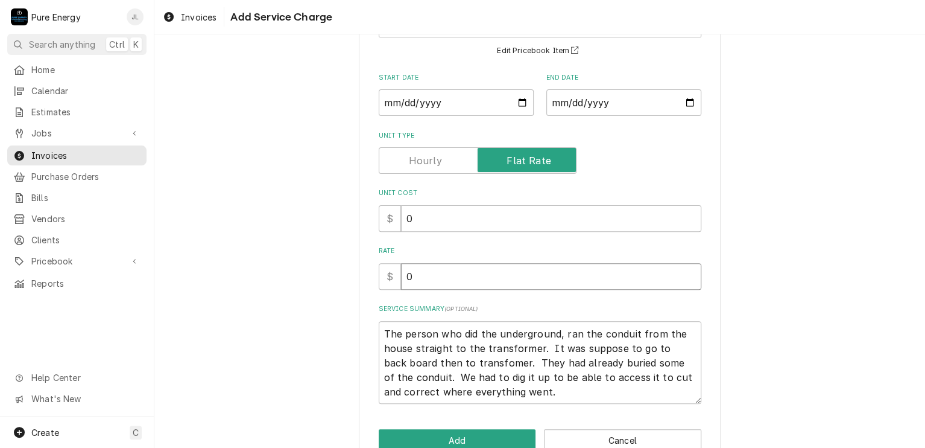
click at [508, 277] on input "0" at bounding box center [551, 276] width 300 height 27
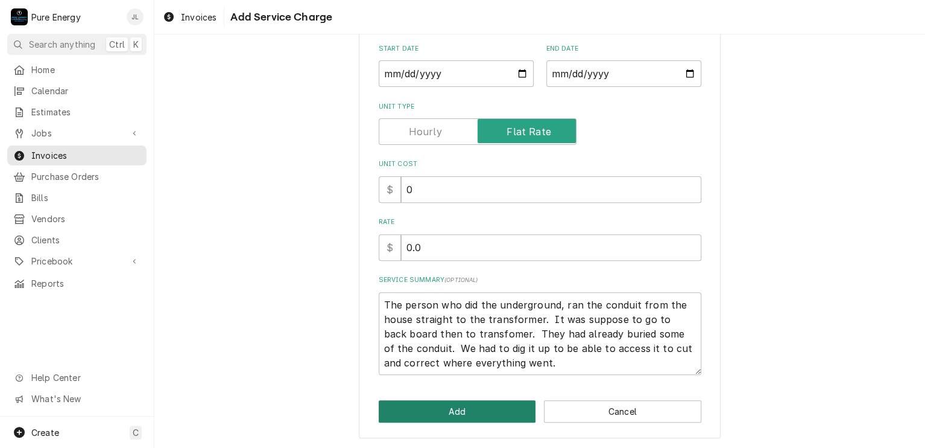
click at [490, 403] on button "Add" at bounding box center [457, 411] width 157 height 22
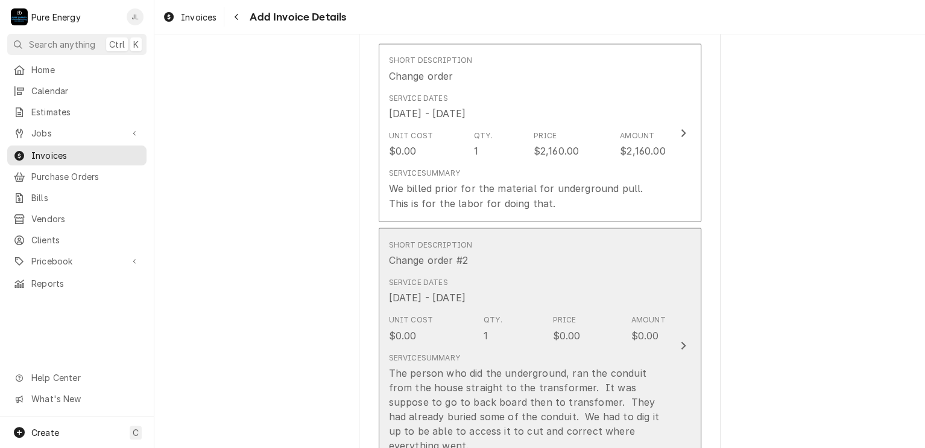
scroll to position [1116, 0]
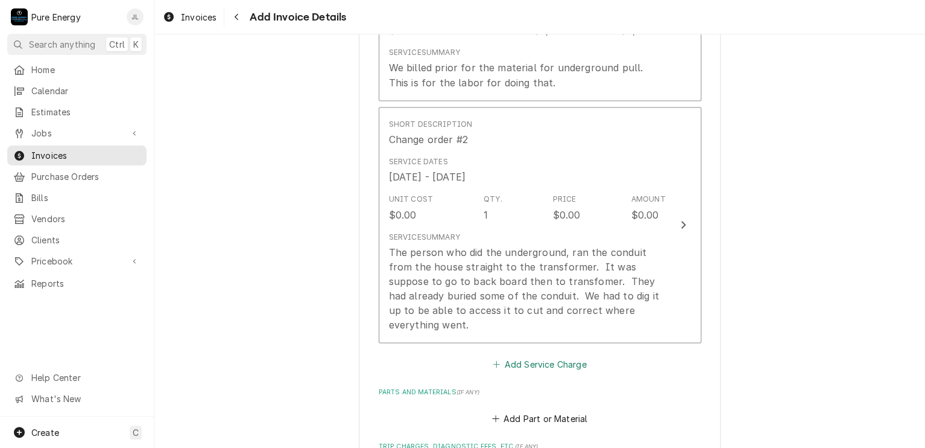
click at [547, 357] on button "Add Service Charge" at bounding box center [540, 363] width 98 height 17
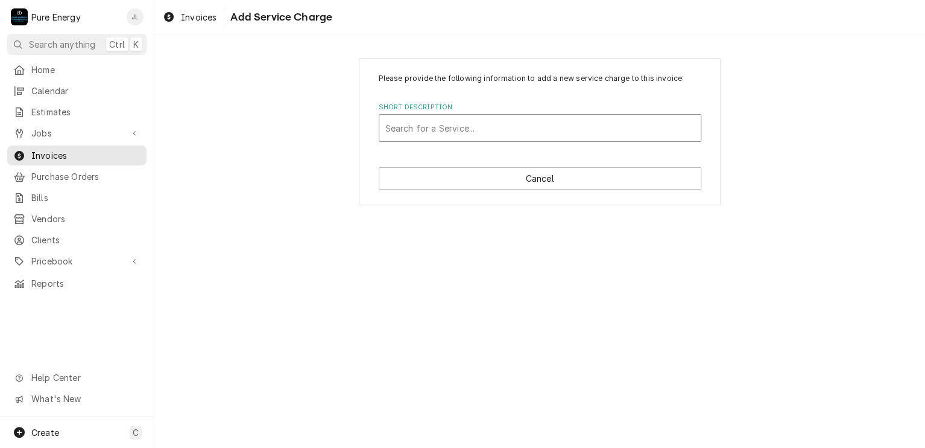
click at [464, 125] on div "Short Description" at bounding box center [539, 128] width 309 height 22
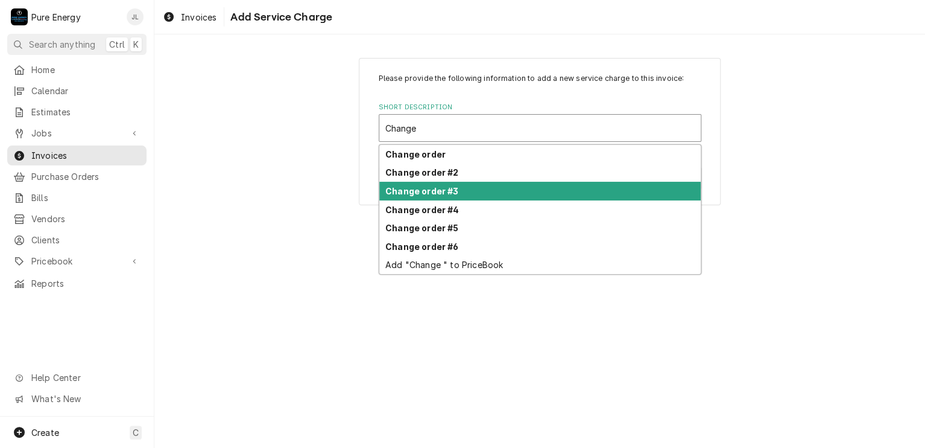
click at [480, 193] on div "Change order #3" at bounding box center [539, 191] width 321 height 19
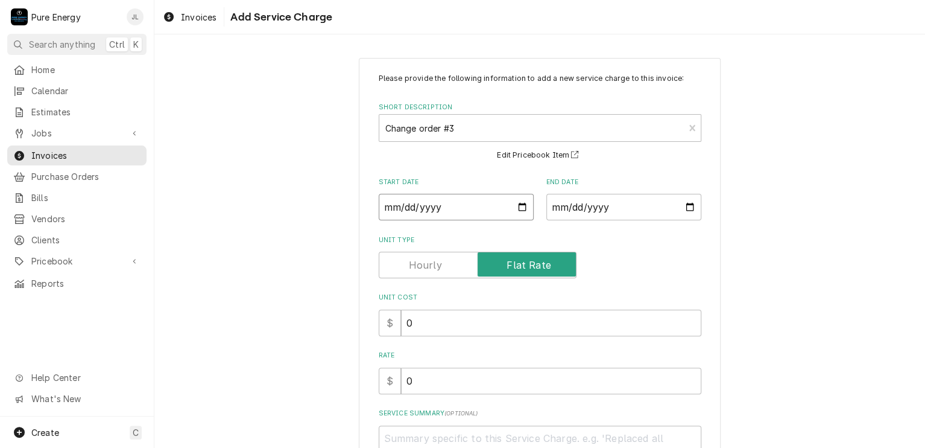
click at [521, 204] on input "Start Date" at bounding box center [456, 207] width 155 height 27
click at [691, 208] on input "End Date" at bounding box center [623, 207] width 155 height 27
click at [683, 204] on input "End Date" at bounding box center [623, 207] width 155 height 27
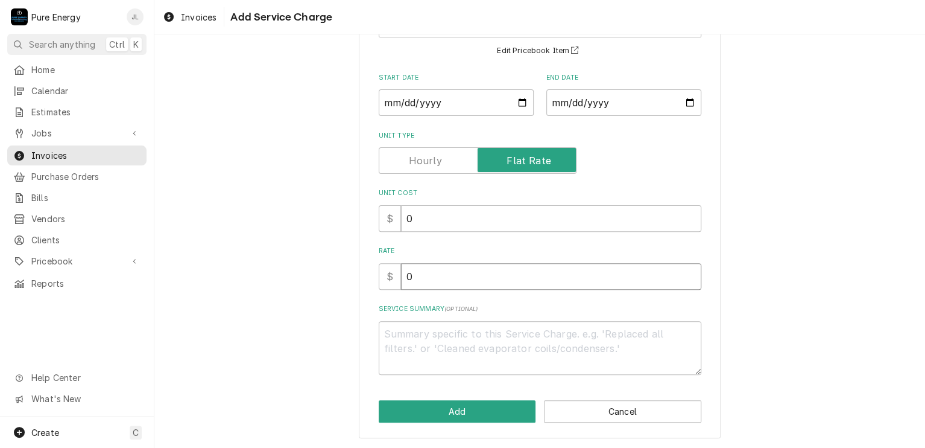
click at [434, 274] on input "0" at bounding box center [551, 276] width 300 height 27
drag, startPoint x: 420, startPoint y: 344, endPoint x: 417, endPoint y: 336, distance: 9.0
click at [420, 344] on textarea "Service Summary ( optional )" at bounding box center [540, 348] width 323 height 54
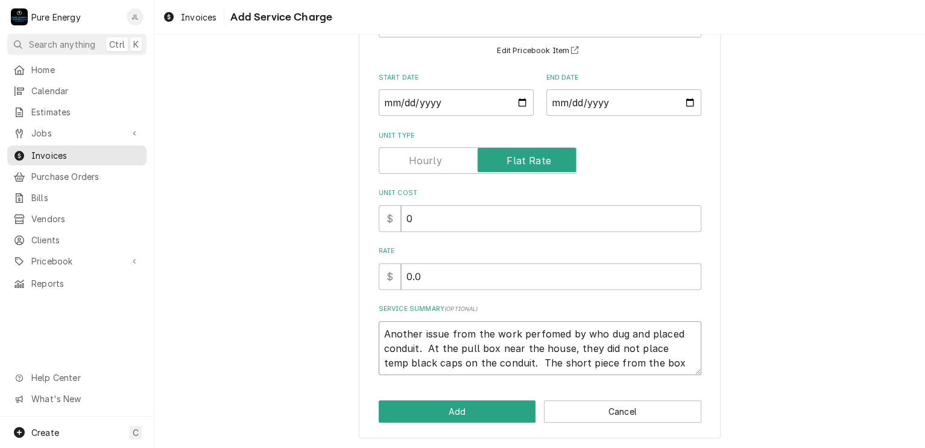
click at [615, 365] on textarea "Another issue from the work perfomed by who dug and placed conduit. At the pull…" at bounding box center [540, 348] width 323 height 54
click at [671, 359] on textarea "Another issue from the work perfomed by who dug and placed conduit. At the pull…" at bounding box center [540, 348] width 323 height 54
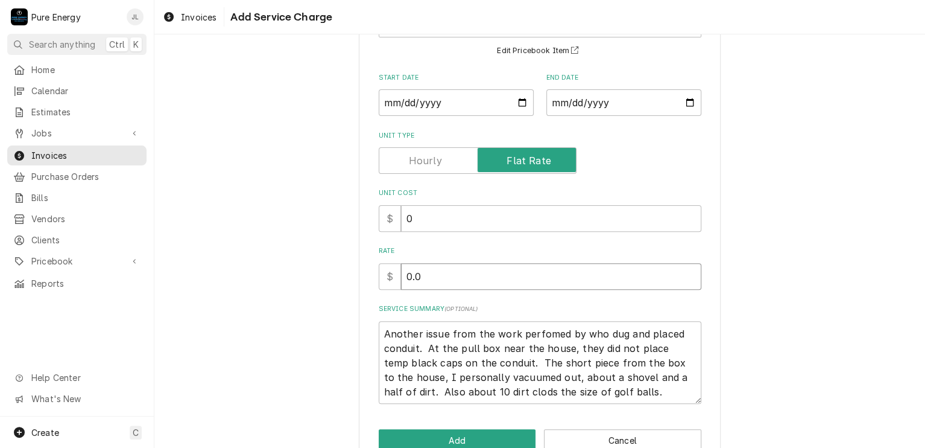
click at [443, 279] on input "0.0" at bounding box center [551, 276] width 300 height 27
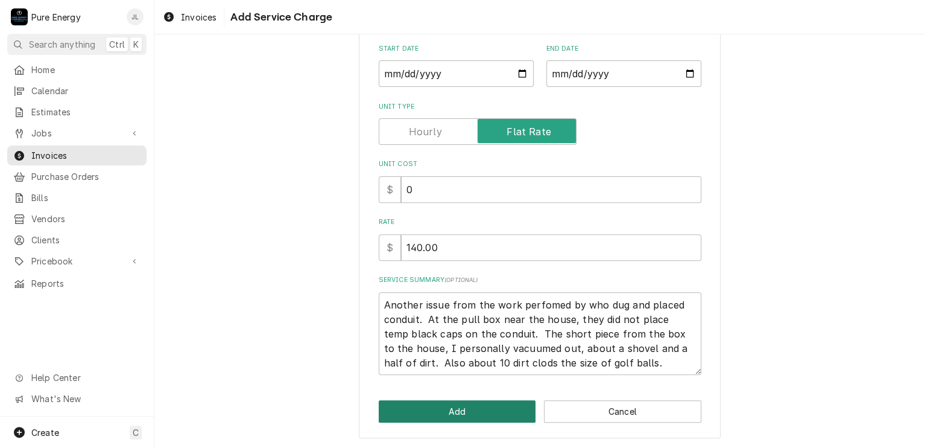
click at [514, 410] on button "Add" at bounding box center [457, 411] width 157 height 22
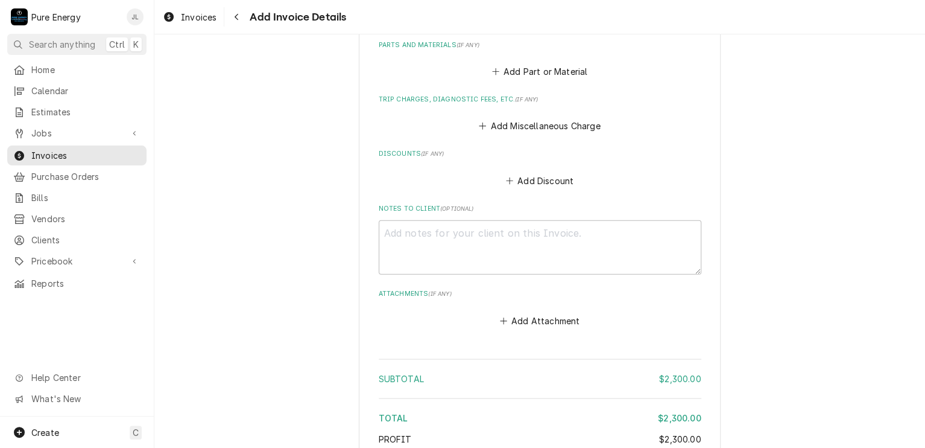
scroll to position [1811, 0]
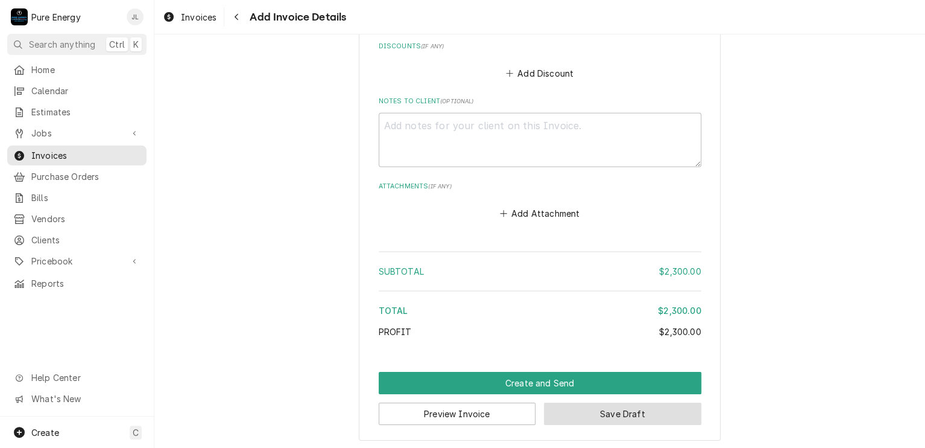
click at [581, 403] on button "Save Draft" at bounding box center [622, 413] width 157 height 22
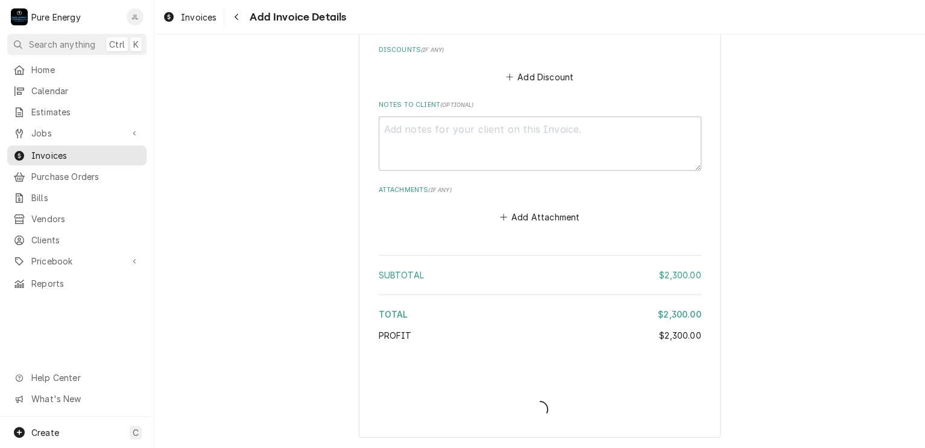
scroll to position [1804, 0]
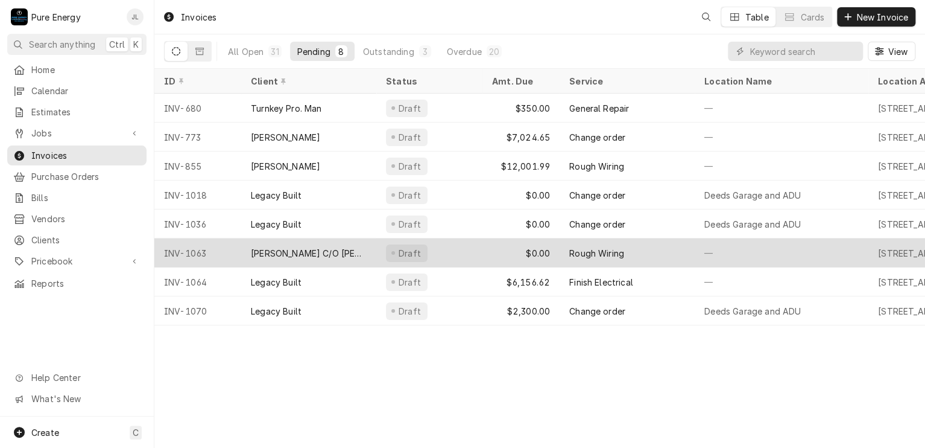
click at [261, 261] on div "[PERSON_NAME] C/O [PERSON_NAME]" at bounding box center [308, 252] width 135 height 29
click at [261, 261] on div "Garrett Follmer C/O Jose Banderas" at bounding box center [308, 252] width 135 height 29
click at [261, 262] on div "Garrett Follmer C/O Jose Banderas" at bounding box center [308, 252] width 135 height 29
drag, startPoint x: 261, startPoint y: 262, endPoint x: 200, endPoint y: 255, distance: 60.7
click at [256, 261] on div "Garrett Follmer C/O Jose Banderas" at bounding box center [308, 252] width 135 height 29
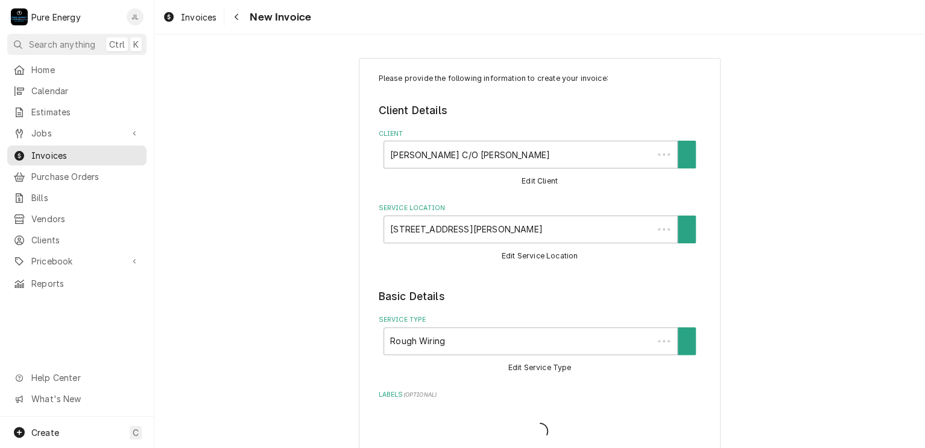
type textarea "x"
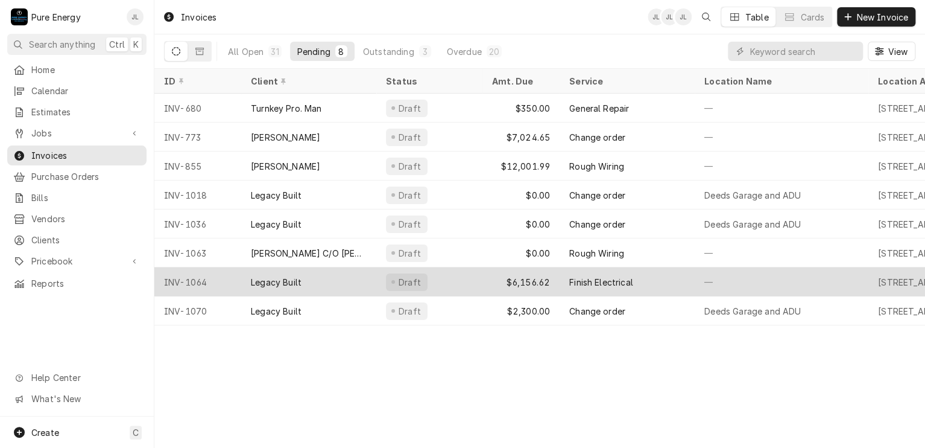
click at [651, 280] on div "Finish Electrical" at bounding box center [627, 281] width 135 height 29
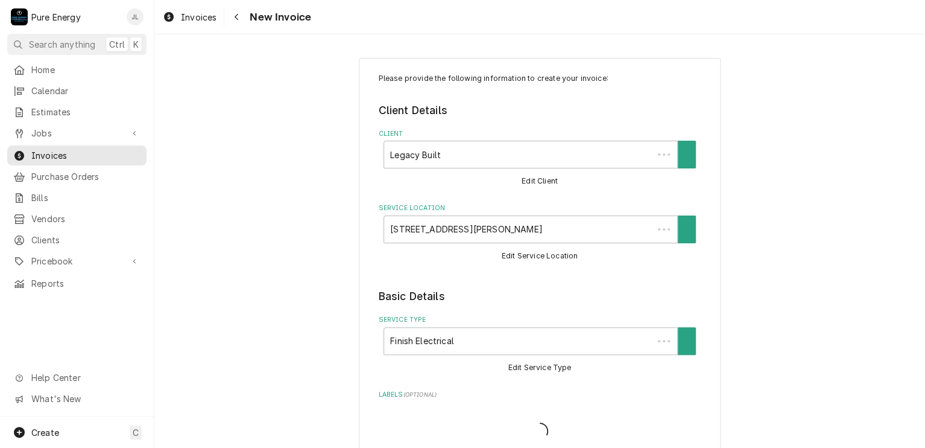
type textarea "x"
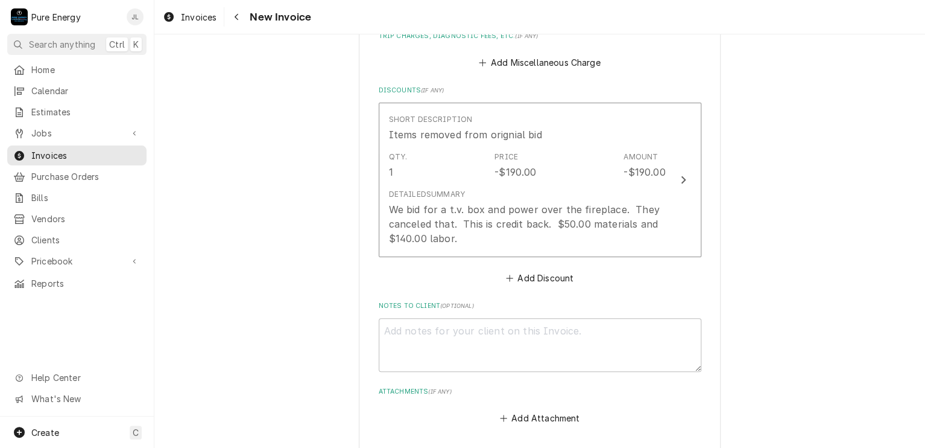
scroll to position [3980, 0]
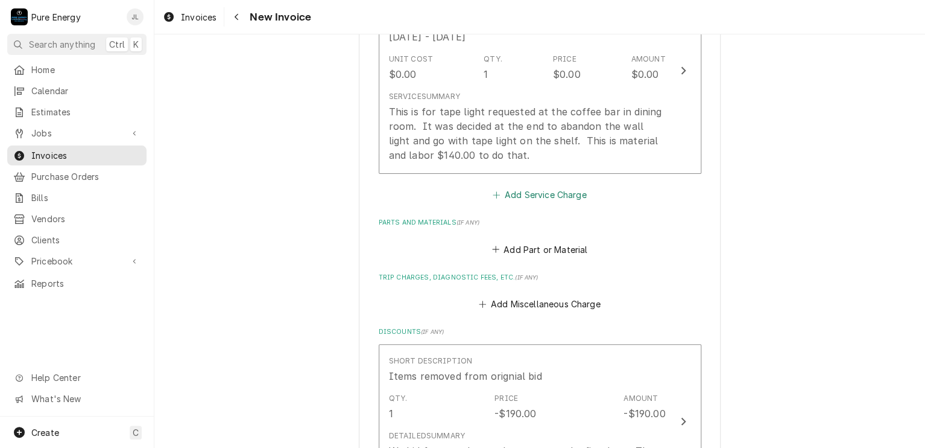
click at [546, 186] on button "Add Service Charge" at bounding box center [540, 194] width 98 height 17
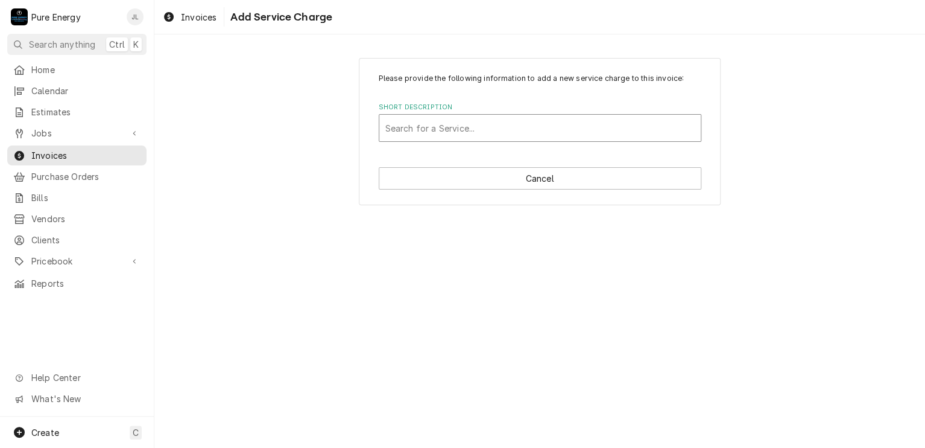
click at [475, 131] on div "Short Description" at bounding box center [539, 128] width 309 height 22
type input "Change order #12"
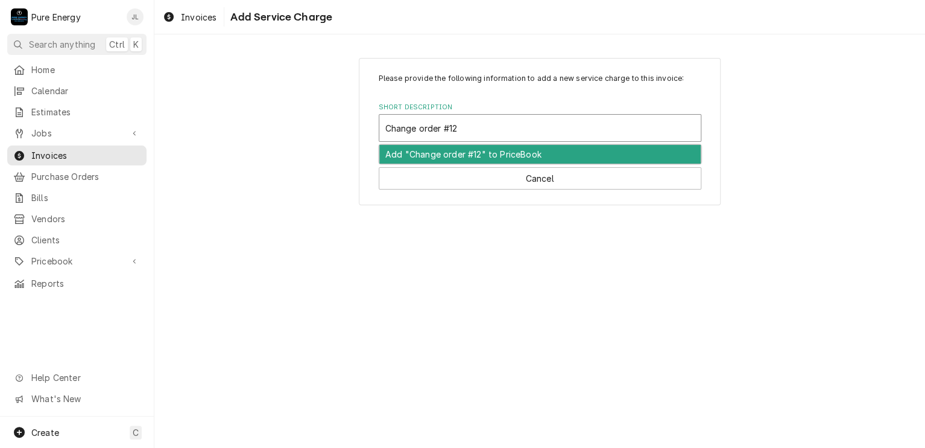
click at [470, 149] on div "Add "Change order #12" to PriceBook" at bounding box center [539, 154] width 321 height 19
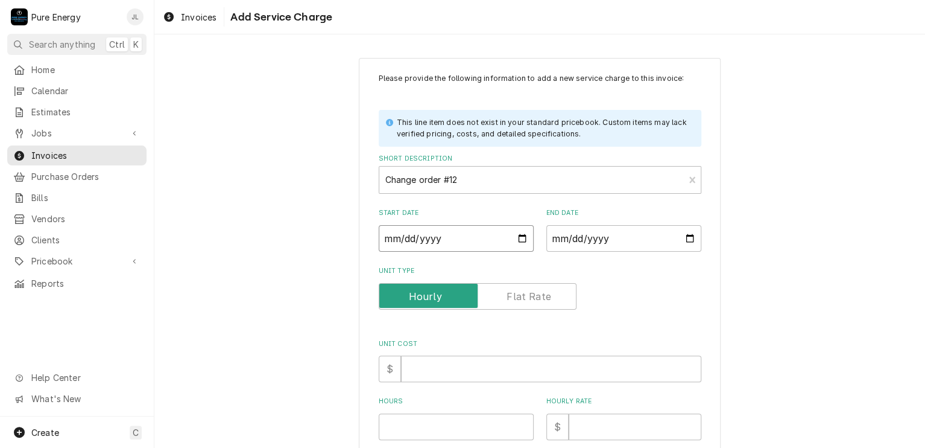
click at [516, 238] on input "Start Date" at bounding box center [456, 238] width 155 height 27
type textarea "x"
type input "[DATE]"
type textarea "x"
type input "[DATE]"
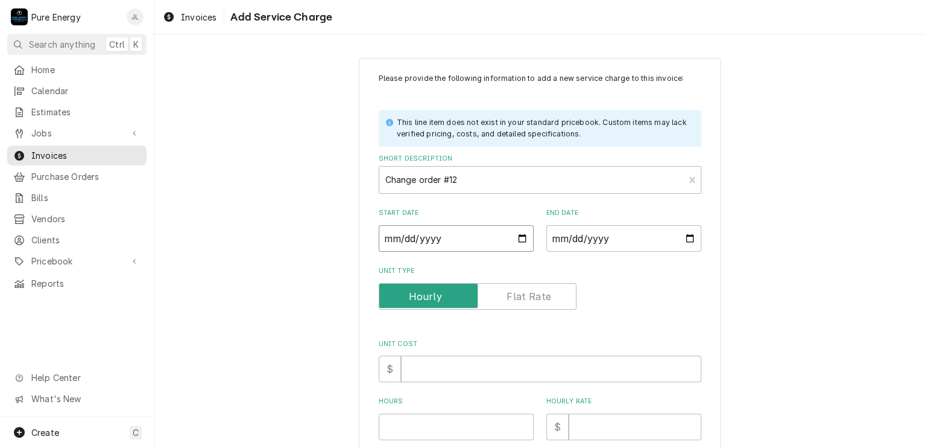
type textarea "x"
type input "[DATE]"
type textarea "x"
type input "[DATE]"
type textarea "x"
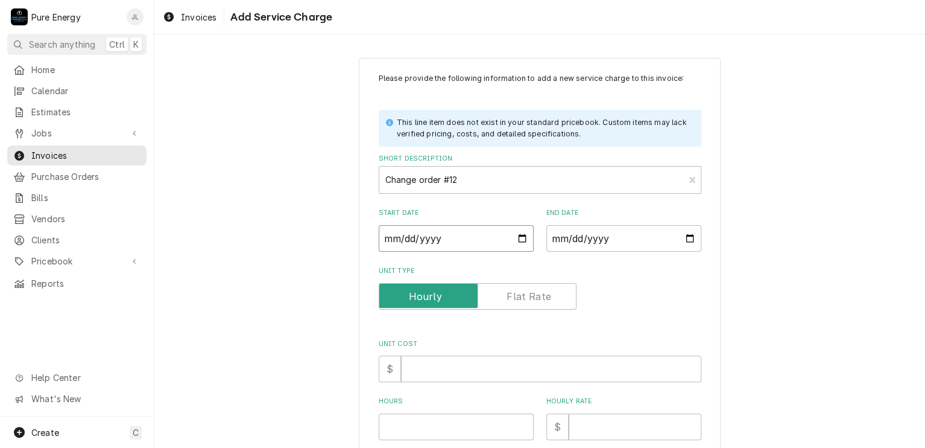
type input "[DATE]"
type textarea "x"
type input "[DATE]"
type textarea "x"
type input "[DATE]"
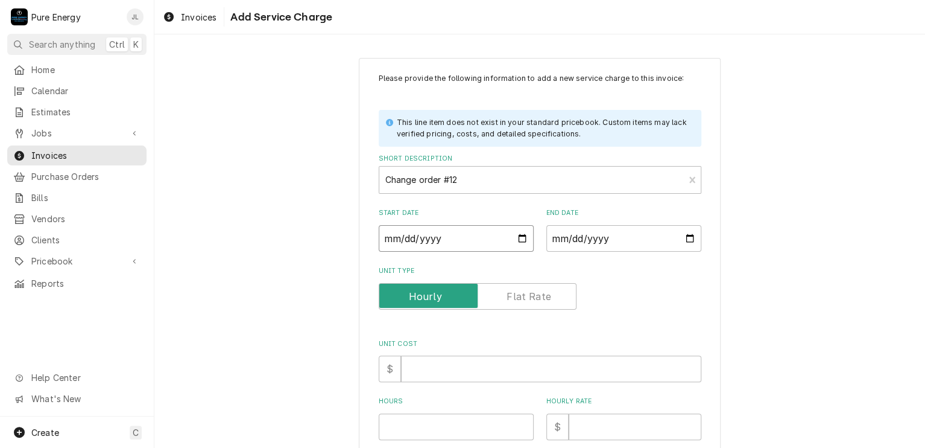
type textarea "x"
type input "[DATE]"
type textarea "x"
type input "[DATE]"
click at [687, 239] on input "End Date" at bounding box center [623, 238] width 155 height 27
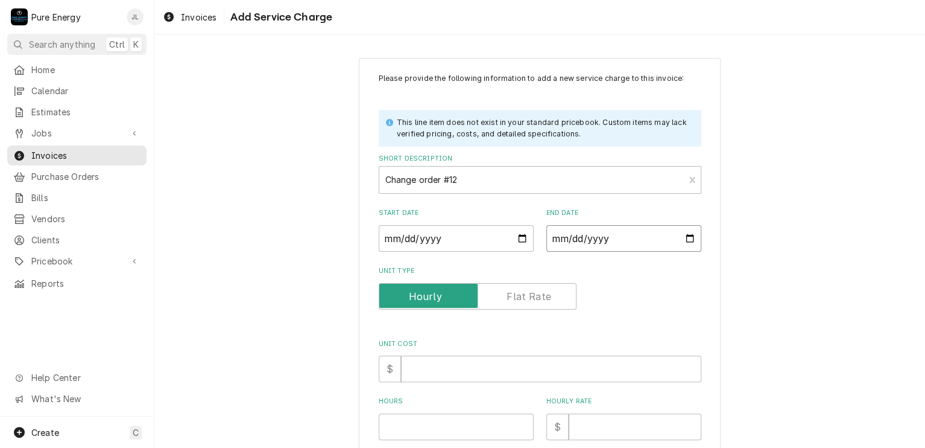
type textarea "x"
type input "[DATE]"
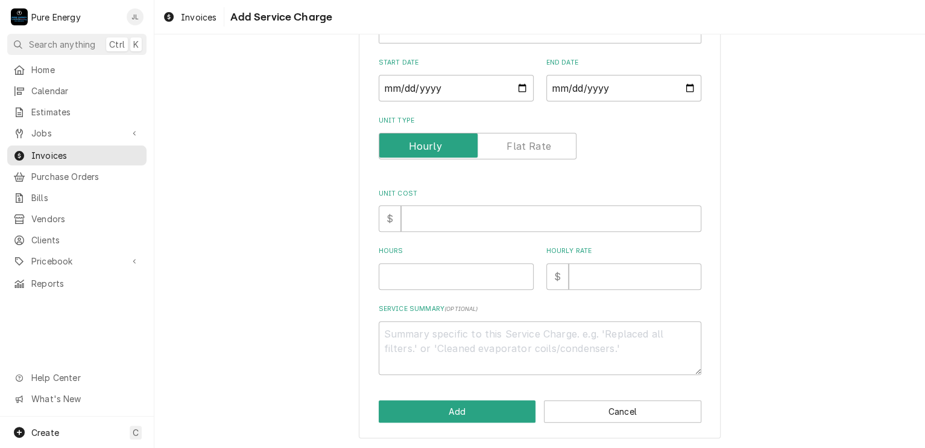
click at [523, 139] on label "Unit Type" at bounding box center [478, 146] width 198 height 27
click at [523, 139] on input "Unit Type" at bounding box center [477, 146] width 187 height 27
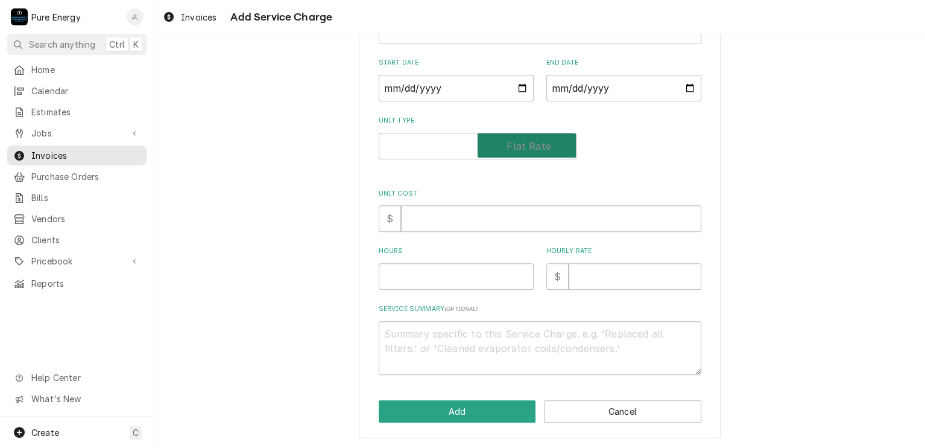
checkbox input "true"
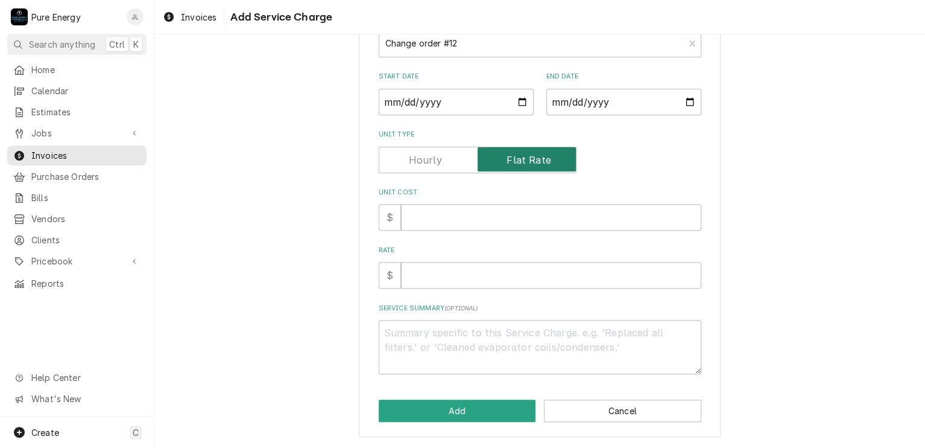
scroll to position [135, 0]
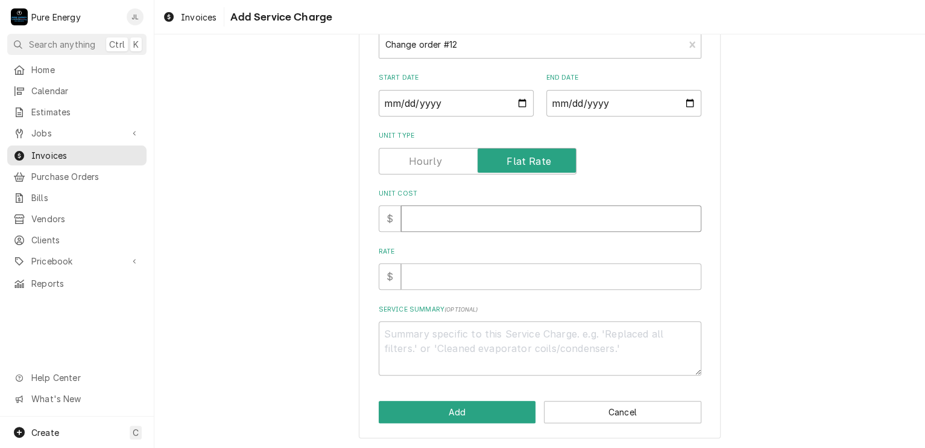
click at [419, 223] on input "Unit Cost" at bounding box center [551, 218] width 300 height 27
type textarea "x"
type input "0"
type textarea "x"
type input "0.0"
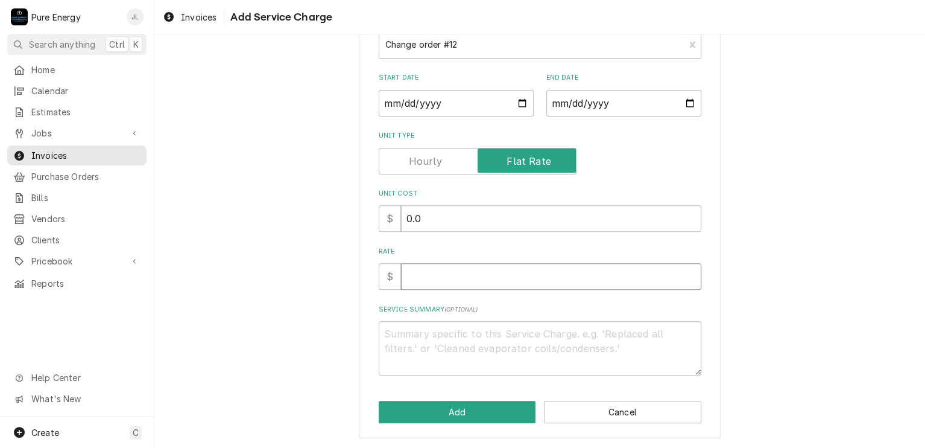
click at [432, 275] on input "Rate" at bounding box center [551, 276] width 300 height 27
type textarea "x"
type input "0"
type textarea "x"
type input "0.0"
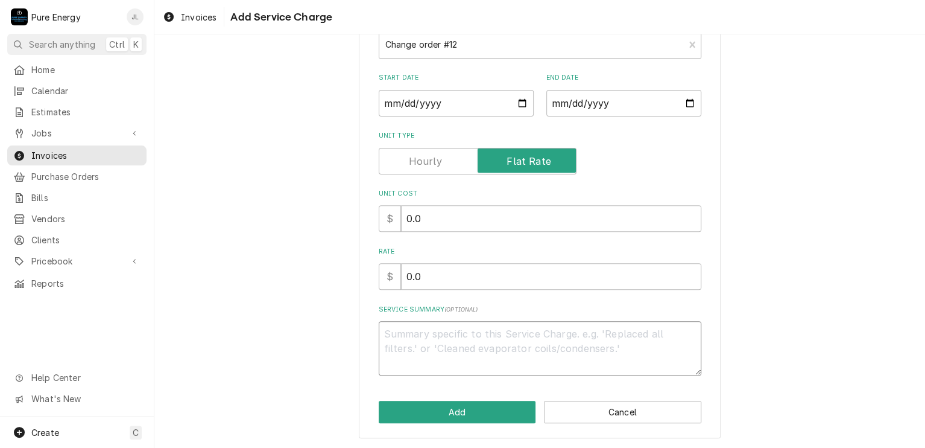
click at [405, 334] on textarea "Service Summary ( optional )" at bounding box center [540, 348] width 323 height 54
type textarea "x"
type textarea "A"
type textarea "x"
type textarea "At"
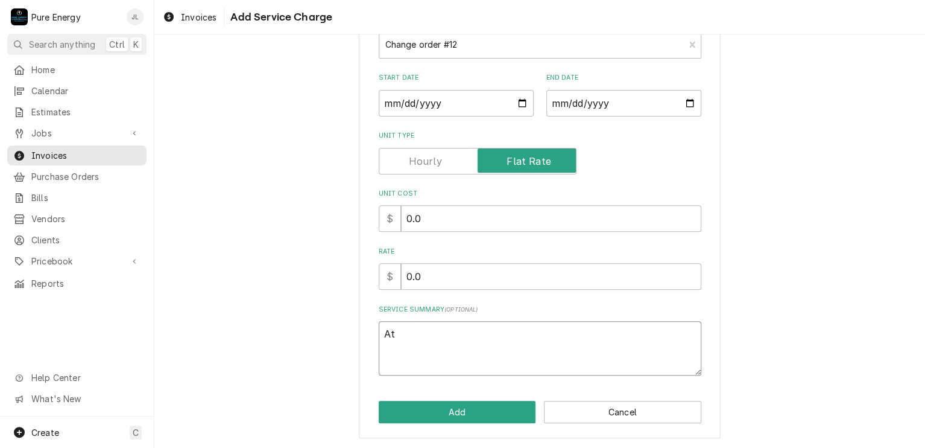
type textarea "x"
type textarea "At th"
type textarea "x"
type textarea "At the"
type textarea "x"
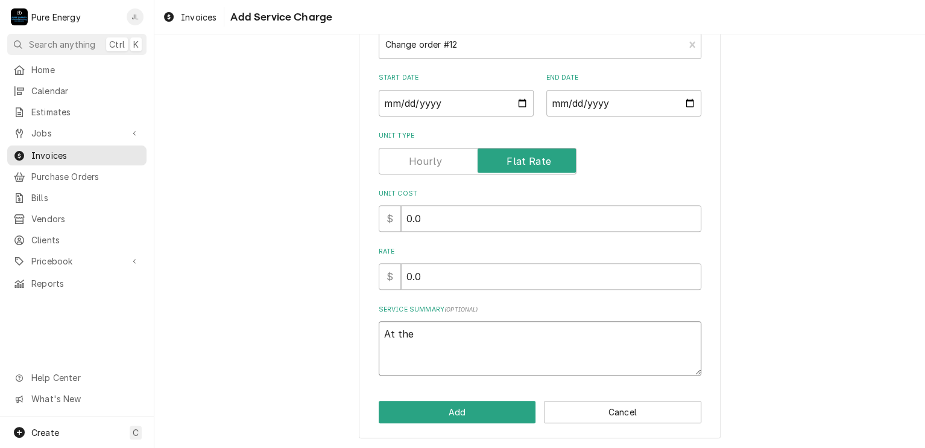
type textarea "At the o"
type textarea "x"
type textarea "At the"
type textarea "x"
type textarea "At the co"
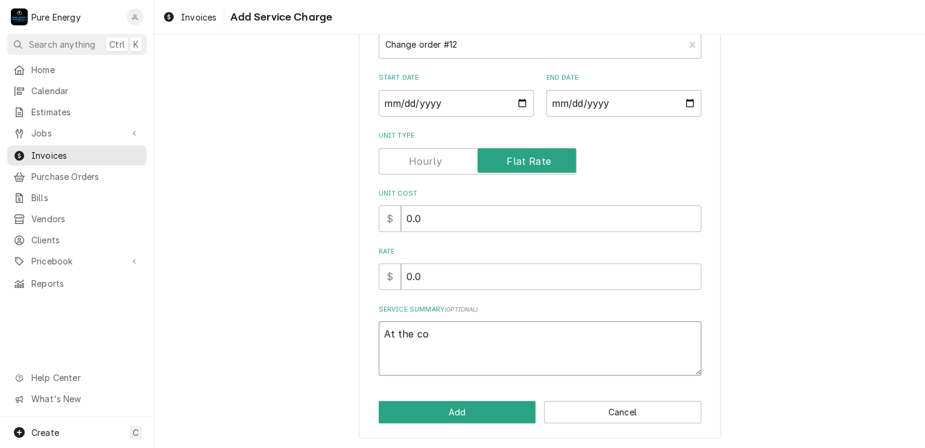
type textarea "x"
type textarea "At the cof"
type textarea "x"
type textarea "At the coff"
type textarea "x"
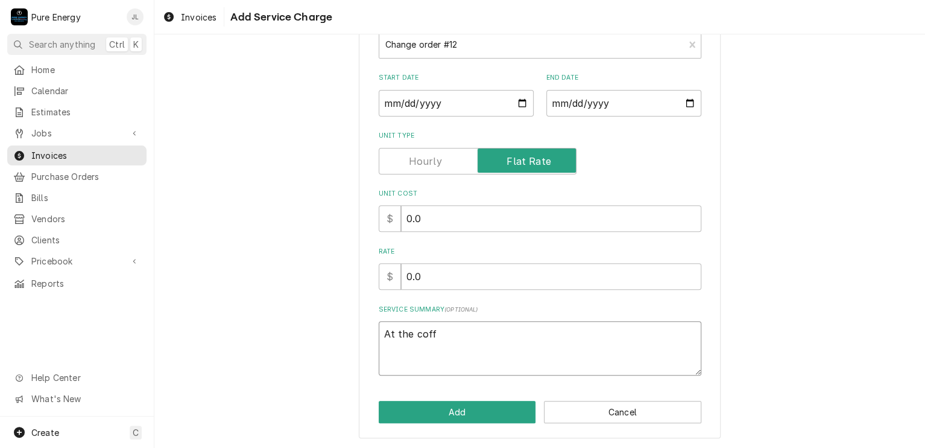
type textarea "At the coffe"
type textarea "x"
type textarea "At the coffed"
type textarea "x"
type textarea "At the coffe"
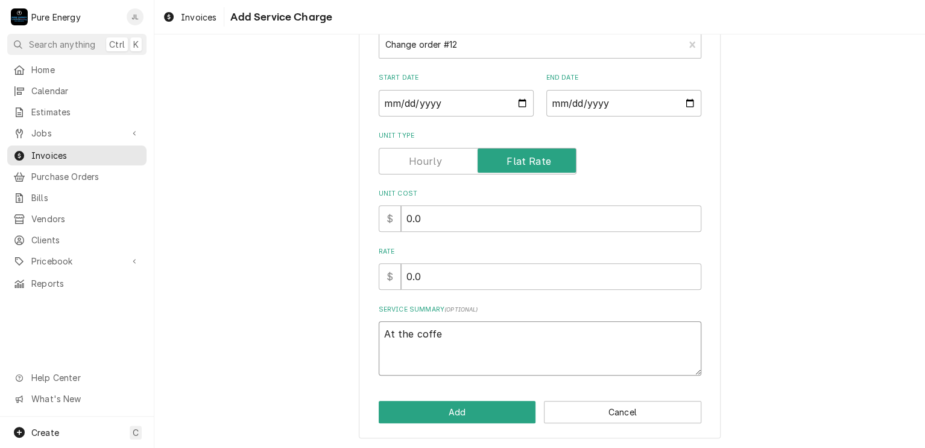
type textarea "x"
type textarea "At the coffed"
type textarea "x"
type textarea "At the coffed"
type textarea "x"
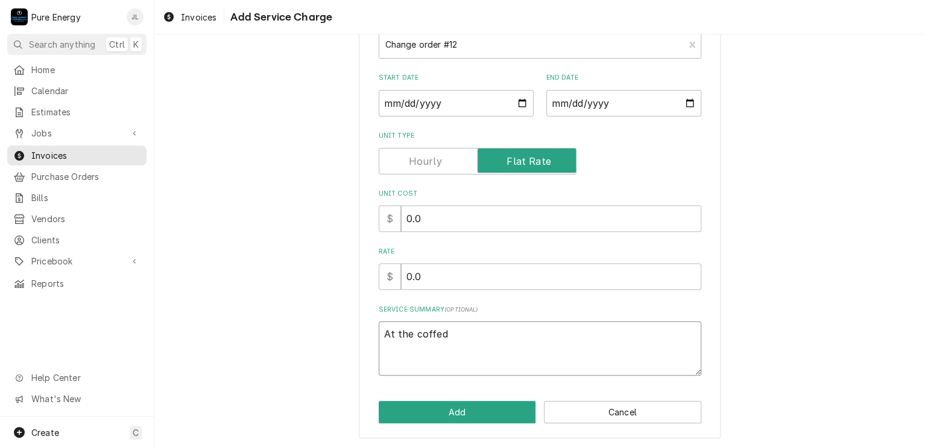
type textarea "At the coffed"
type textarea "x"
type textarea "At the coffe"
type textarea "x"
type textarea "At the coffee"
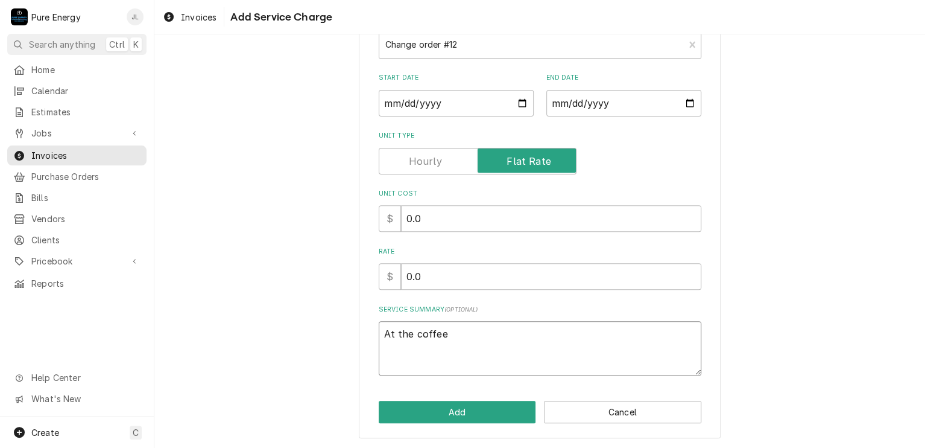
type textarea "x"
type textarea "At the coffee"
type textarea "x"
type textarea "At the coffee b"
type textarea "x"
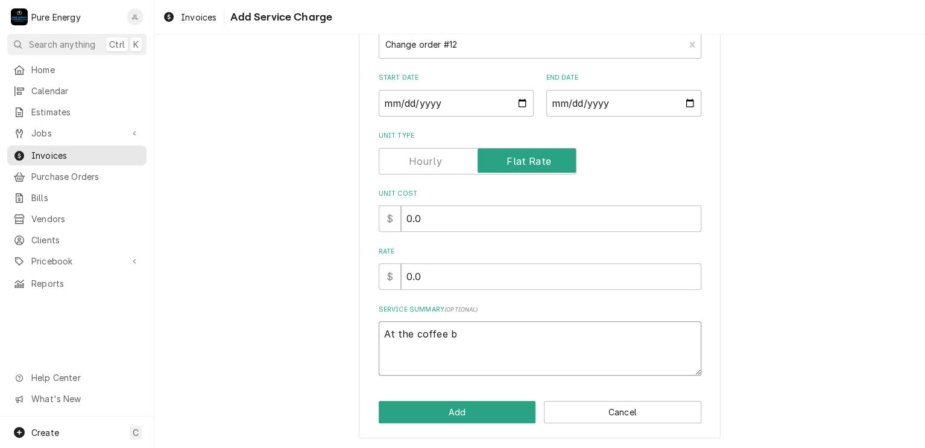
type textarea "At the coffee ba"
type textarea "x"
type textarea "At the coffee bar"
type textarea "x"
type textarea "At the coffee bar,"
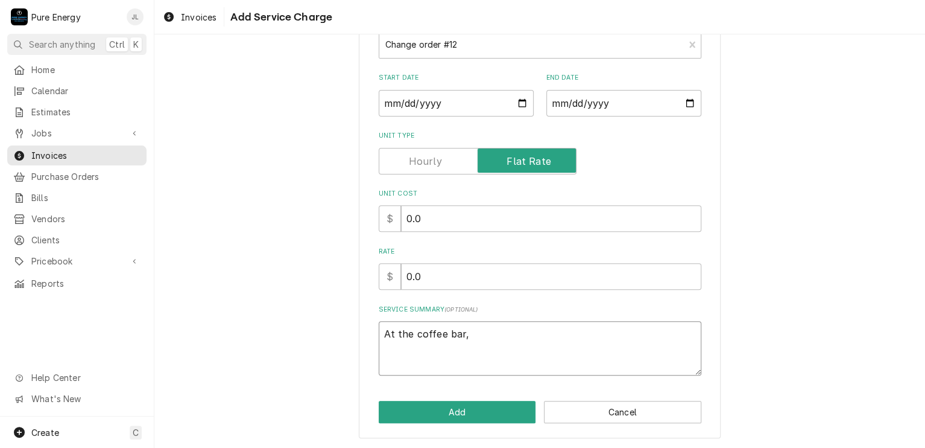
type textarea "x"
type textarea "At the coffee bar,"
type textarea "x"
type textarea "At the coffee bar, th"
type textarea "x"
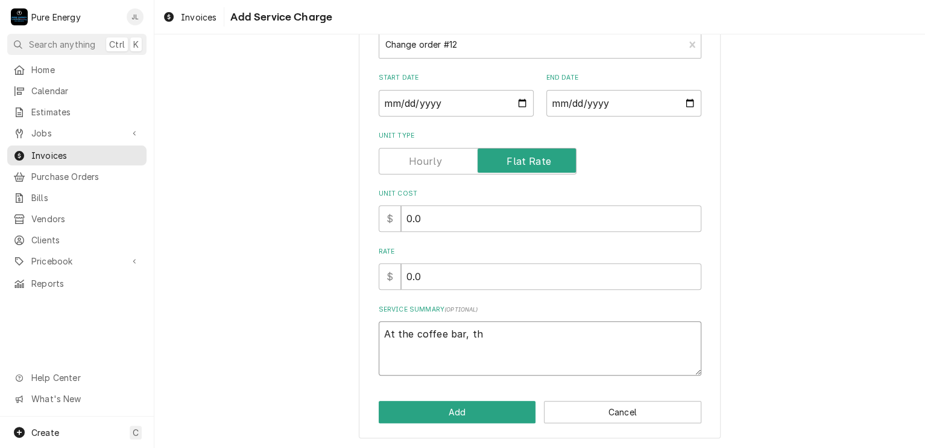
type textarea "At the coffee bar, the"
type textarea "x"
type textarea "At the coffee bar, the"
type textarea "x"
type textarea "At the coffee bar, the l"
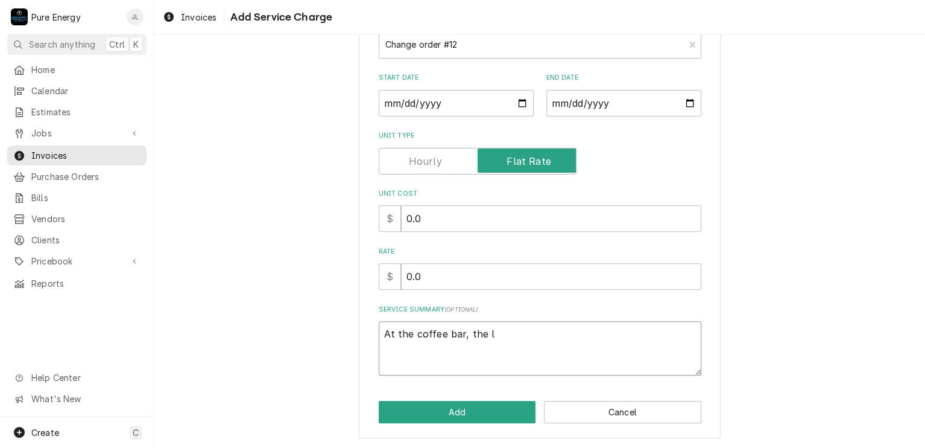
type textarea "x"
type textarea "At the coffee bar, the li"
type textarea "x"
type textarea "At the coffee bar, the ligh"
type textarea "x"
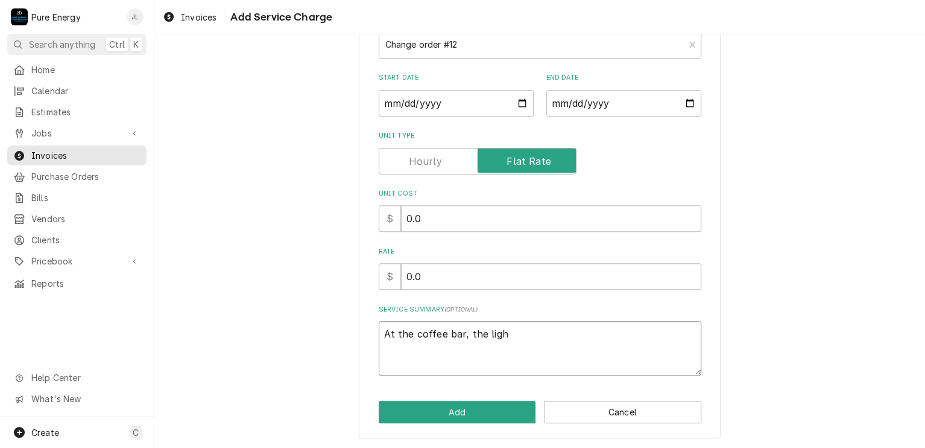
type textarea "At the coffee bar, the light"
type textarea "x"
type textarea "At the coffee bar, the lights"
type textarea "x"
type textarea "At the coffee bar, the lights"
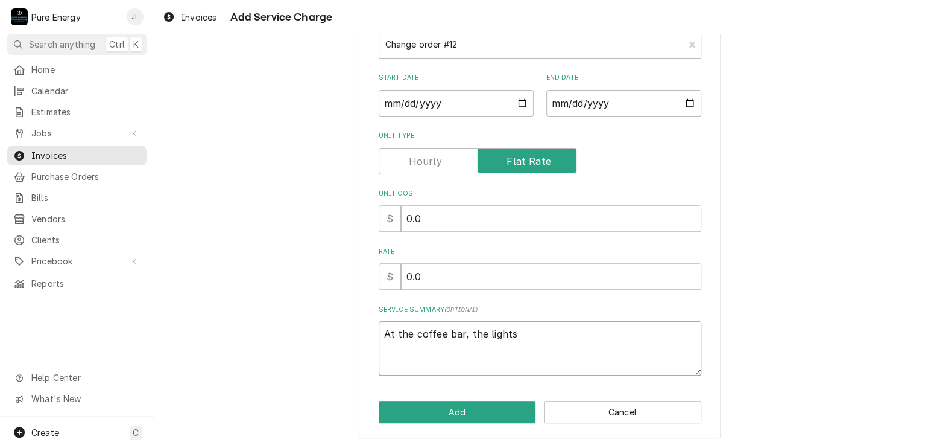
type textarea "x"
type textarea "At the coffee bar, the lights"
type textarea "x"
type textarea "At the coffee bar, the light"
type textarea "x"
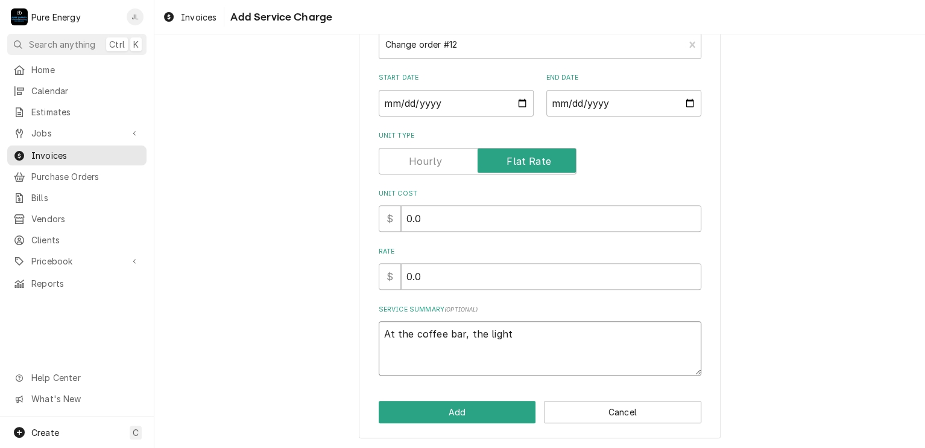
type textarea "At the coffee bar, the light"
type textarea "x"
type textarea "At the coffee bar, the light s"
type textarea "x"
type textarea "At the coffee bar, the light sw"
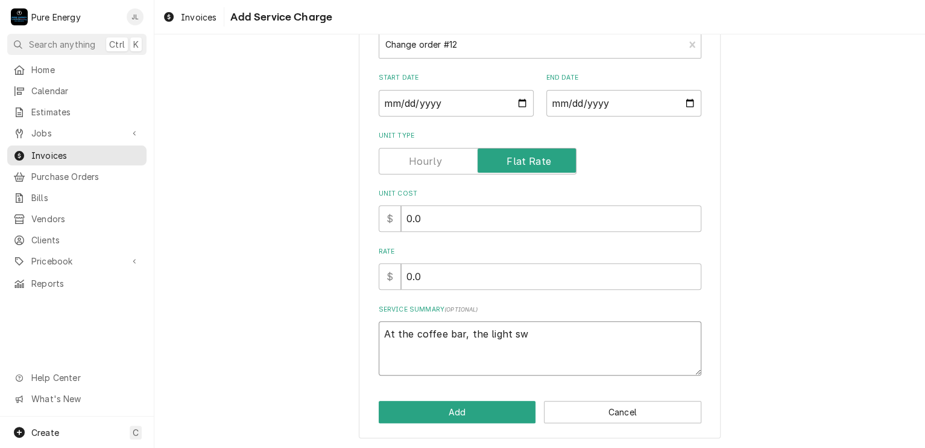
type textarea "x"
type textarea "At the coffee bar, the light swi"
type textarea "x"
type textarea "At the coffee bar, the light swit"
type textarea "x"
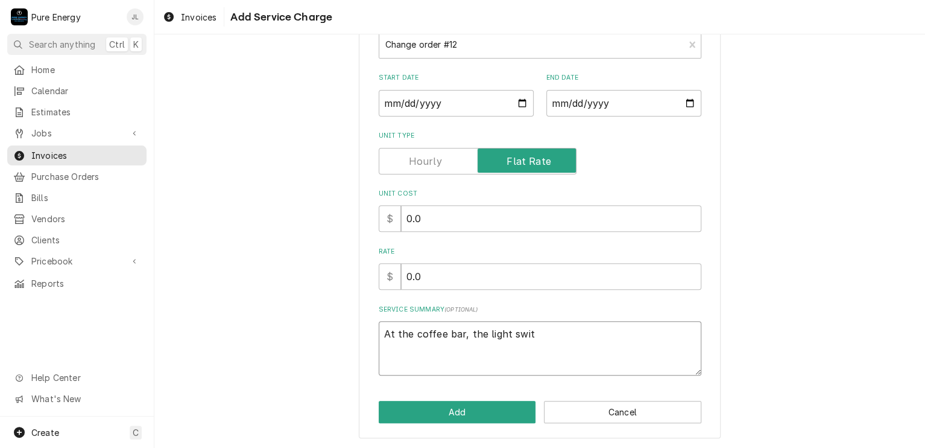
type textarea "At the coffee bar, the light switc"
type textarea "x"
type textarea "At the coffee bar, the light switch"
type textarea "x"
type textarea "At the coffee bar, the light switch"
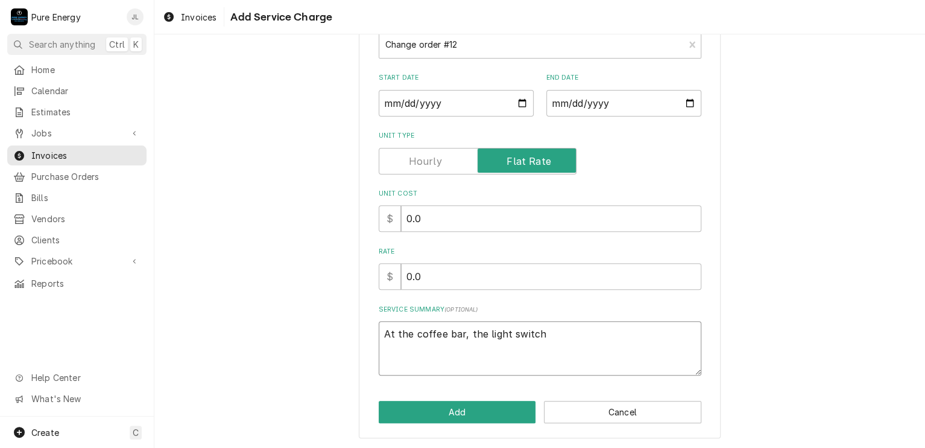
type textarea "x"
type textarea "At the coffee bar, the light switch"
type textarea "x"
type textarea "At the coffee bar, the light switche"
type textarea "x"
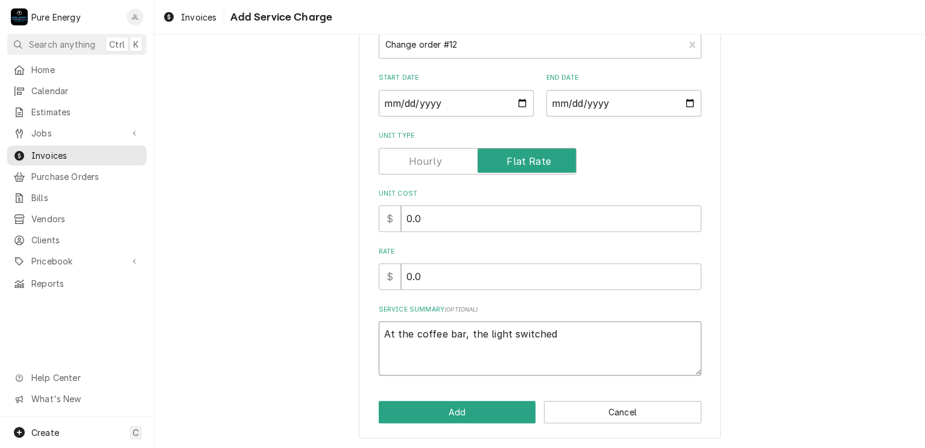
type textarea "At the coffee bar, the light switched"
type textarea "x"
type textarea "At the coffee bar, the light switched"
type textarea "x"
type textarea "At the coffee bar, the light switche"
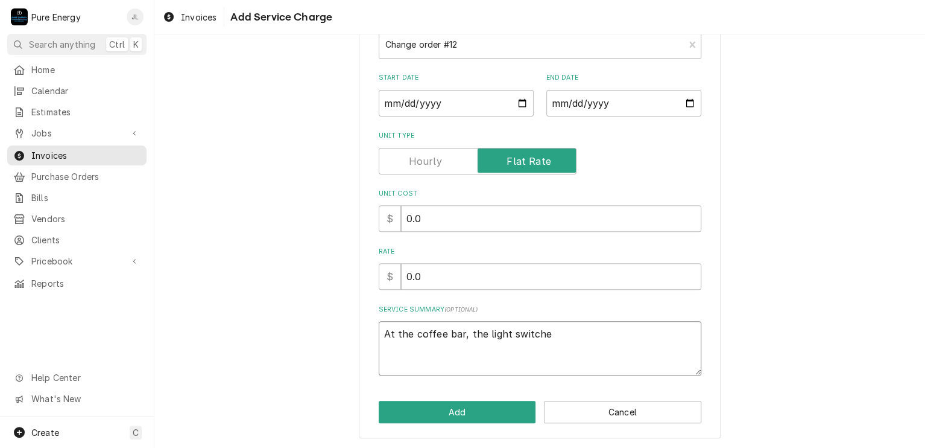
type textarea "x"
type textarea "At the coffee bar, the light switches"
type textarea "x"
type textarea "At the coffee bar, the light switchesf"
type textarea "x"
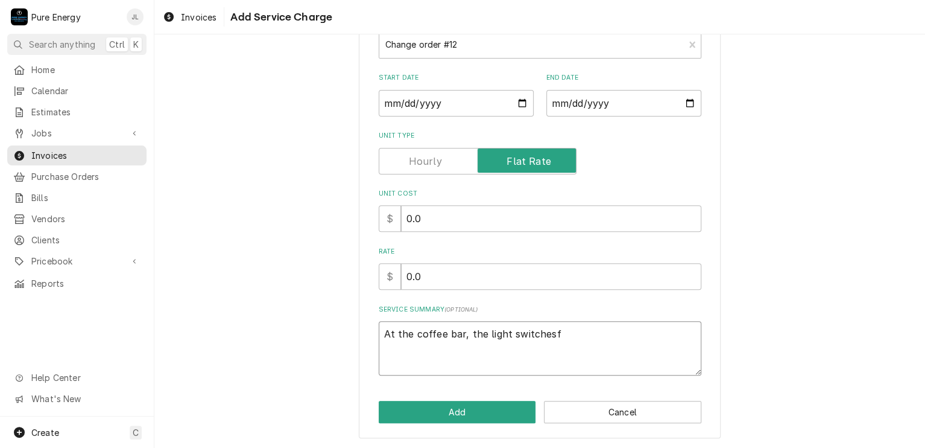
type textarea "At the coffee bar, the light switchesf o"
type textarea "x"
type textarea "At the coffee bar, the light switchesf or"
type textarea "x"
type textarea "At the coffee bar, the light switchesf o"
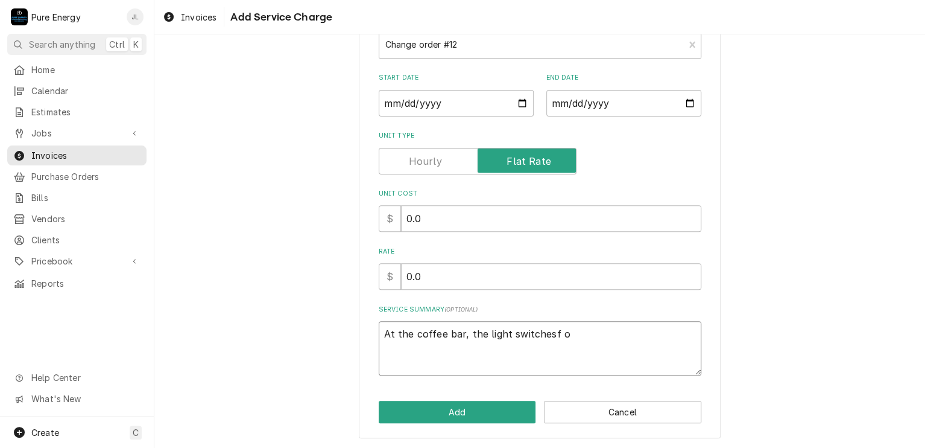
type textarea "x"
type textarea "At the coffee bar, the light switchesf"
type textarea "x"
type textarea "At the coffee bar, the light switchesf"
type textarea "x"
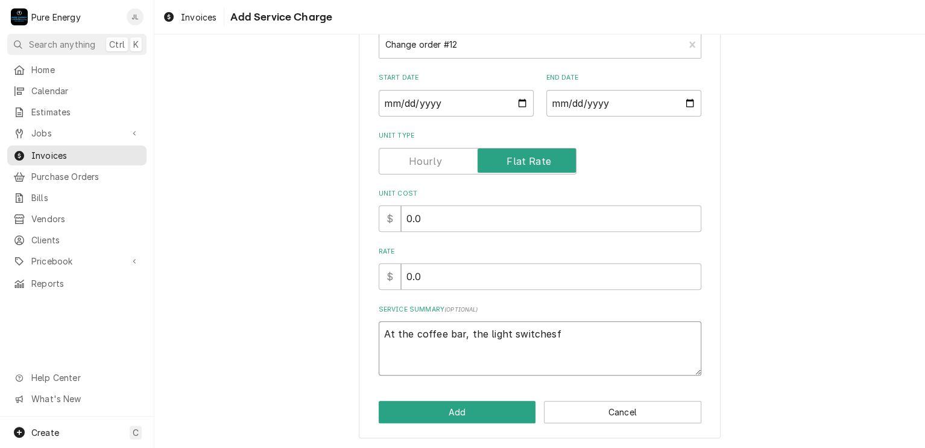
type textarea "At the coffee bar, the light switches"
type textarea "x"
type textarea "At the coffee bar, the light switches"
type textarea "x"
type textarea "At the coffee bar, the light switches fo"
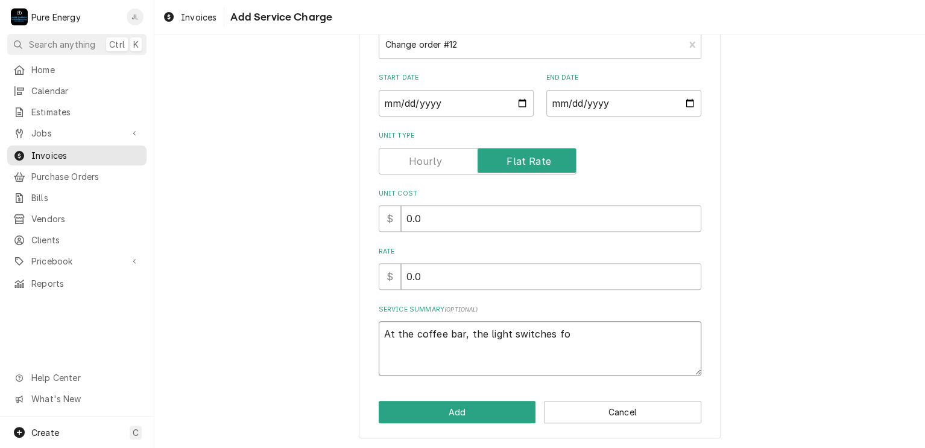
type textarea "x"
type textarea "At the coffee bar, the light switches for"
type textarea "x"
type textarea "At the coffee bar, the light switches for t"
type textarea "x"
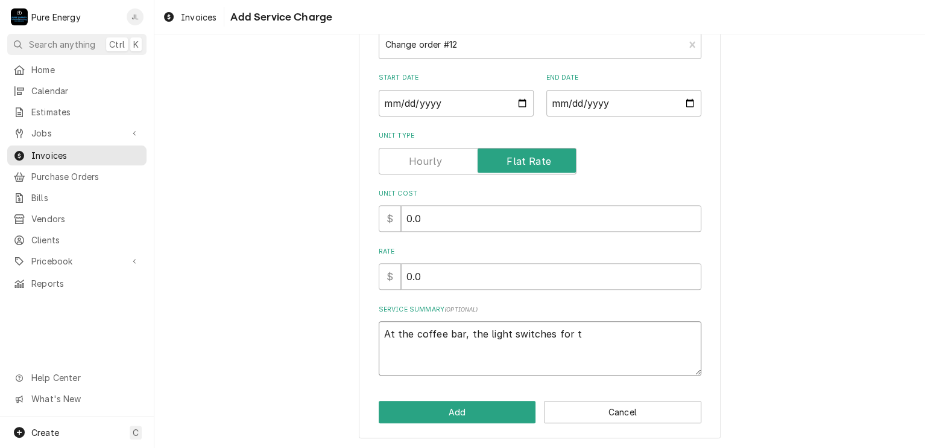
type textarea "At the coffee bar, the light switches for th"
type textarea "x"
type textarea "At the coffee bar, the light switches for the"
type textarea "x"
type textarea "At the coffee bar, the light switches for the"
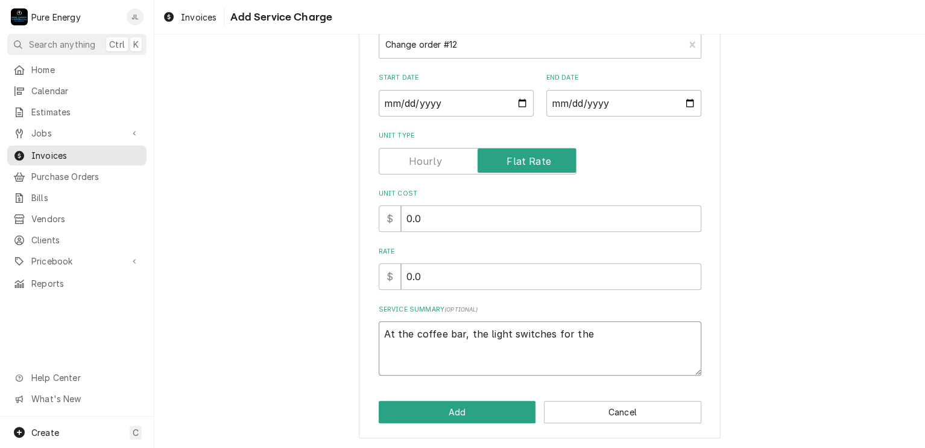
type textarea "x"
type textarea "At the coffee bar, the light switches for the b"
type textarea "x"
type textarea "At the coffee bar, the light switches for the ba"
type textarea "x"
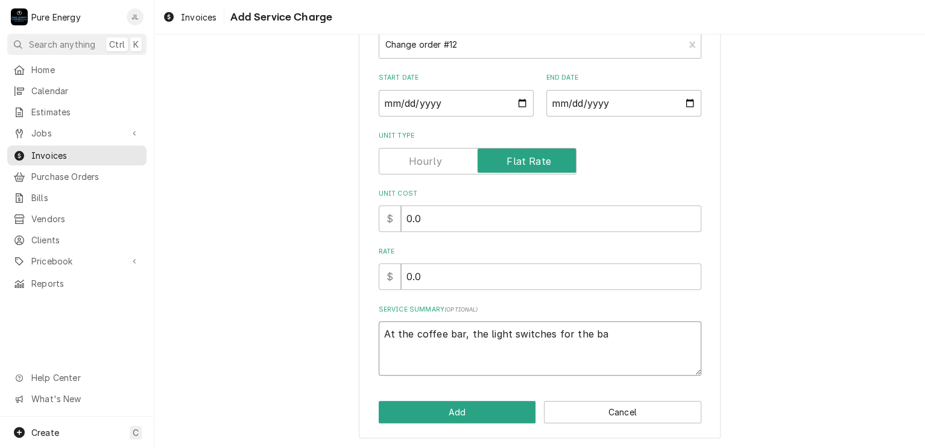
type textarea "At the coffee bar, the light switches for the bar"
type textarea "x"
type textarea "At the coffee bar, the light switches for the bar"
type textarea "x"
type textarea "At the coffee bar, the light switches for the bar w"
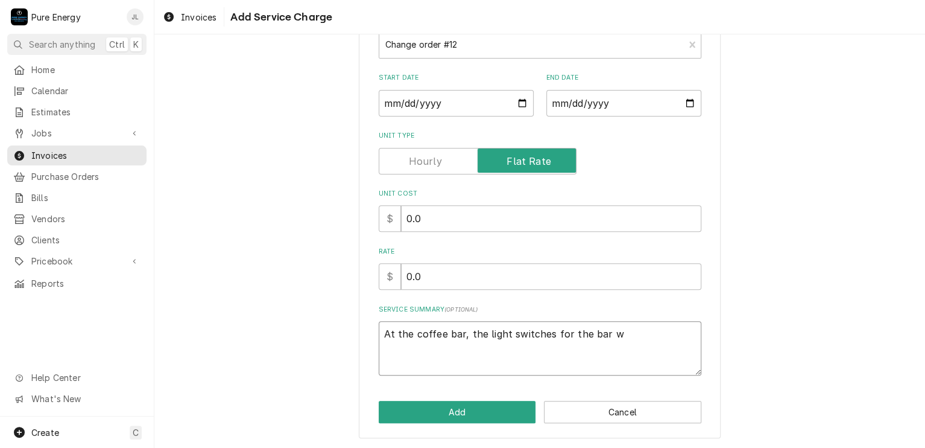
type textarea "x"
type textarea "At the coffee bar, the light switches for the bar wo"
type textarea "x"
type textarea "At the coffee bar, the light switches for the bar wou"
type textarea "x"
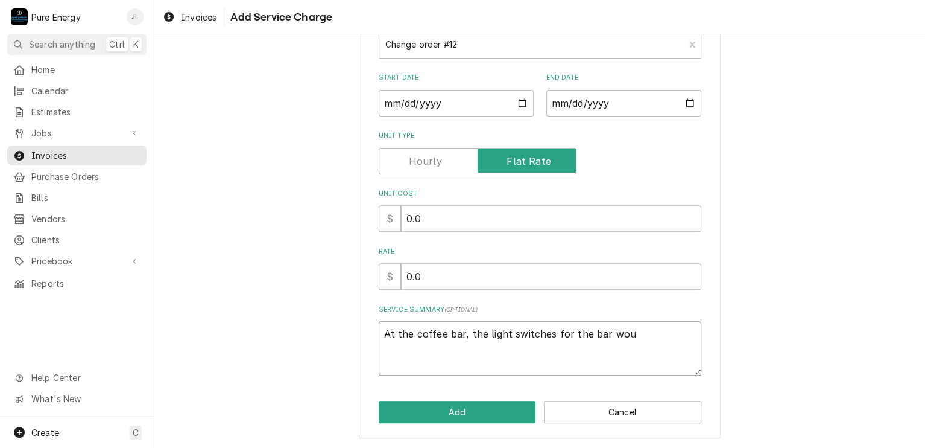
type textarea "At the coffee bar, the light switches for the bar wo"
type textarea "x"
type textarea "At the coffee bar, the light switches for the bar wou"
type textarea "x"
type textarea "At the coffee bar, the light switches for the bar woun"
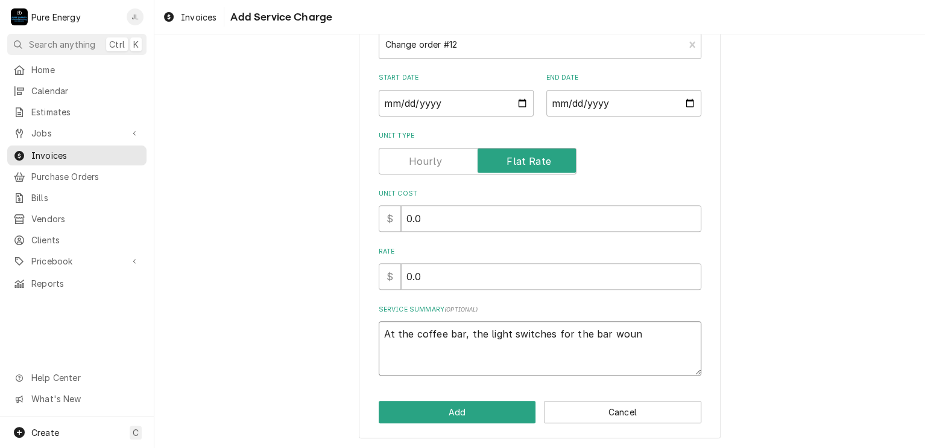
type textarea "x"
type textarea "At the coffee bar, the light switches for the bar wound"
type textarea "x"
type textarea "At the coffee bar, the light switches for the bar wound"
type textarea "x"
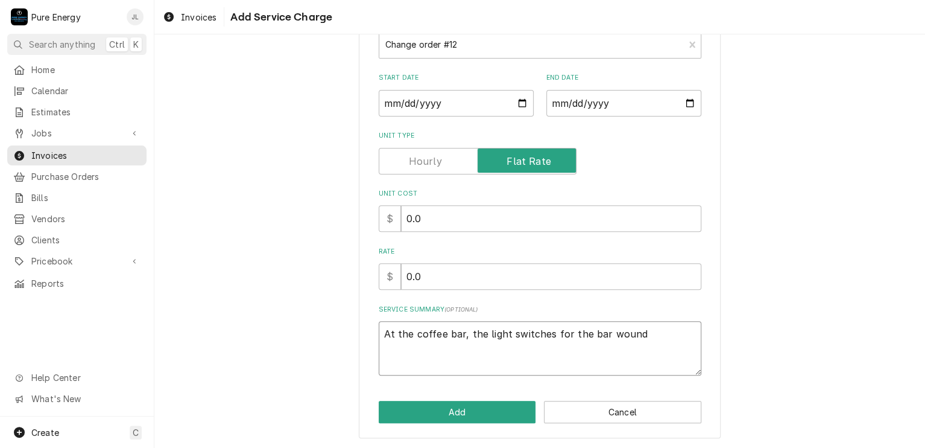
type textarea "At the coffee bar, the light switches for the bar wound i"
type textarea "x"
type textarea "At the coffee bar, the light switches for the bar wound"
type textarea "x"
type textarea "At the coffee bar, the light switches for the bar wound u"
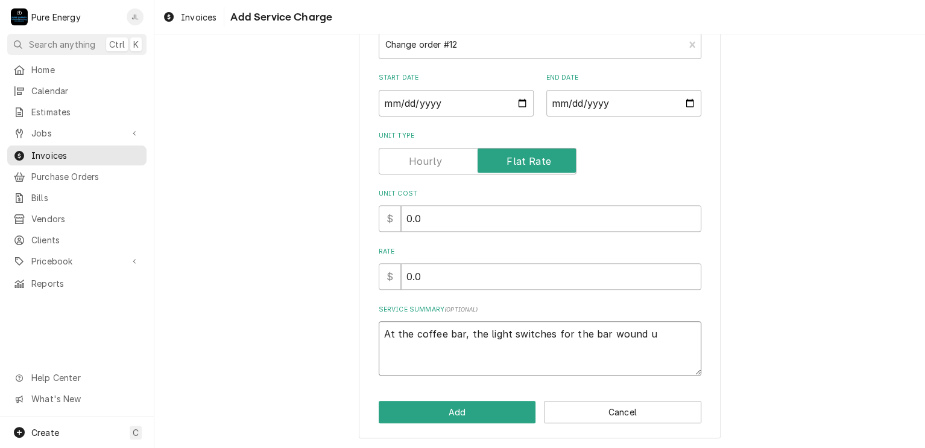
type textarea "x"
type textarea "At the coffee bar, the light switches for the bar wound up"
type textarea "x"
type textarea "At the coffee bar, the light switches for the bar wound up"
type textarea "x"
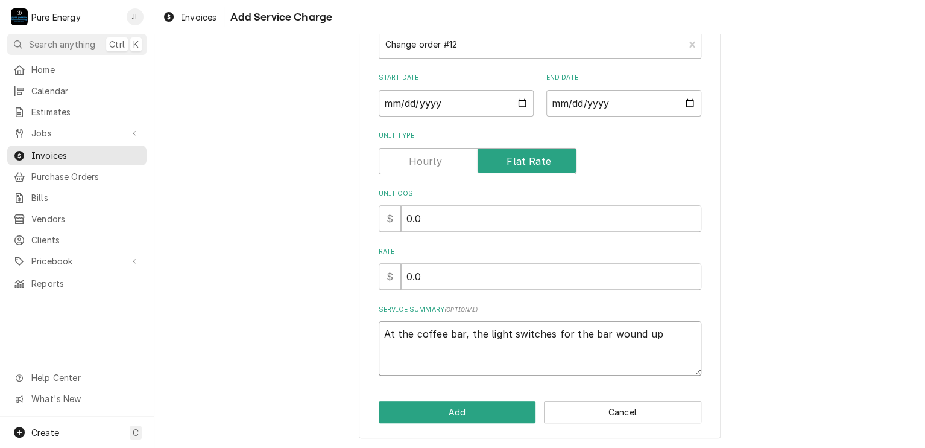
type textarea "At the coffee bar, the light switches for the bar wound up i"
type textarea "x"
type textarea "At the coffee bar, the light switches for the bar wound up in"
type textarea "x"
type textarea "At the coffee bar, the light switches for the bar wound up in"
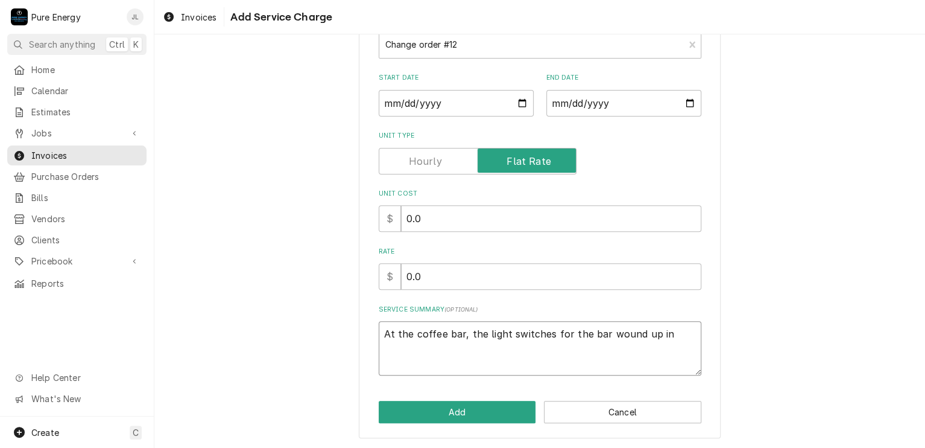
type textarea "x"
type textarea "At the coffee bar, the light switches for the bar wound up in t"
type textarea "x"
type textarea "At the coffee bar, the light switches for the bar wound up in th"
type textarea "x"
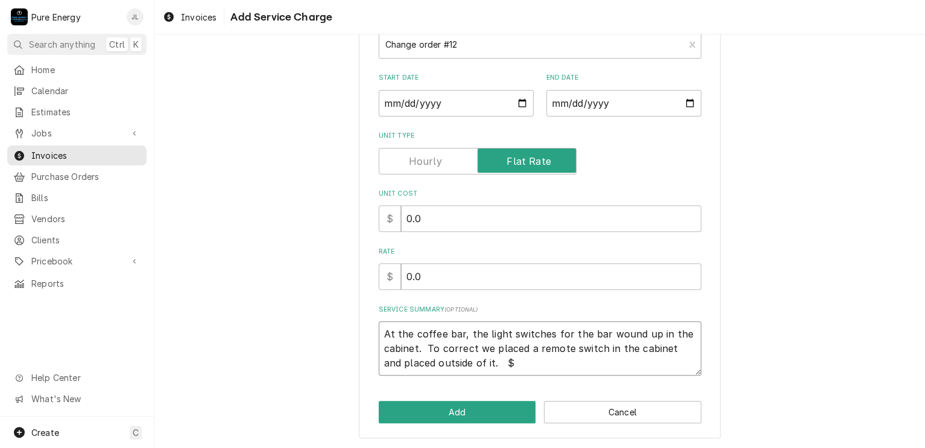
click at [476, 361] on textarea "At the coffee bar, the light switches for the bar wound up in the cabinet. To c…" at bounding box center [540, 348] width 323 height 54
click at [581, 358] on textarea "At the coffee bar, the light switches for the bar wound up in the cabinet. To c…" at bounding box center [540, 348] width 323 height 54
click at [453, 279] on input "0.0" at bounding box center [551, 276] width 300 height 27
drag, startPoint x: 584, startPoint y: 355, endPoint x: 602, endPoint y: 372, distance: 25.6
click at [587, 358] on textarea "At the coffee bar, the light switches for the bar wound up in the cabinet. To c…" at bounding box center [540, 348] width 323 height 54
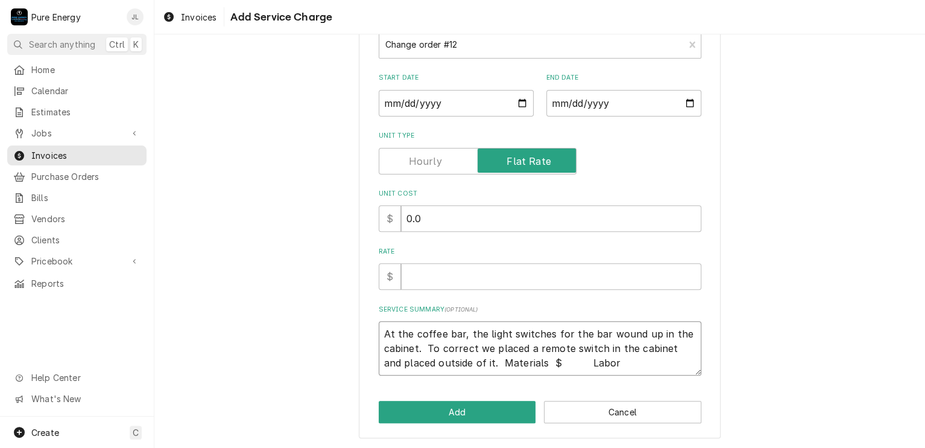
click at [606, 371] on textarea "At the coffee bar, the light switches for the bar wound up in the cabinet. To c…" at bounding box center [540, 348] width 323 height 54
click at [507, 409] on button "Add" at bounding box center [457, 411] width 157 height 22
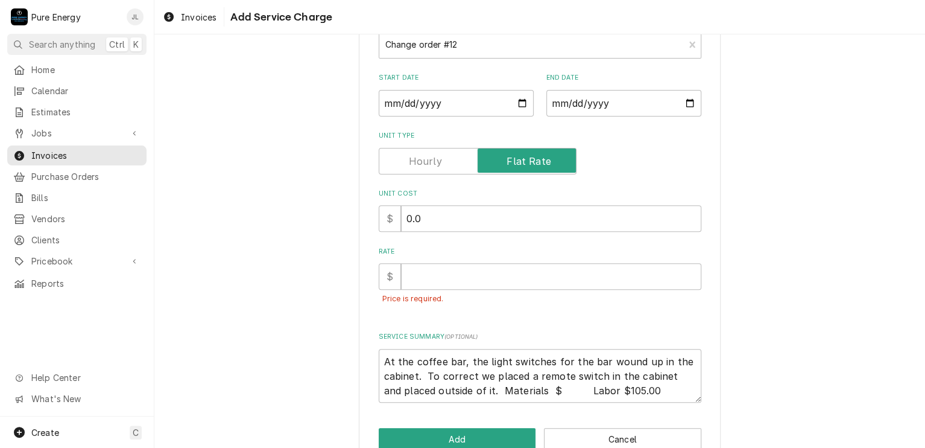
scroll to position [163, 0]
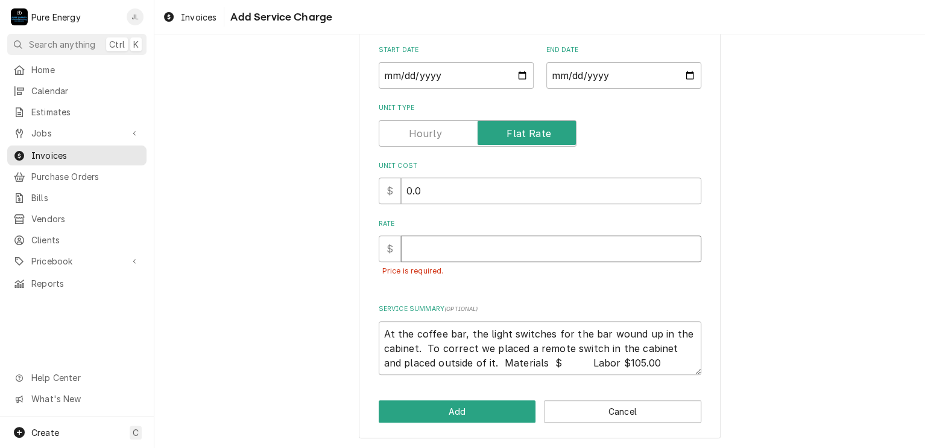
click at [491, 244] on input "Rate" at bounding box center [551, 248] width 300 height 27
click at [435, 405] on button "Add" at bounding box center [457, 411] width 157 height 22
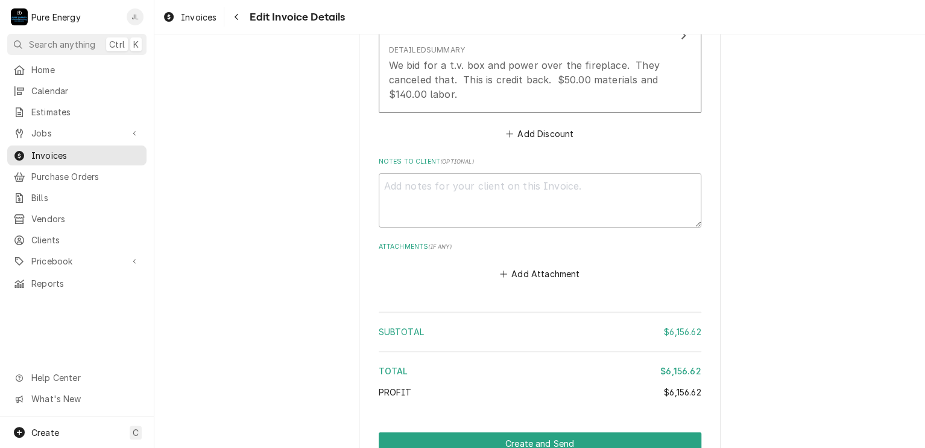
scroll to position [4789, 0]
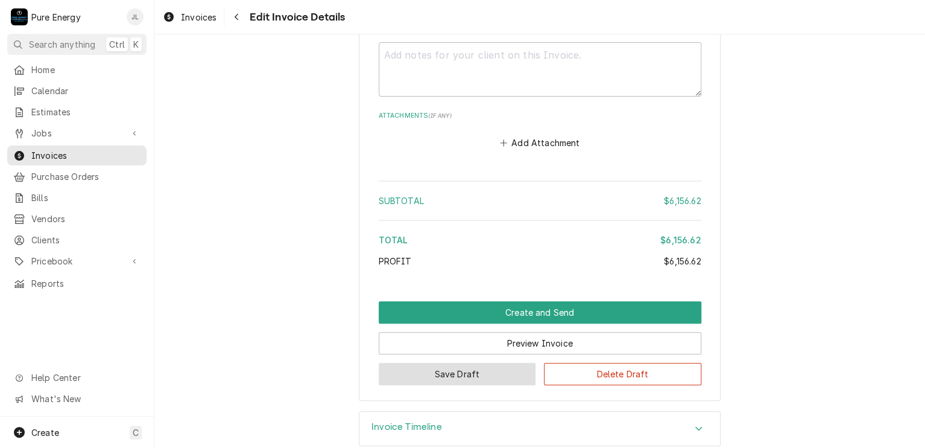
click at [485, 362] on button "Save Draft" at bounding box center [457, 373] width 157 height 22
